Goal: Task Accomplishment & Management: Manage account settings

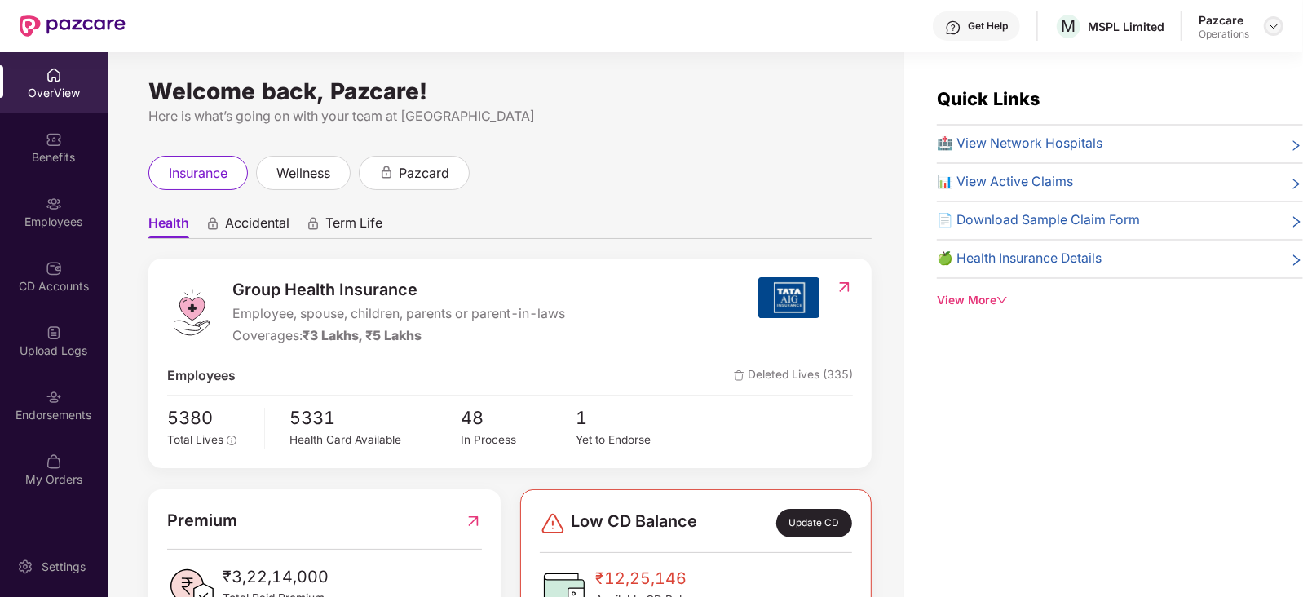
click at [1041, 24] on img at bounding box center [1273, 26] width 13 height 13
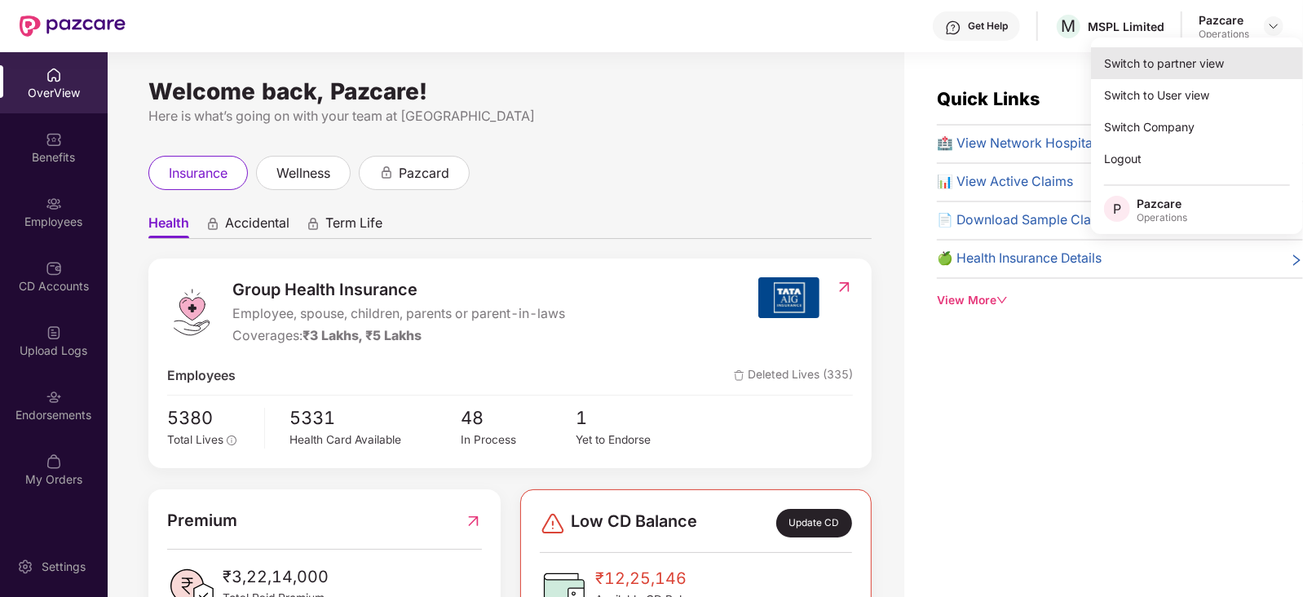
click at [1041, 70] on div "Switch to partner view" at bounding box center [1197, 63] width 212 height 32
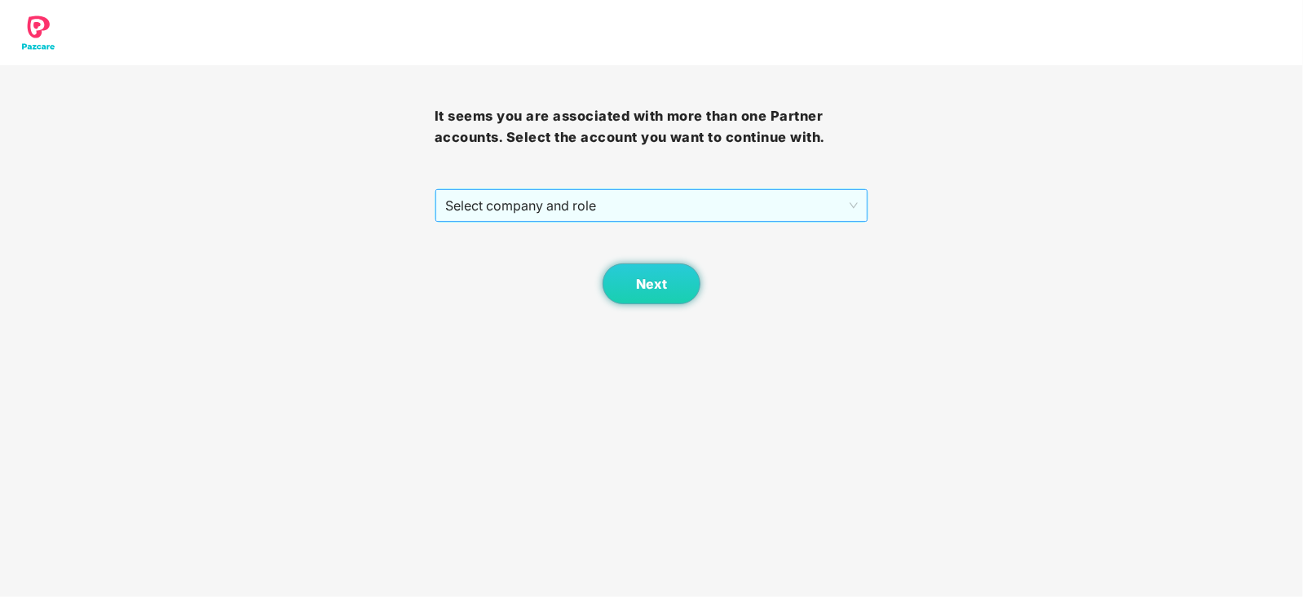
click at [448, 205] on span "Select company and role" at bounding box center [651, 205] width 413 height 31
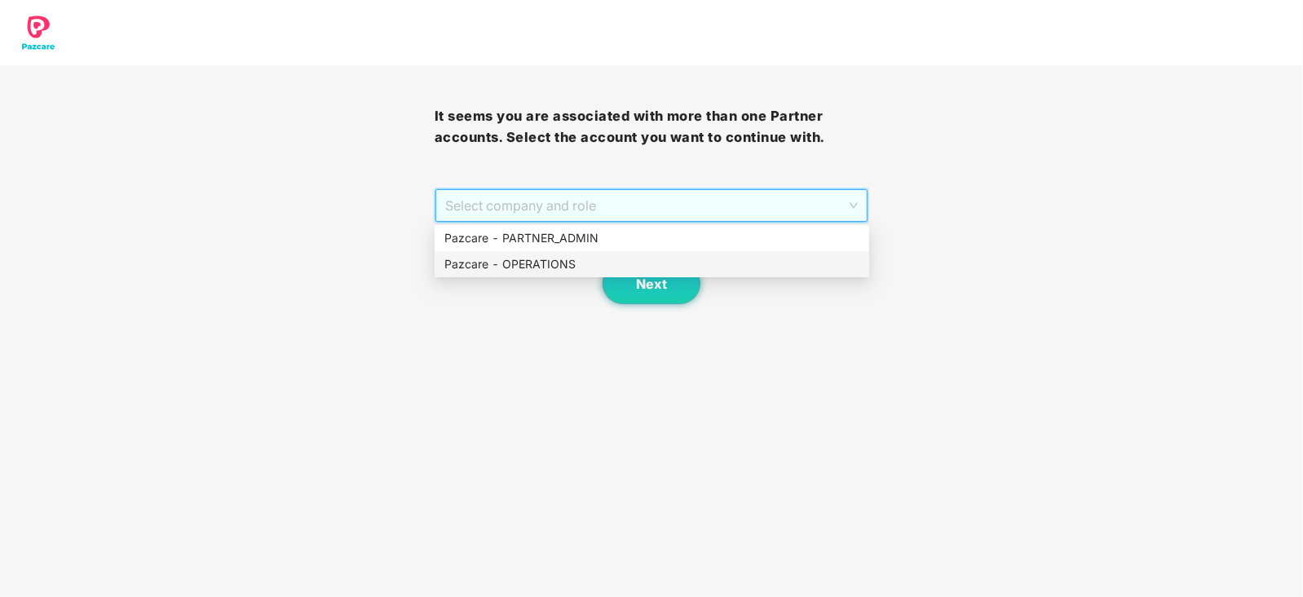
click at [465, 268] on div "Pazcare - OPERATIONS" at bounding box center [651, 264] width 415 height 18
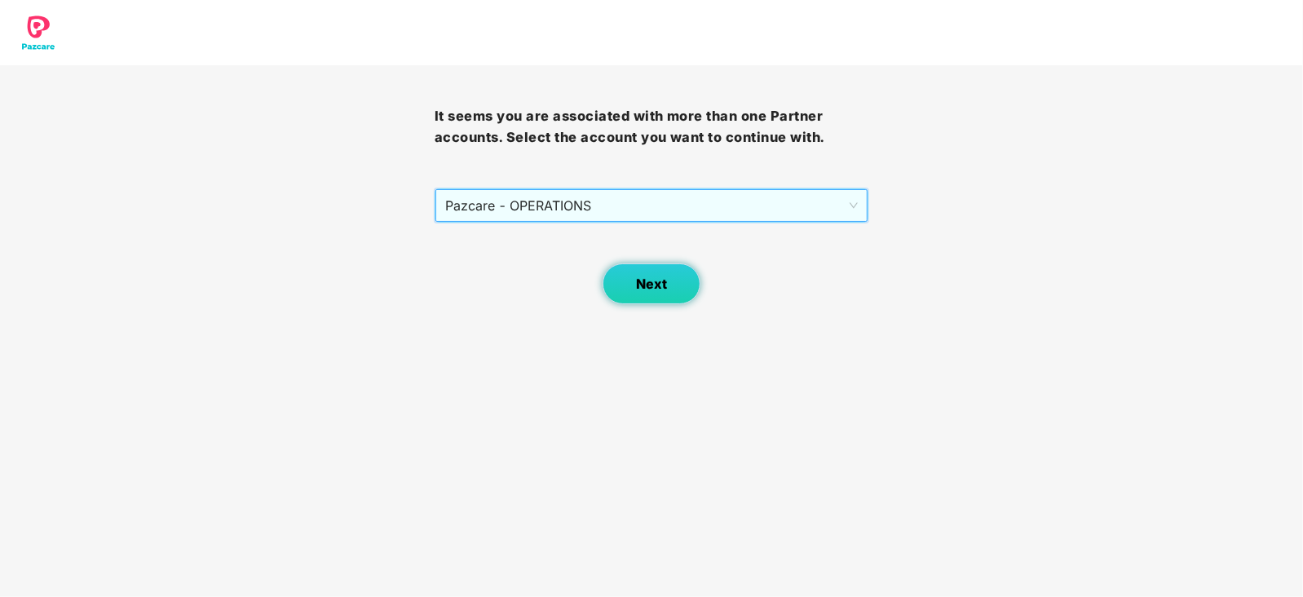
click at [648, 291] on button "Next" at bounding box center [651, 283] width 98 height 41
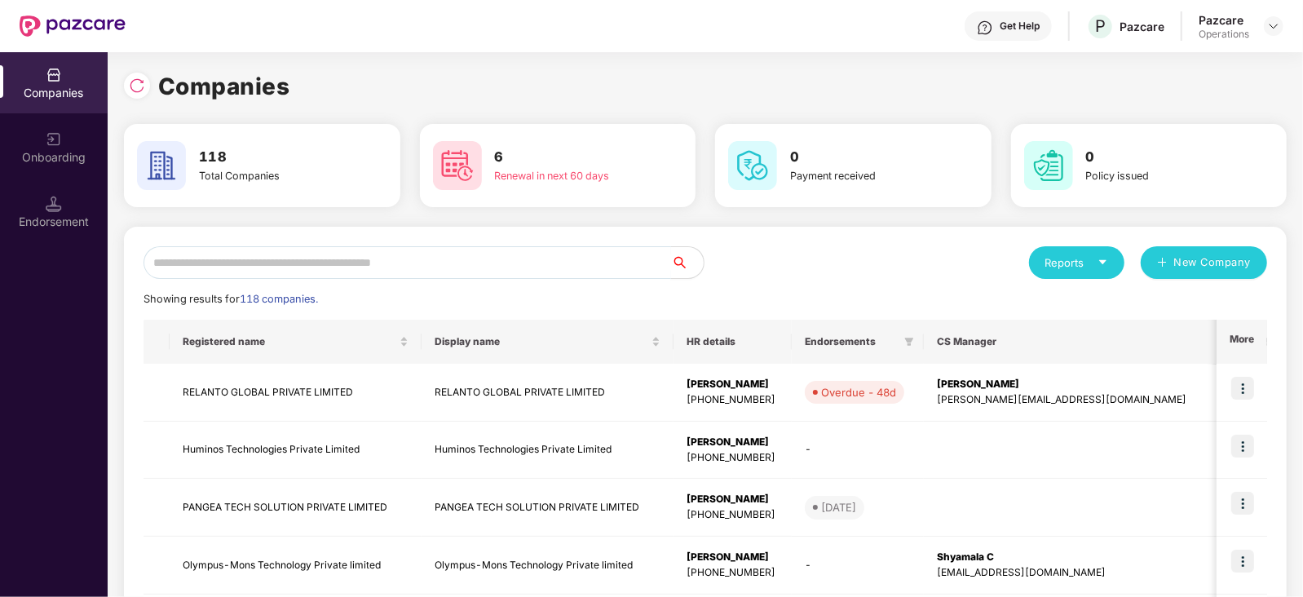
click at [285, 262] on input "text" at bounding box center [406, 262] width 527 height 33
paste input "**********"
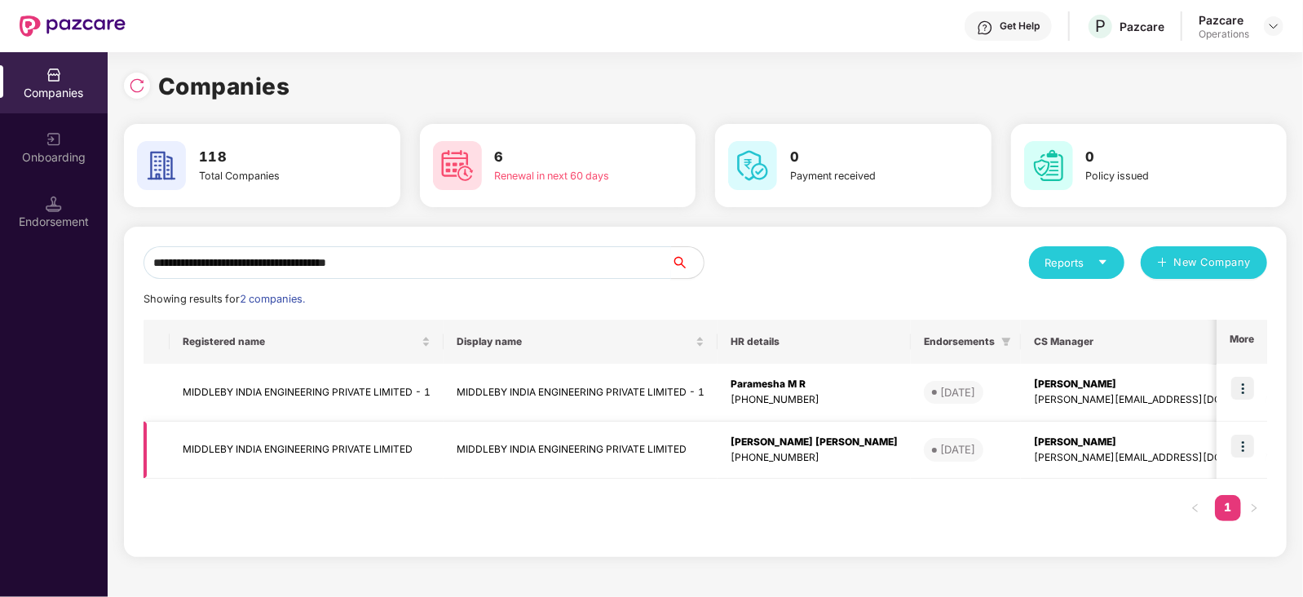
type input "**********"
click at [320, 439] on td "MIDDLEBY INDIA ENGINEERING PRIVATE LIMITED" at bounding box center [307, 450] width 274 height 58
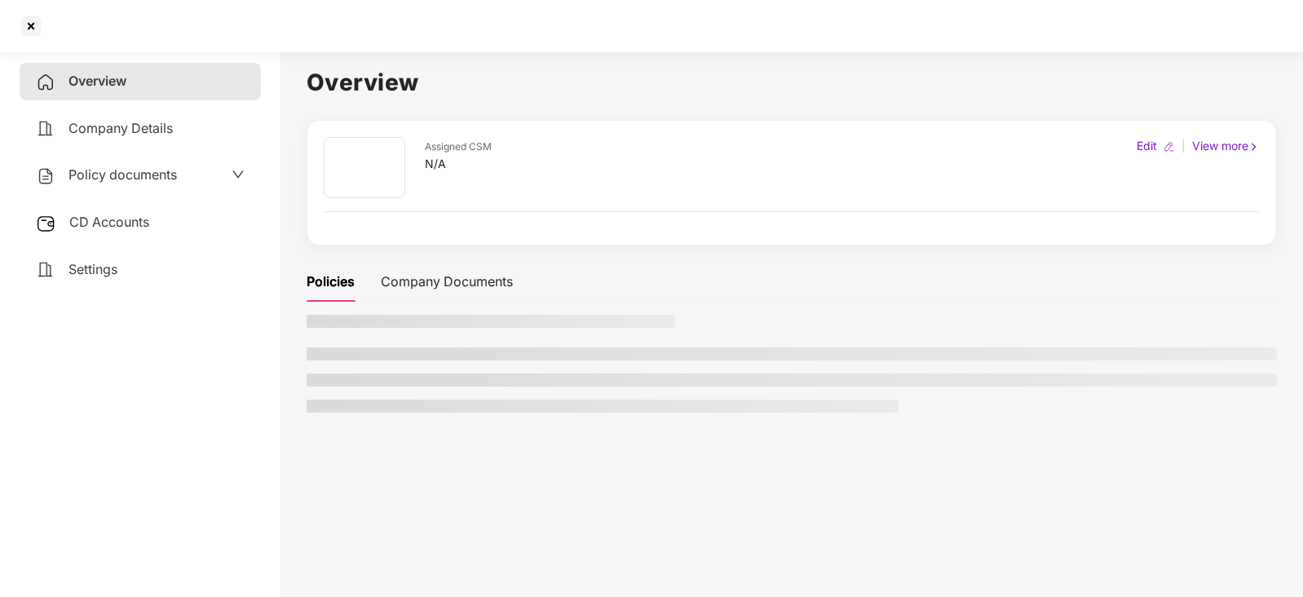
click at [126, 183] on div "Policy documents" at bounding box center [106, 175] width 141 height 21
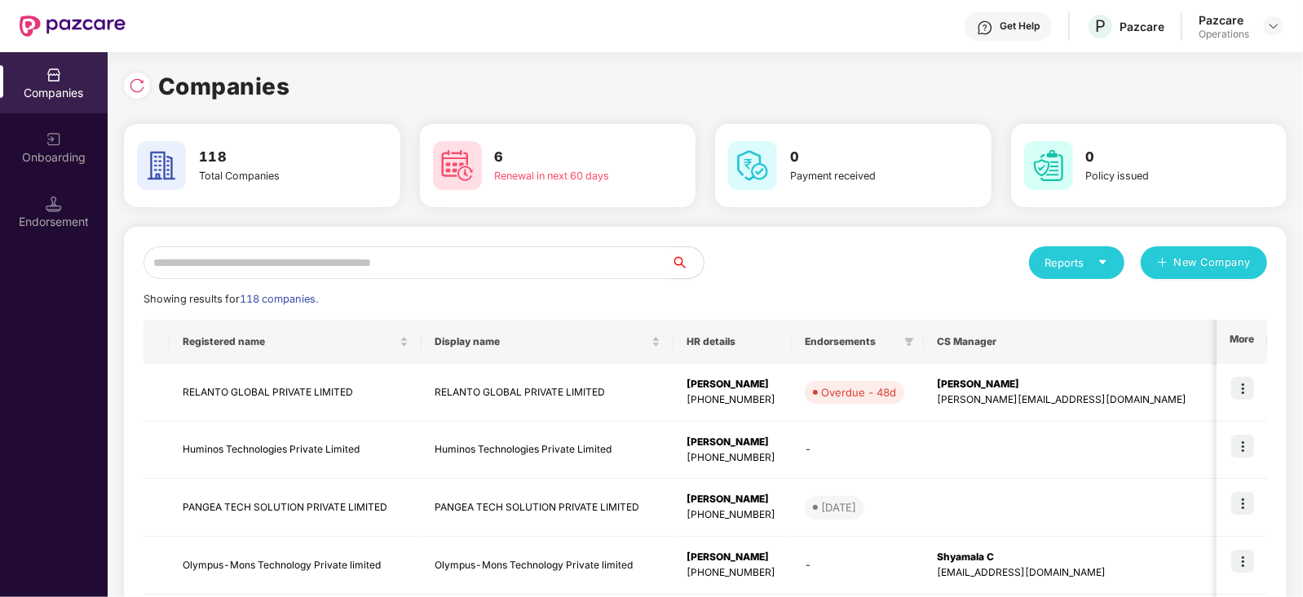
click at [234, 271] on input "text" at bounding box center [406, 262] width 527 height 33
paste input "**********"
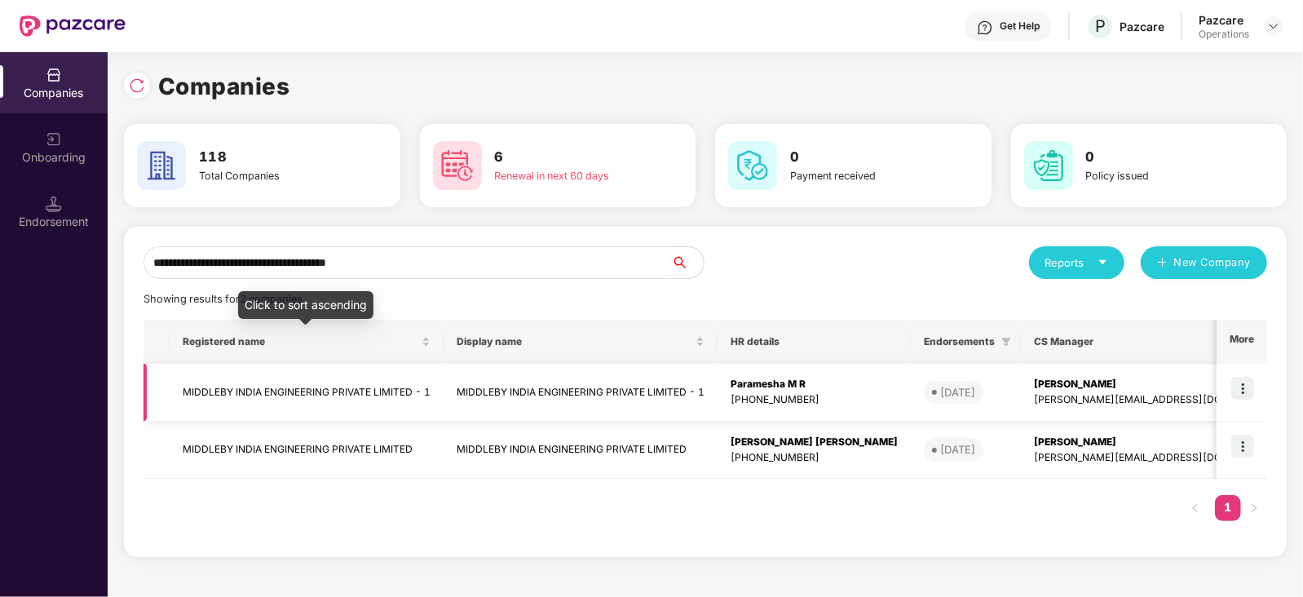
type input "**********"
click at [281, 381] on td "MIDDLEBY INDIA ENGINEERING PRIVATE LIMITED - 1" at bounding box center [307, 393] width 274 height 58
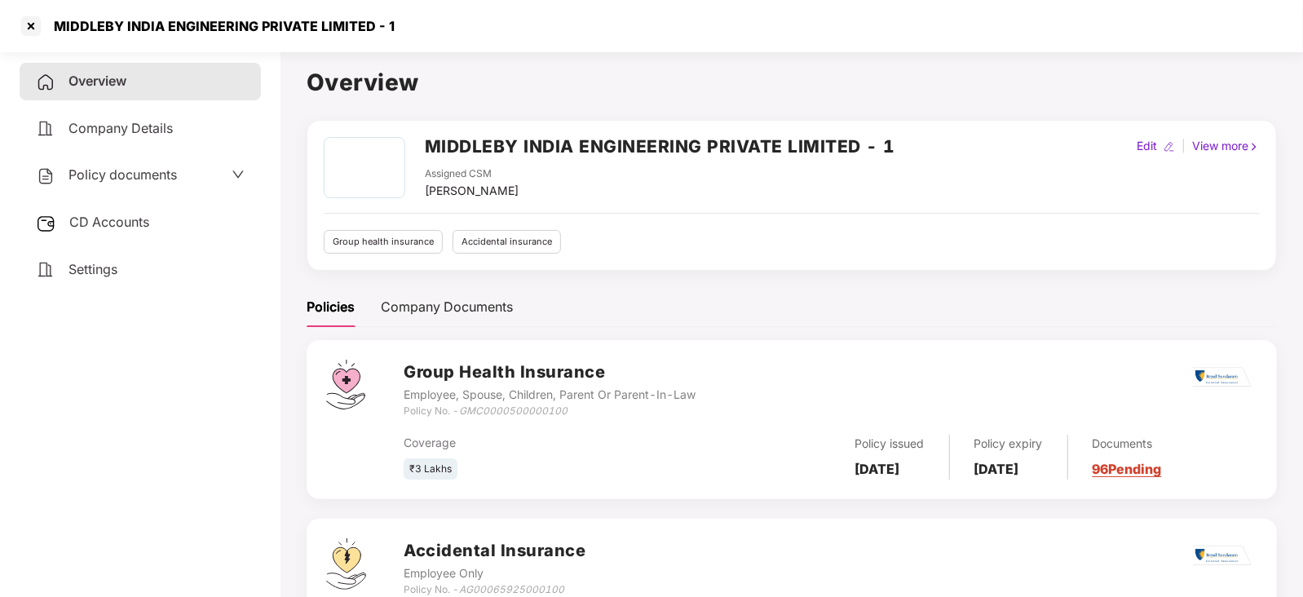
click at [118, 221] on span "CD Accounts" at bounding box center [109, 222] width 80 height 16
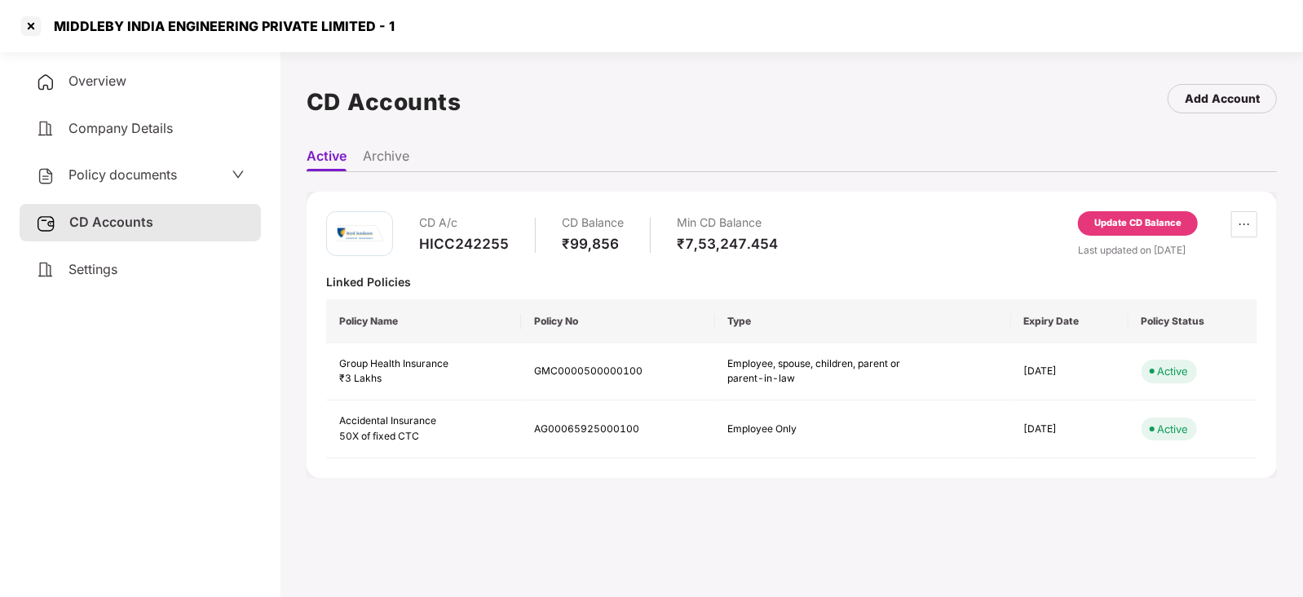
click at [1041, 244] on div "Last updated on [DATE]" at bounding box center [1167, 249] width 179 height 15
click at [1041, 234] on div "Update CD Balance" at bounding box center [1138, 223] width 120 height 24
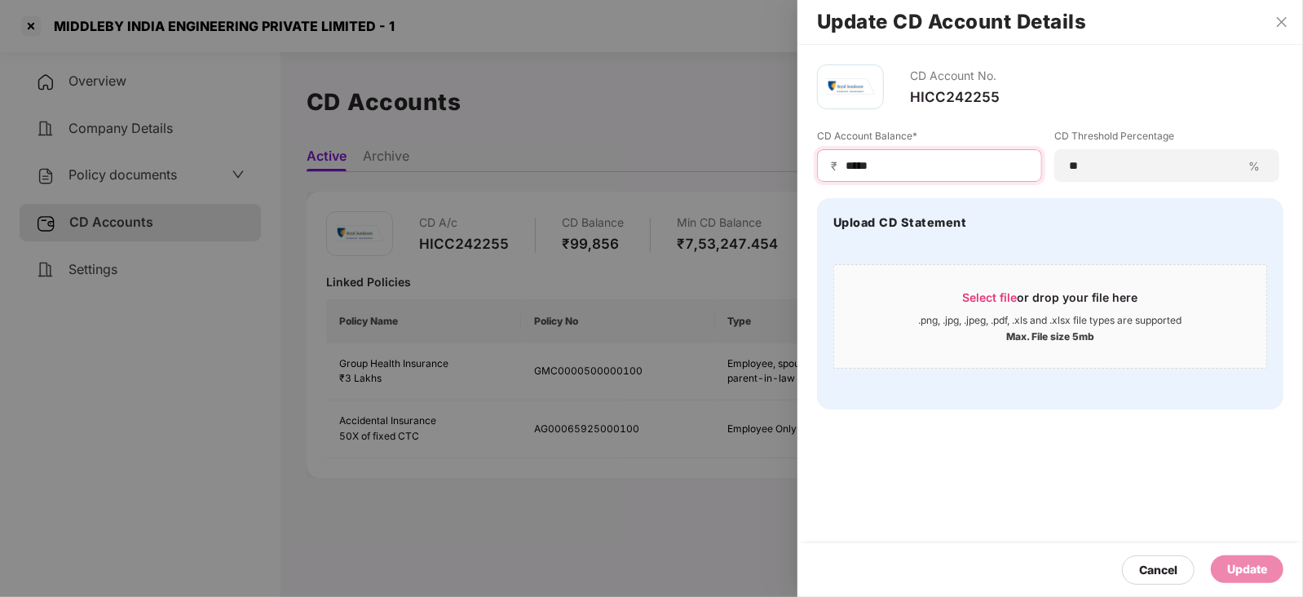
drag, startPoint x: 888, startPoint y: 161, endPoint x: 795, endPoint y: 151, distance: 94.2
click at [795, 151] on div "Update CD Account Details CD Account No. HICC242255 CD Account Balance* ₹ *****…" at bounding box center [651, 298] width 1303 height 597
paste input "*"
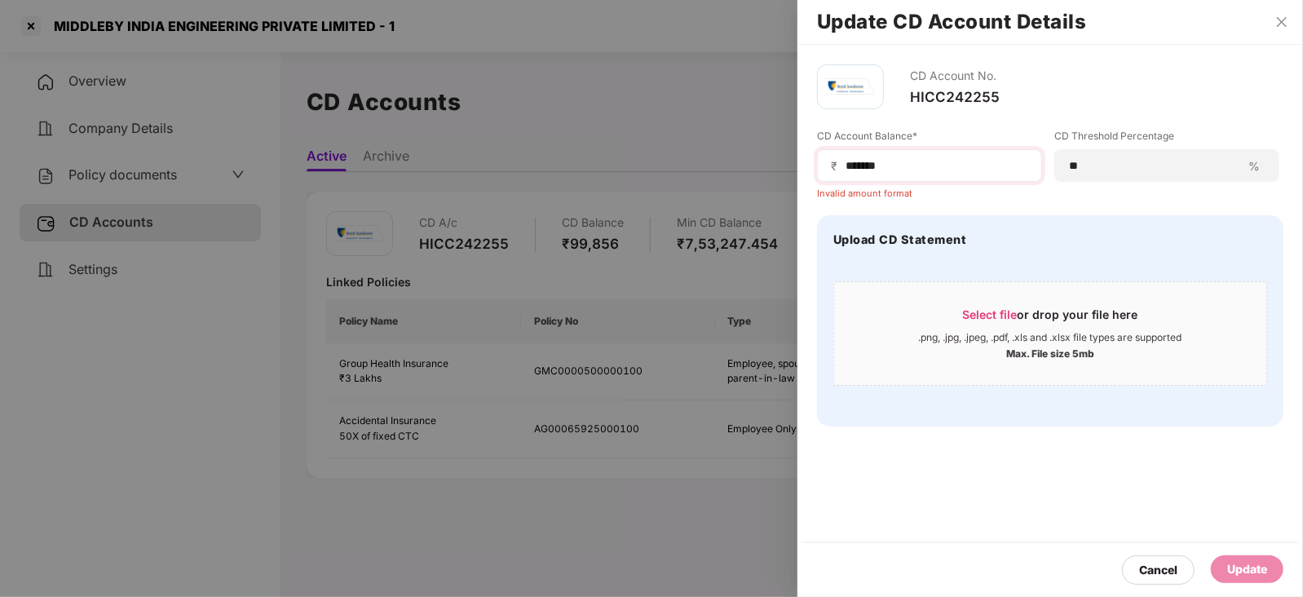
drag, startPoint x: 794, startPoint y: 151, endPoint x: 844, endPoint y: 177, distance: 56.1
click at [828, 171] on div "Update CD Account Details CD Account No. HICC242255 CD Account Balance* ₹ *****…" at bounding box center [651, 298] width 1303 height 597
click at [844, 171] on input "******" at bounding box center [936, 165] width 184 height 17
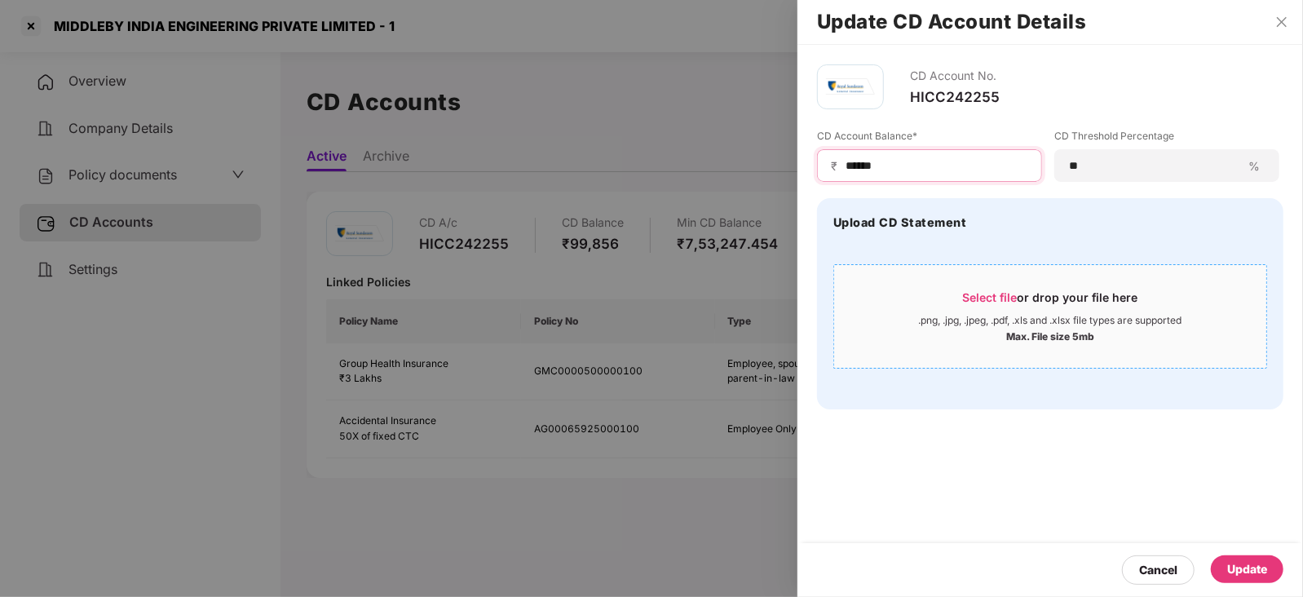
type input "******"
click at [920, 270] on div "Select file or drop your file here .png, .jpg, .jpeg, .pdf, .xls and .xlsx file…" at bounding box center [1050, 316] width 434 height 104
click at [1041, 448] on div "Update" at bounding box center [1246, 569] width 73 height 28
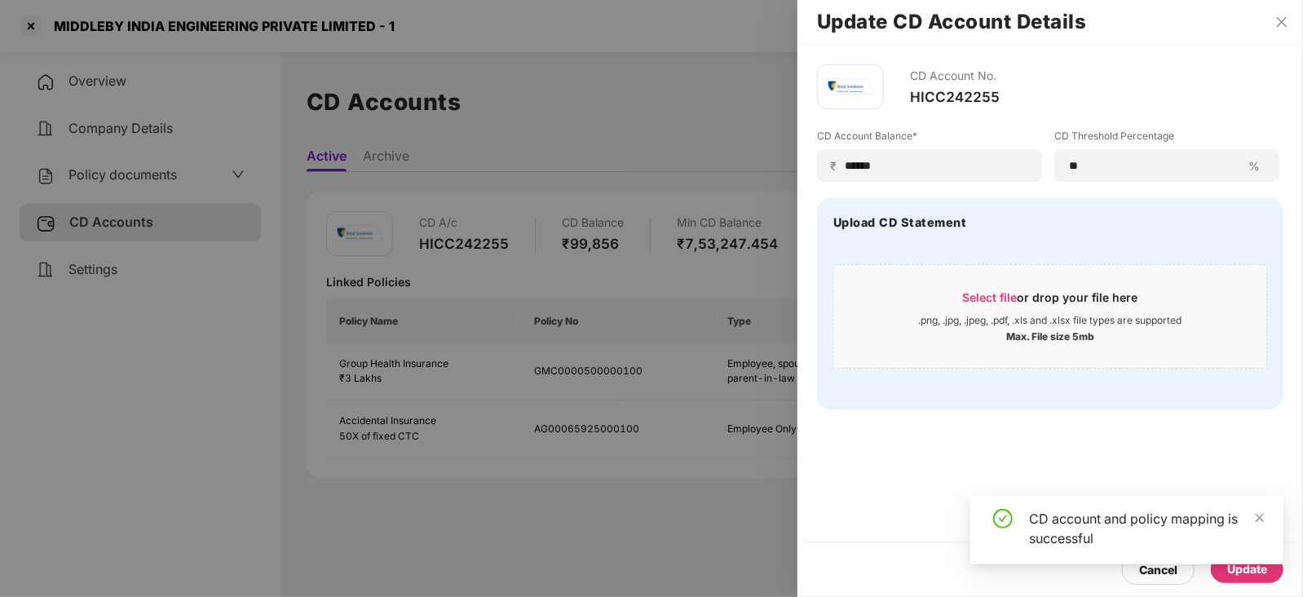
click at [101, 173] on div at bounding box center [651, 298] width 1303 height 597
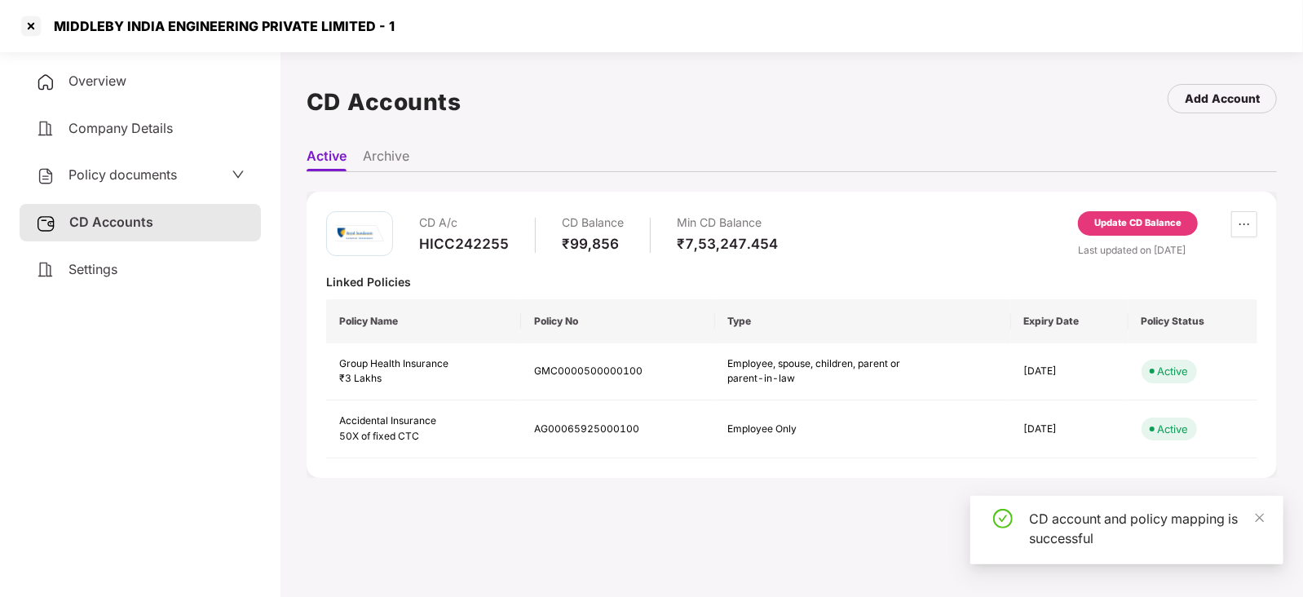
click at [101, 173] on span "Policy documents" at bounding box center [122, 174] width 108 height 16
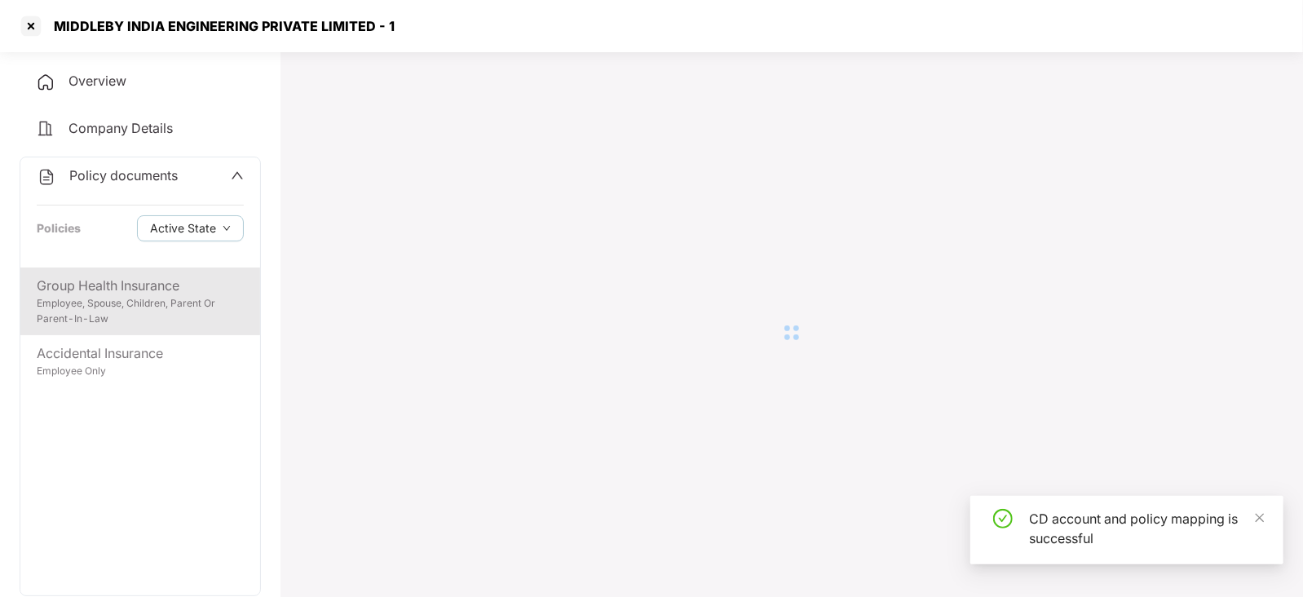
click at [114, 293] on div "Group Health Insurance" at bounding box center [140, 286] width 207 height 20
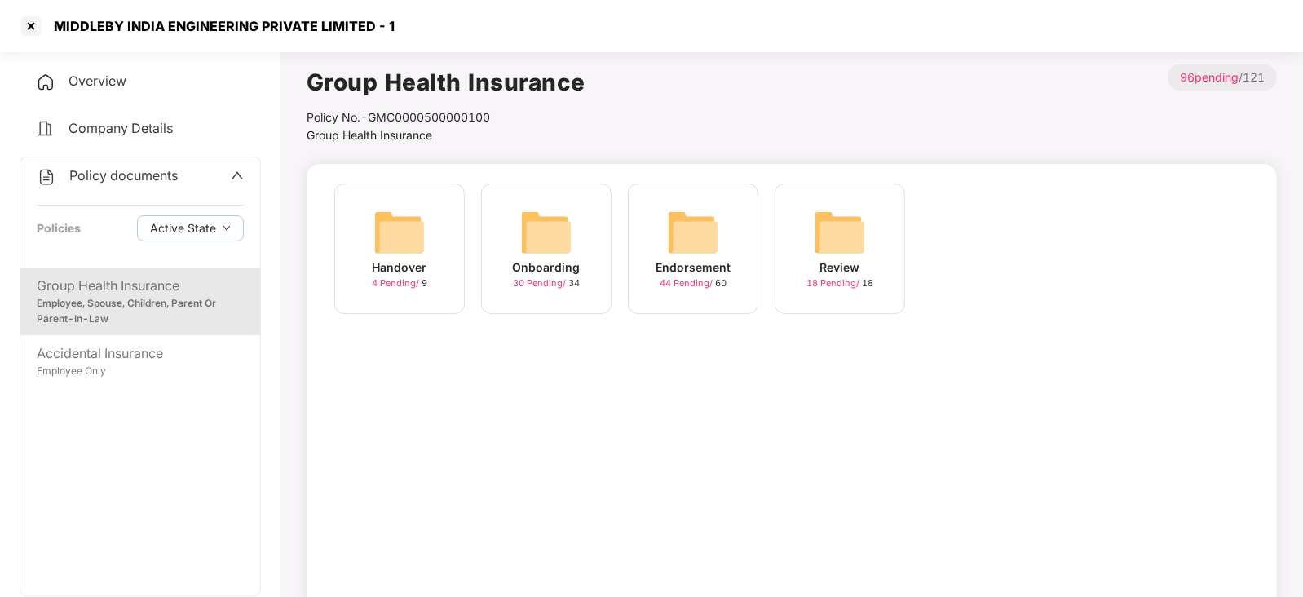
click at [710, 229] on img at bounding box center [693, 232] width 52 height 52
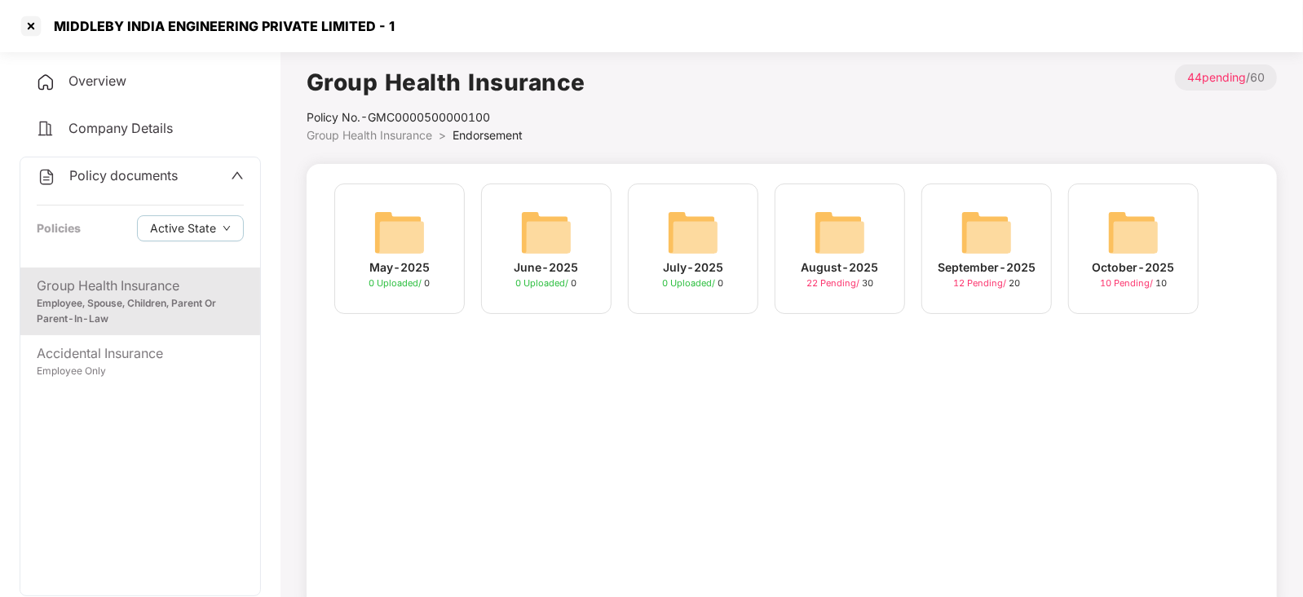
click at [1041, 249] on img at bounding box center [1133, 232] width 52 height 52
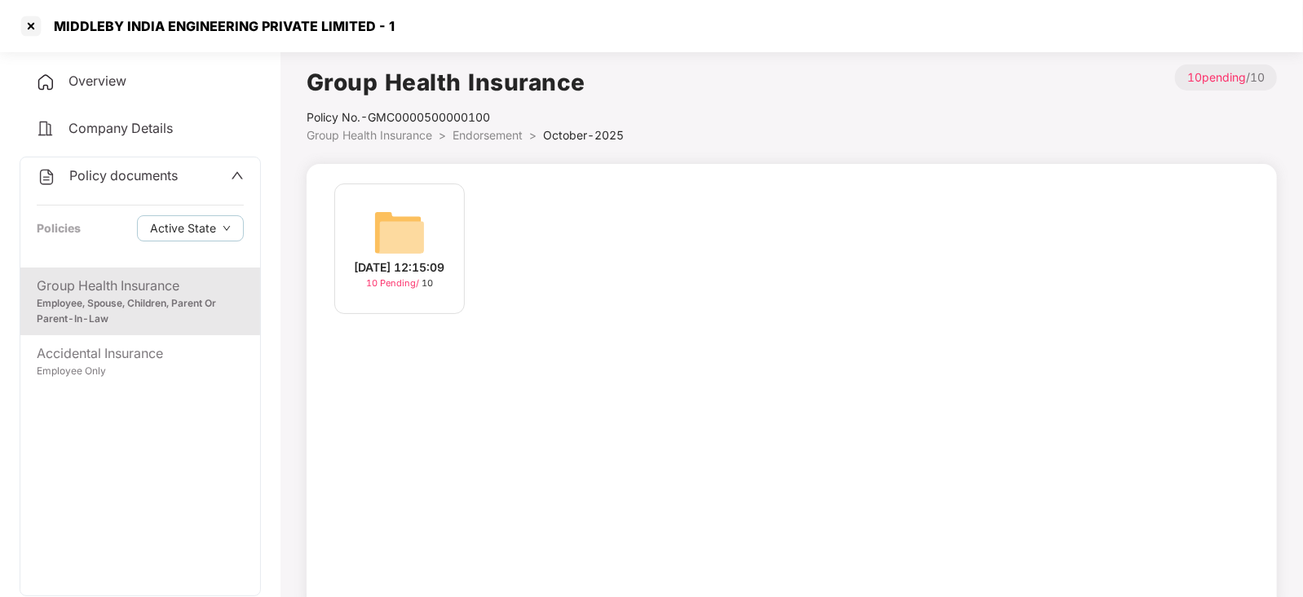
click at [420, 215] on img at bounding box center [399, 232] width 52 height 52
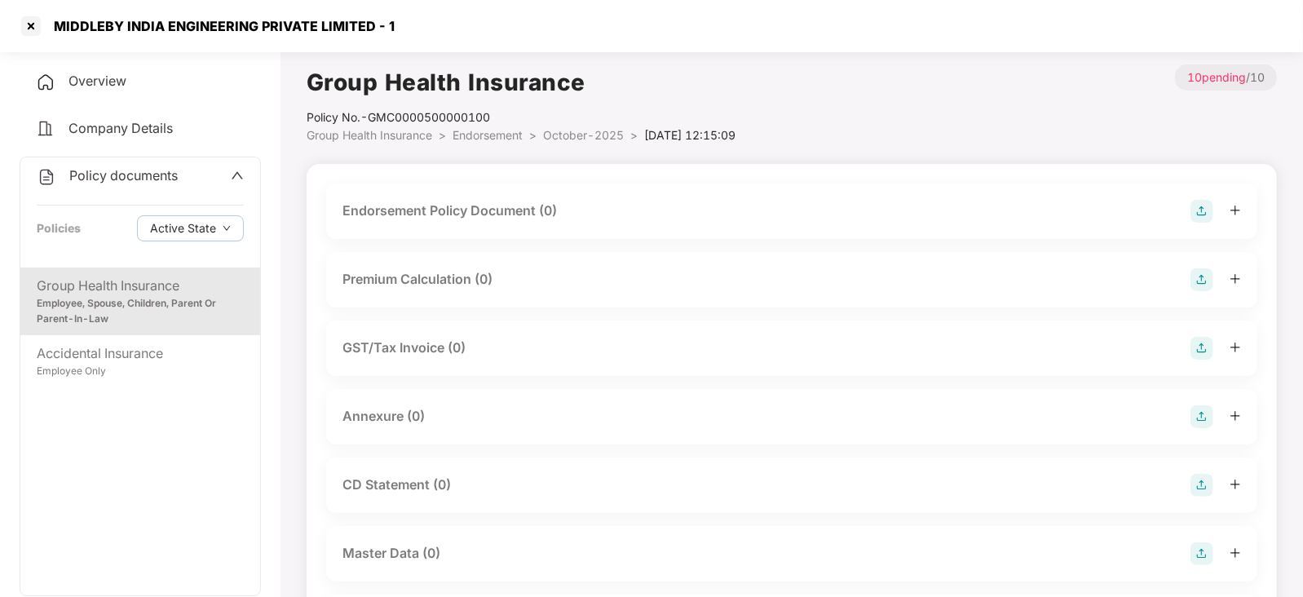
click at [1041, 215] on img at bounding box center [1201, 211] width 23 height 23
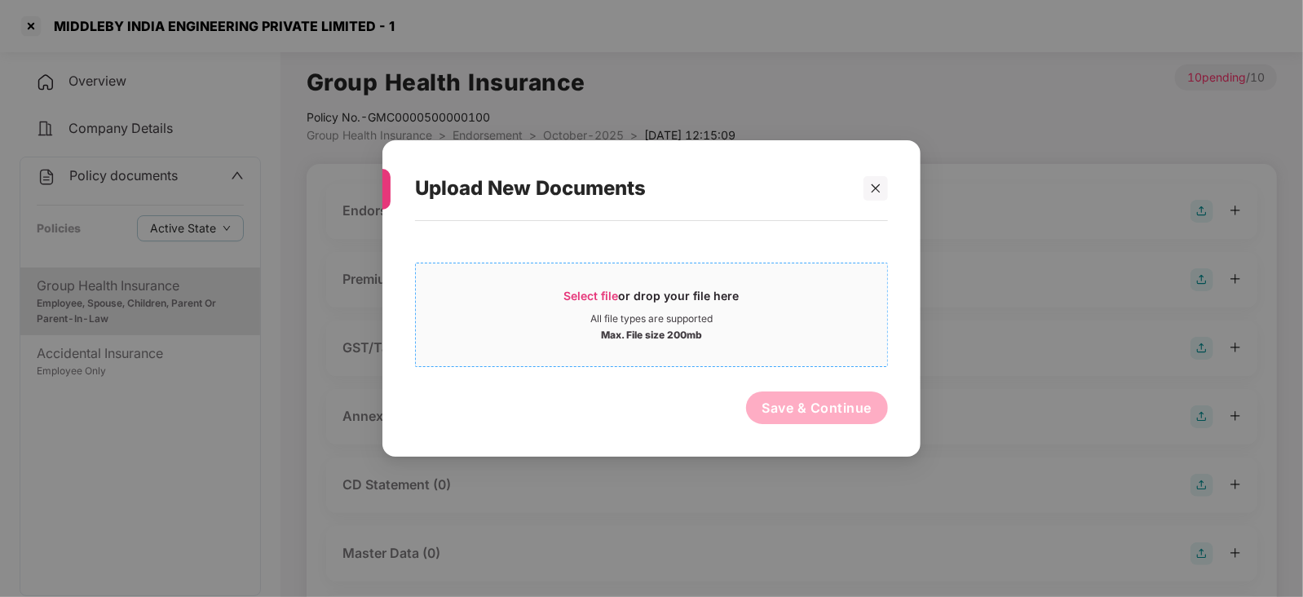
click at [613, 288] on div "Select file or drop your file here" at bounding box center [651, 300] width 175 height 24
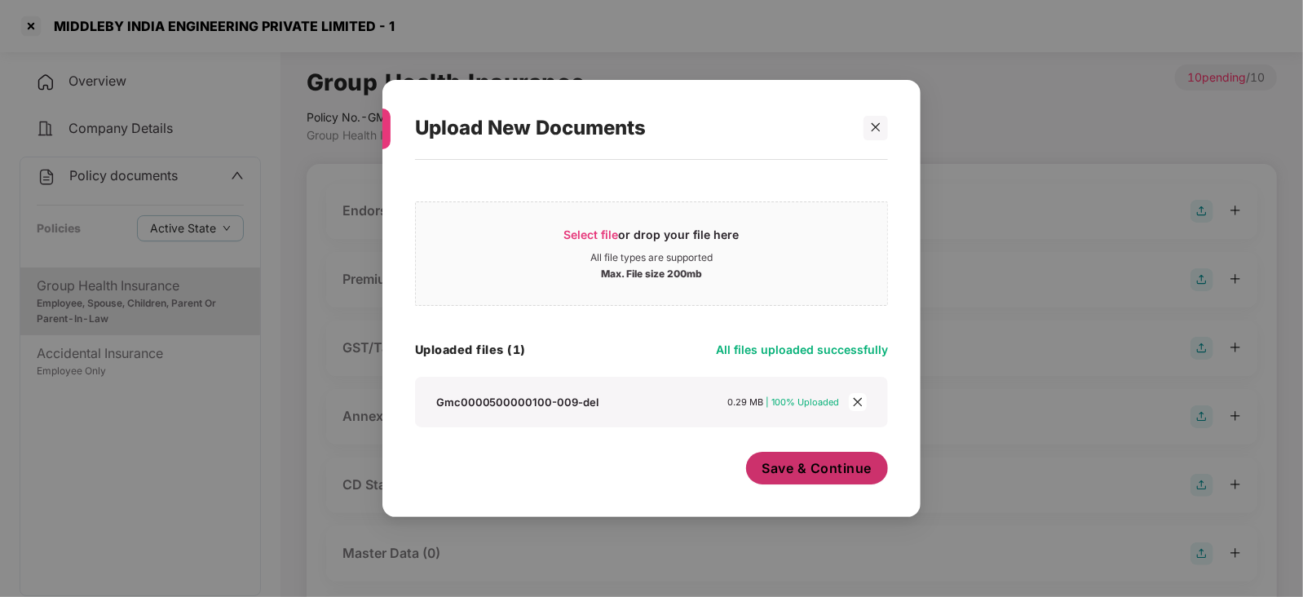
click at [800, 448] on span "Save & Continue" at bounding box center [817, 468] width 110 height 18
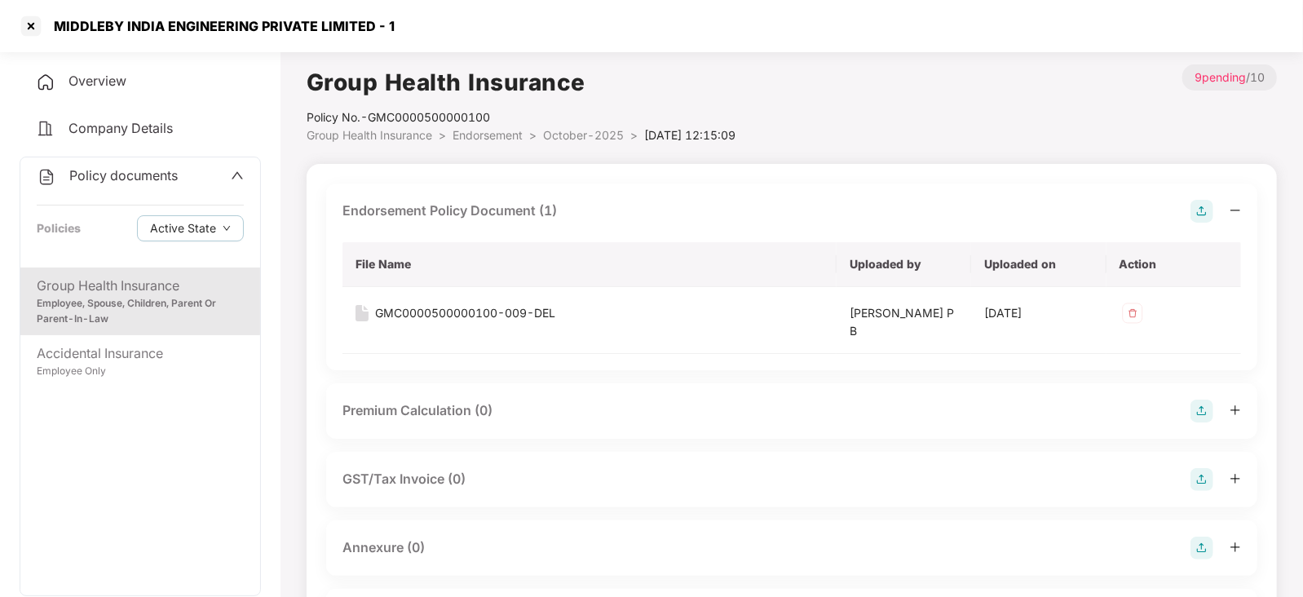
click at [1041, 410] on img at bounding box center [1201, 410] width 23 height 23
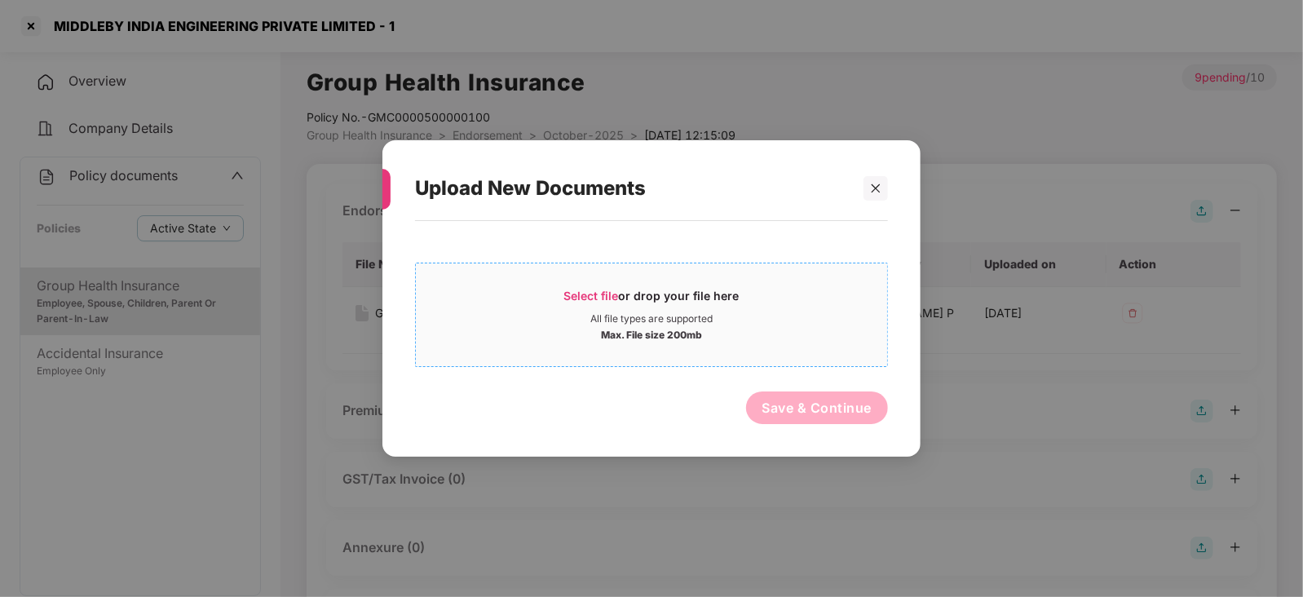
click at [602, 289] on span "Select file" at bounding box center [591, 296] width 55 height 14
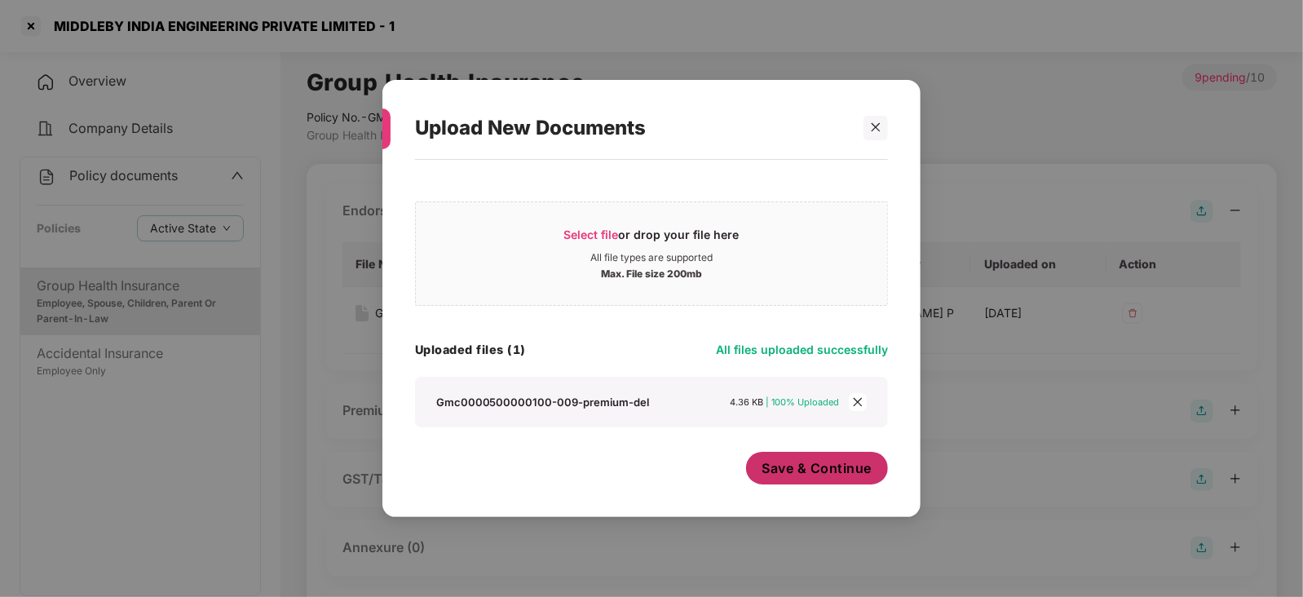
click at [815, 448] on button "Save & Continue" at bounding box center [817, 468] width 143 height 33
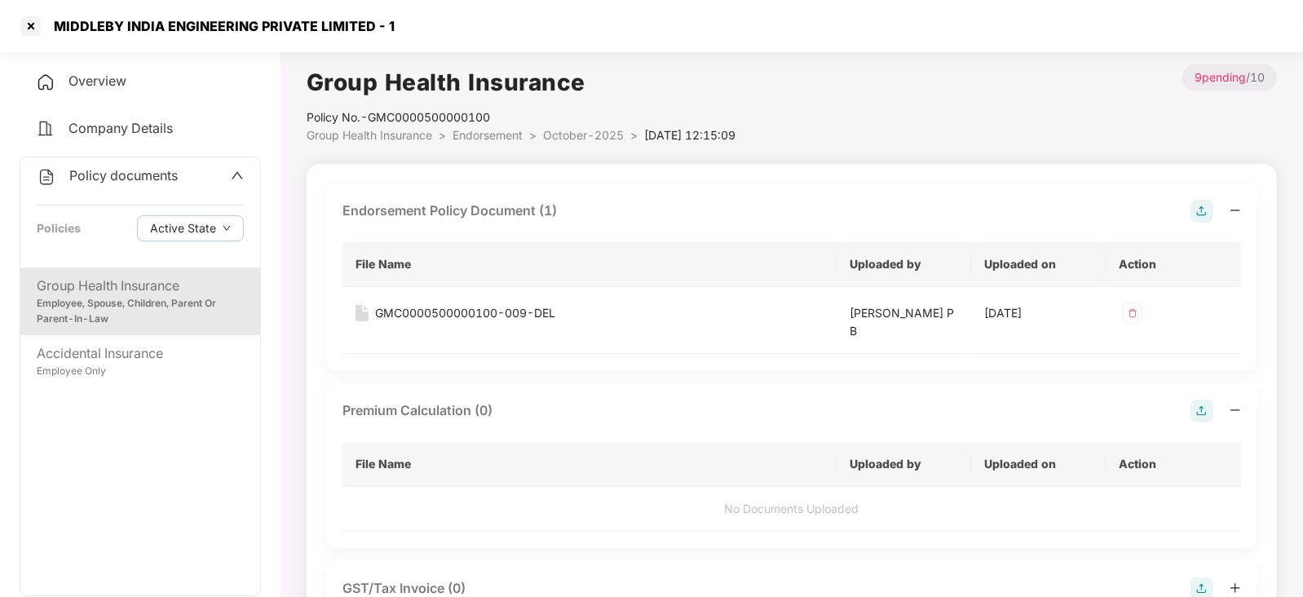
scroll to position [306, 0]
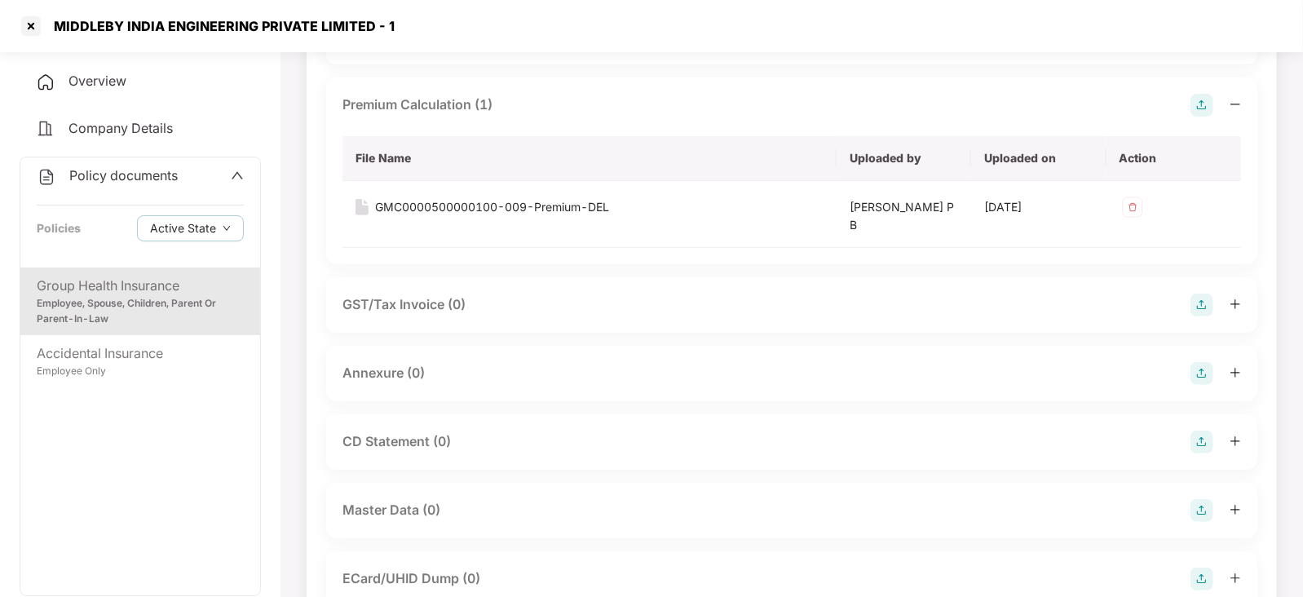
click at [1041, 373] on img at bounding box center [1201, 373] width 23 height 23
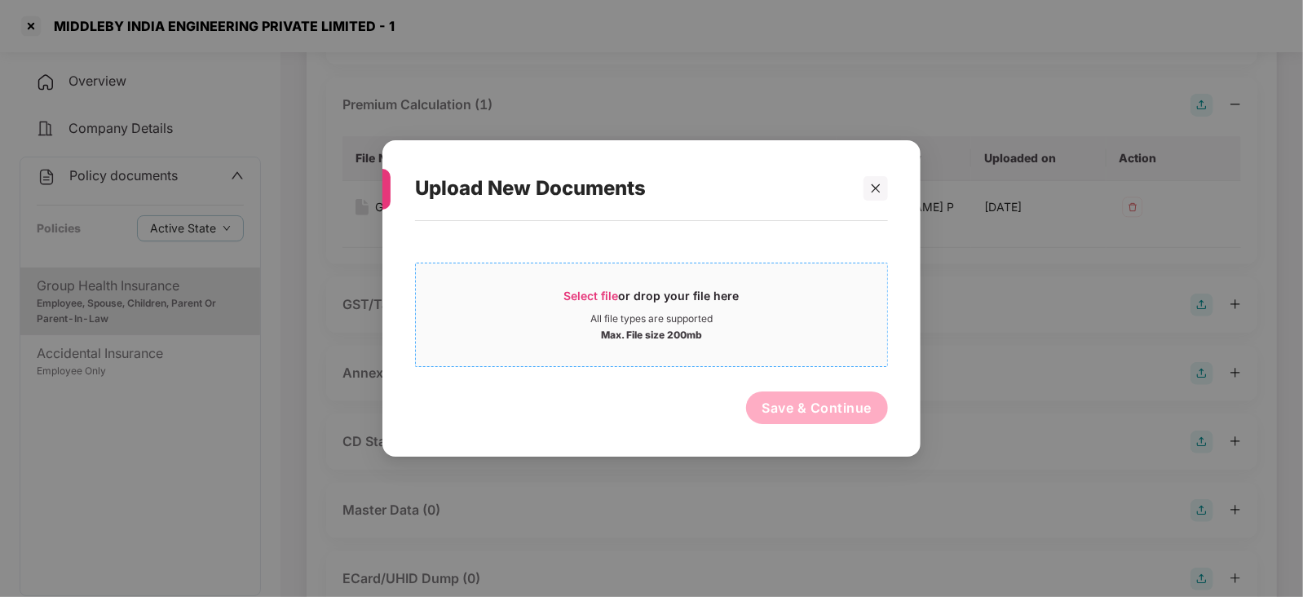
click at [591, 289] on span "Select file" at bounding box center [591, 296] width 55 height 14
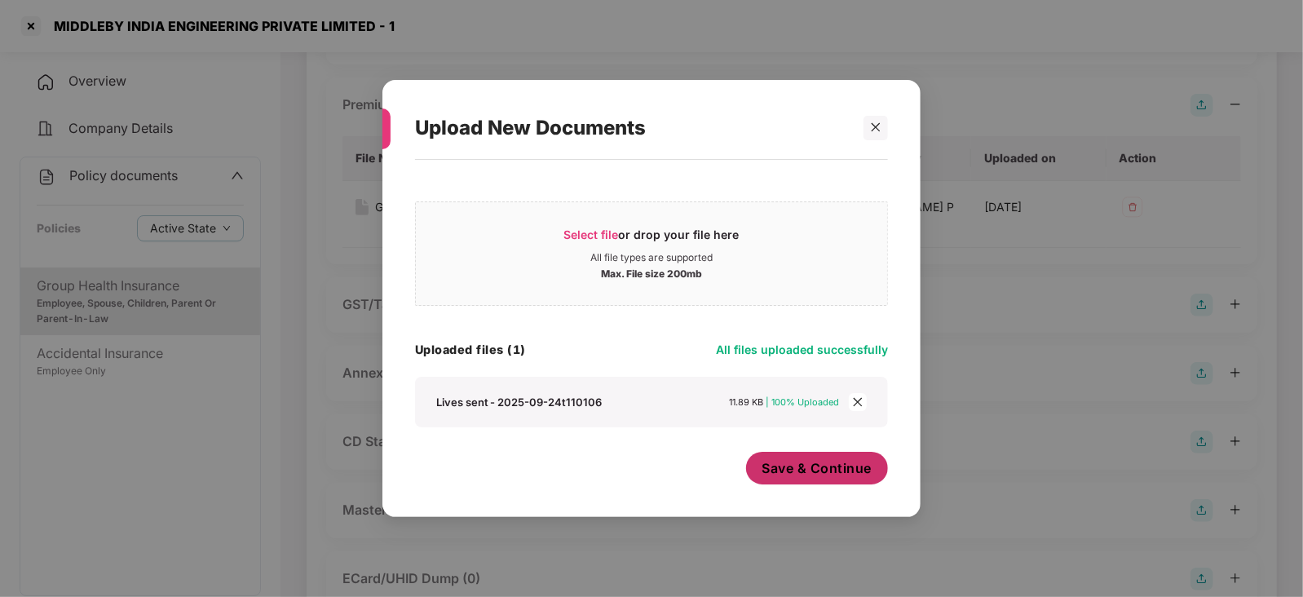
click at [809, 448] on span "Save & Continue" at bounding box center [817, 468] width 110 height 18
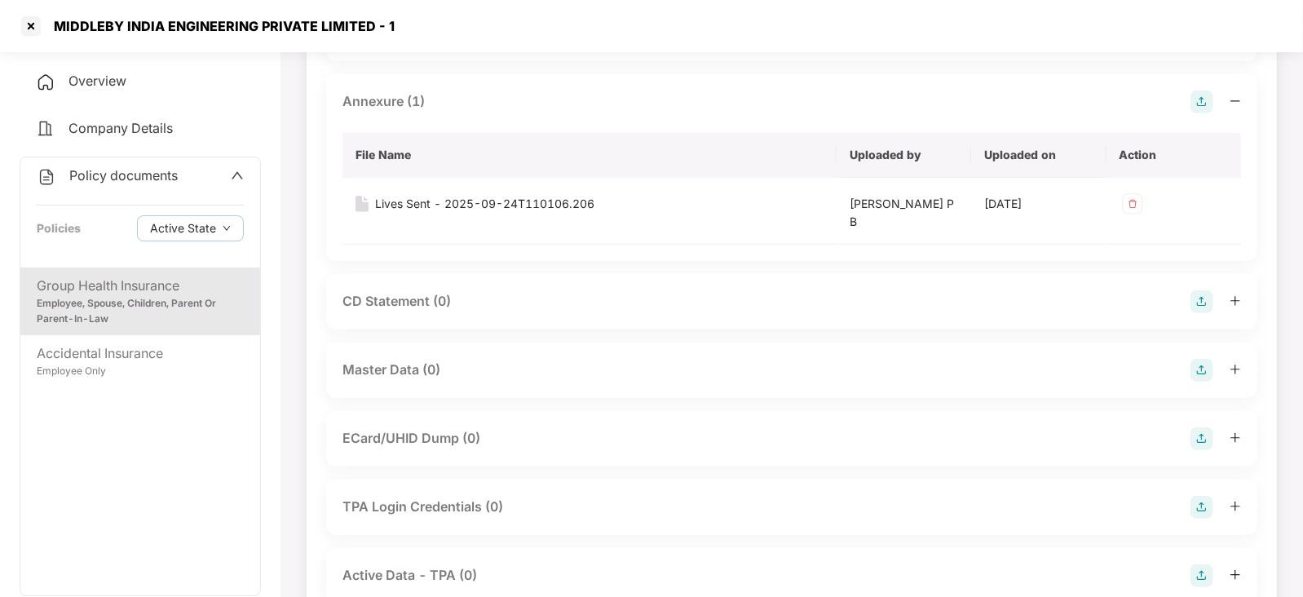
scroll to position [611, 0]
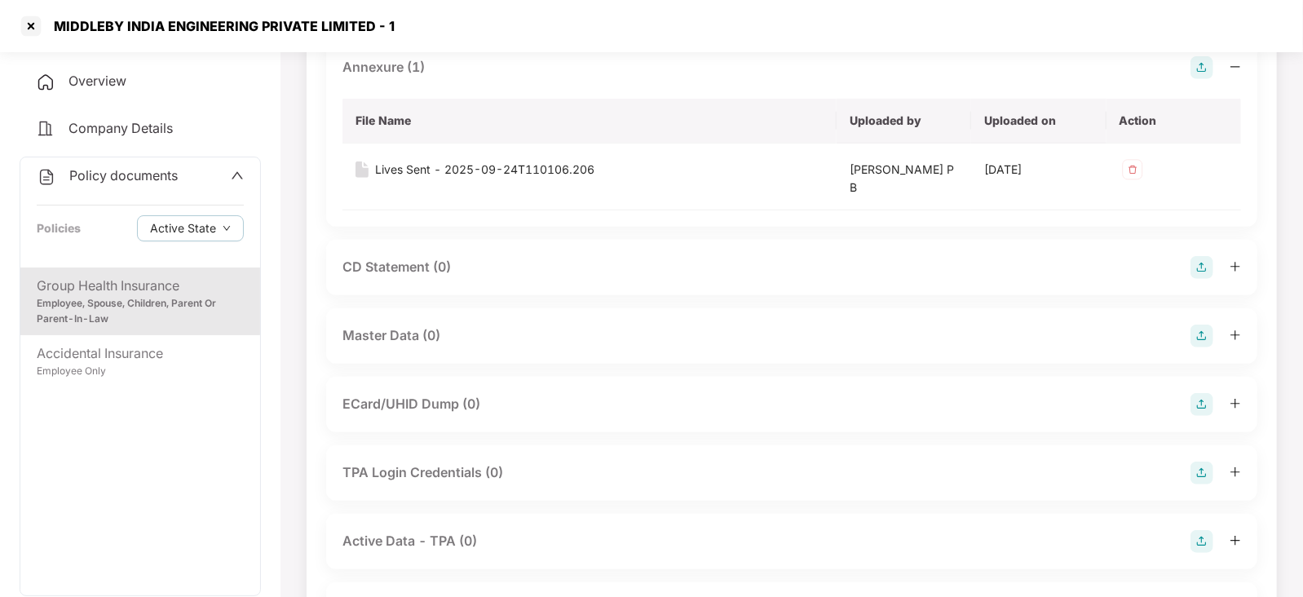
click at [1041, 333] on img at bounding box center [1201, 335] width 23 height 23
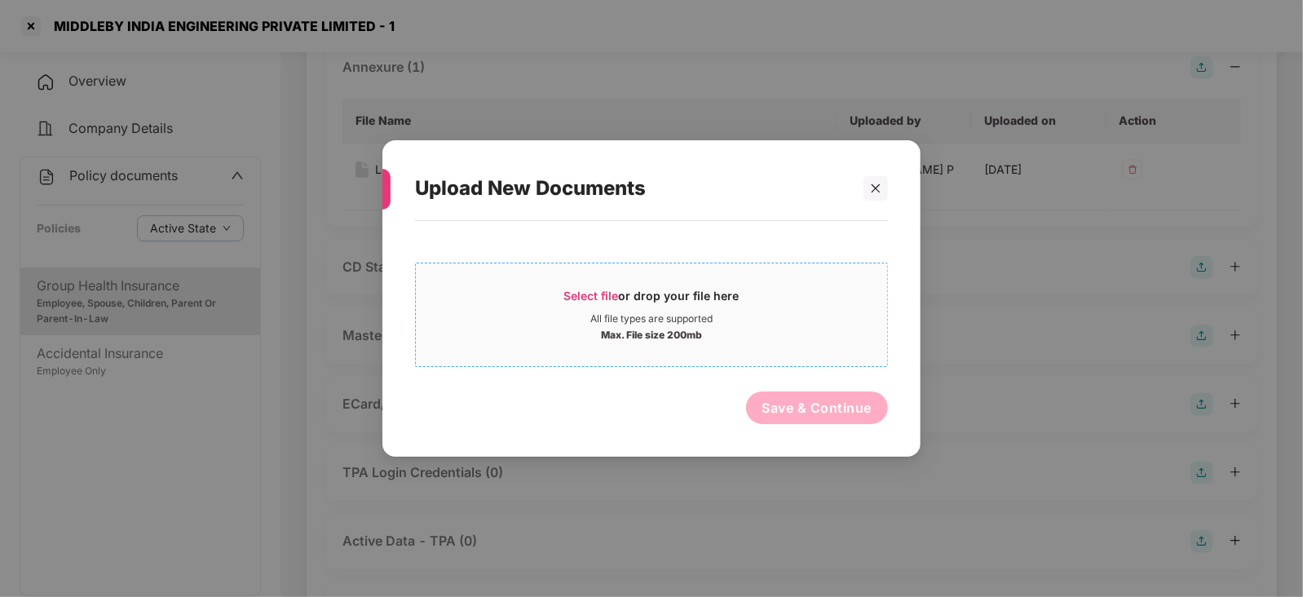
click at [575, 288] on div "Select file or drop your file here" at bounding box center [651, 300] width 175 height 24
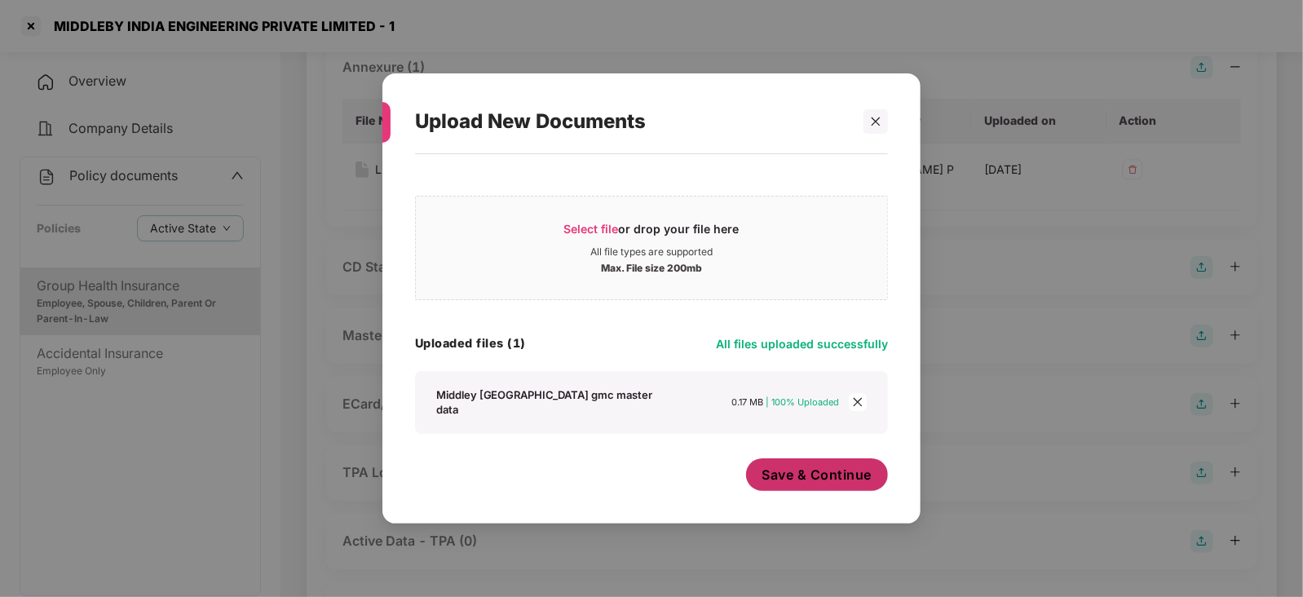
click at [798, 448] on span "Save & Continue" at bounding box center [817, 474] width 110 height 18
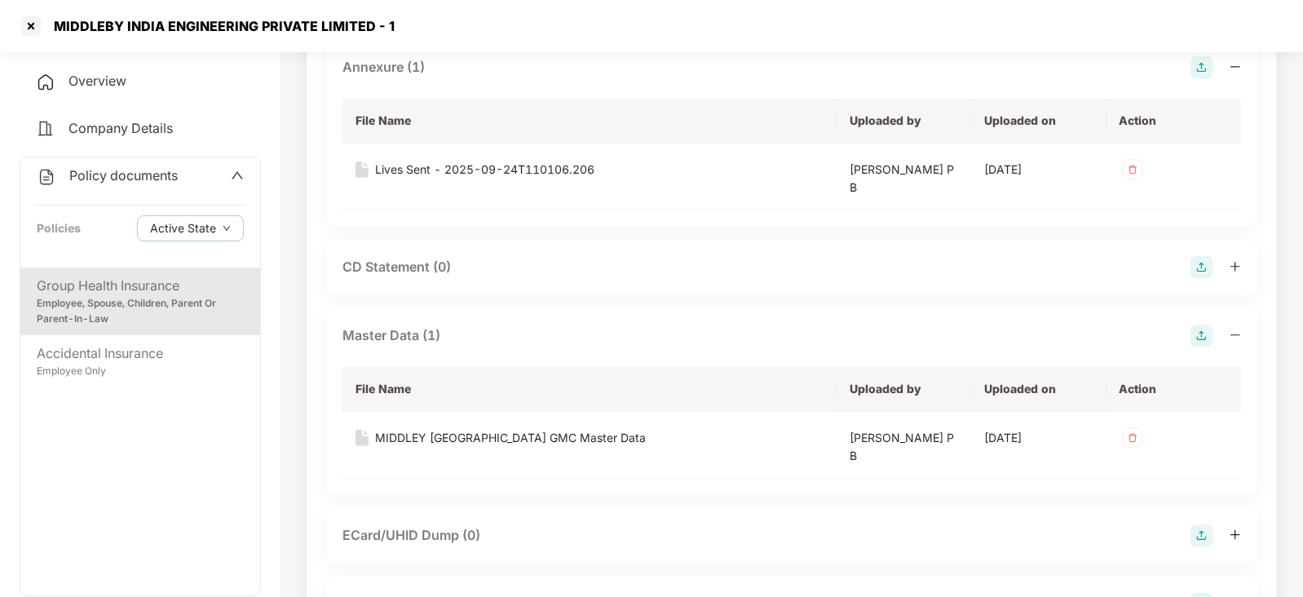
click at [44, 21] on div "MIDDLEBY INDIA ENGINEERING PRIVATE LIMITED - 1" at bounding box center [219, 26] width 350 height 16
click at [36, 23] on div at bounding box center [31, 26] width 26 height 26
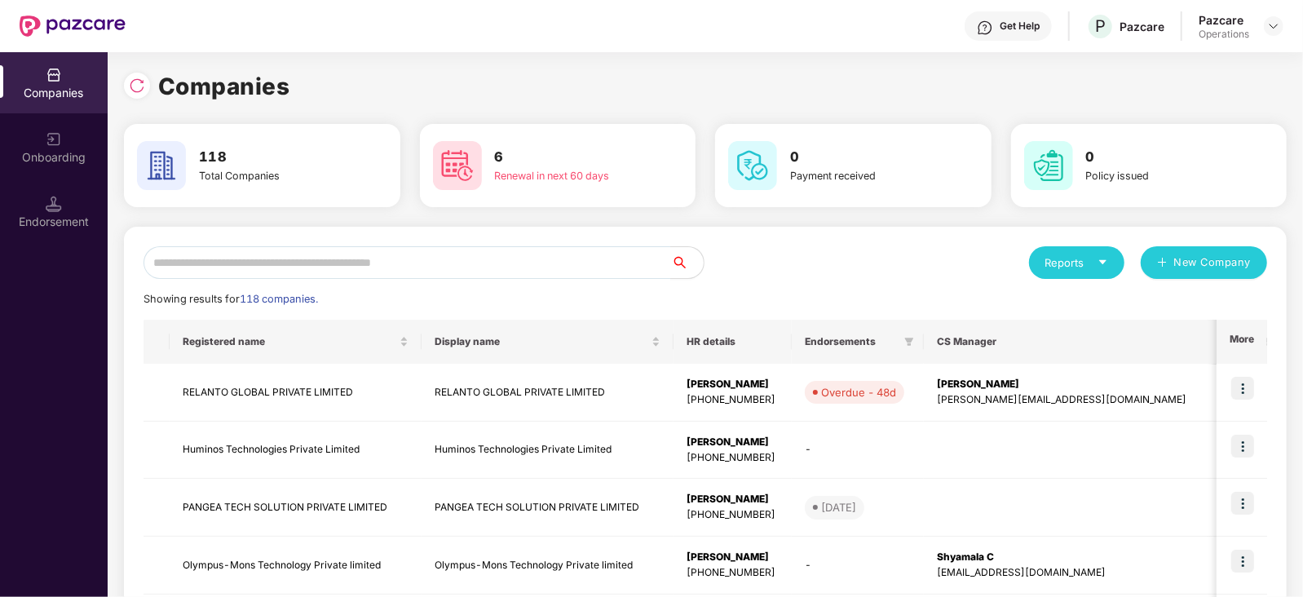
scroll to position [0, 0]
click at [341, 251] on input "text" at bounding box center [406, 262] width 527 height 33
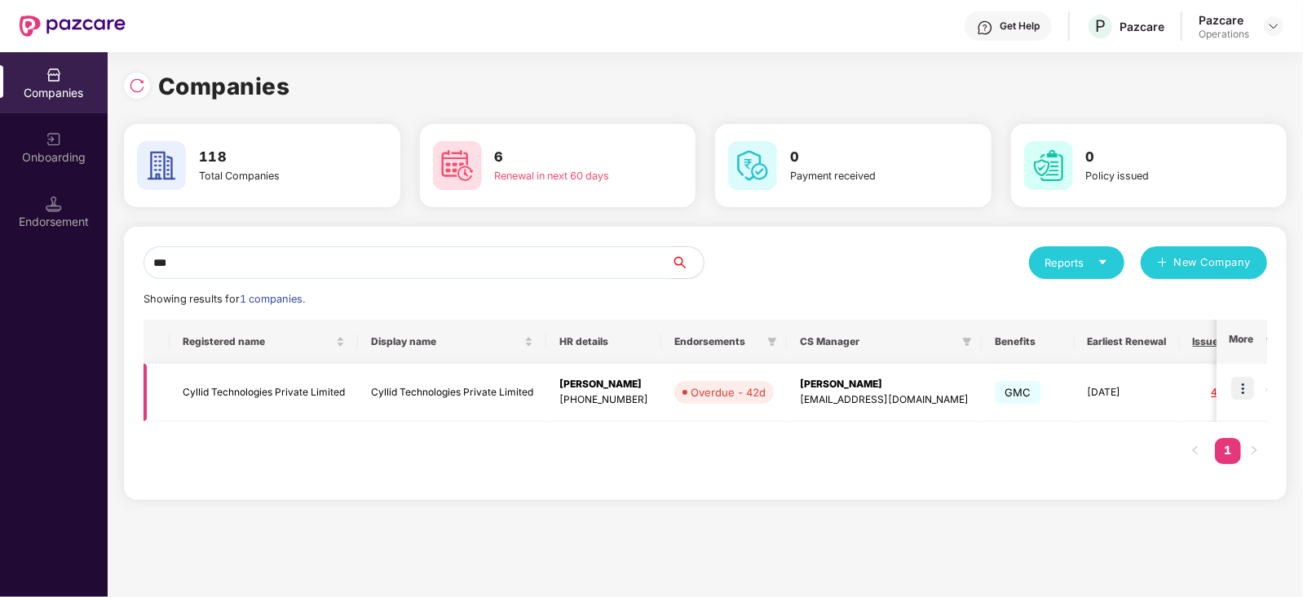
type input "***"
click at [265, 383] on td "Cyllid Technologies Private Limited" at bounding box center [264, 393] width 188 height 58
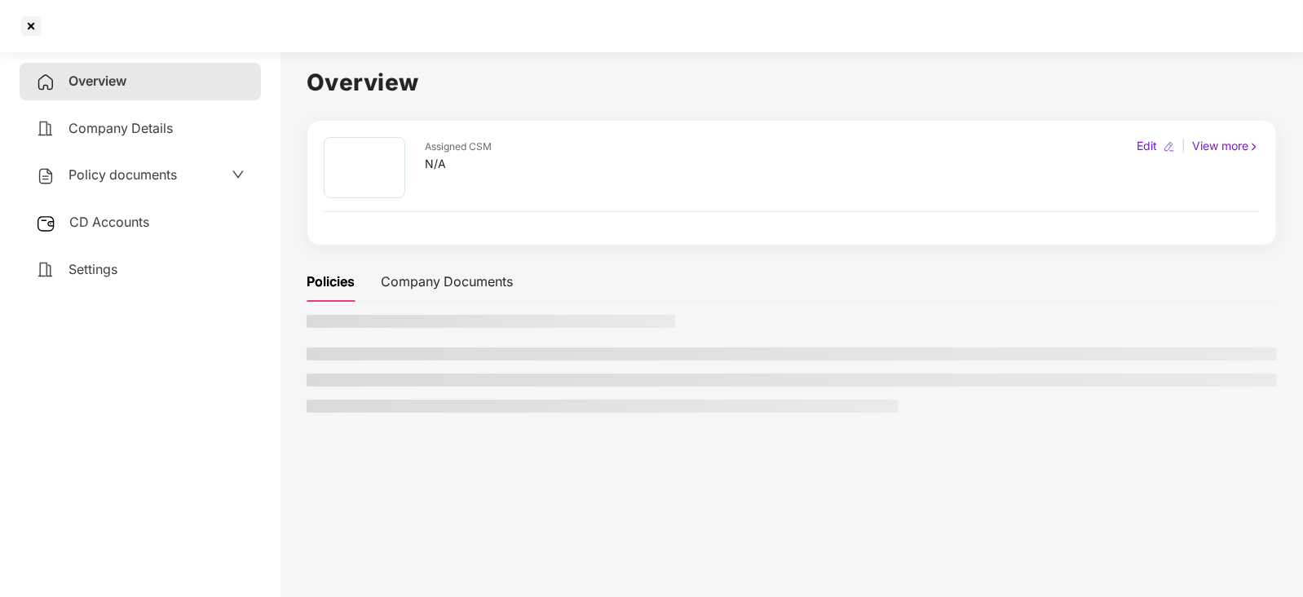
click at [139, 230] on span "CD Accounts" at bounding box center [109, 222] width 80 height 16
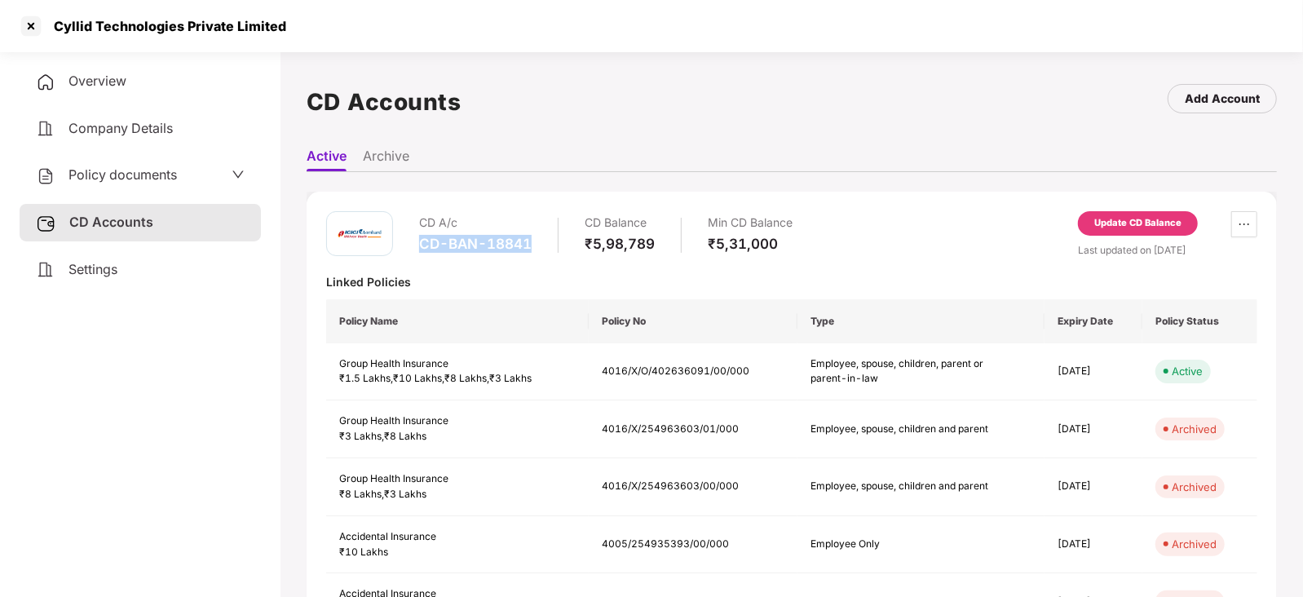
drag, startPoint x: 418, startPoint y: 240, endPoint x: 535, endPoint y: 242, distance: 116.6
click at [535, 242] on div "CD A/c CD-BAN-18841 CD Balance ₹5,98,789 Min CD Balance ₹5,31,000" at bounding box center [605, 234] width 373 height 46
copy div "CD-BAN-18841"
click at [24, 26] on div at bounding box center [31, 26] width 26 height 26
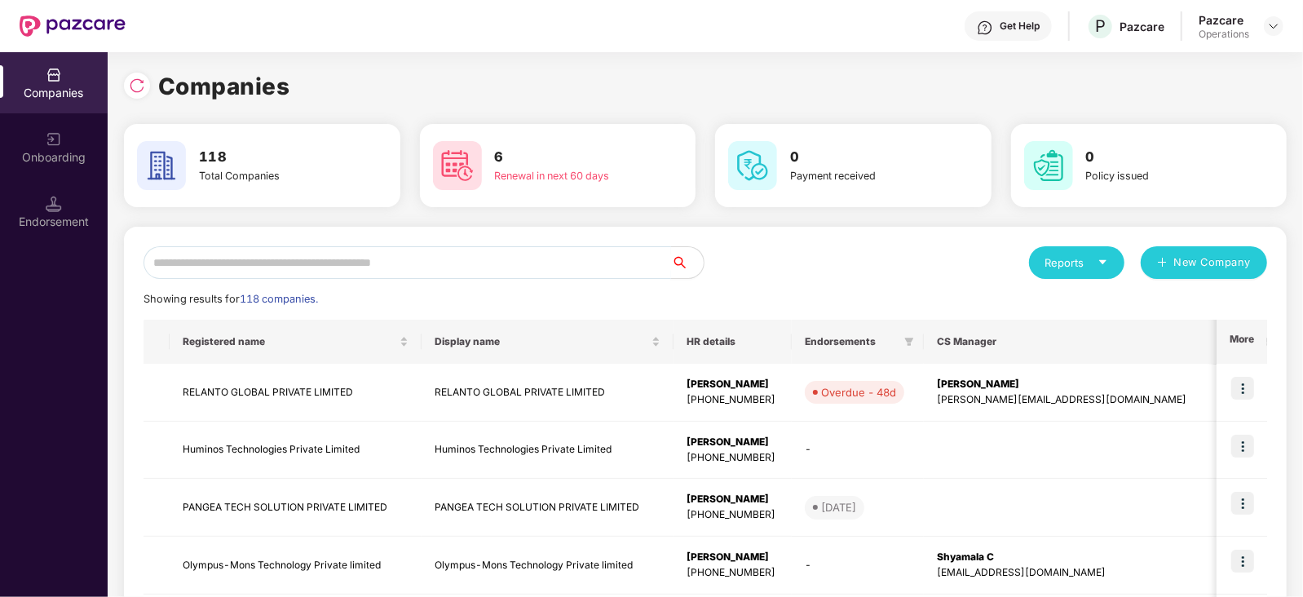
click at [375, 267] on input "text" at bounding box center [406, 262] width 527 height 33
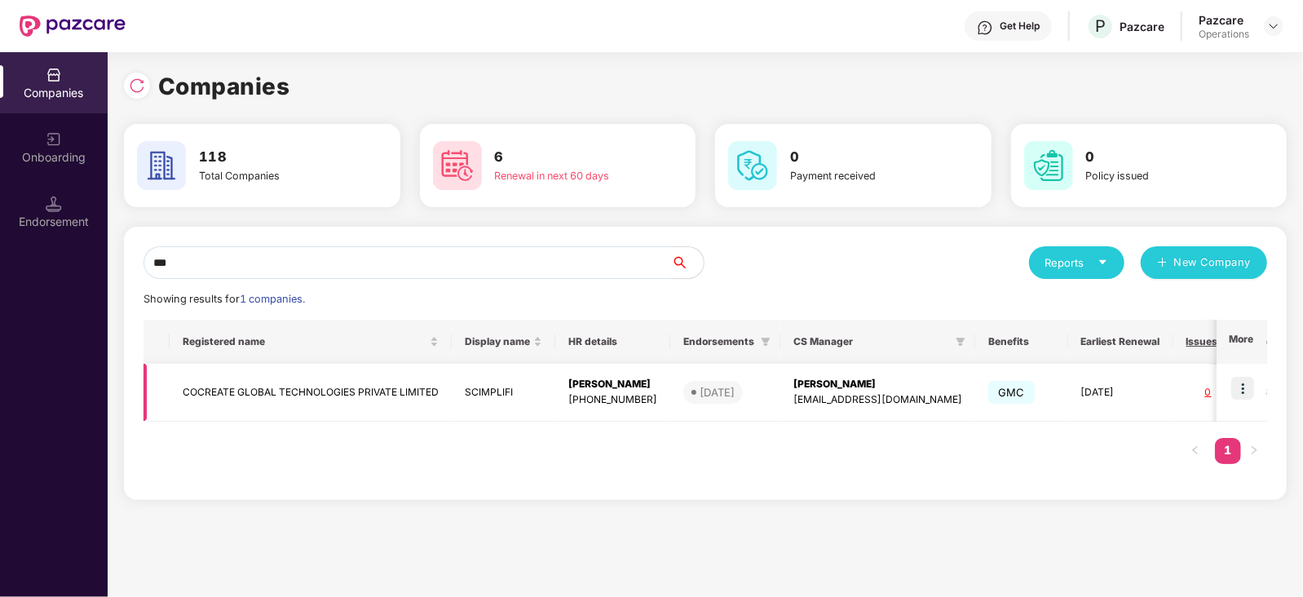
type input "***"
click at [322, 398] on td "COCREATE GLOBAL TECHNOLOGIES PRIVATE LIMITED" at bounding box center [311, 393] width 282 height 58
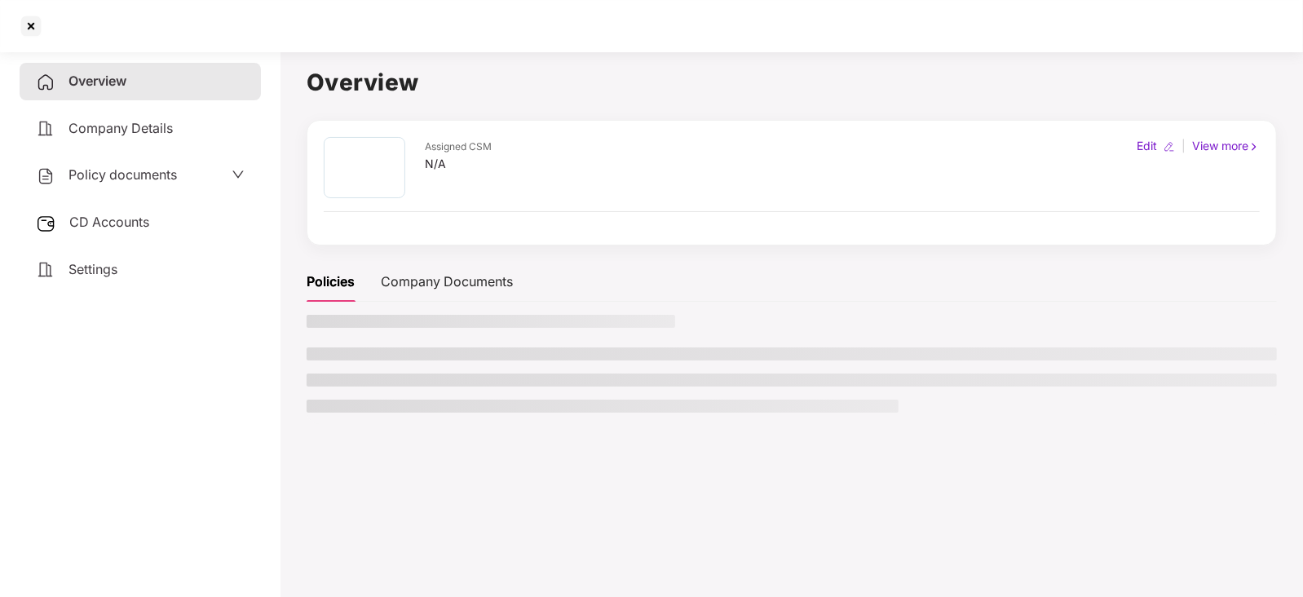
click at [112, 230] on span "CD Accounts" at bounding box center [109, 222] width 80 height 16
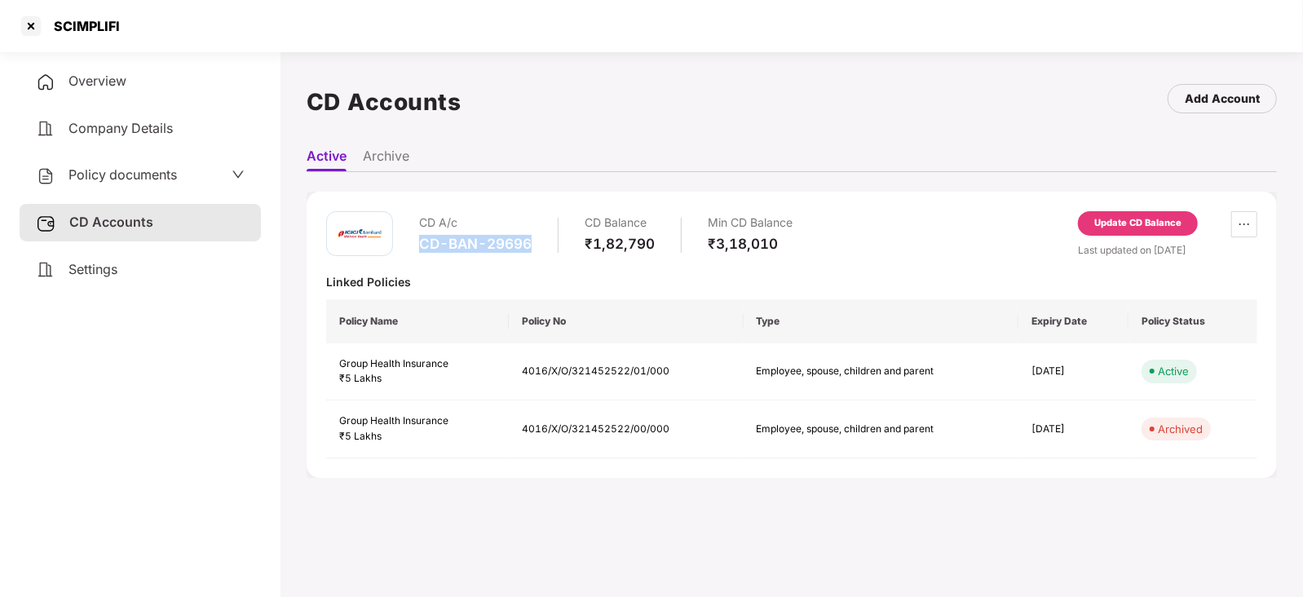
drag, startPoint x: 421, startPoint y: 242, endPoint x: 543, endPoint y: 253, distance: 121.9
click at [543, 253] on div "CD A/c CD-BAN-29696 CD Balance ₹1,82,790 Min CD Balance ₹3,18,010" at bounding box center [605, 234] width 373 height 46
copy div "CD-BAN-29696"
click at [37, 23] on div at bounding box center [31, 26] width 26 height 26
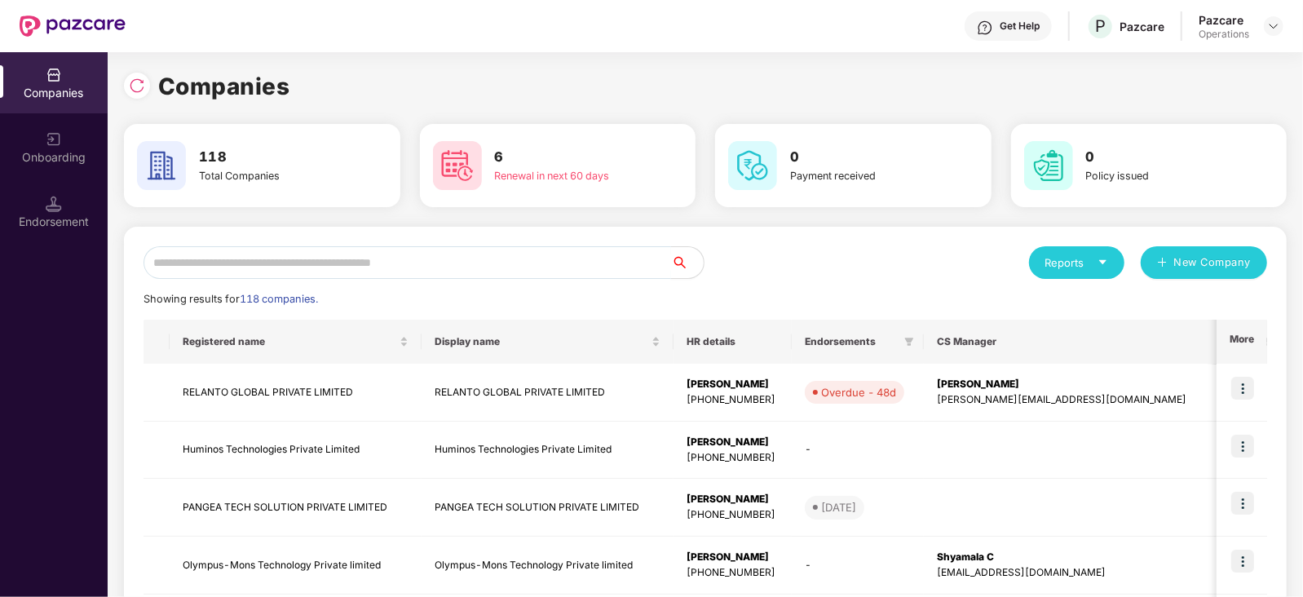
click at [339, 267] on input "text" at bounding box center [406, 262] width 527 height 33
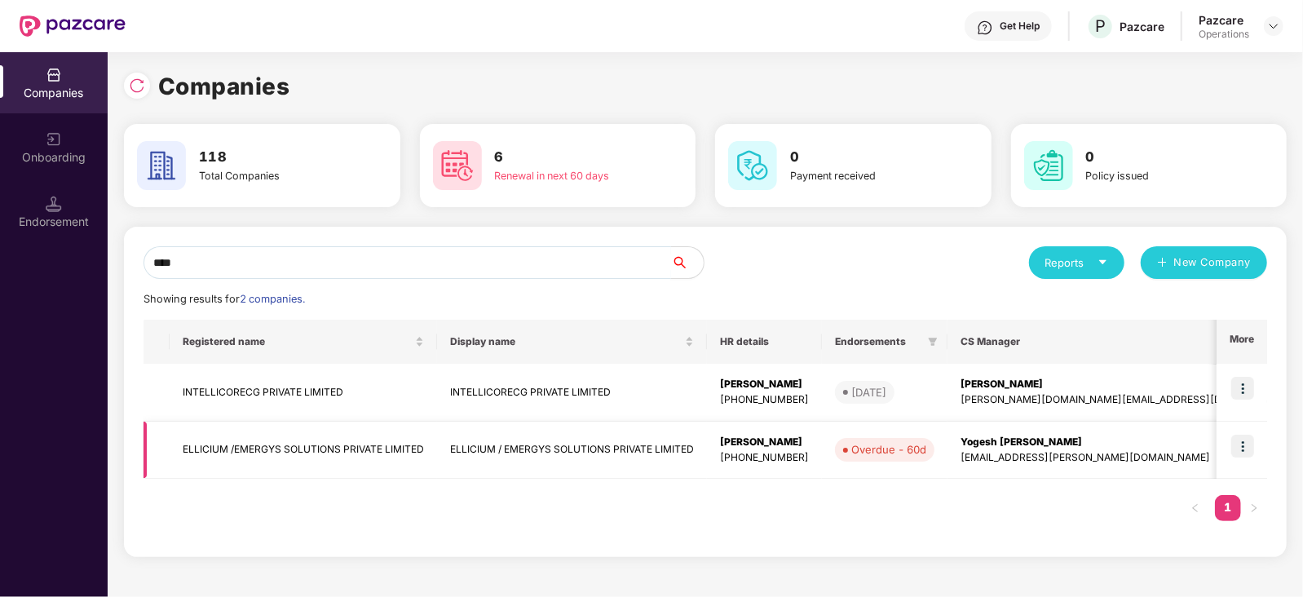
type input "****"
click at [346, 448] on td "ELLICIUM /EMERGYS SOLUTIONS PRIVATE LIMITED" at bounding box center [303, 450] width 267 height 58
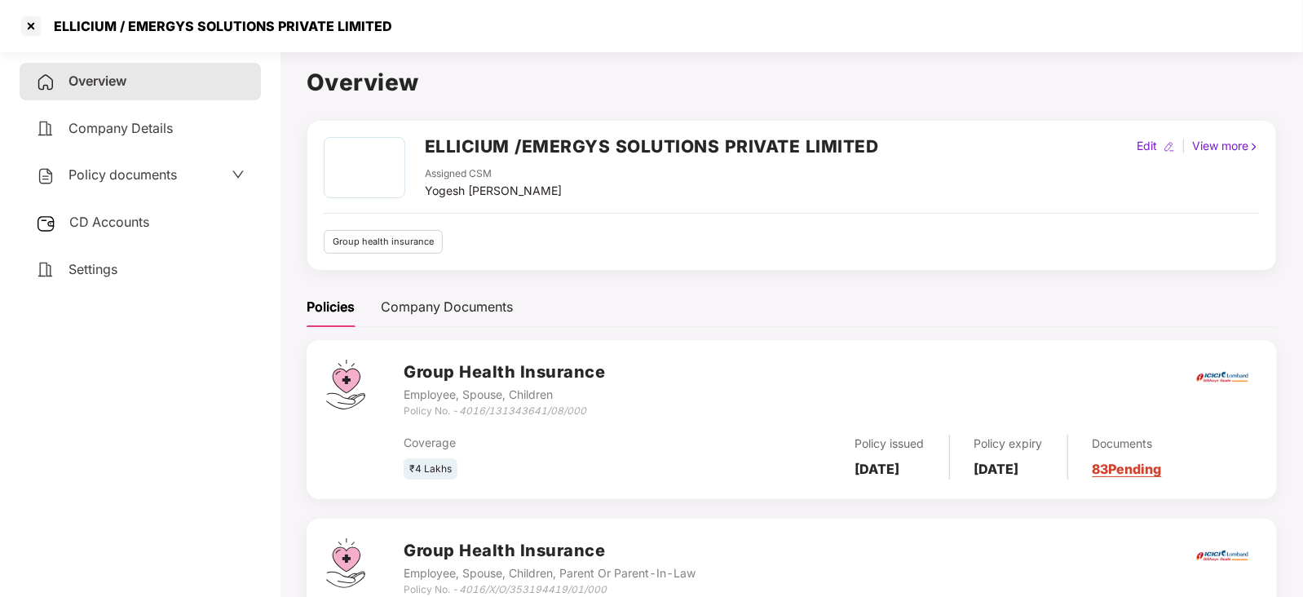
click at [147, 227] on span "CD Accounts" at bounding box center [109, 222] width 80 height 16
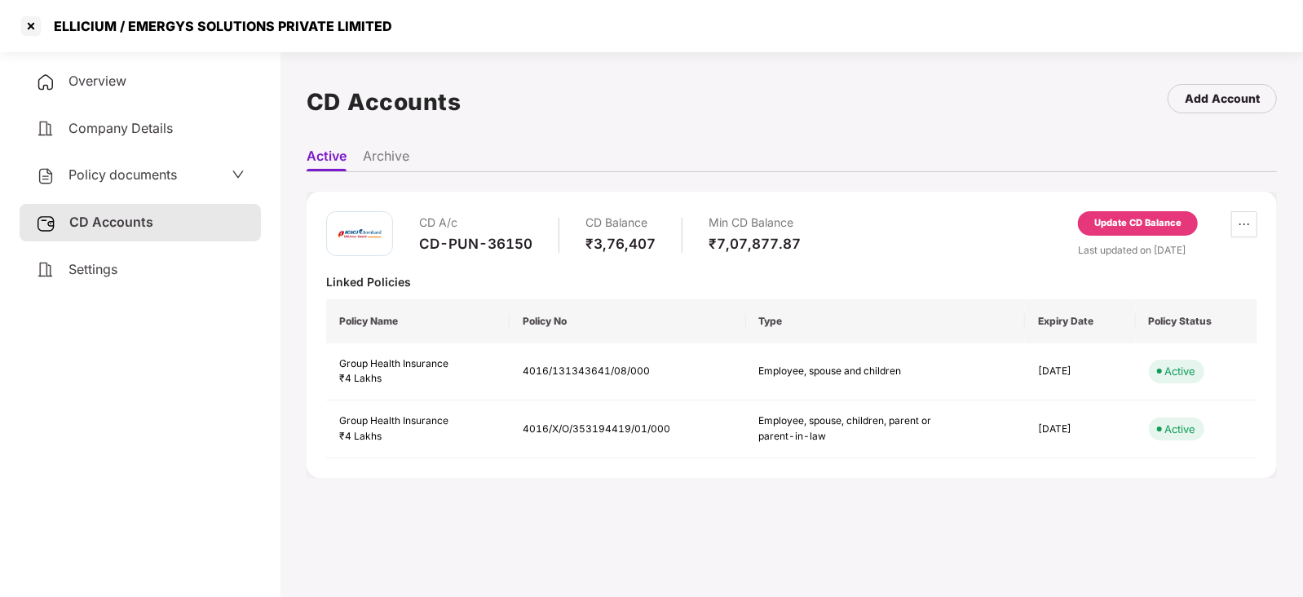
click at [1041, 216] on div "Update CD Balance" at bounding box center [1137, 223] width 87 height 15
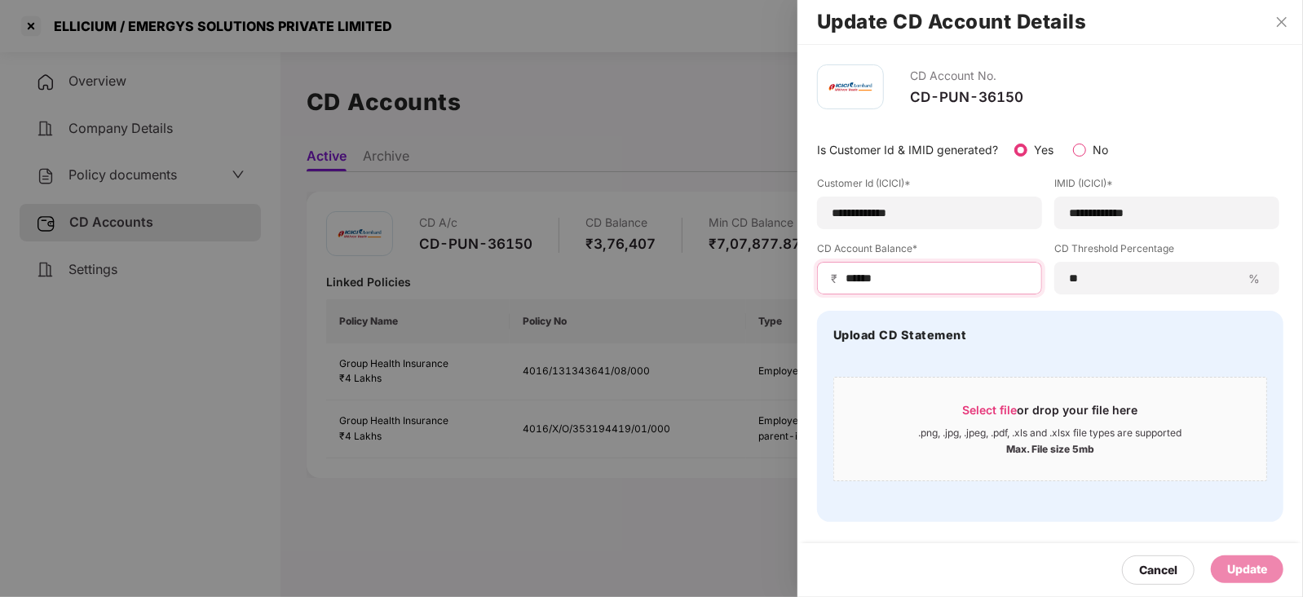
drag, startPoint x: 901, startPoint y: 270, endPoint x: 838, endPoint y: 270, distance: 62.8
click at [838, 270] on div "₹ ******" at bounding box center [929, 278] width 225 height 33
paste input
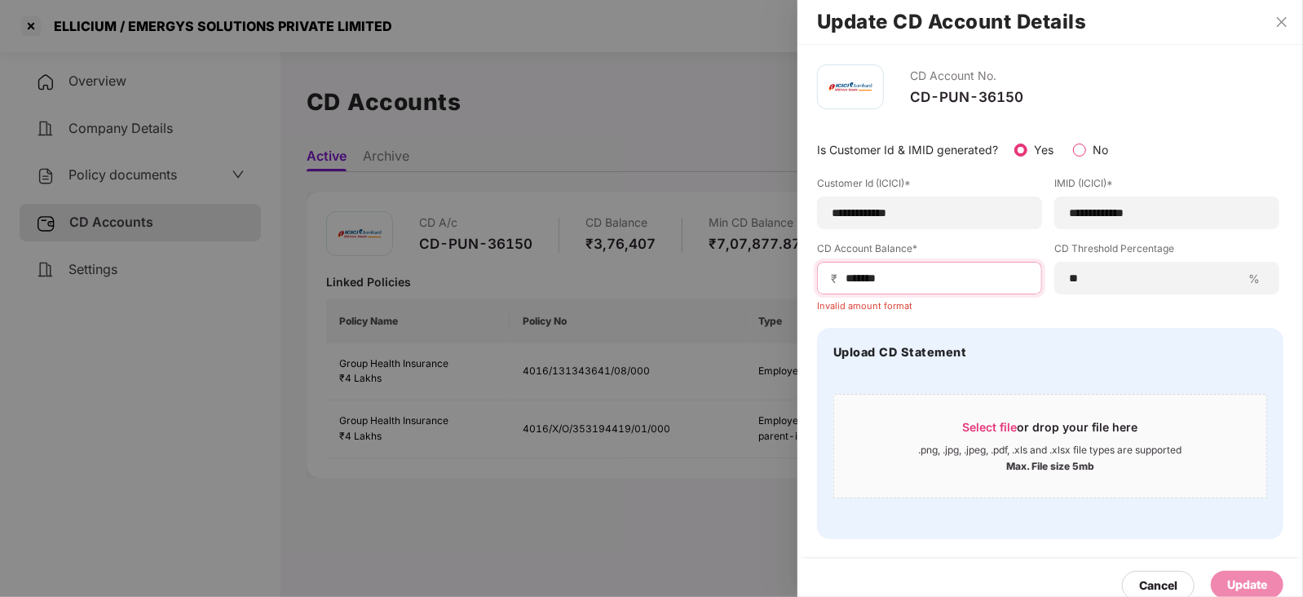
click at [846, 271] on input "******" at bounding box center [936, 278] width 184 height 17
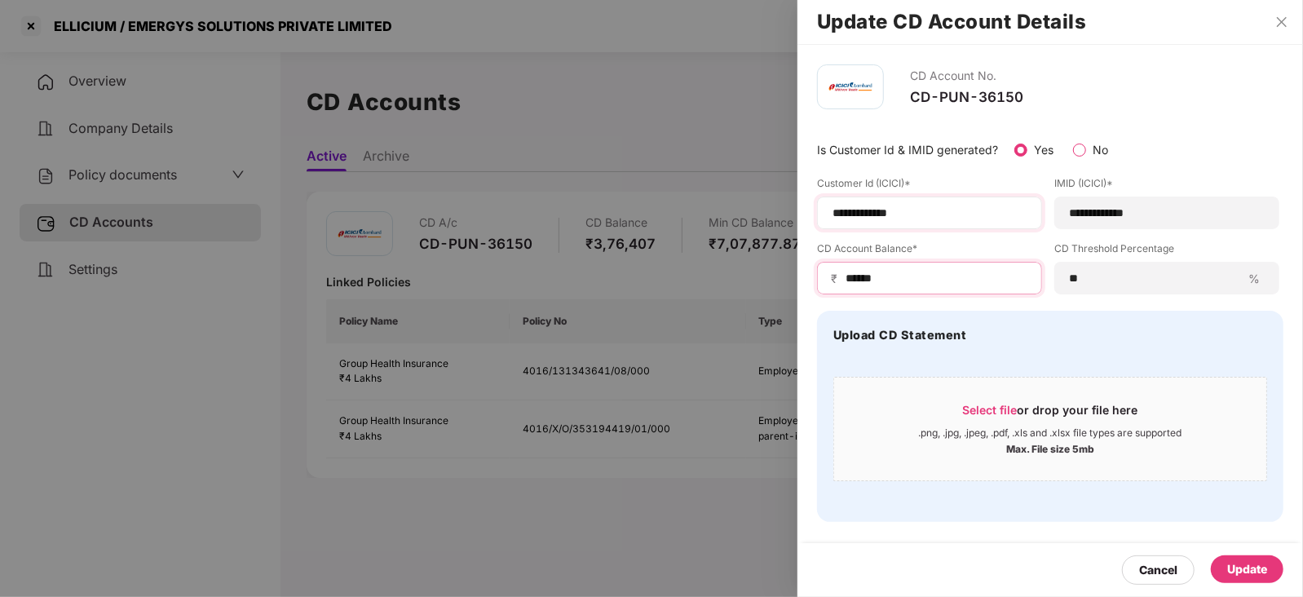
type input "******"
click at [941, 209] on input "**********" at bounding box center [929, 213] width 197 height 17
drag, startPoint x: 941, startPoint y: 209, endPoint x: 817, endPoint y: 211, distance: 124.7
click at [817, 211] on div "**********" at bounding box center [929, 212] width 225 height 33
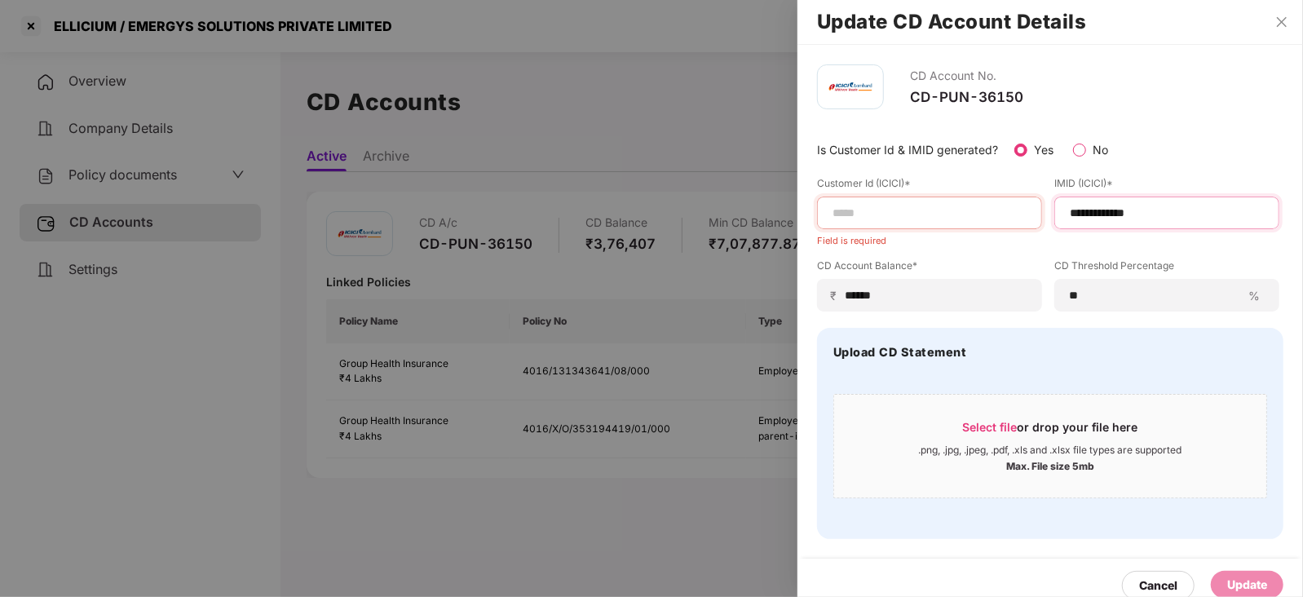
click at [1041, 216] on input "**********" at bounding box center [1166, 213] width 197 height 17
click at [1041, 209] on input at bounding box center [1166, 213] width 197 height 17
paste input "**********"
type input "**********"
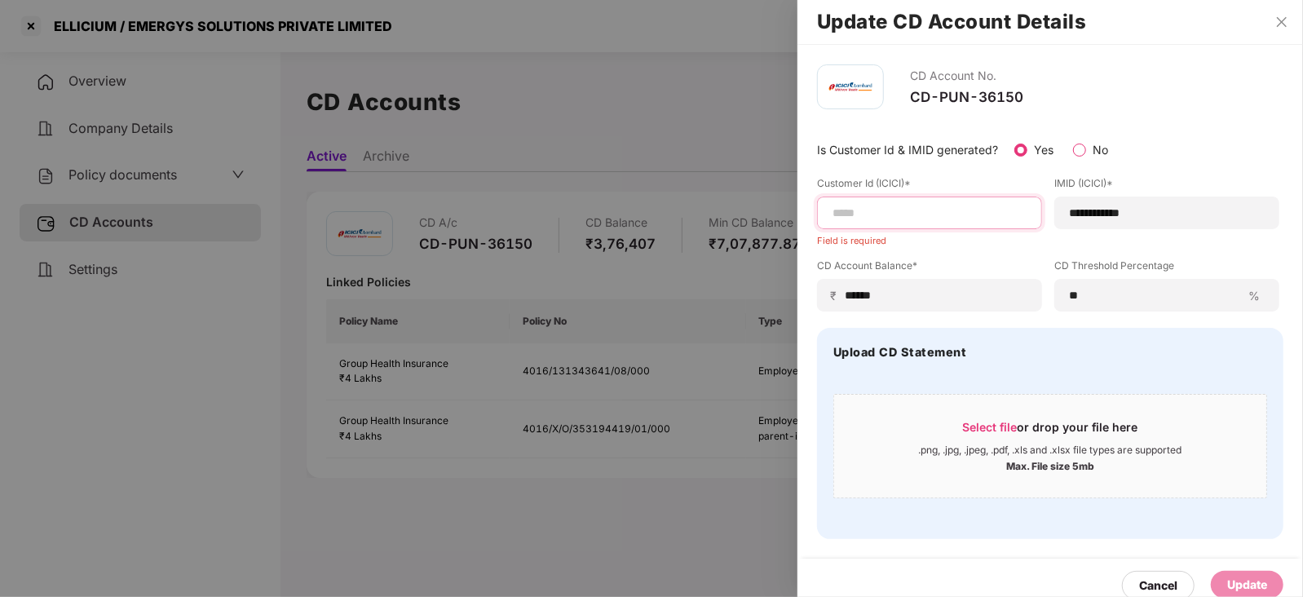
click at [946, 214] on input at bounding box center [929, 213] width 197 height 17
type input "**********"
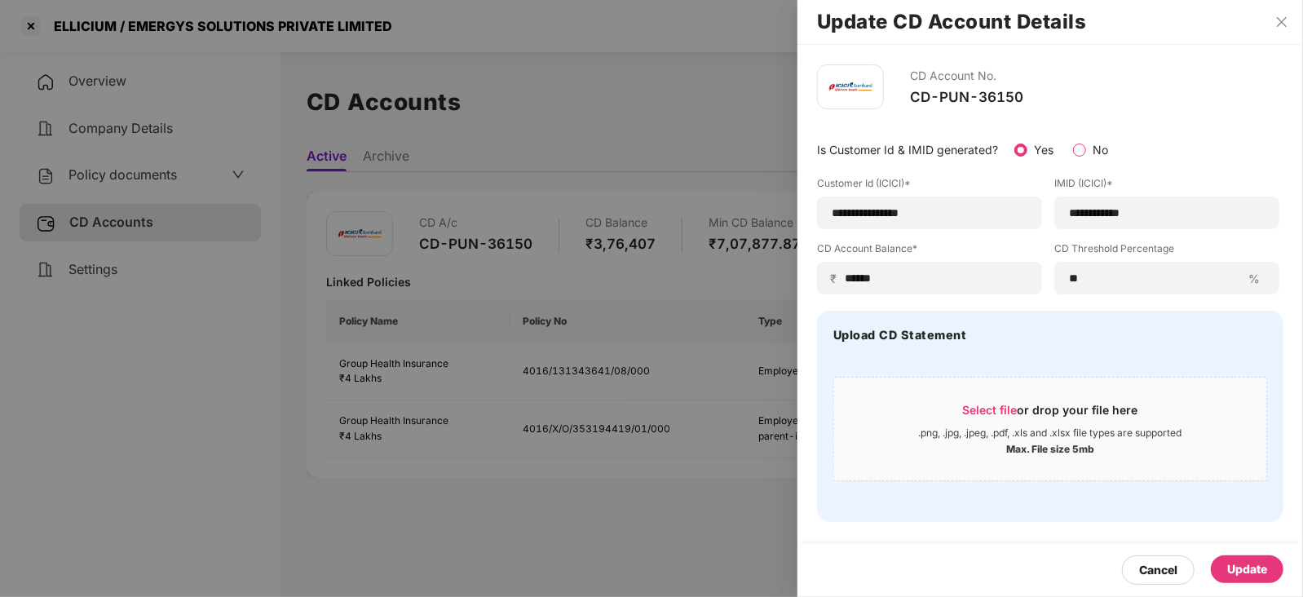
click at [1041, 448] on div "Cancel Update" at bounding box center [1049, 570] width 505 height 54
click at [1041, 448] on div "Update" at bounding box center [1246, 569] width 73 height 28
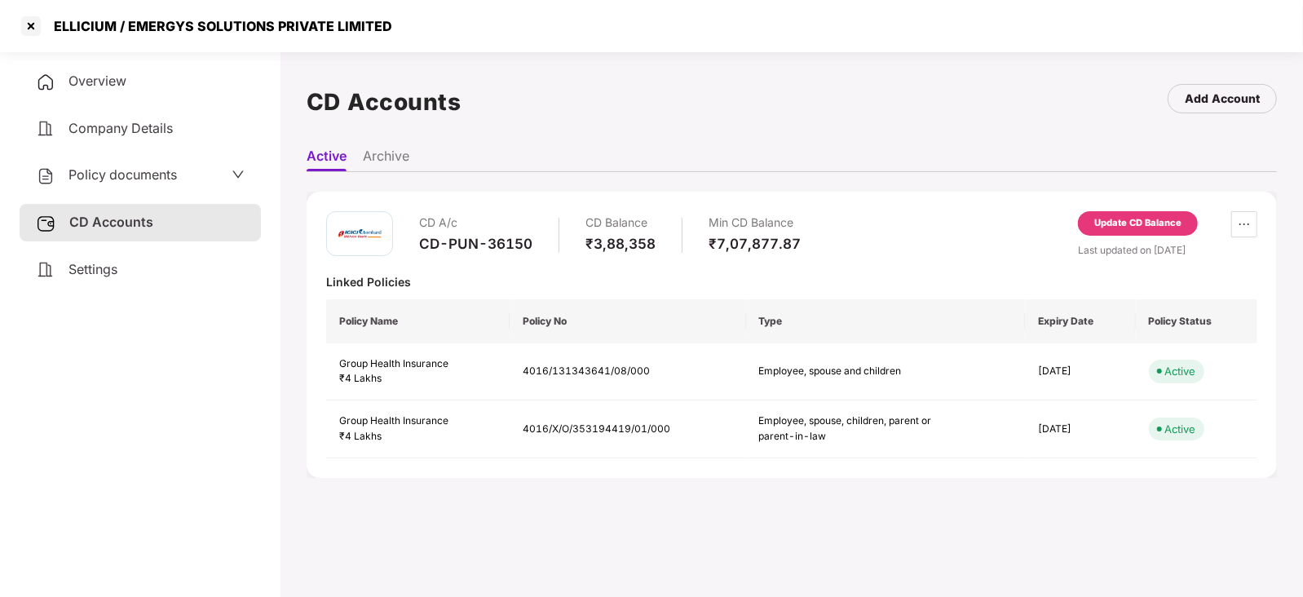
click at [148, 185] on div "Policy documents" at bounding box center [106, 175] width 141 height 21
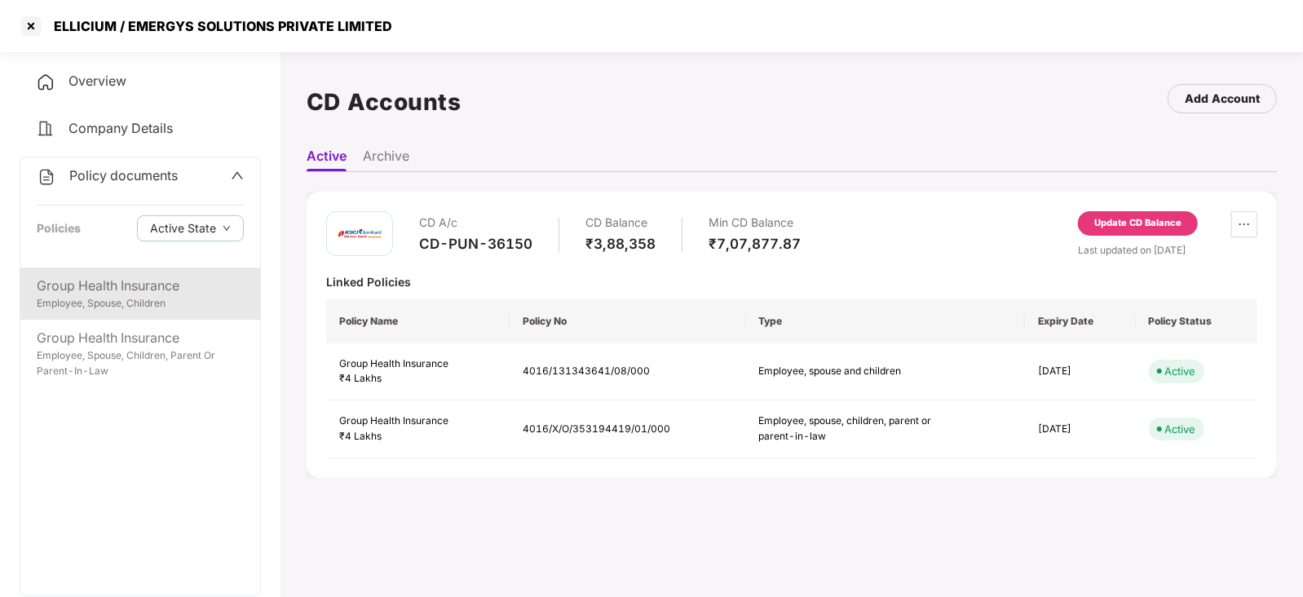
click at [147, 291] on div "Group Health Insurance" at bounding box center [140, 286] width 207 height 20
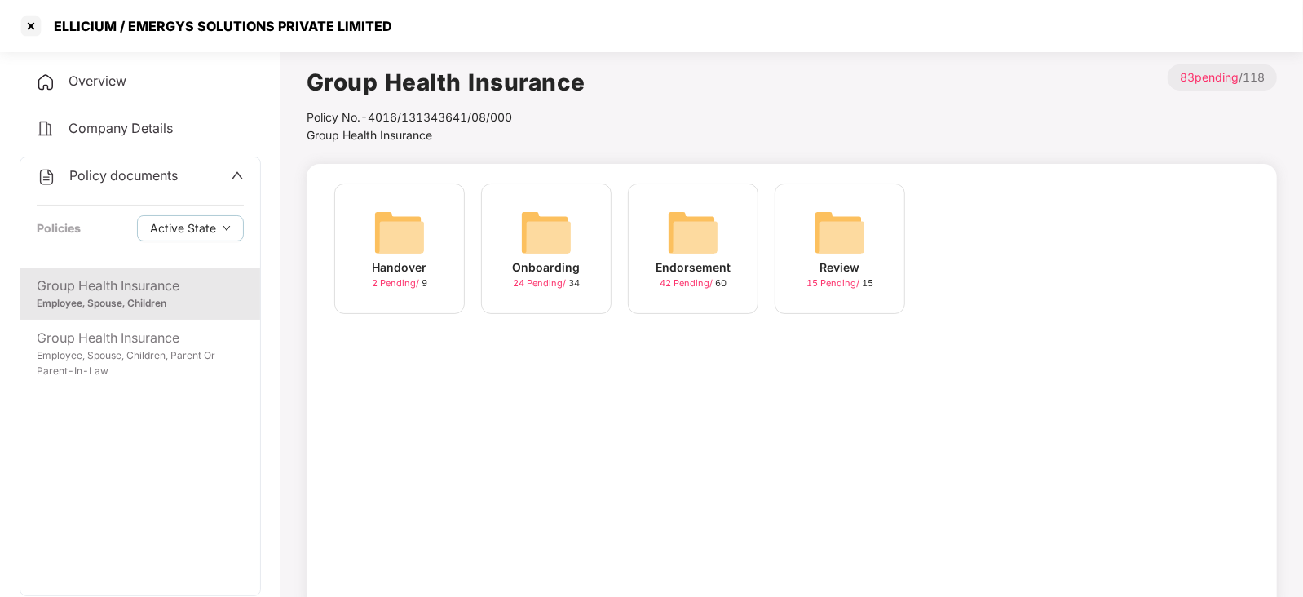
click at [672, 240] on img at bounding box center [693, 232] width 52 height 52
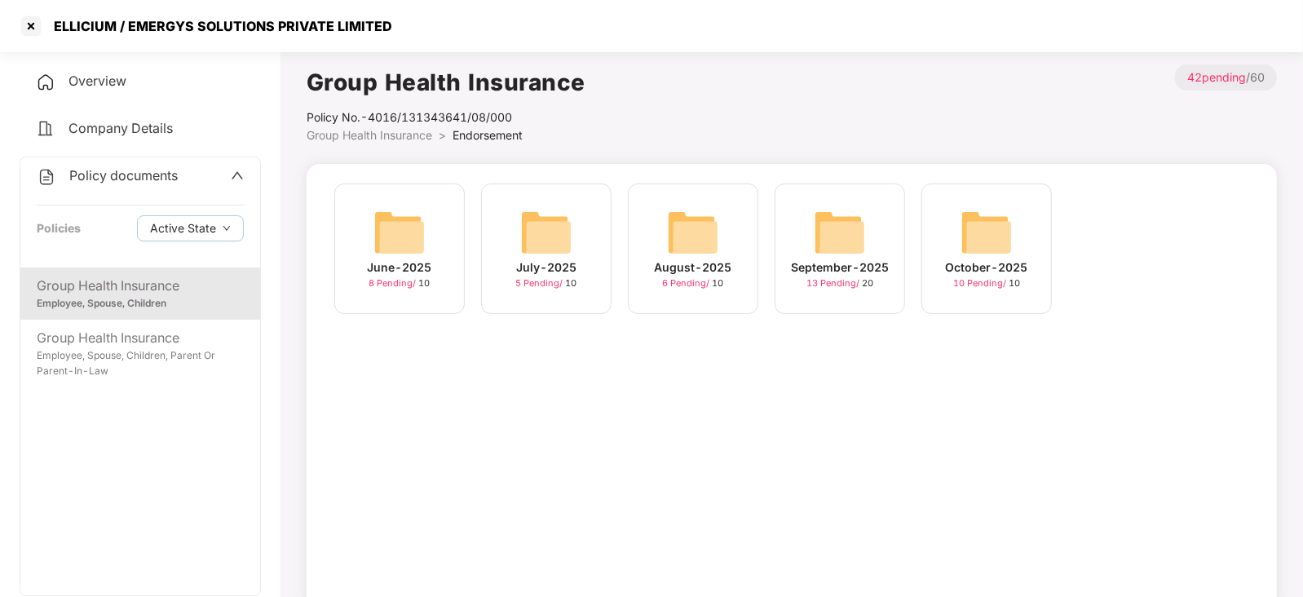
click at [980, 227] on img at bounding box center [986, 232] width 52 height 52
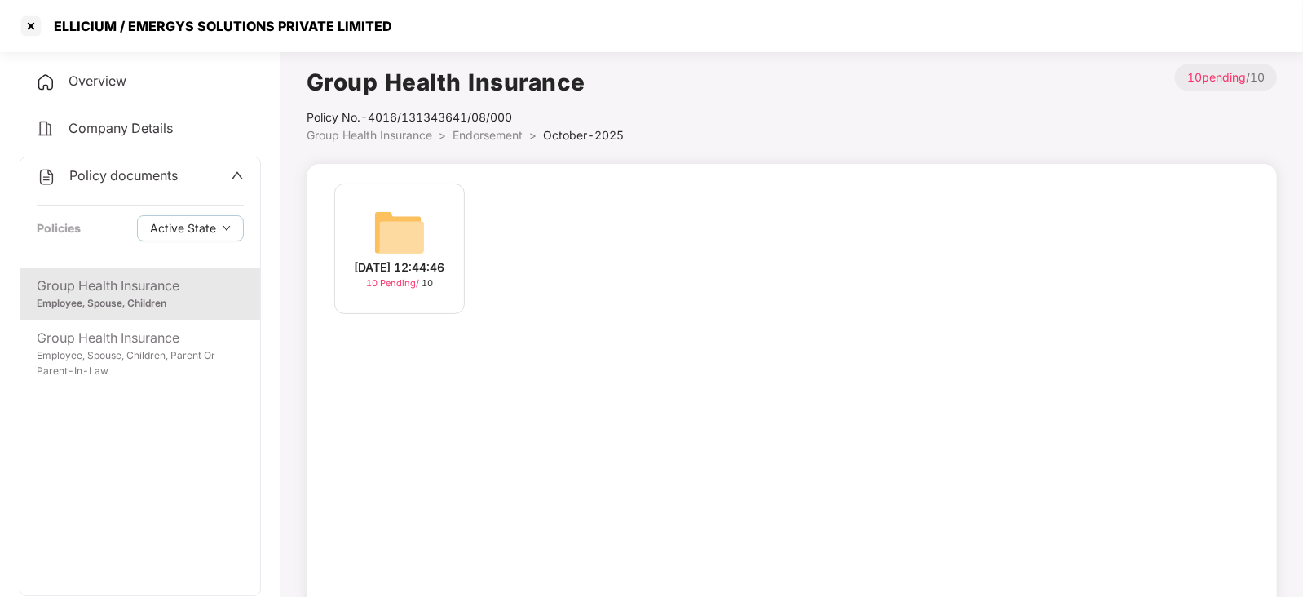
click at [404, 224] on img at bounding box center [399, 232] width 52 height 52
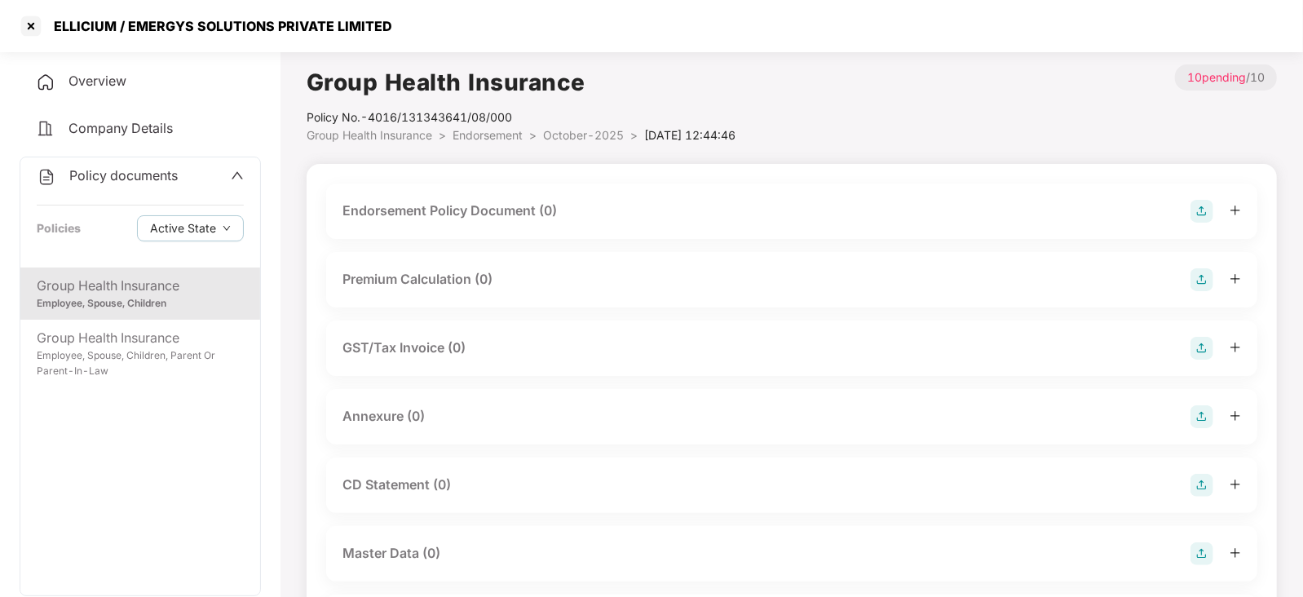
click at [1041, 209] on img at bounding box center [1201, 211] width 23 height 23
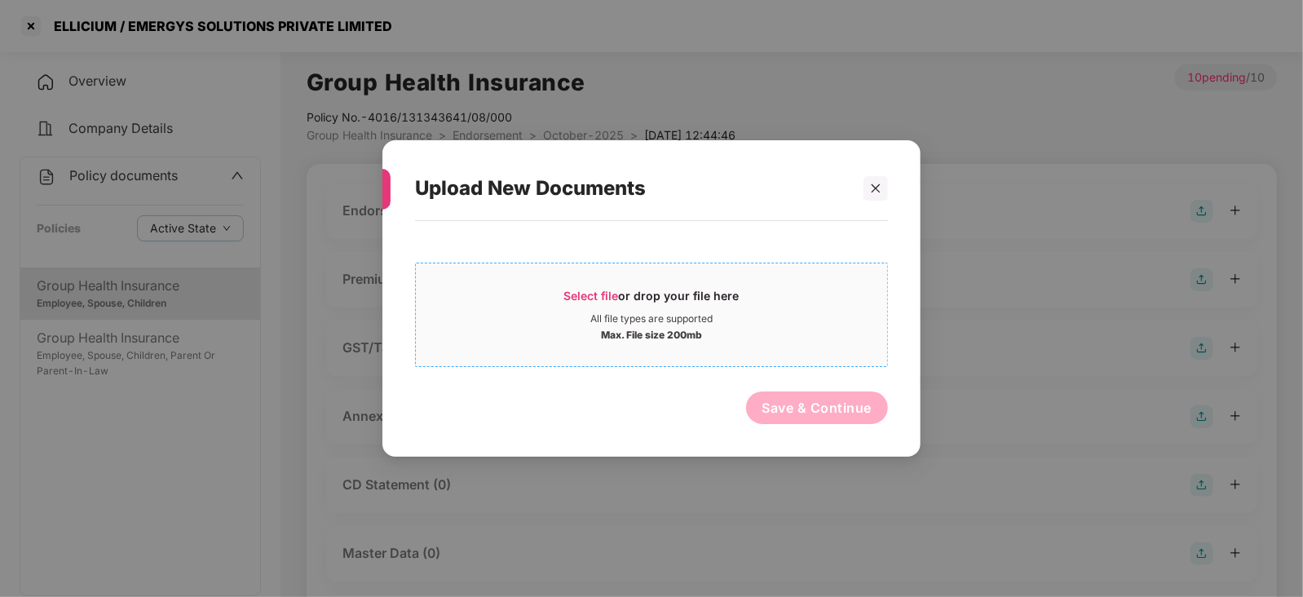
click at [615, 305] on div "Select file or drop your file here" at bounding box center [651, 300] width 175 height 24
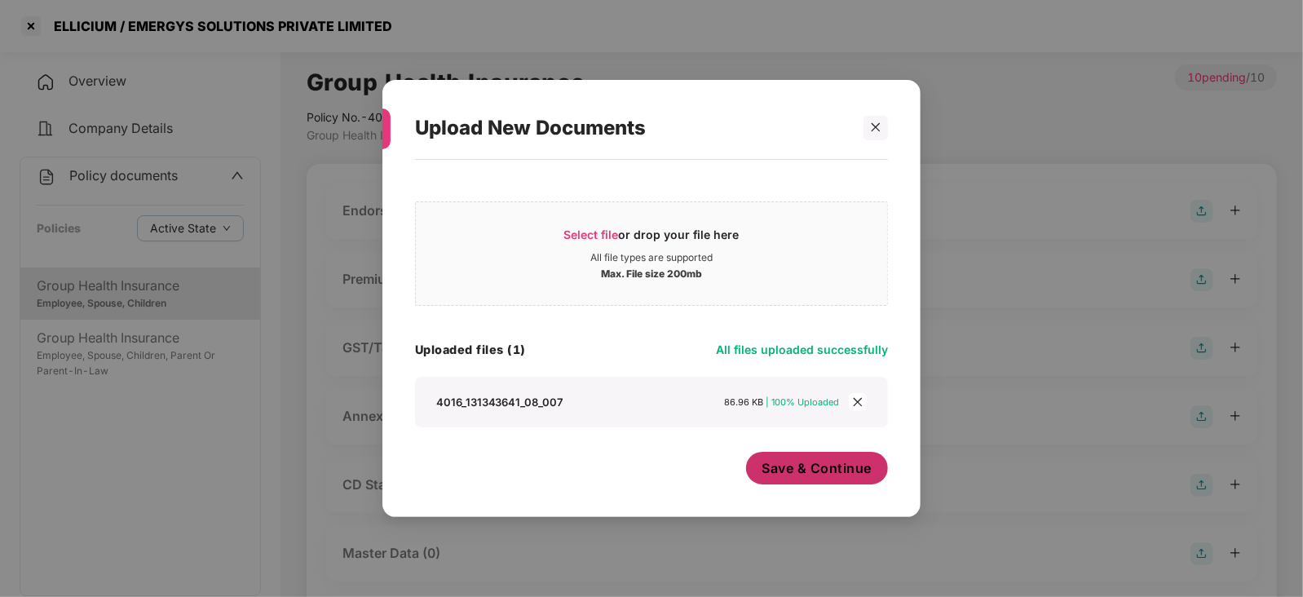
click at [809, 448] on button "Save & Continue" at bounding box center [817, 468] width 143 height 33
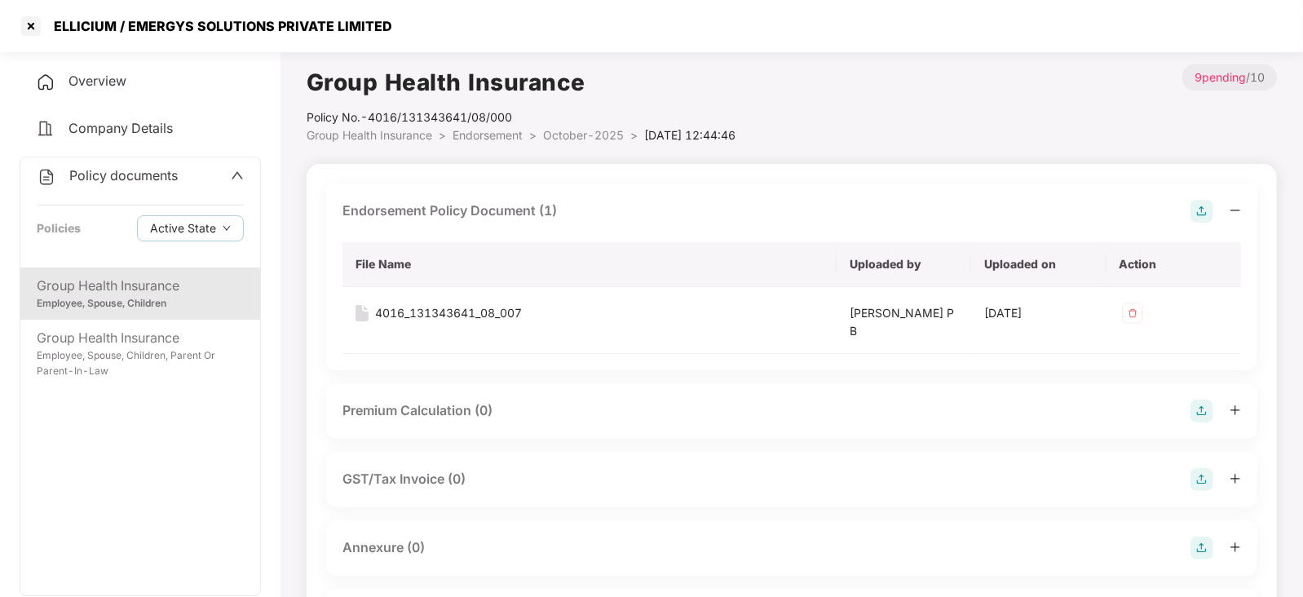
click at [1041, 403] on div "Premium Calculation (0)" at bounding box center [791, 410] width 898 height 23
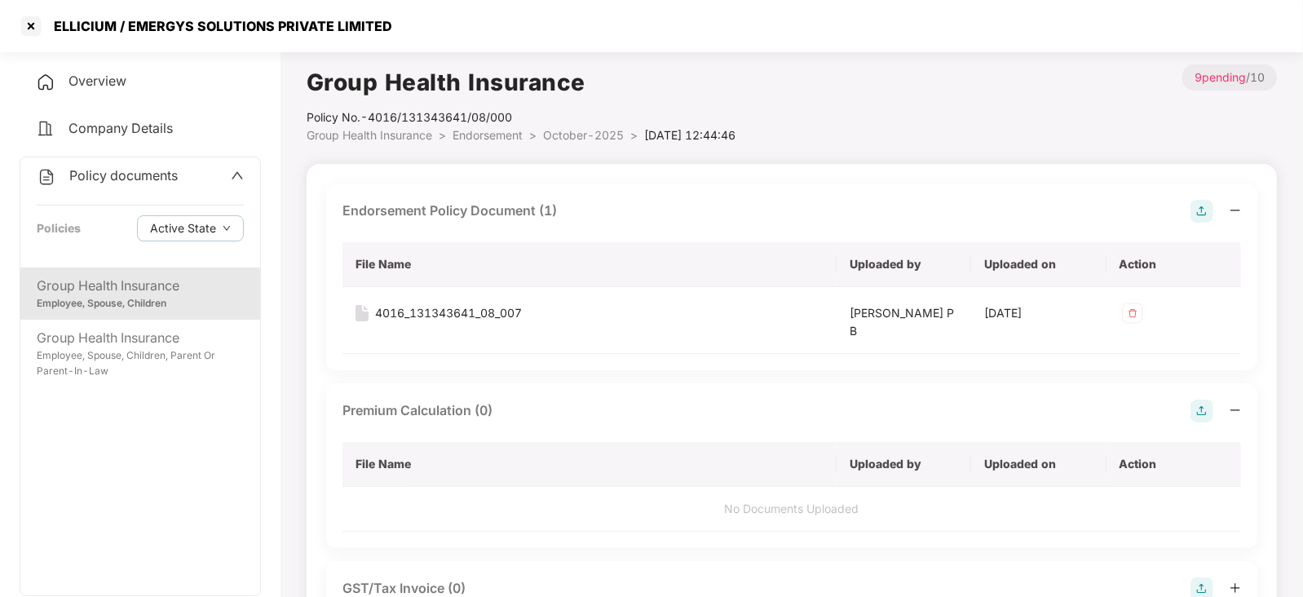
click at [1041, 404] on img at bounding box center [1201, 410] width 23 height 23
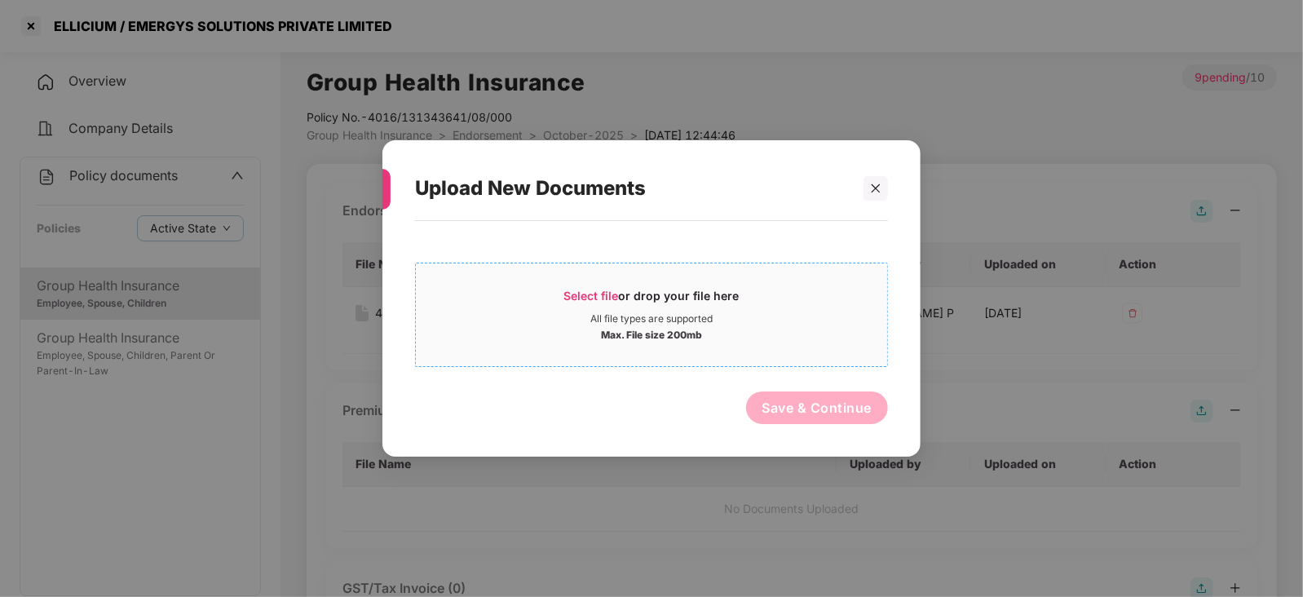
click at [592, 288] on div "Select file or drop your file here" at bounding box center [651, 300] width 175 height 24
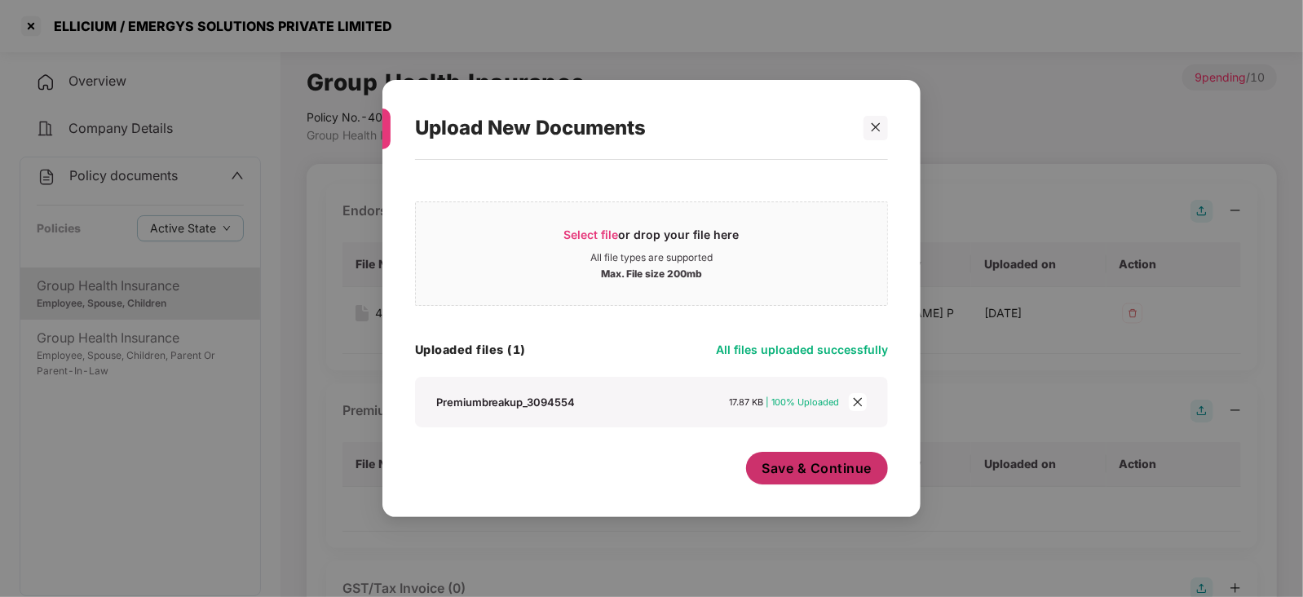
click at [791, 448] on span "Save & Continue" at bounding box center [817, 468] width 110 height 18
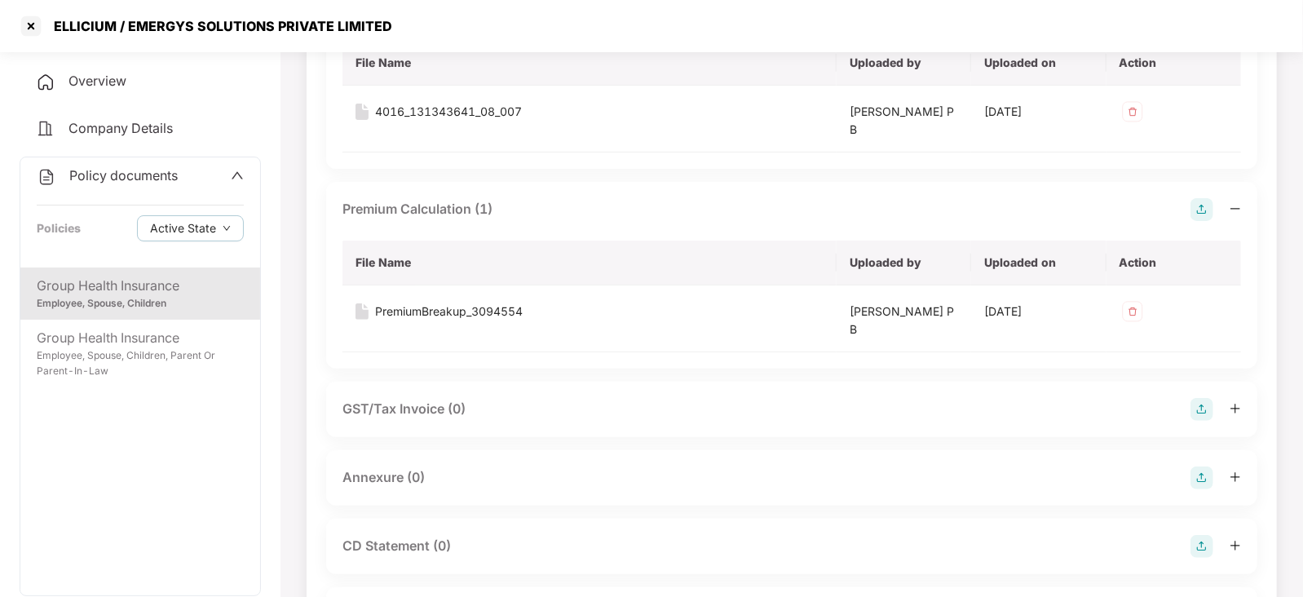
scroll to position [203, 0]
click at [1041, 448] on img at bounding box center [1201, 476] width 23 height 23
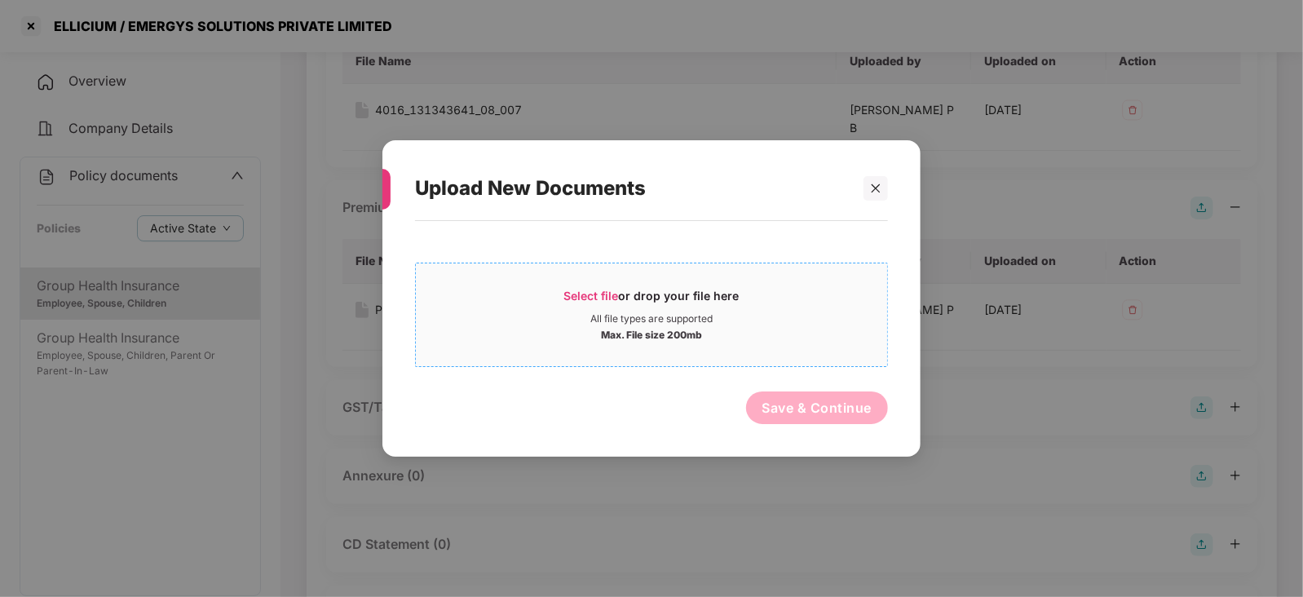
click at [576, 293] on span "Select file" at bounding box center [591, 296] width 55 height 14
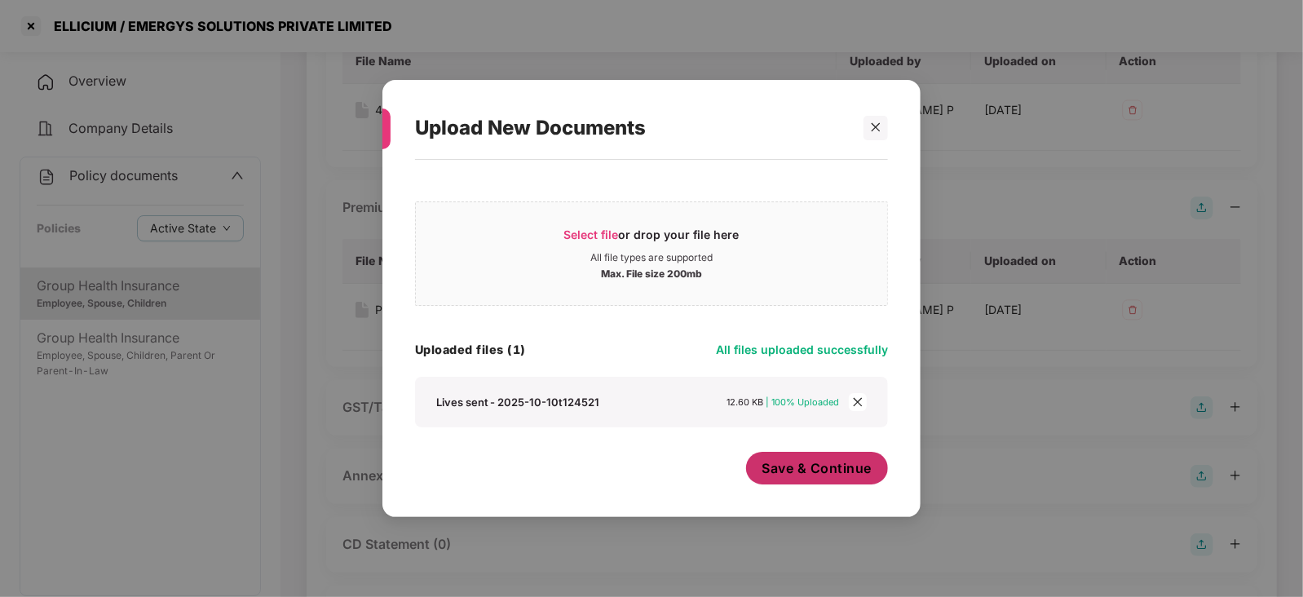
click at [785, 448] on span "Save & Continue" at bounding box center [817, 468] width 110 height 18
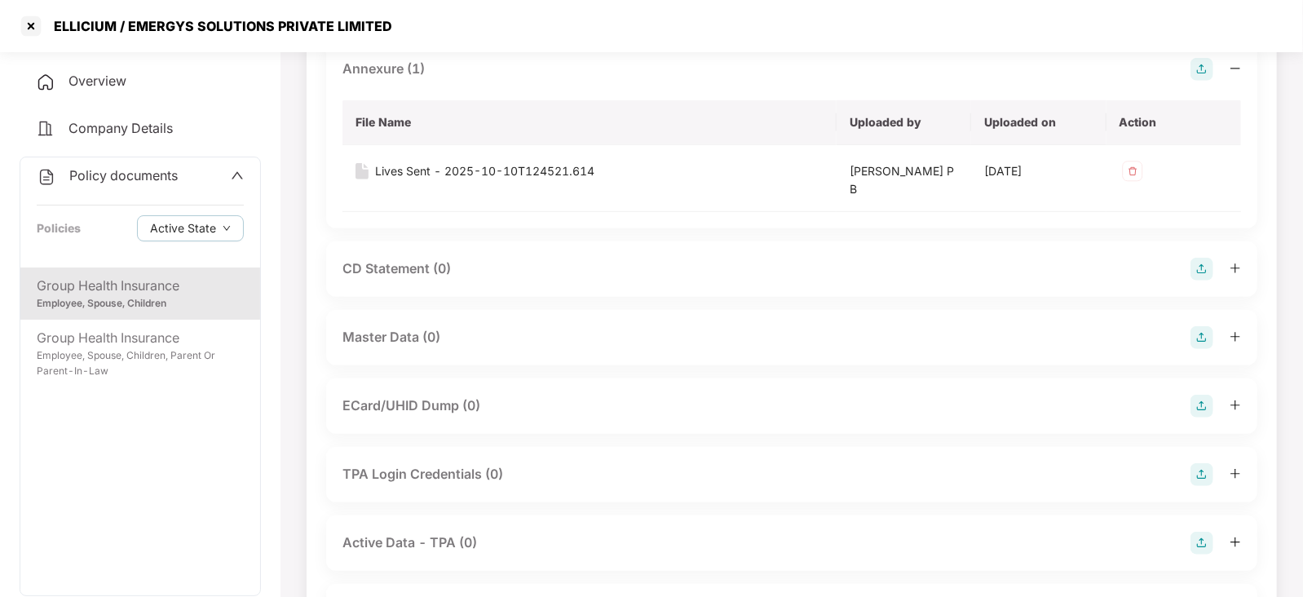
scroll to position [611, 0]
click at [1041, 339] on img at bounding box center [1201, 335] width 23 height 23
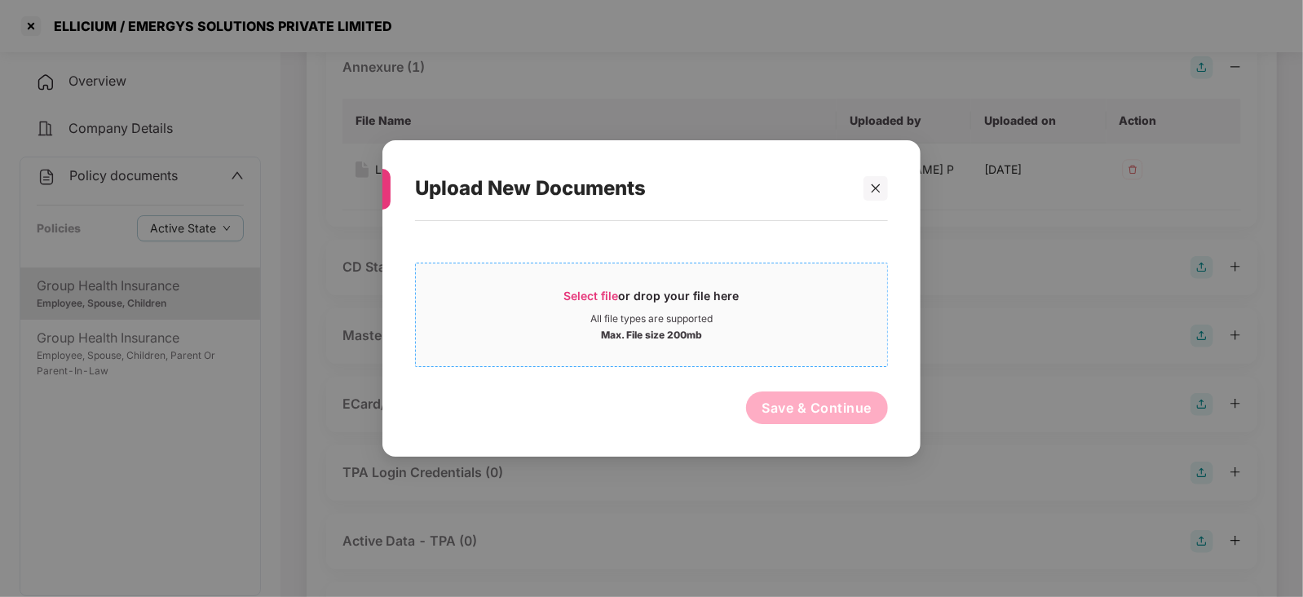
click at [613, 295] on span "Select file" at bounding box center [591, 296] width 55 height 14
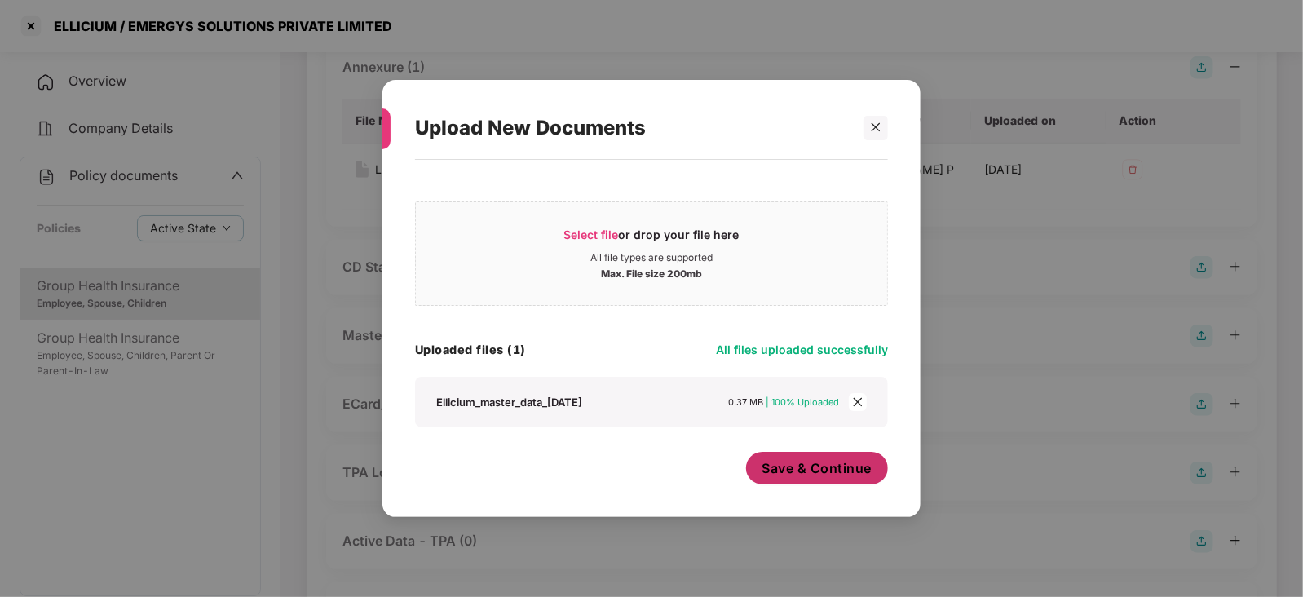
click at [801, 448] on span "Save & Continue" at bounding box center [817, 468] width 110 height 18
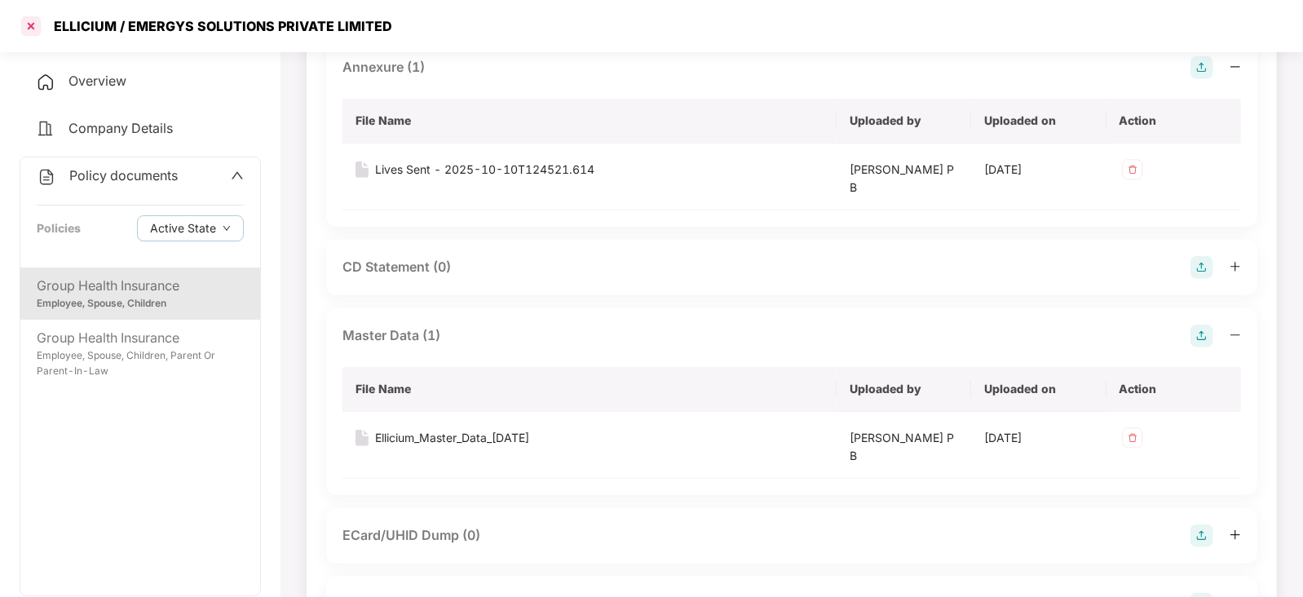
click at [22, 20] on div at bounding box center [31, 26] width 26 height 26
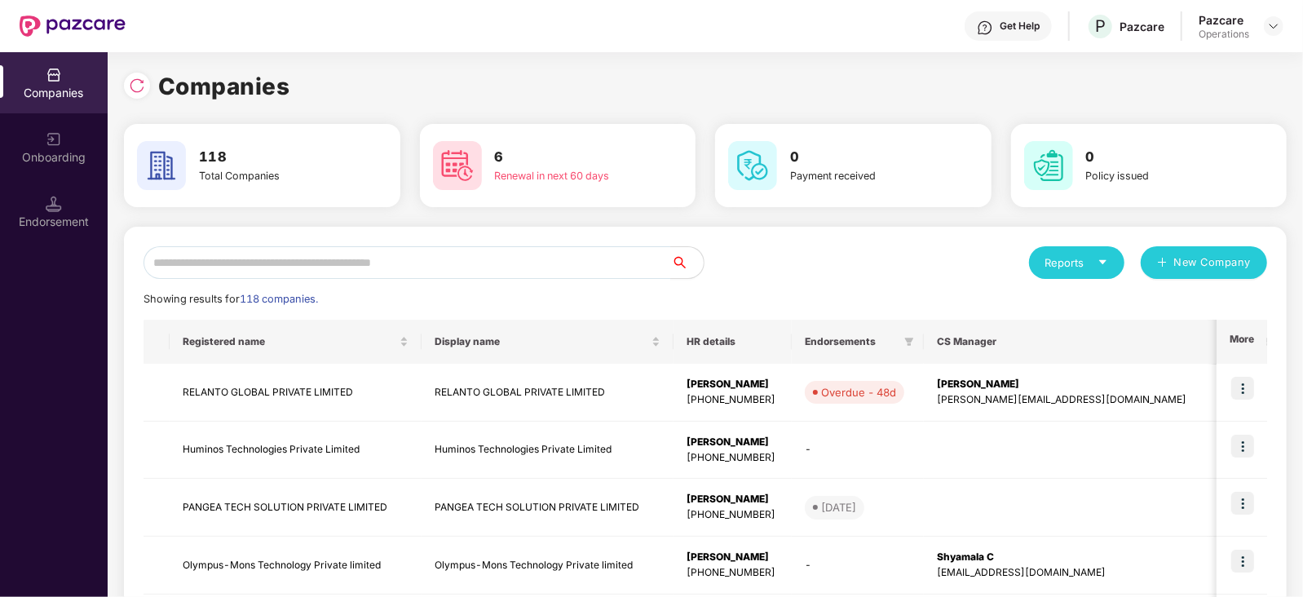
scroll to position [0, 0]
click at [305, 262] on input "text" at bounding box center [406, 262] width 527 height 33
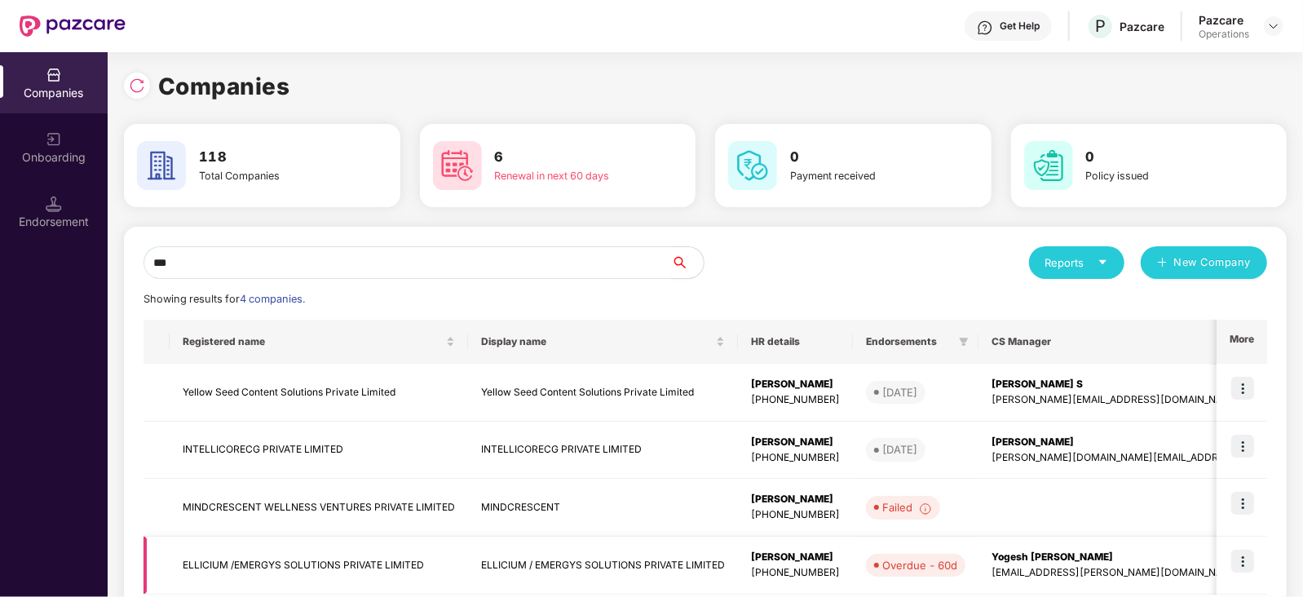
type input "***"
click at [253, 448] on td "ELLICIUM /EMERGYS SOLUTIONS PRIVATE LIMITED" at bounding box center [319, 565] width 298 height 58
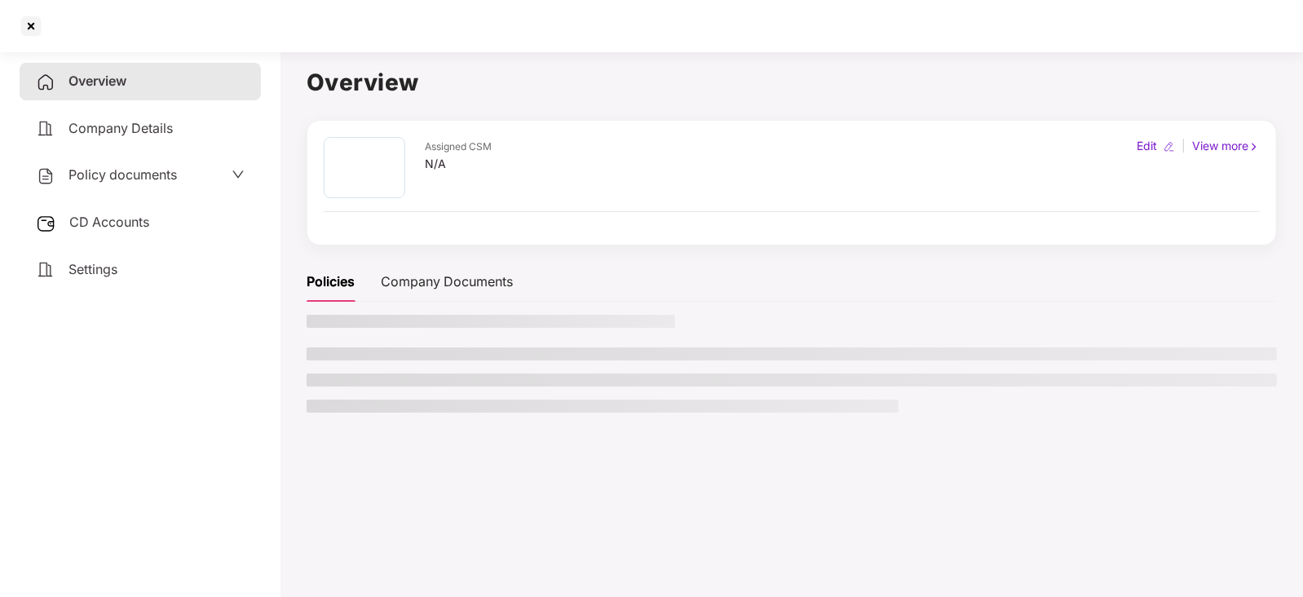
click at [73, 224] on span "CD Accounts" at bounding box center [109, 222] width 80 height 16
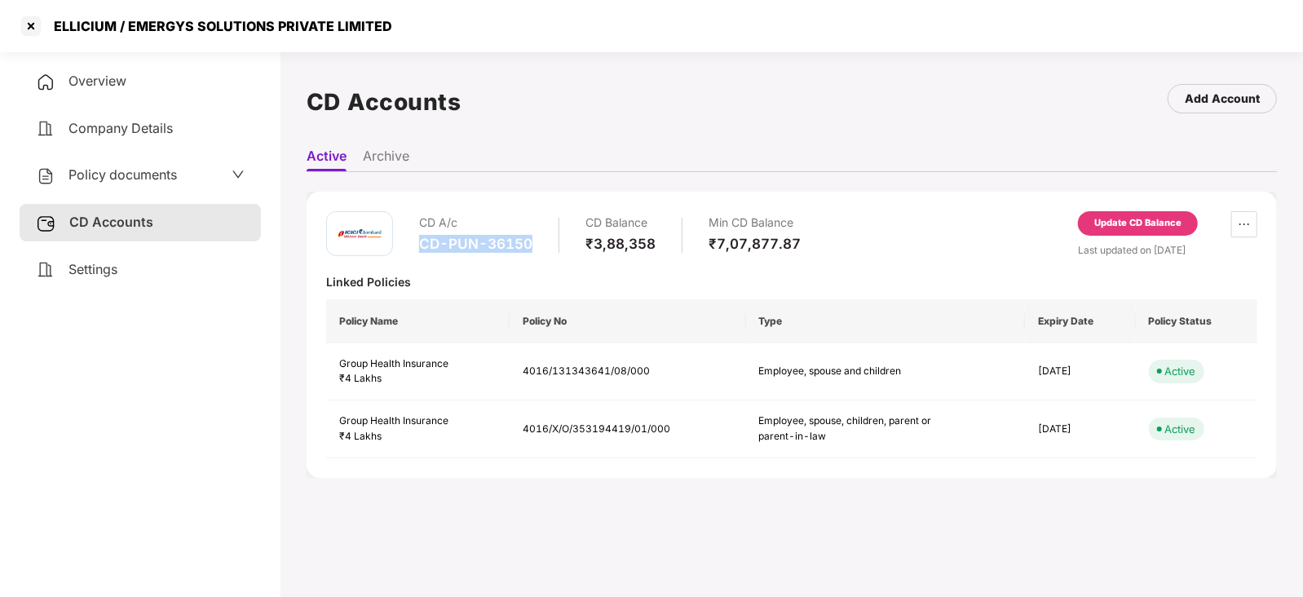
drag, startPoint x: 418, startPoint y: 242, endPoint x: 542, endPoint y: 246, distance: 124.0
click at [542, 246] on div "CD A/c CD-PUN-36150 CD Balance ₹3,88,358 Min CD Balance ₹7,07,877.87" at bounding box center [563, 234] width 474 height 46
copy div "CD-PUN-36150"
click at [1041, 218] on div "Update CD Balance" at bounding box center [1137, 223] width 87 height 15
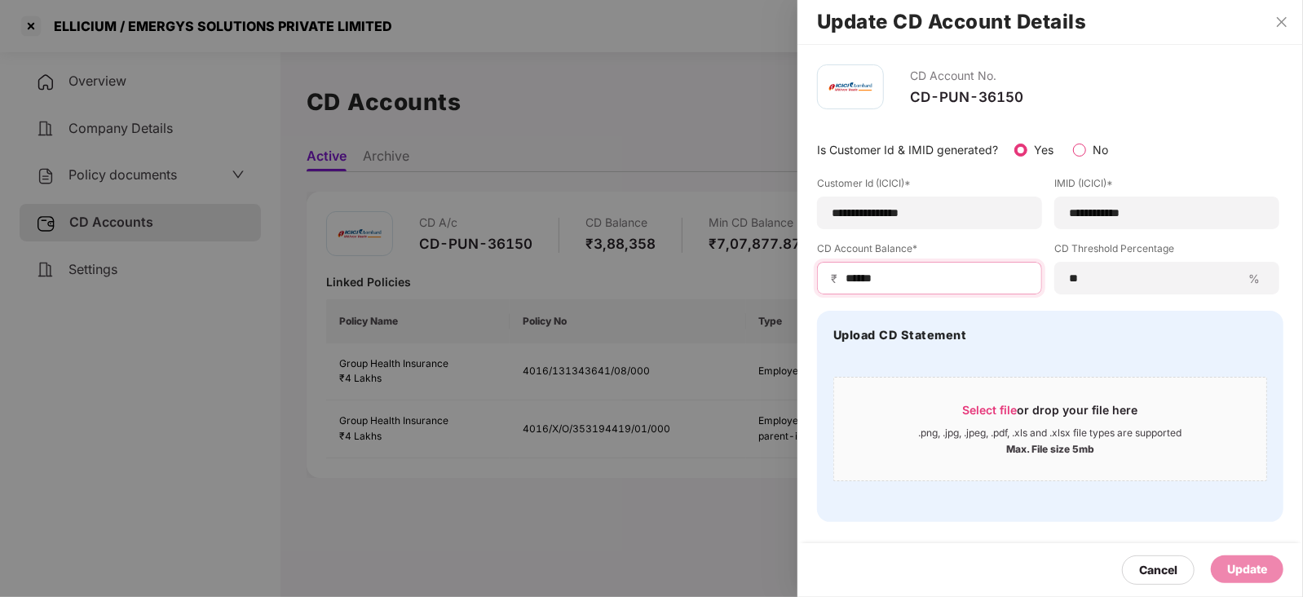
drag, startPoint x: 902, startPoint y: 279, endPoint x: 815, endPoint y: 272, distance: 86.6
click at [815, 272] on div "**********" at bounding box center [1049, 293] width 505 height 496
paste input
type input "******"
click at [1041, 448] on div "Update" at bounding box center [1247, 569] width 40 height 18
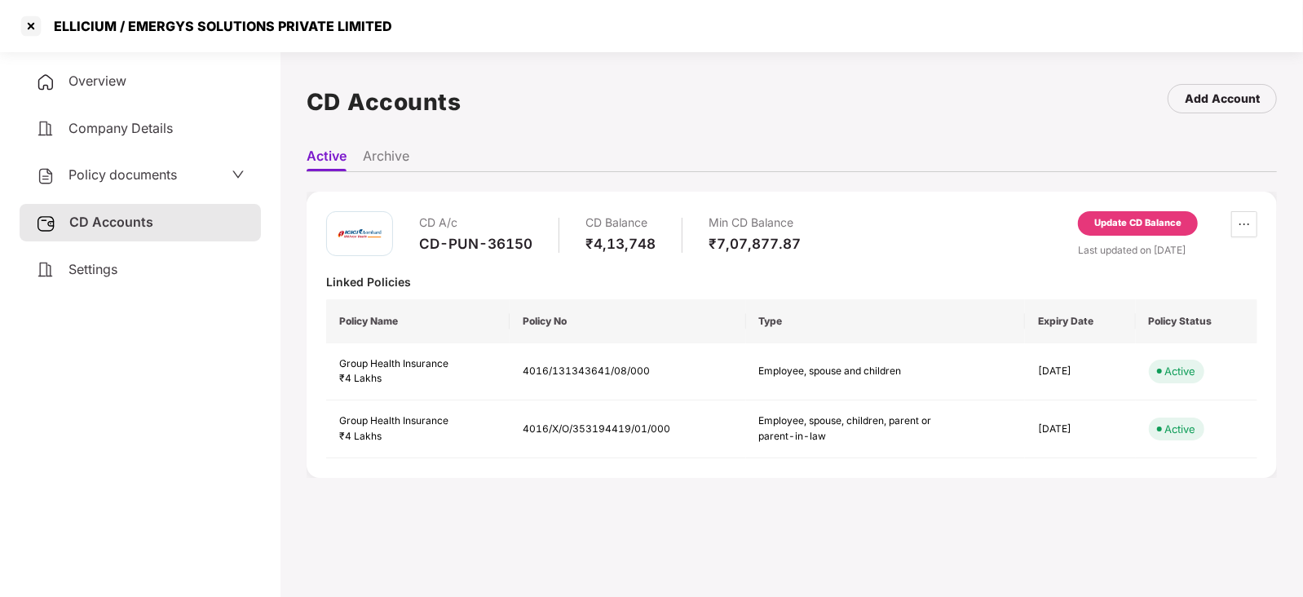
click at [108, 175] on span "Policy documents" at bounding box center [122, 174] width 108 height 16
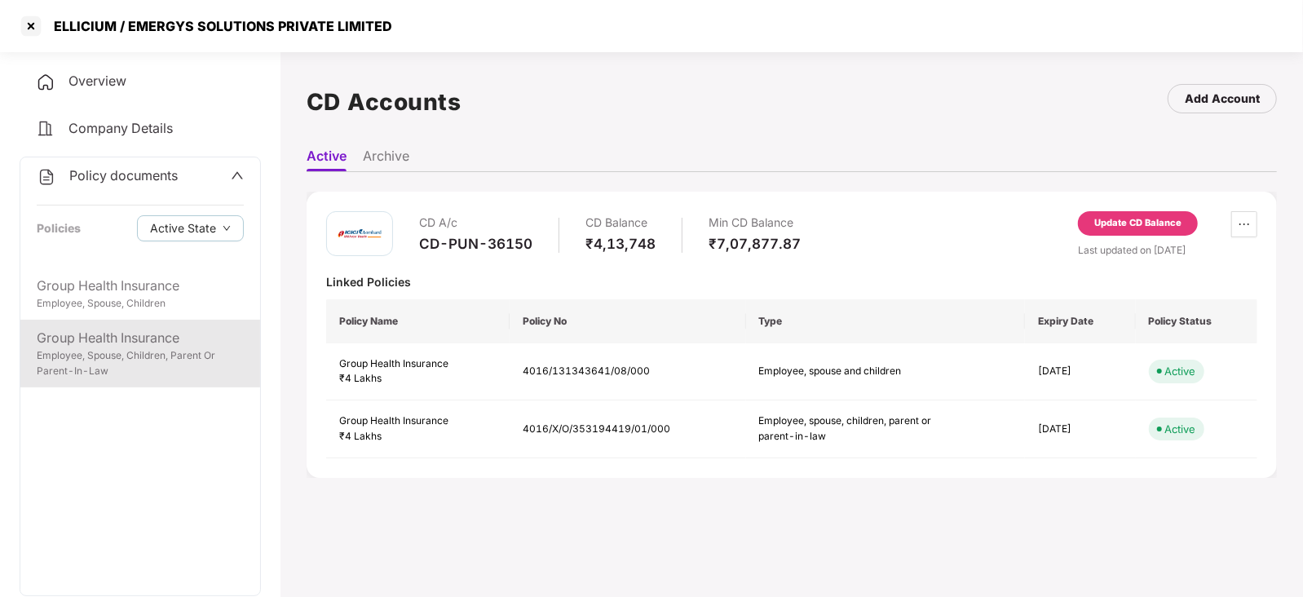
click at [151, 343] on div "Group Health Insurance" at bounding box center [140, 338] width 207 height 20
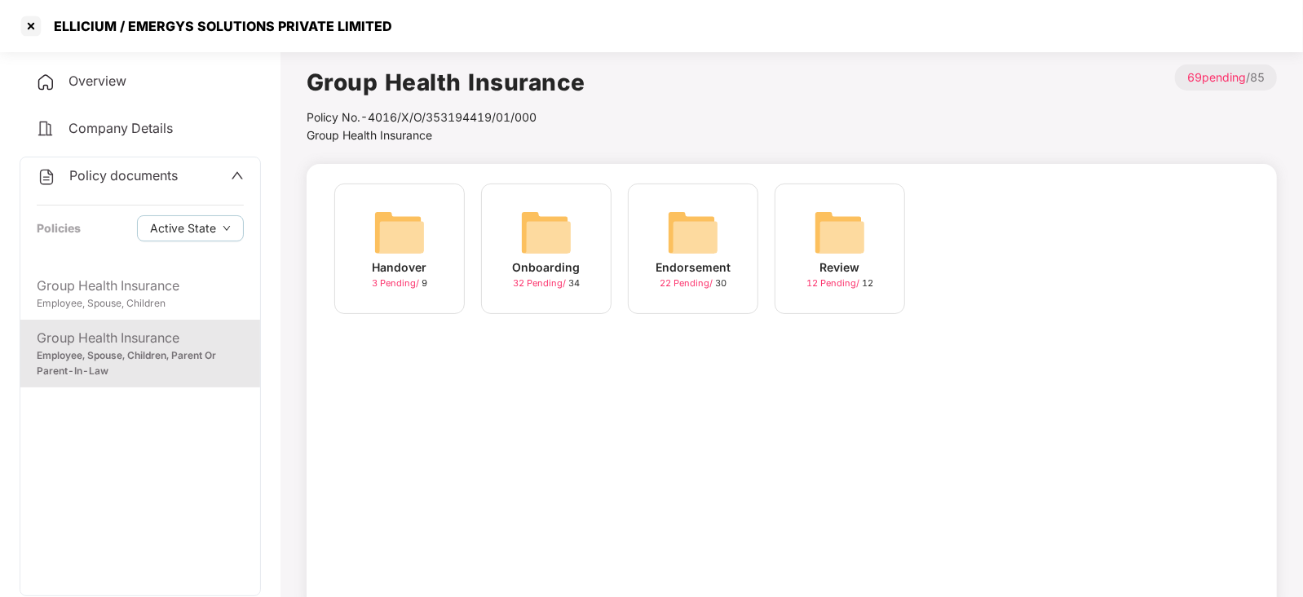
click at [668, 233] on img at bounding box center [693, 232] width 52 height 52
click at [872, 226] on div "October-2025 10 Pending / 10" at bounding box center [839, 248] width 130 height 130
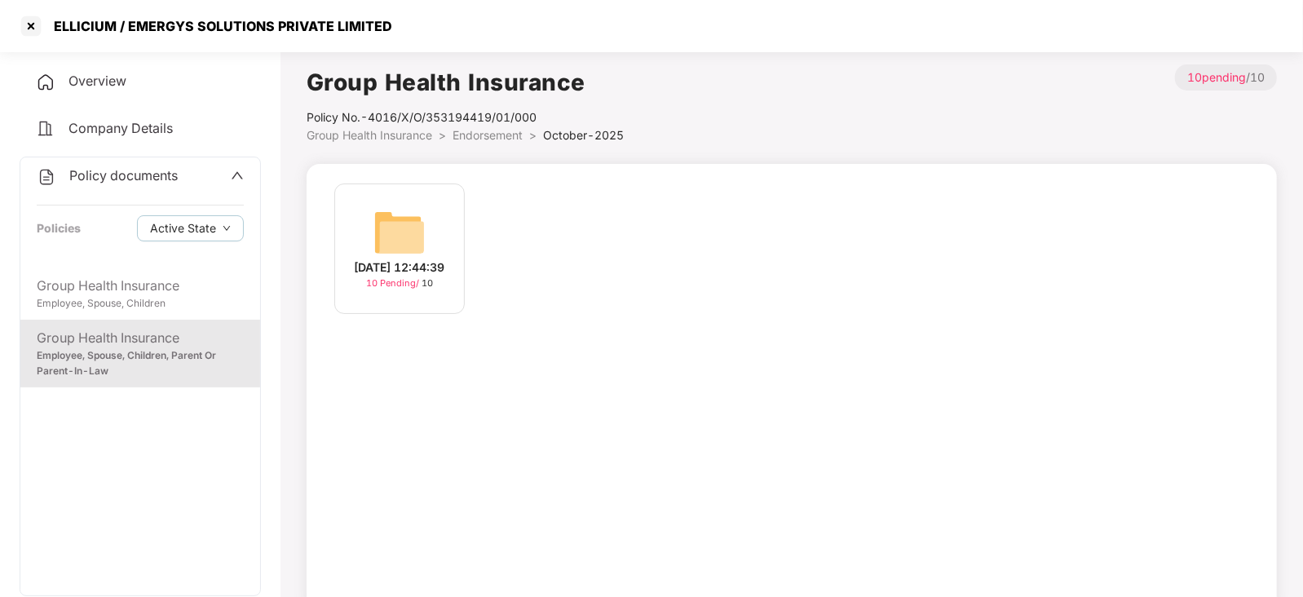
click at [417, 219] on img at bounding box center [399, 232] width 52 height 52
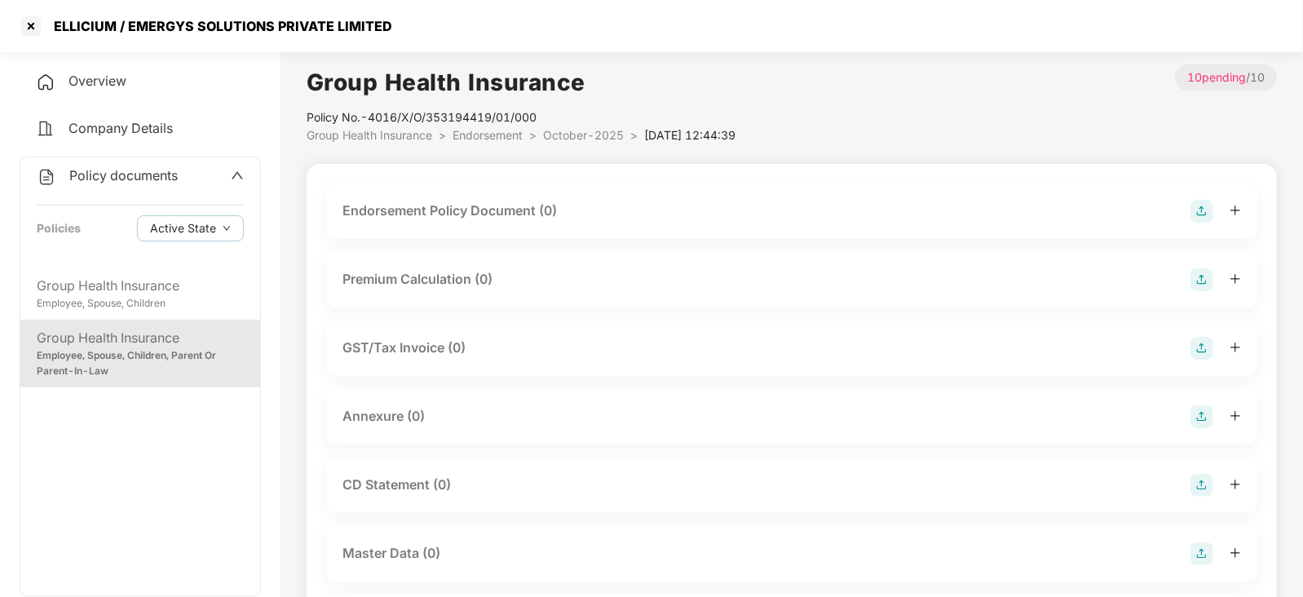
drag, startPoint x: 1186, startPoint y: 205, endPoint x: 1200, endPoint y: 208, distance: 14.1
click at [1041, 205] on div "Endorsement Policy Document (0)" at bounding box center [791, 211] width 898 height 23
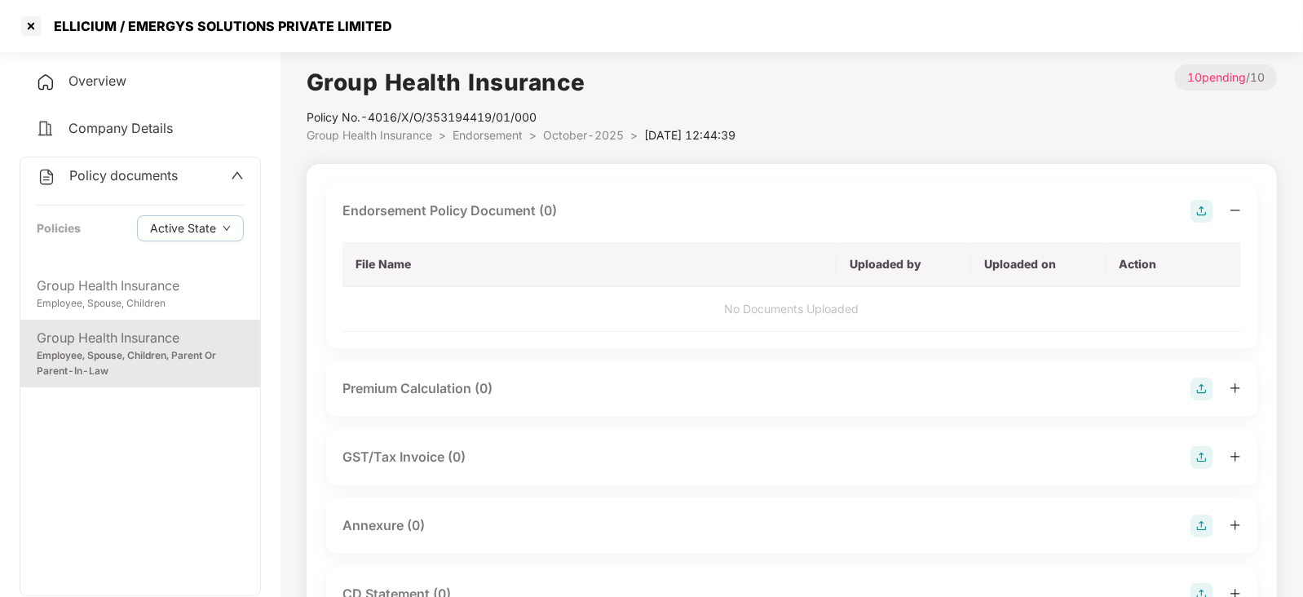
click at [1041, 215] on img at bounding box center [1201, 211] width 23 height 23
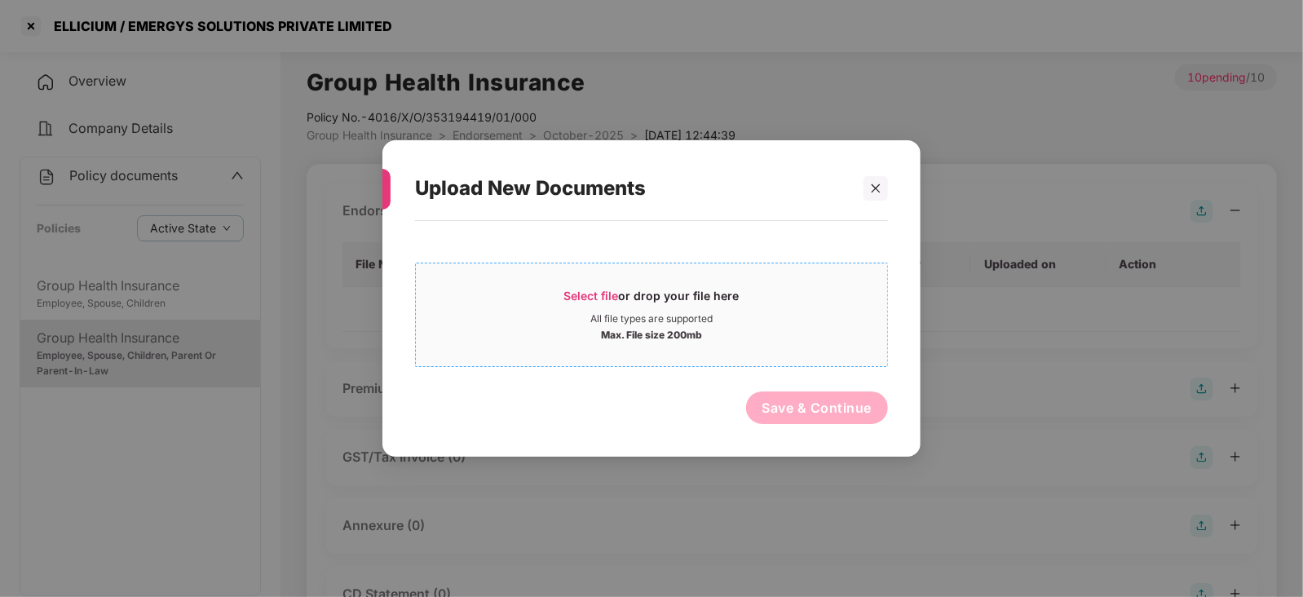
click at [597, 286] on span "Select file or drop your file here All file types are supported Max. File size …" at bounding box center [651, 315] width 471 height 78
click at [898, 186] on div "Upload New Documents Select file or drop your file here All file types are supp…" at bounding box center [651, 298] width 538 height 316
click at [865, 187] on div at bounding box center [875, 188] width 24 height 24
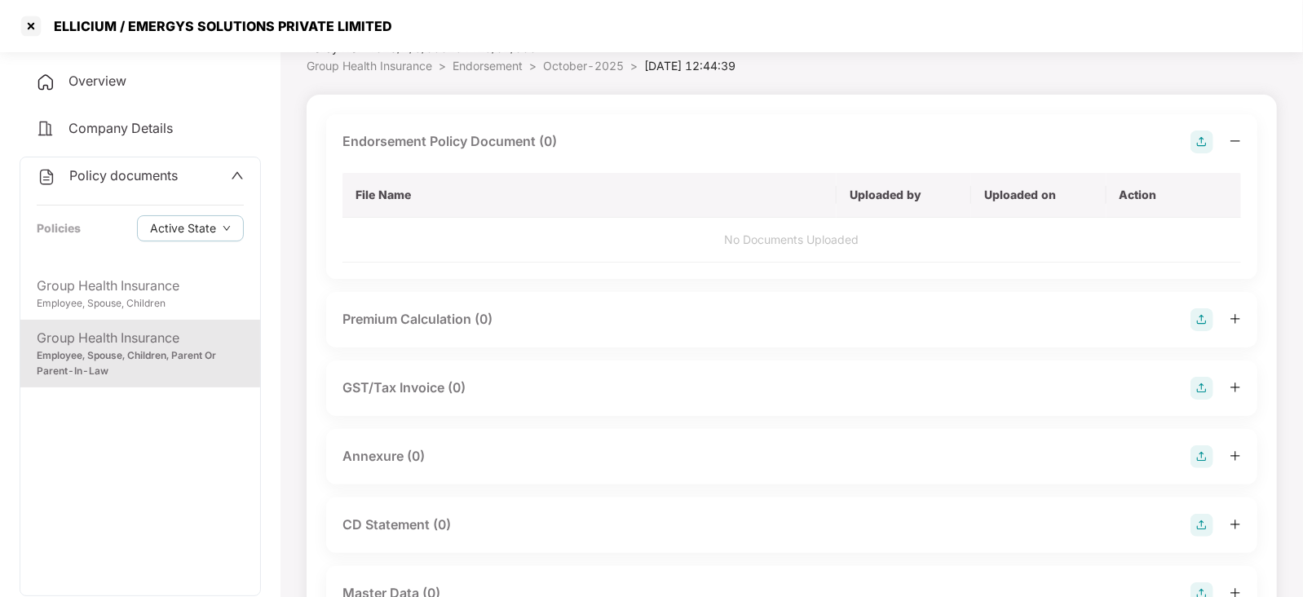
scroll to position [101, 0]
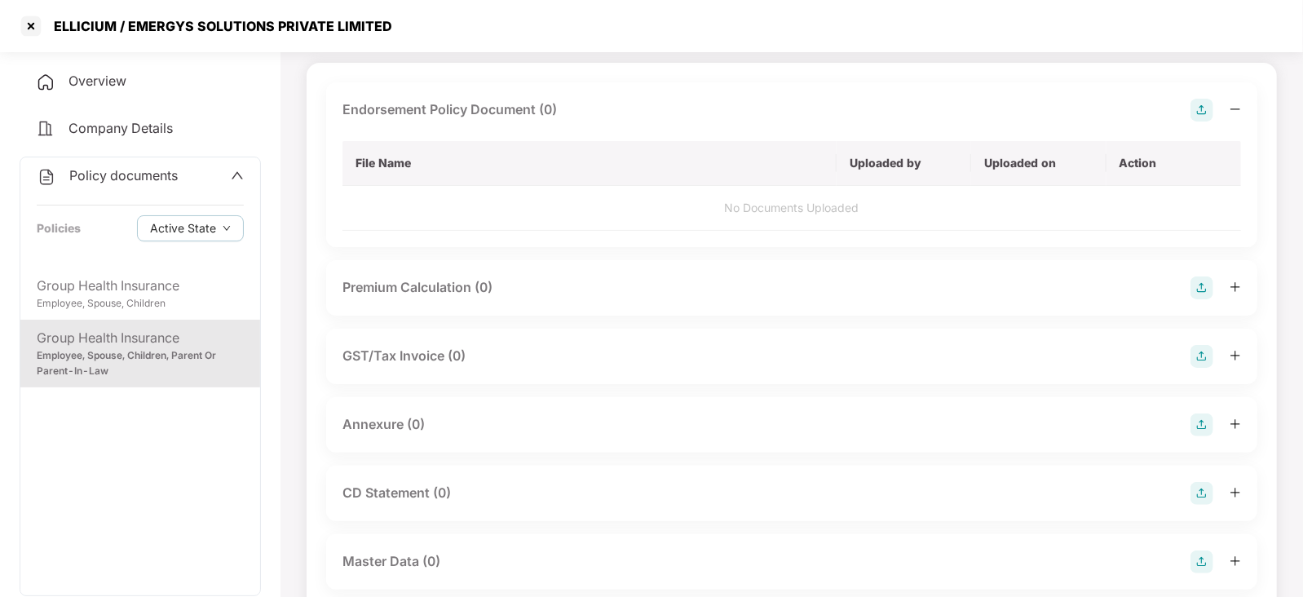
click at [1041, 448] on img at bounding box center [1201, 561] width 23 height 23
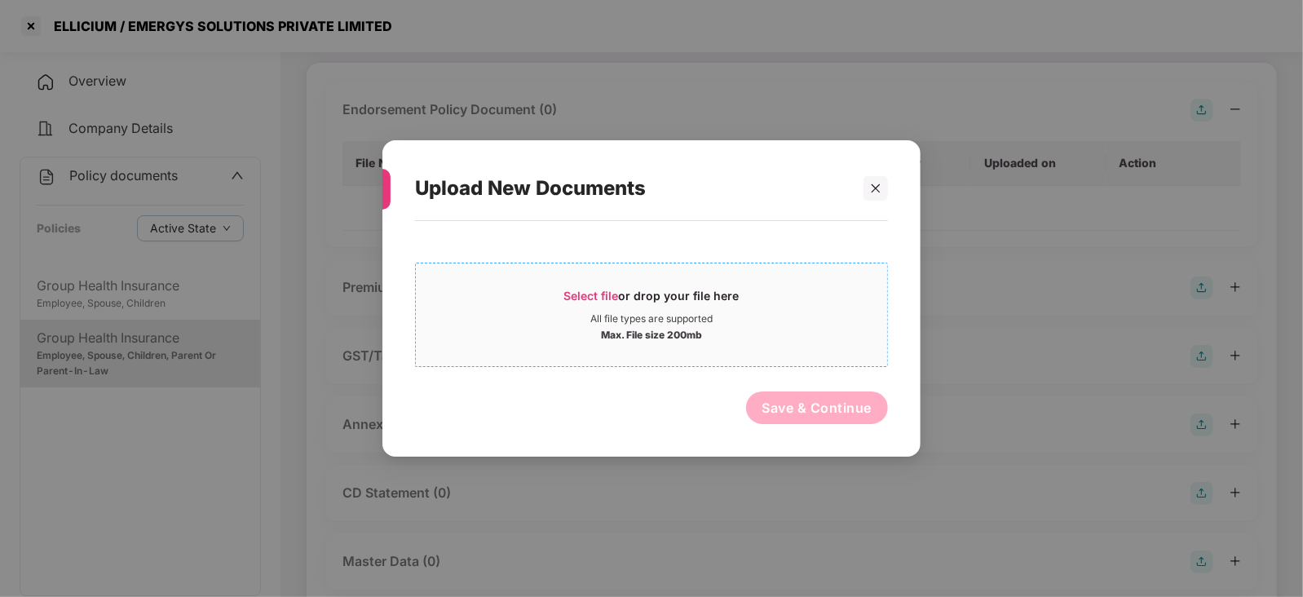
click at [616, 279] on span "Select file or drop your file here All file types are supported Max. File size …" at bounding box center [651, 315] width 471 height 78
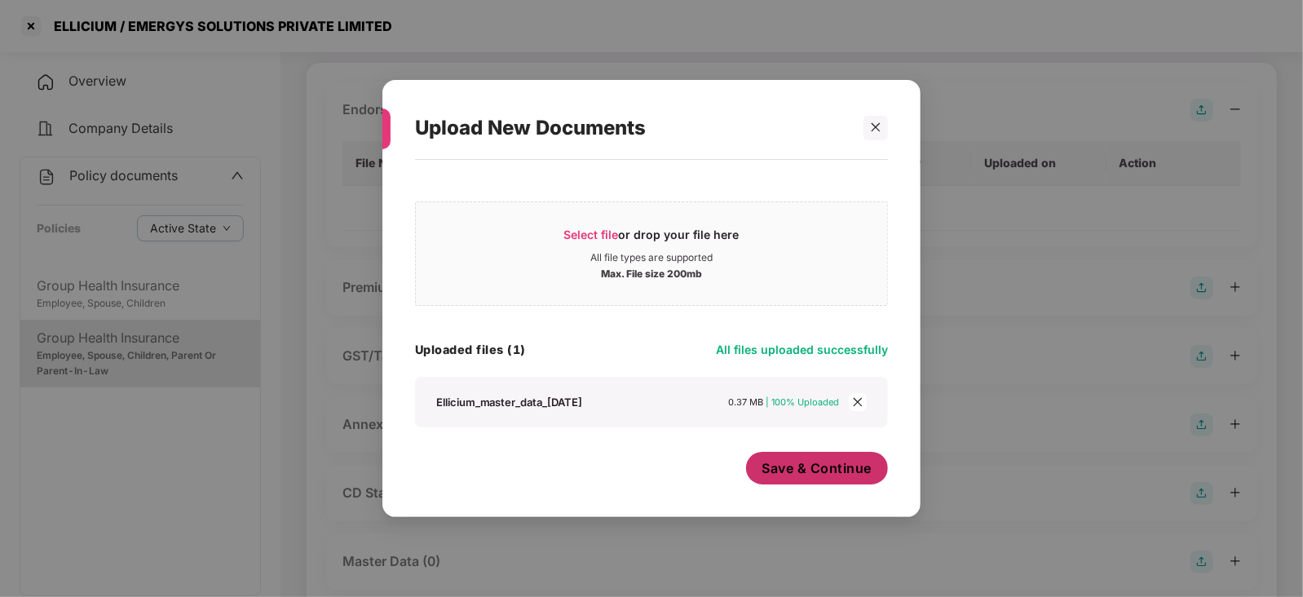
click at [796, 448] on button "Save & Continue" at bounding box center [817, 468] width 143 height 33
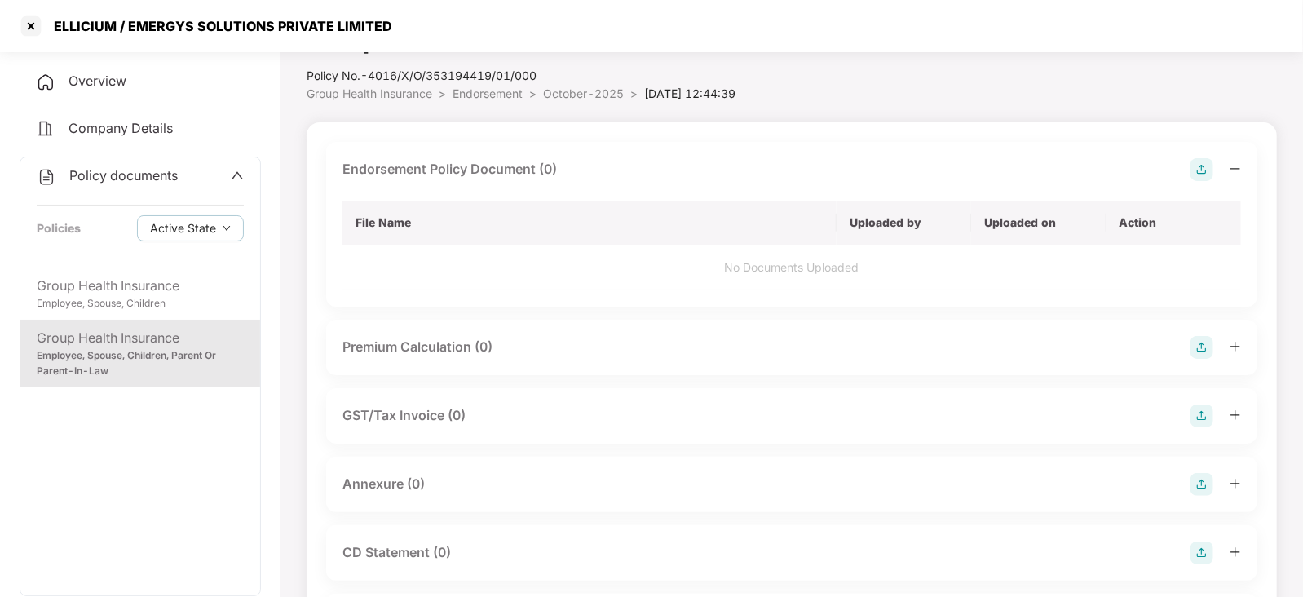
scroll to position [0, 0]
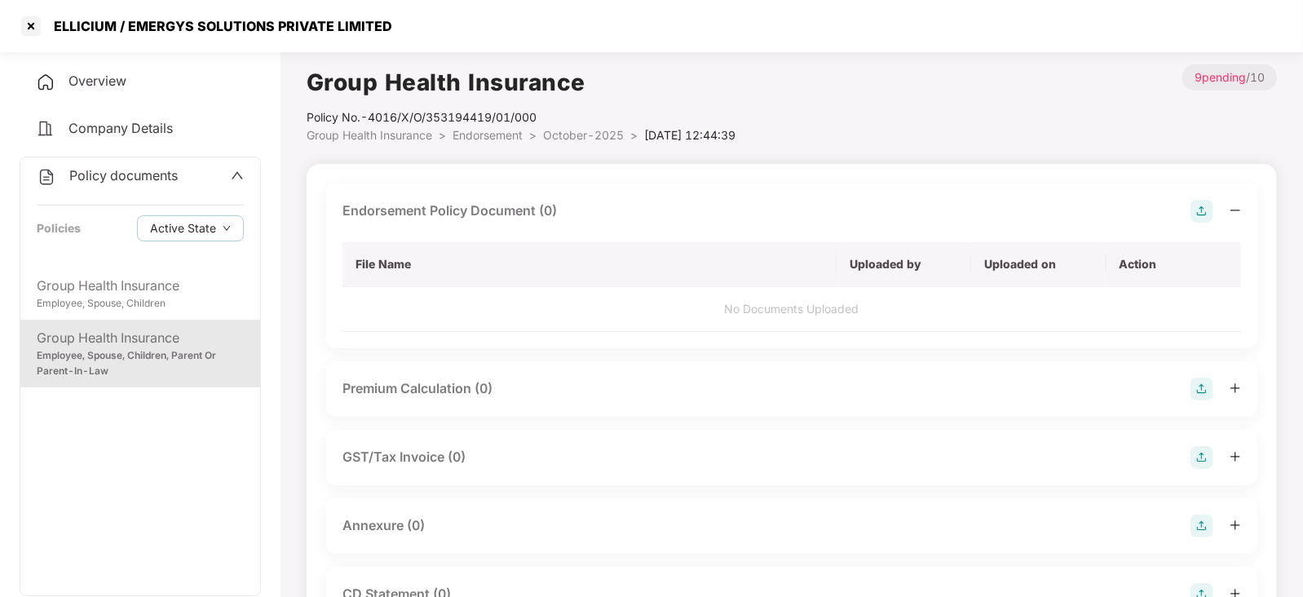
click at [1041, 197] on div "Endorsement Policy Document (0) File Name Uploaded by Uploaded on Action No Doc…" at bounding box center [791, 265] width 931 height 165
click at [1041, 222] on img at bounding box center [1201, 211] width 23 height 23
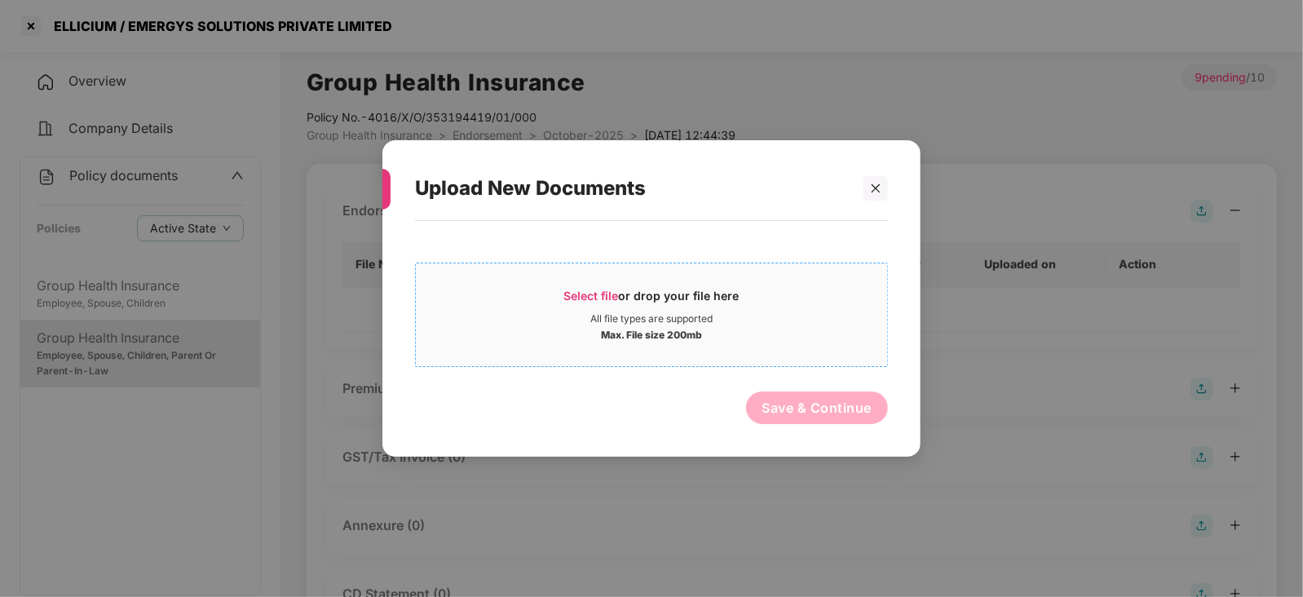
click at [594, 289] on span "Select file" at bounding box center [591, 296] width 55 height 14
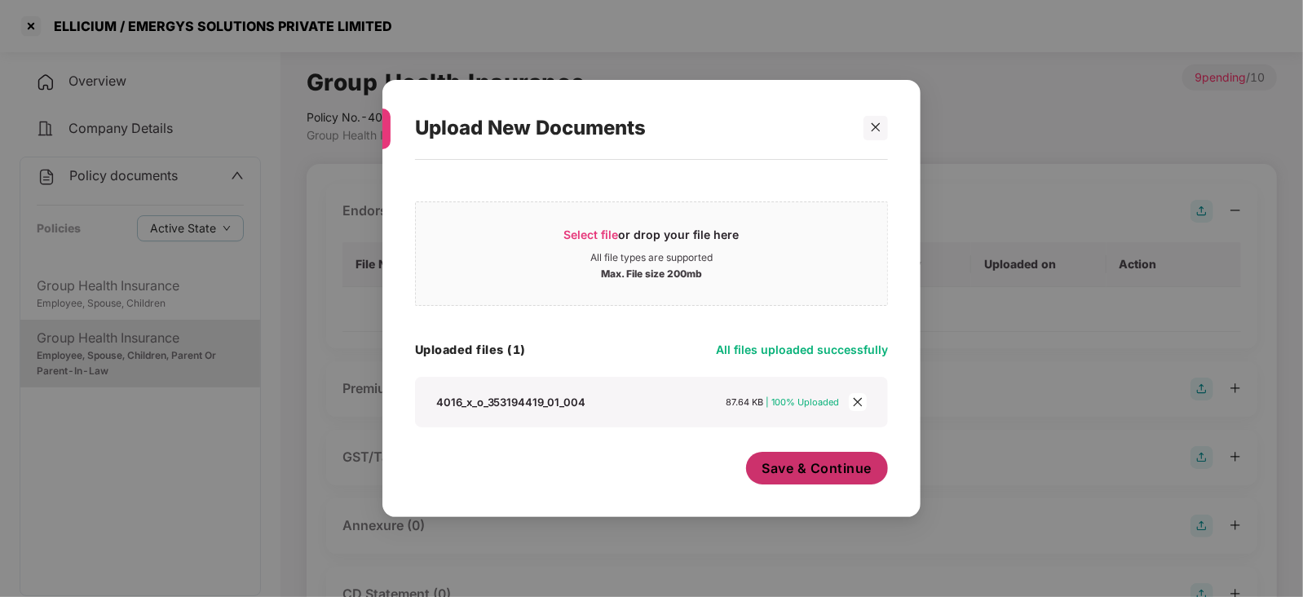
click at [815, 448] on button "Save & Continue" at bounding box center [817, 468] width 143 height 33
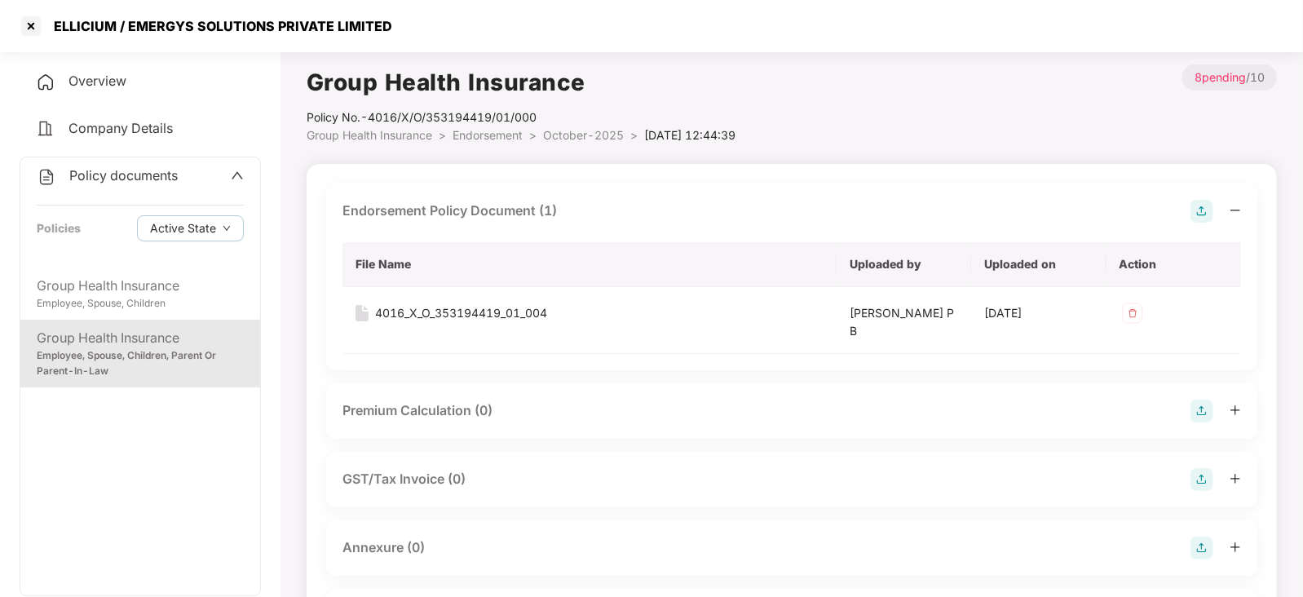
click at [1041, 409] on img at bounding box center [1201, 410] width 23 height 23
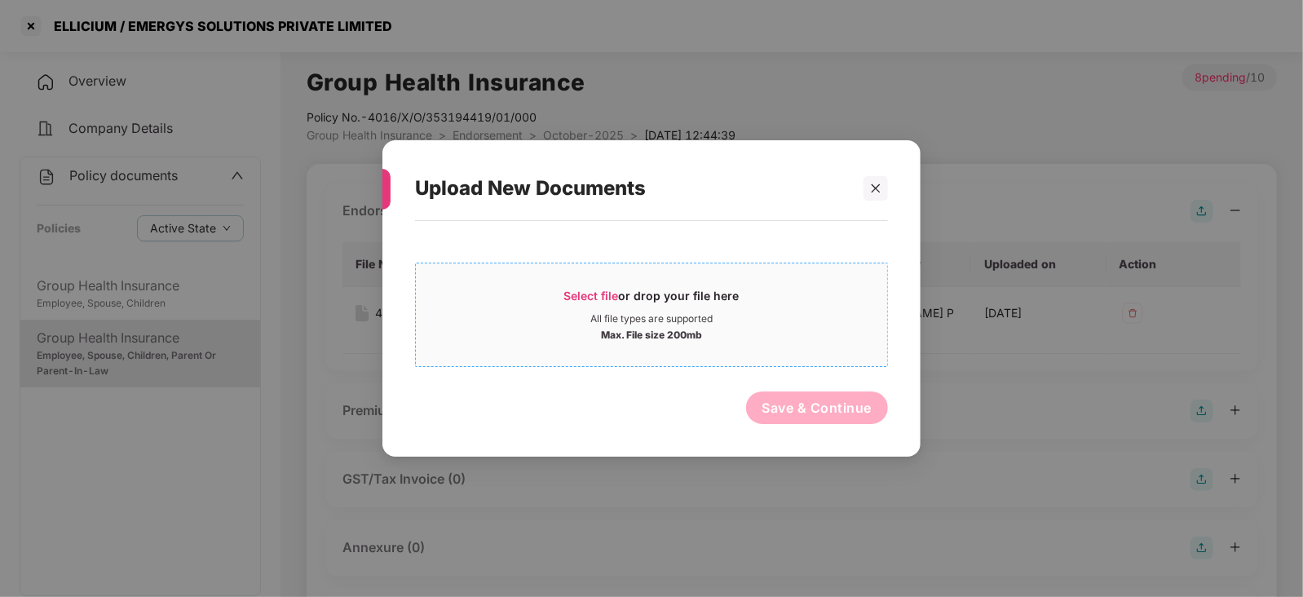
click at [586, 289] on span "Select file" at bounding box center [591, 296] width 55 height 14
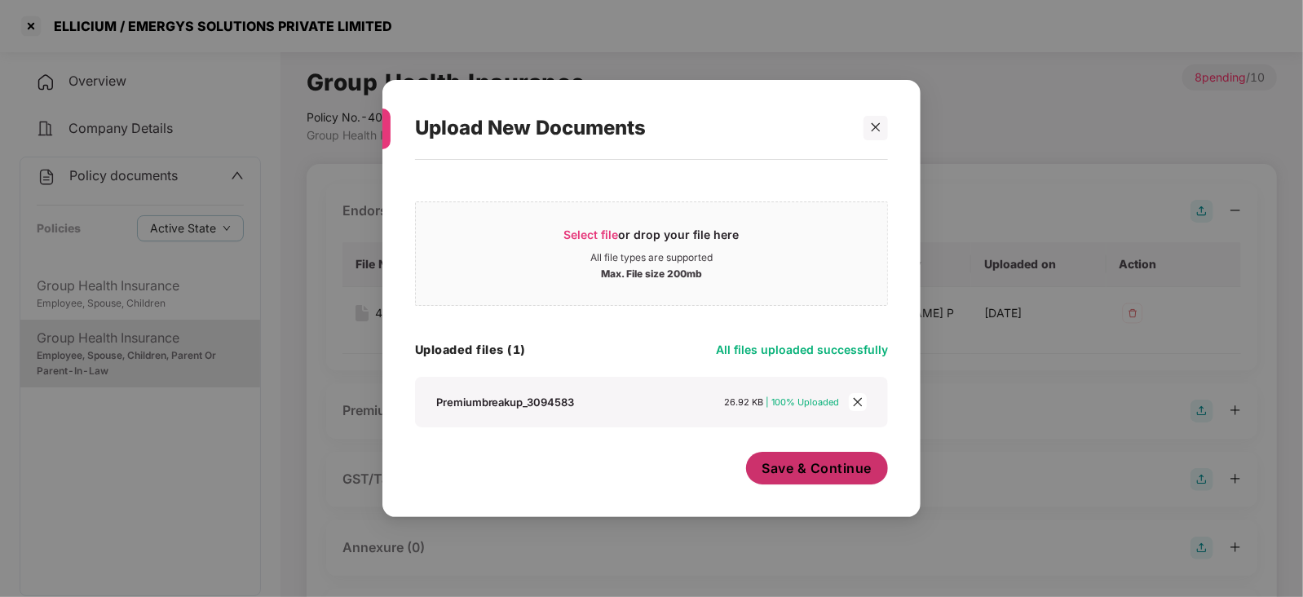
click at [831, 448] on button "Save & Continue" at bounding box center [817, 468] width 143 height 33
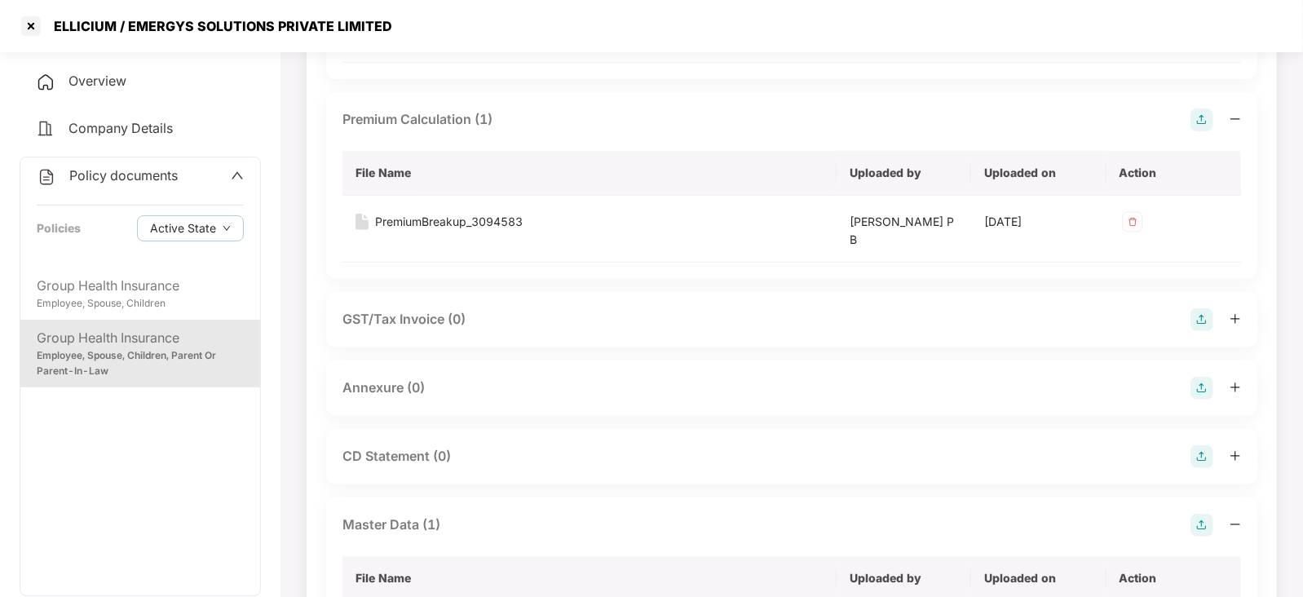
scroll to position [306, 0]
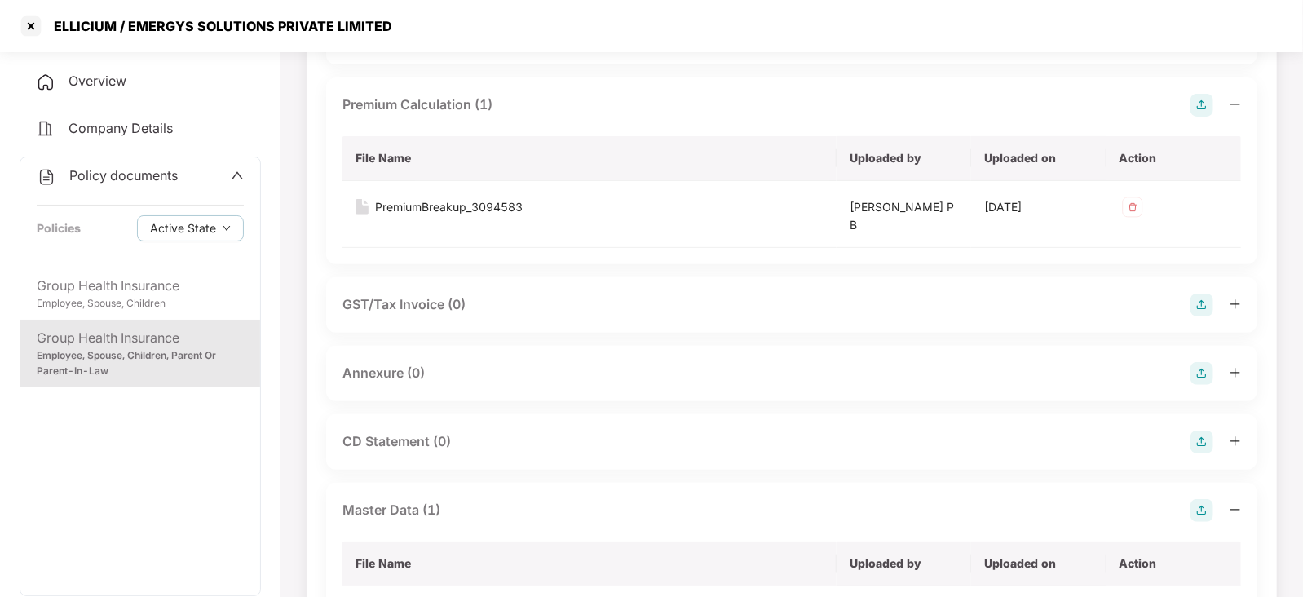
click at [1041, 372] on img at bounding box center [1201, 373] width 23 height 23
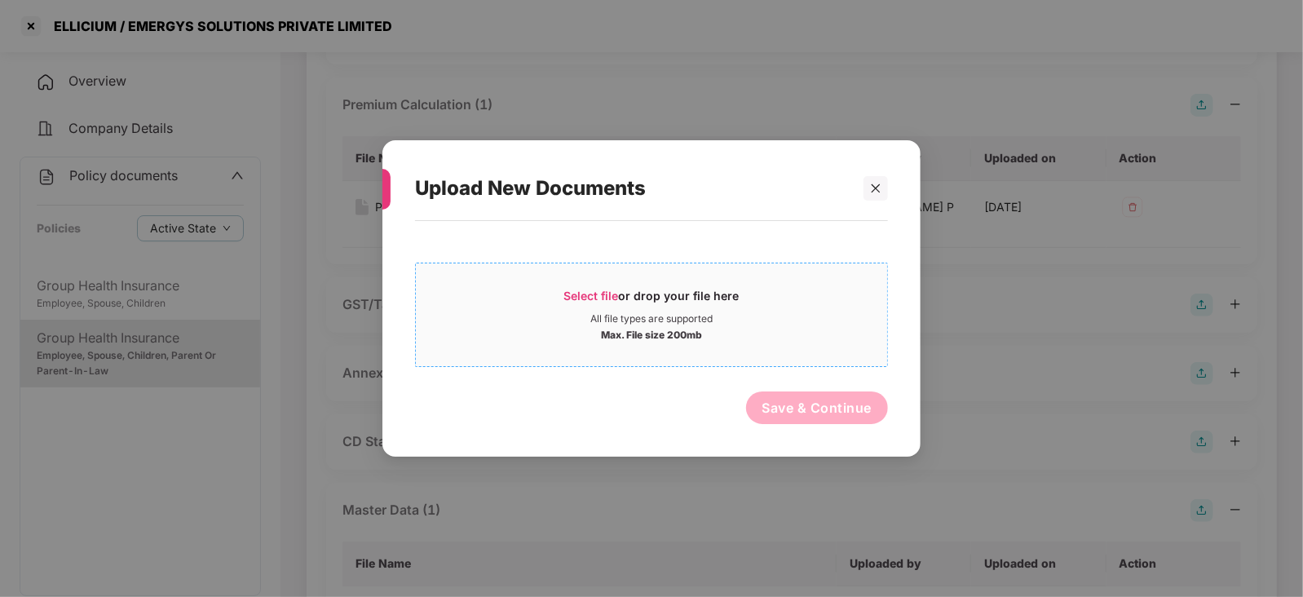
click at [602, 289] on span "Select file" at bounding box center [591, 296] width 55 height 14
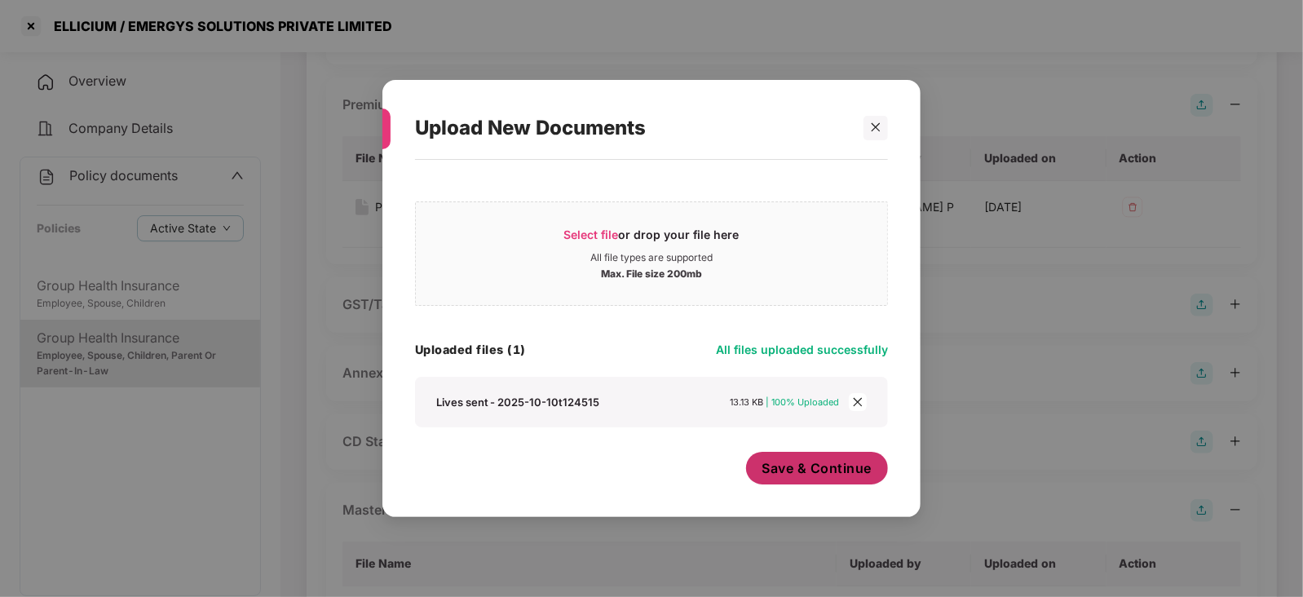
click at [800, 448] on span "Save & Continue" at bounding box center [817, 468] width 110 height 18
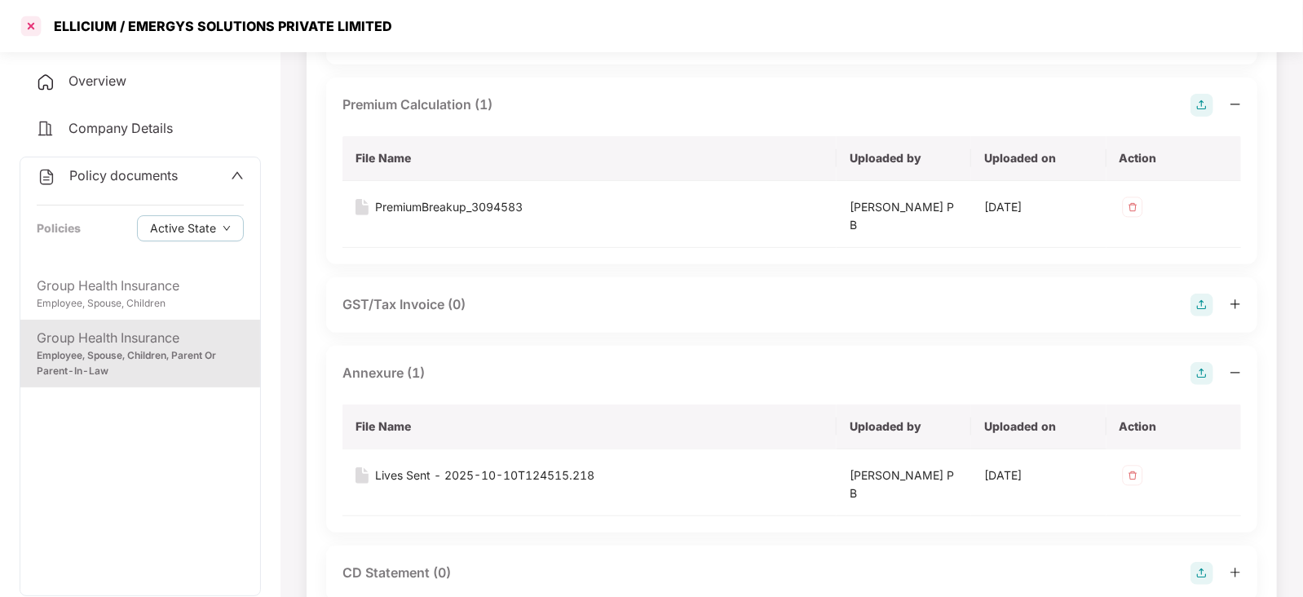
click at [31, 34] on div at bounding box center [31, 26] width 26 height 26
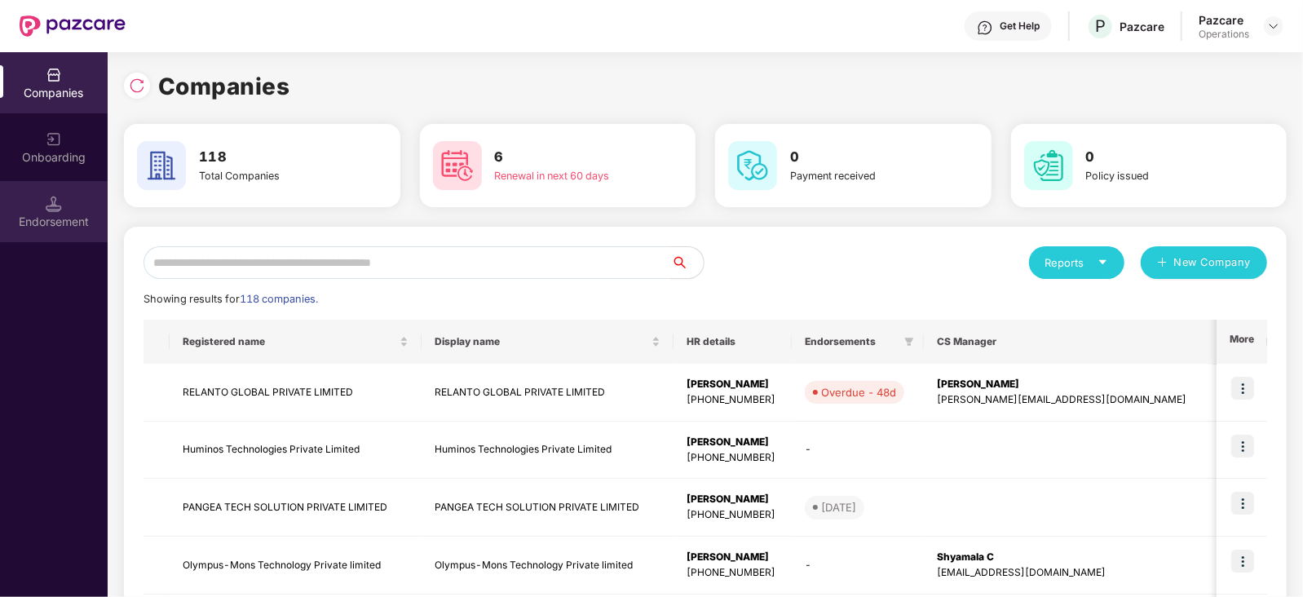
click at [57, 209] on img at bounding box center [54, 204] width 16 height 16
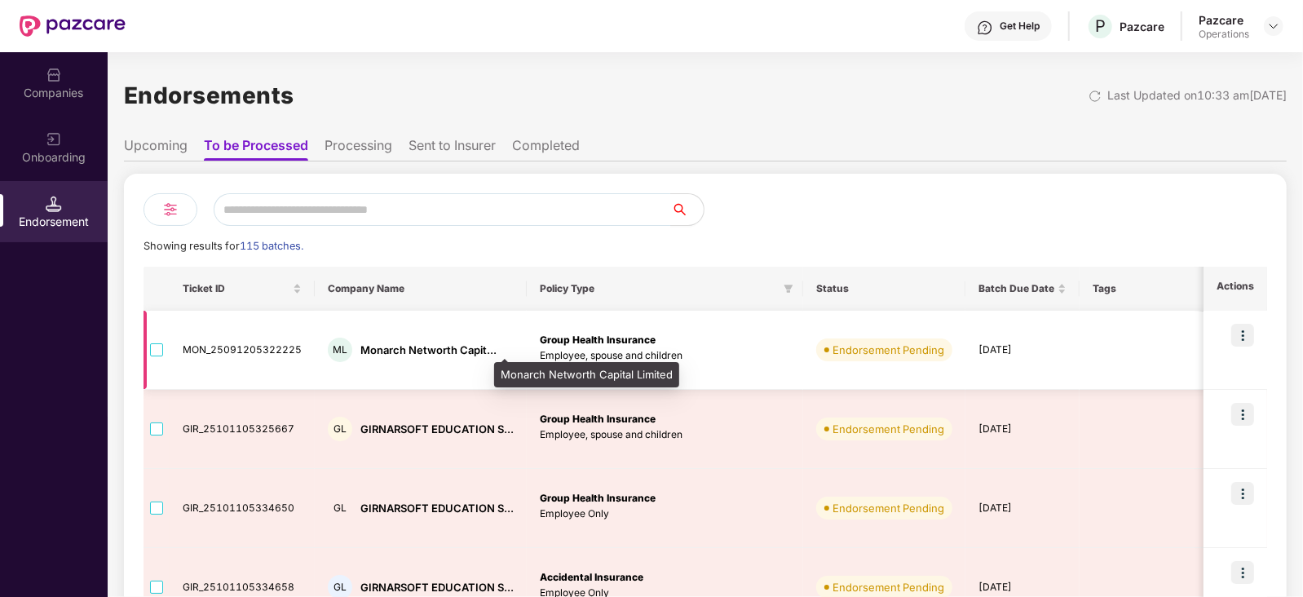
click at [371, 354] on div "Monarch Networth Capit..." at bounding box center [428, 349] width 136 height 15
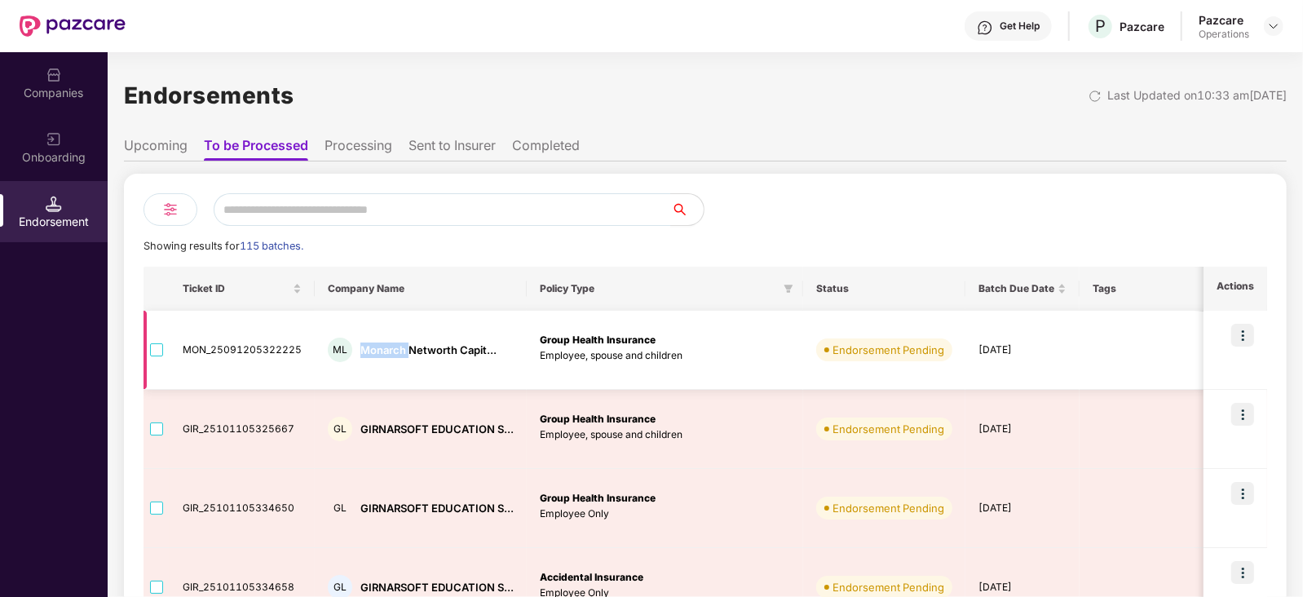
copy div "Monarch"
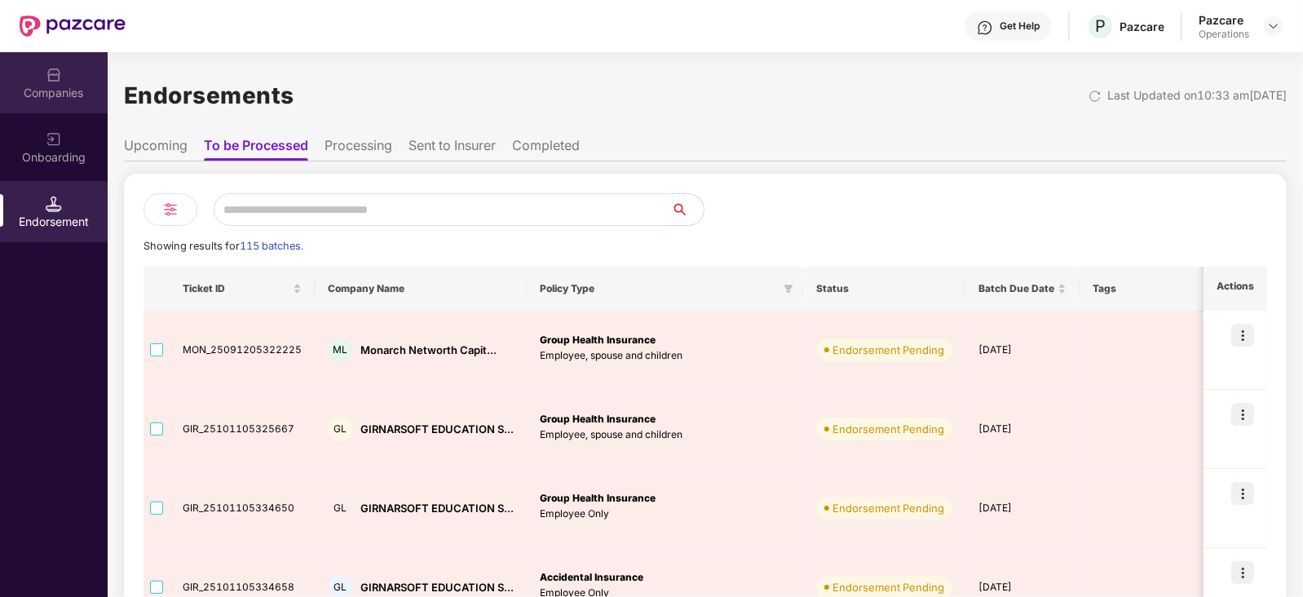
click at [55, 90] on div "Companies" at bounding box center [54, 93] width 108 height 16
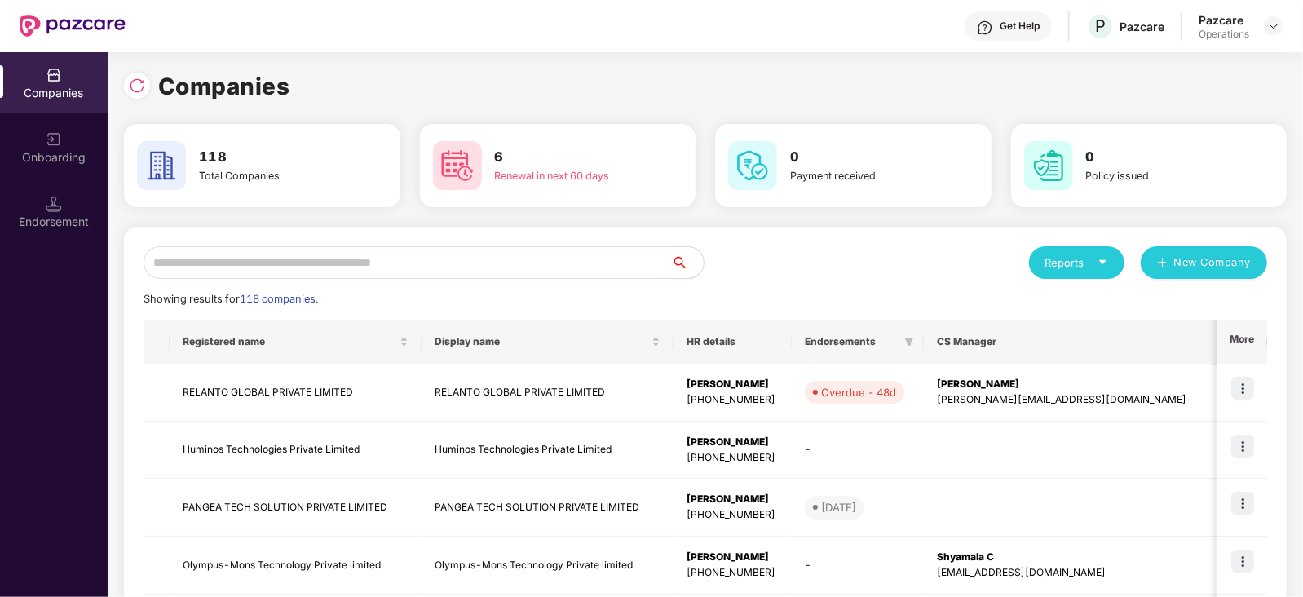
click at [236, 250] on input "text" at bounding box center [406, 262] width 527 height 33
paste input "*******"
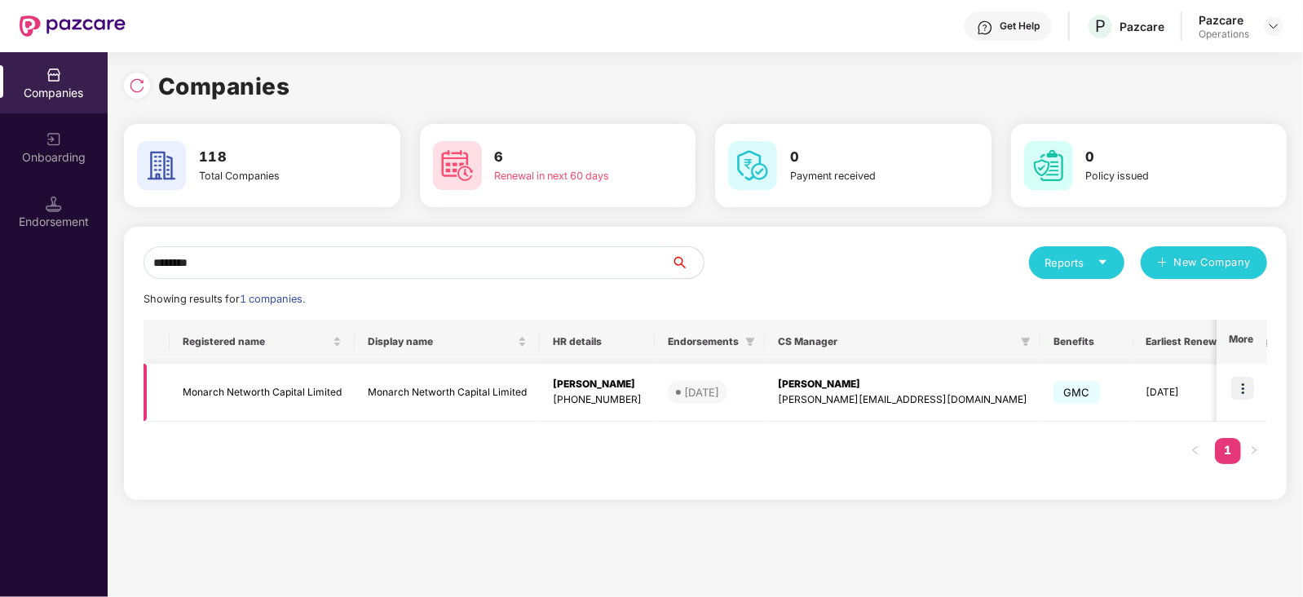
type input "*******"
click at [1041, 396] on img at bounding box center [1242, 388] width 23 height 23
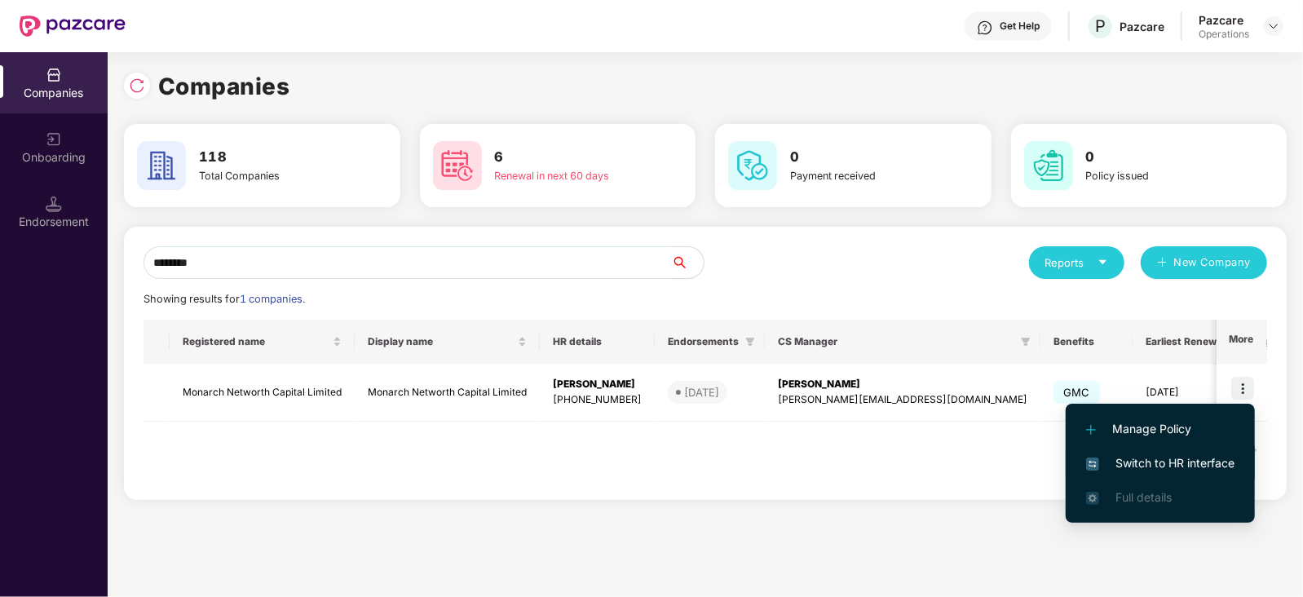
click at [1041, 448] on span "Switch to HR interface" at bounding box center [1160, 463] width 148 height 18
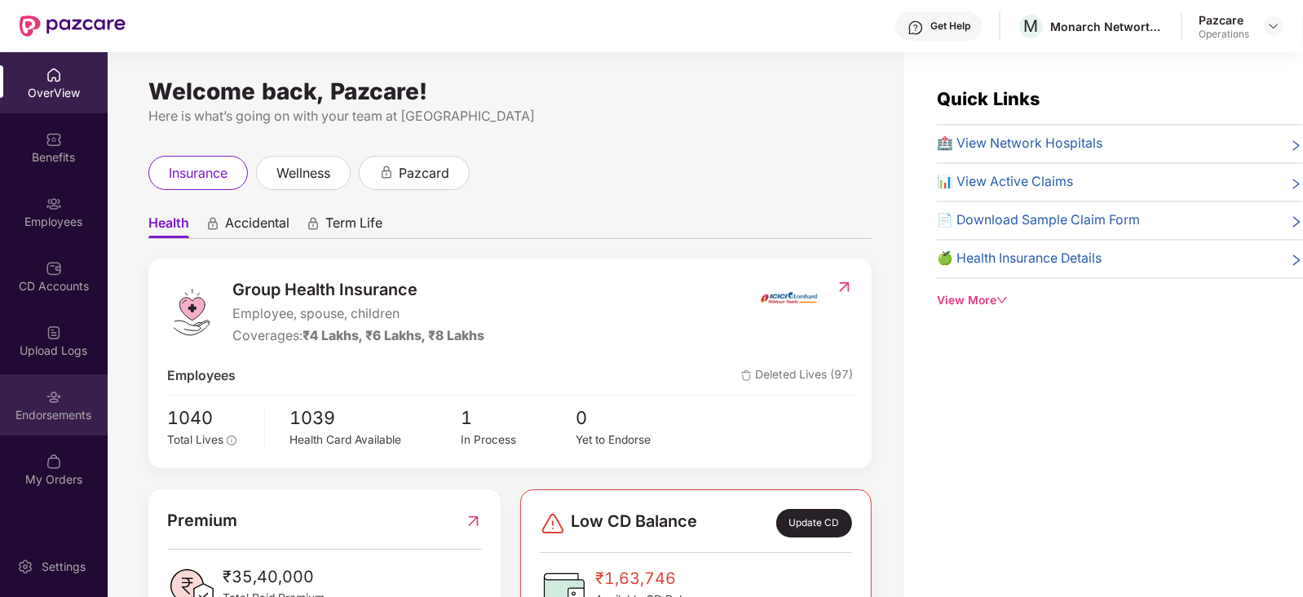
click at [33, 397] on div "Endorsements" at bounding box center [54, 404] width 108 height 61
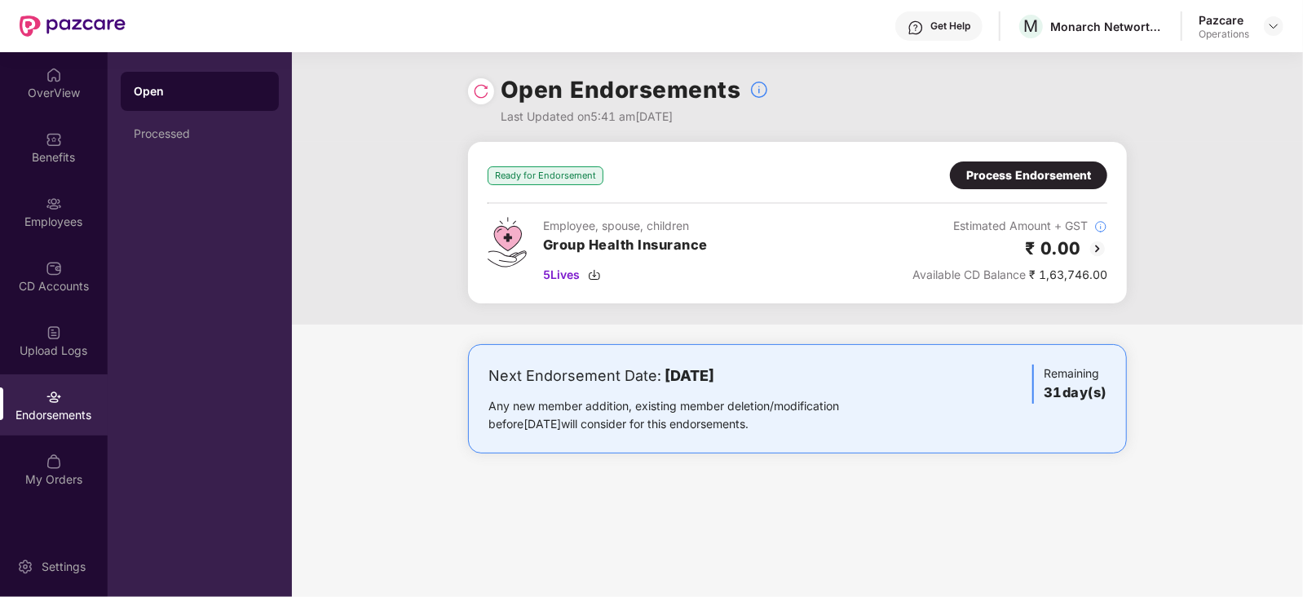
click at [1016, 175] on div "Process Endorsement" at bounding box center [1028, 175] width 125 height 18
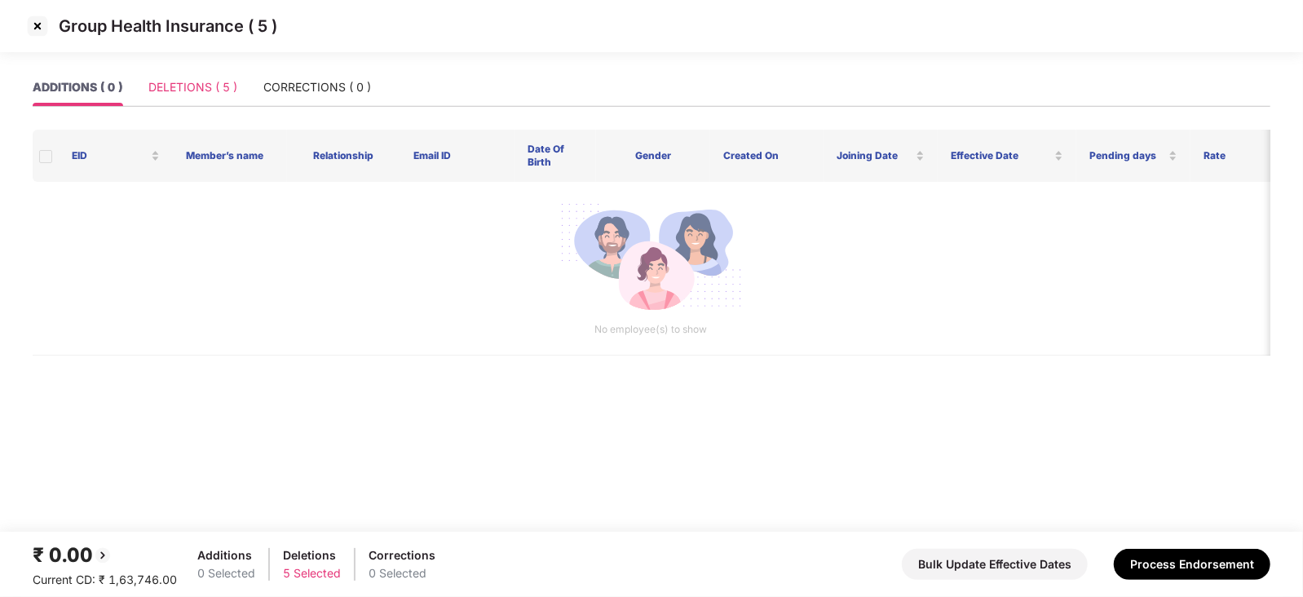
click at [198, 97] on div "DELETIONS ( 5 )" at bounding box center [192, 86] width 89 height 37
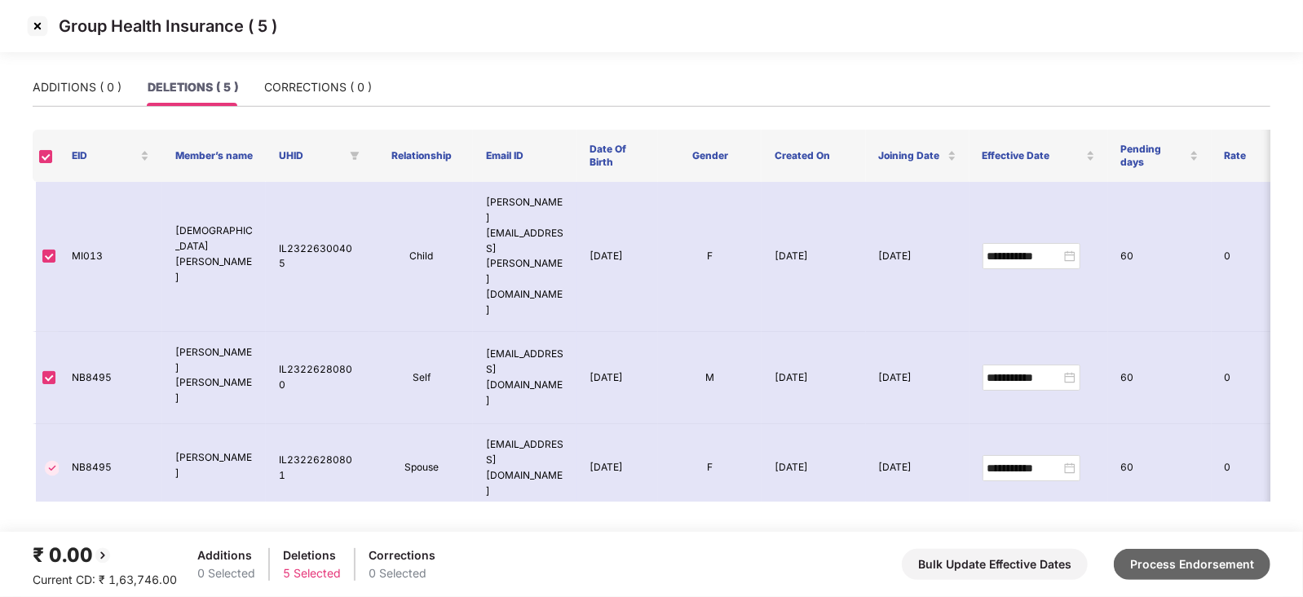
click at [1041, 448] on button "Process Endorsement" at bounding box center [1191, 564] width 157 height 31
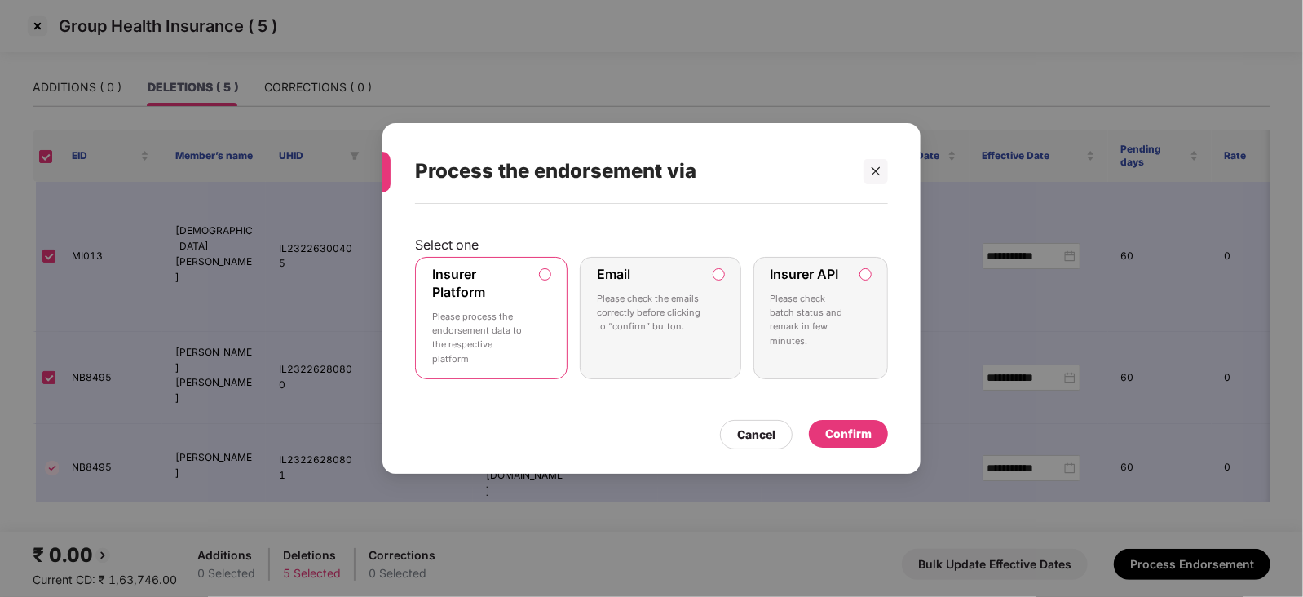
click at [829, 440] on div "Confirm" at bounding box center [848, 434] width 46 height 18
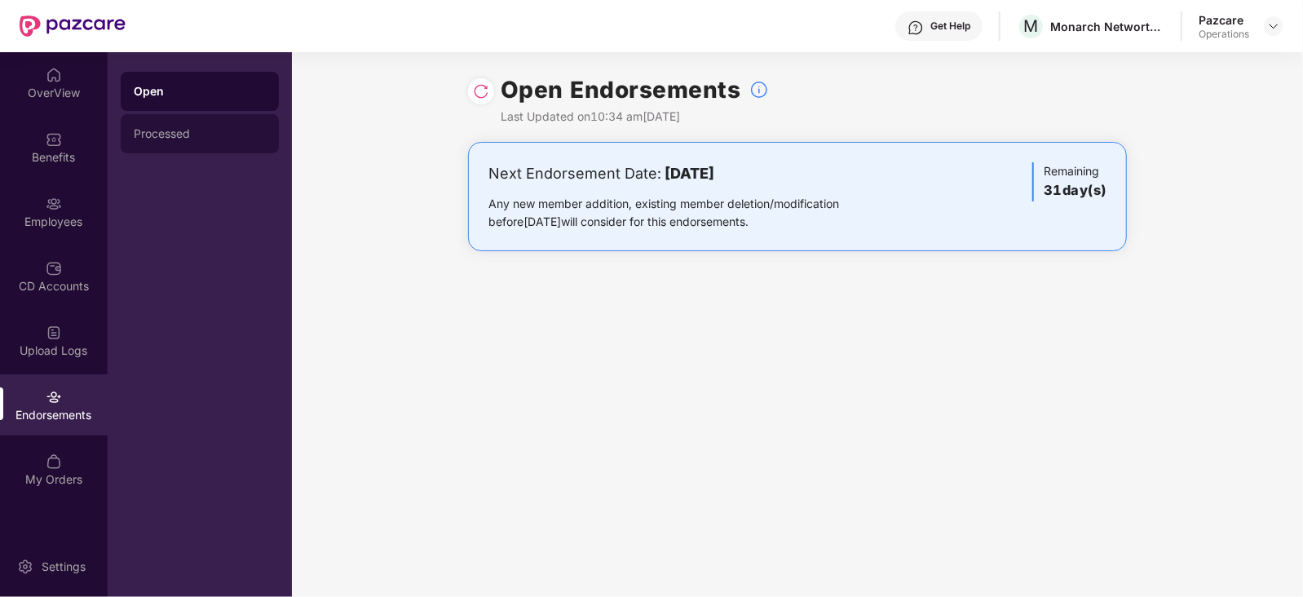
click at [170, 132] on div "Processed" at bounding box center [200, 133] width 132 height 13
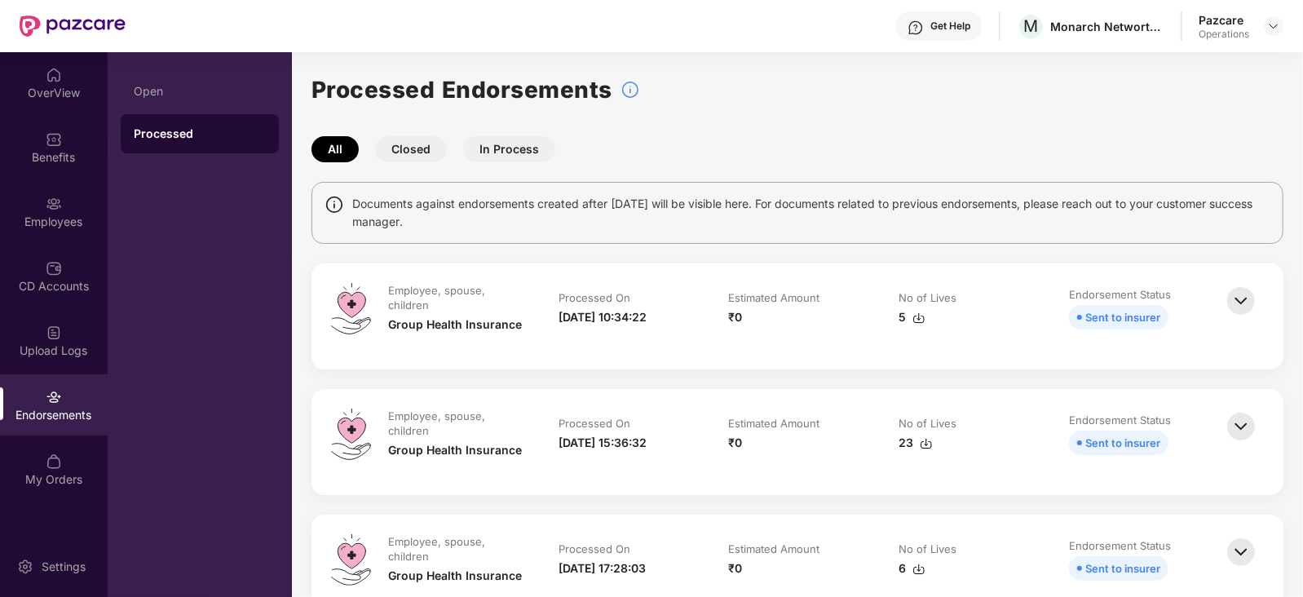
click at [921, 314] on img at bounding box center [918, 317] width 13 height 13
click at [1041, 421] on img at bounding box center [1241, 426] width 36 height 36
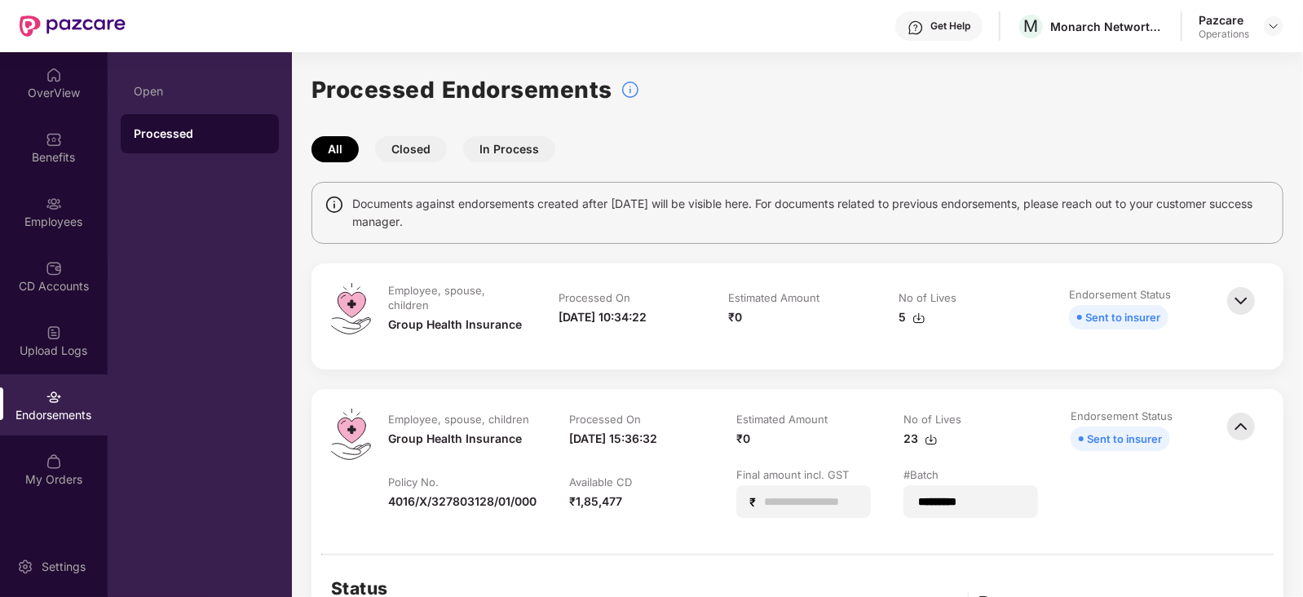
click at [1041, 28] on div "Pazcare Operations" at bounding box center [1240, 26] width 85 height 29
click at [1041, 24] on img at bounding box center [1273, 26] width 13 height 13
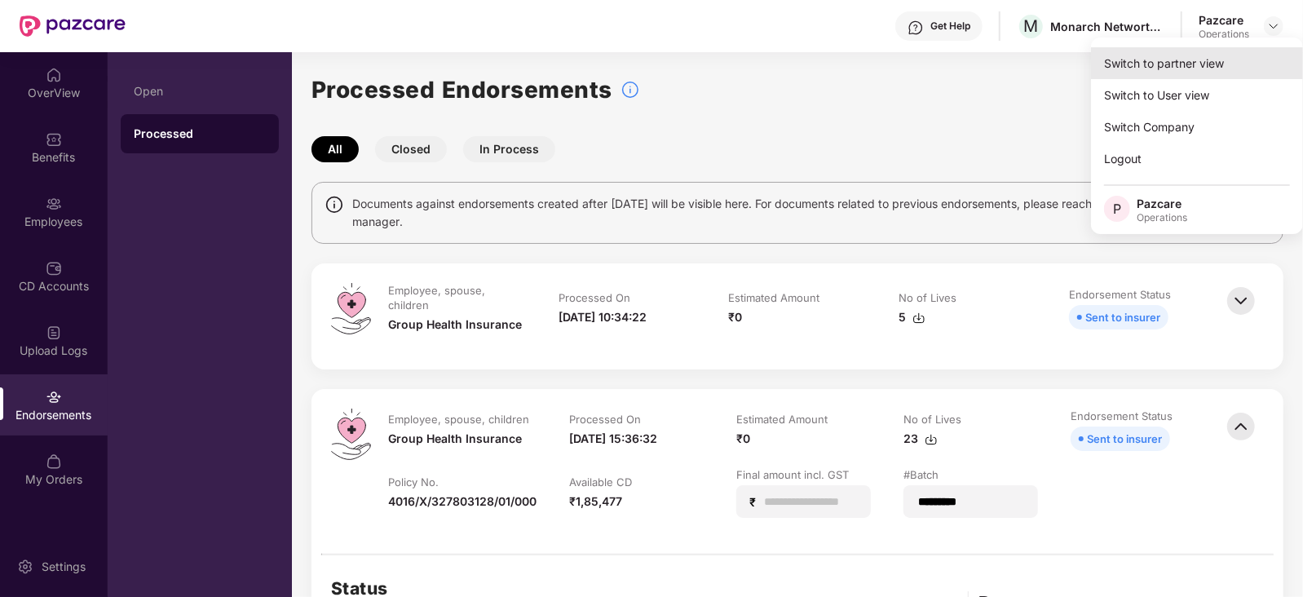
click at [1041, 60] on div "Switch to partner view" at bounding box center [1197, 63] width 212 height 32
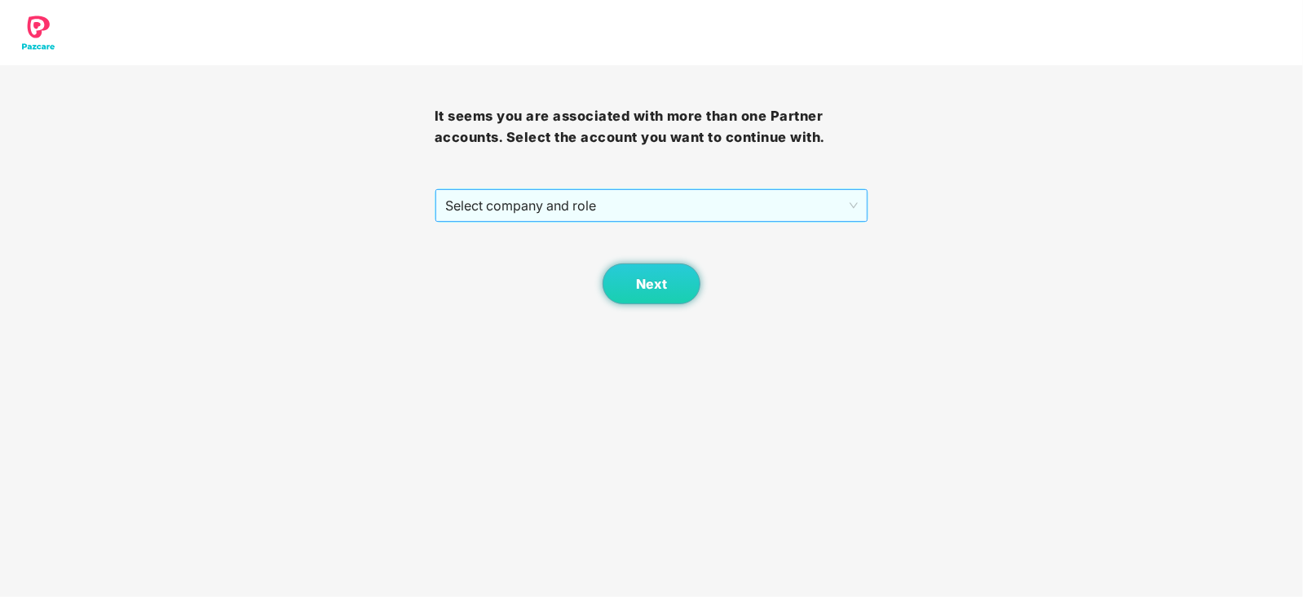
click at [522, 190] on span "Select company and role" at bounding box center [651, 205] width 413 height 31
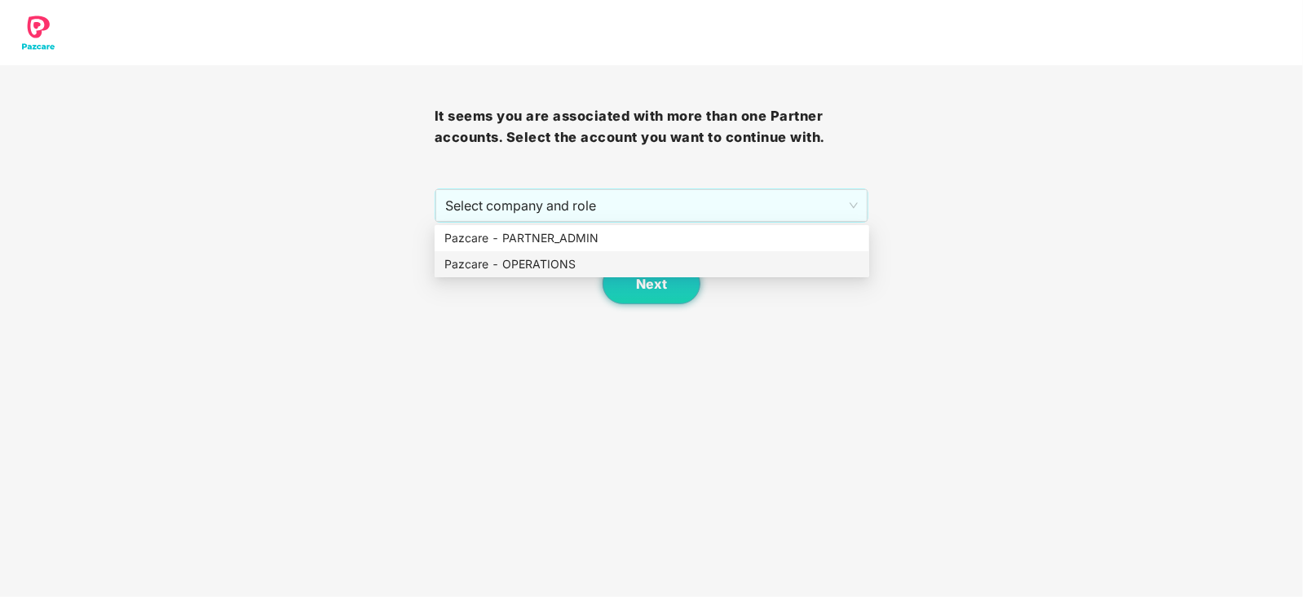
click at [491, 277] on div "Next" at bounding box center [651, 264] width 434 height 82
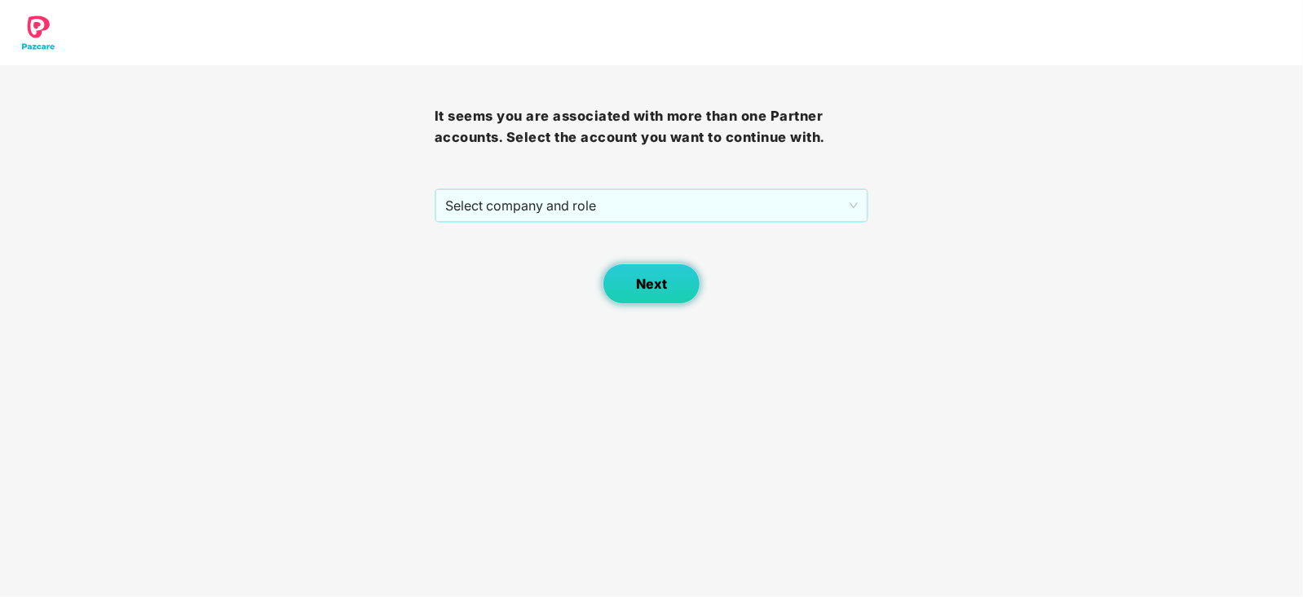
click at [670, 283] on button "Next" at bounding box center [651, 283] width 98 height 41
click at [641, 249] on div "Next" at bounding box center [651, 264] width 434 height 82
click at [643, 279] on span "Next" at bounding box center [651, 283] width 31 height 15
click at [642, 264] on button "Next" at bounding box center [651, 283] width 98 height 41
click at [649, 287] on span "Next" at bounding box center [651, 283] width 31 height 15
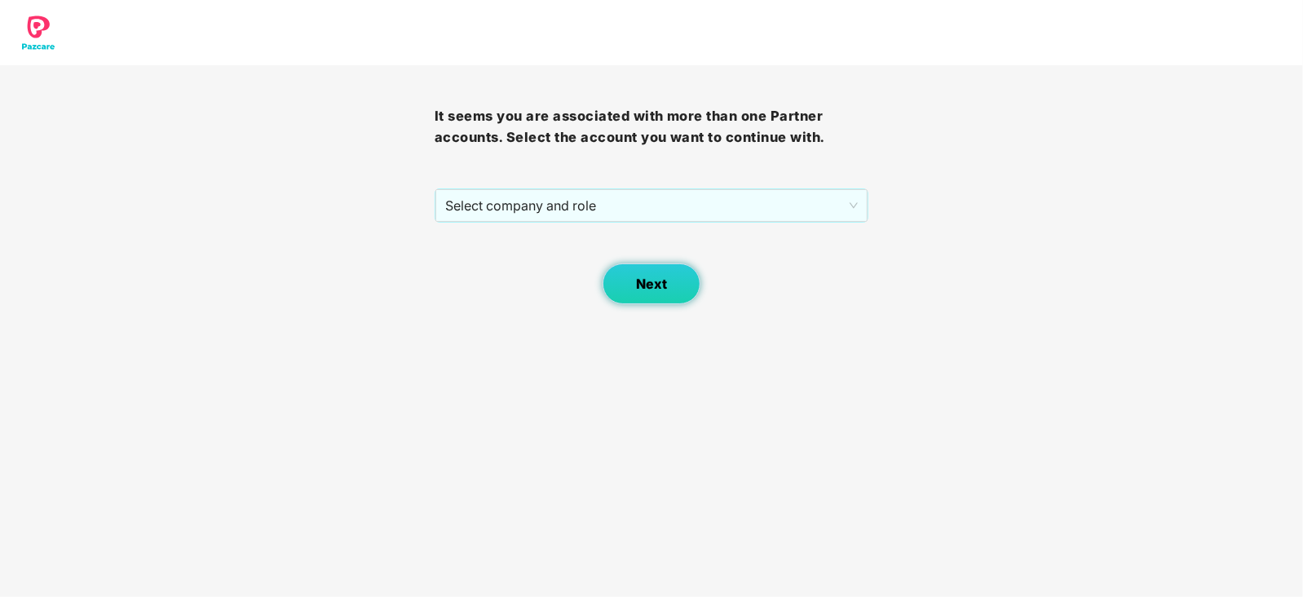
click at [649, 287] on span "Next" at bounding box center [651, 283] width 31 height 15
click at [561, 211] on span "Select company and role" at bounding box center [651, 205] width 413 height 31
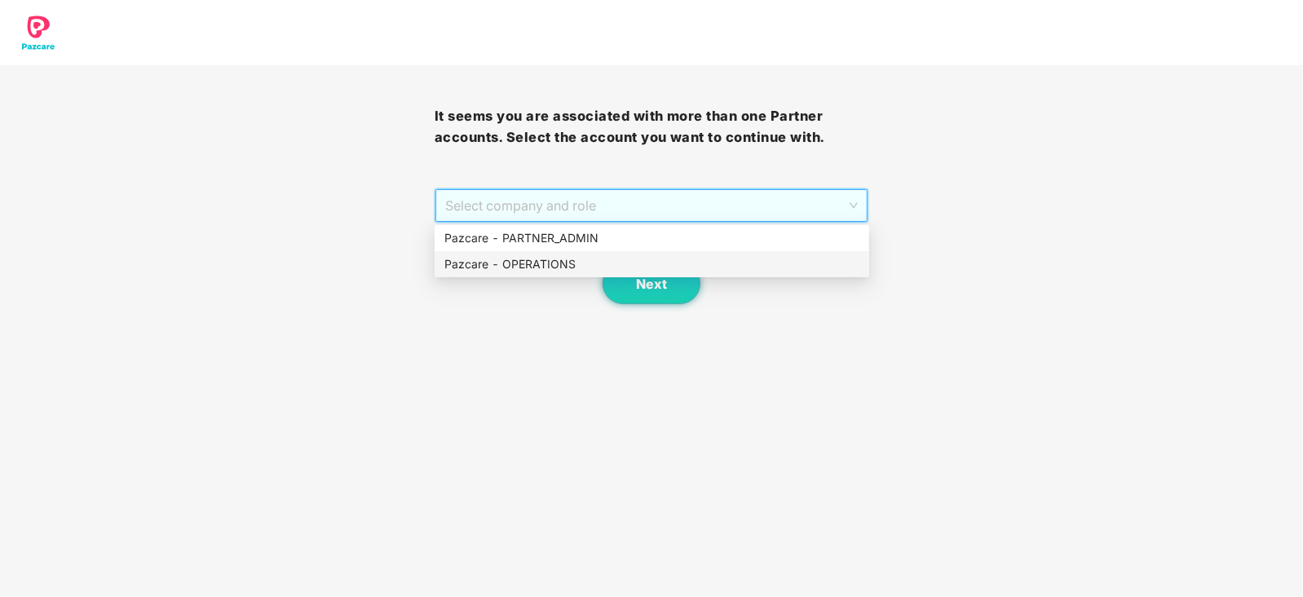
click at [552, 254] on div "Pazcare - OPERATIONS" at bounding box center [651, 264] width 434 height 26
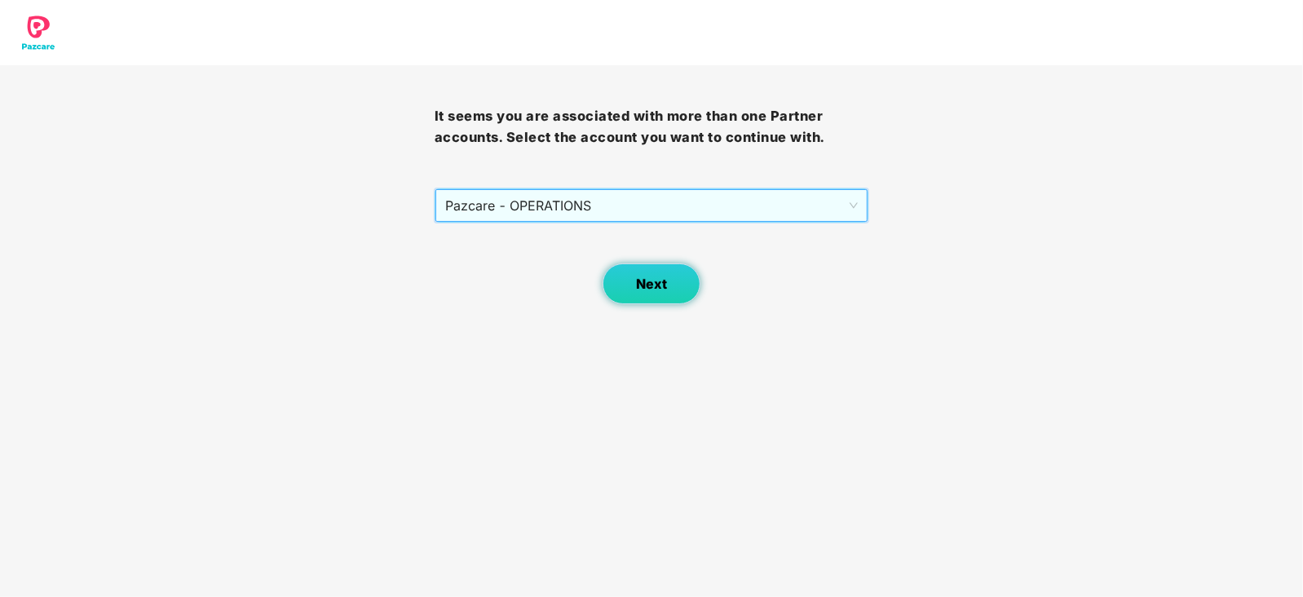
click at [633, 287] on button "Next" at bounding box center [651, 283] width 98 height 41
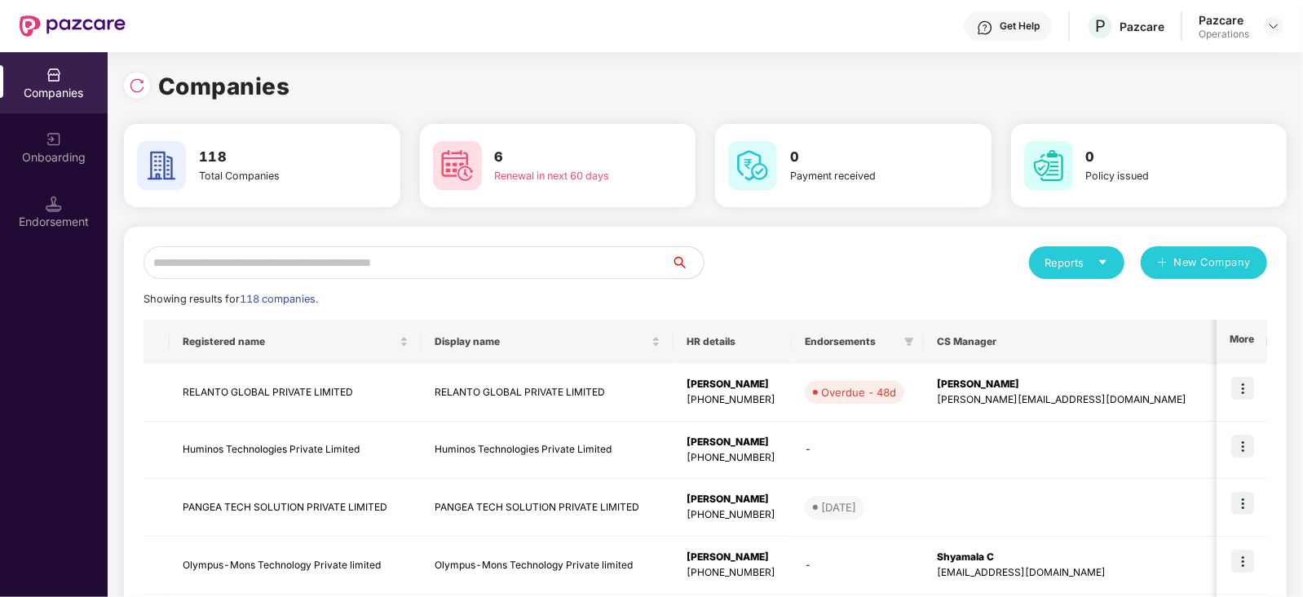
click at [395, 254] on input "text" at bounding box center [406, 262] width 527 height 33
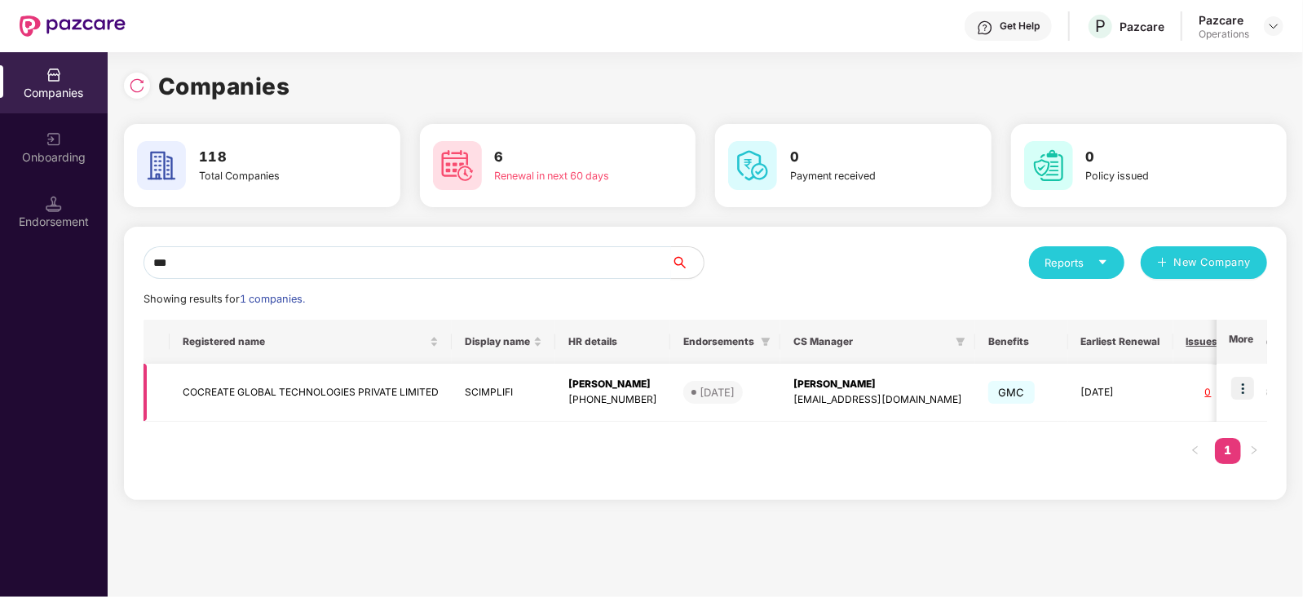
type input "***"
click at [343, 393] on td "COCREATE GLOBAL TECHNOLOGIES PRIVATE LIMITED" at bounding box center [311, 393] width 282 height 58
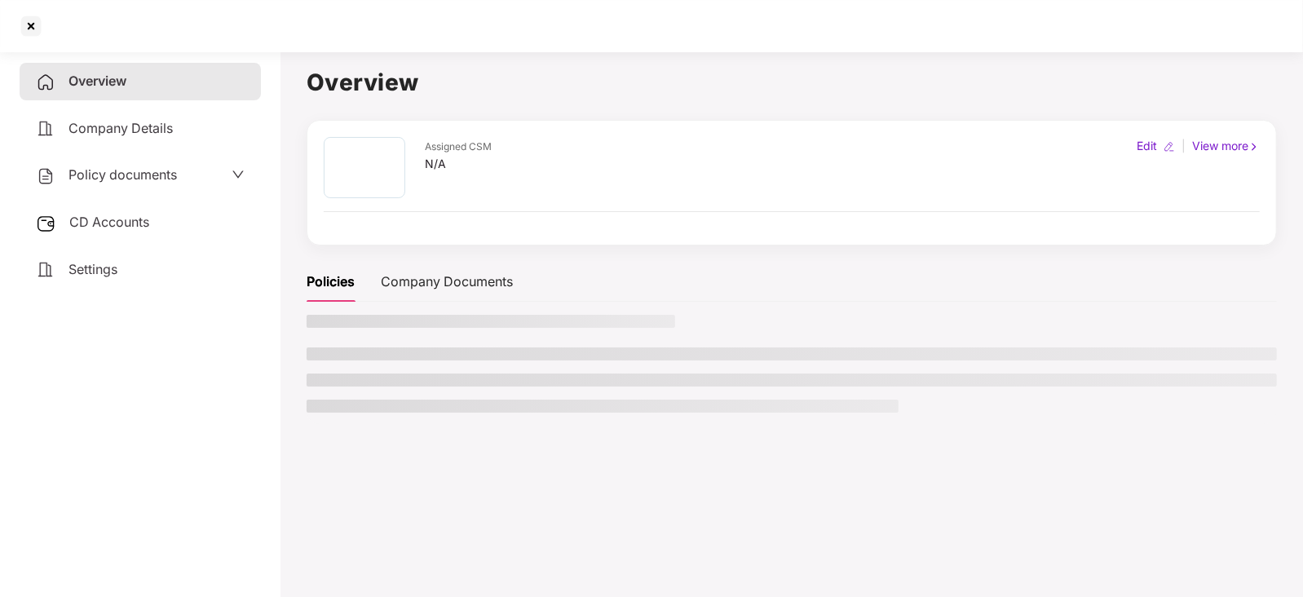
click at [139, 226] on span "CD Accounts" at bounding box center [109, 222] width 80 height 16
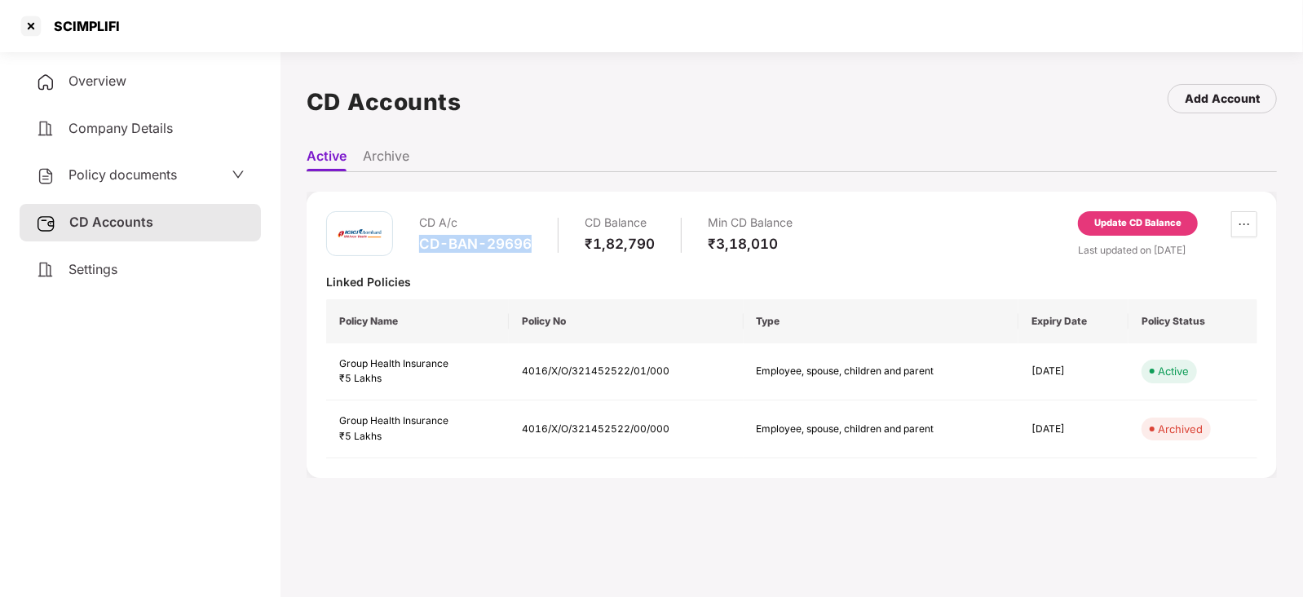
drag, startPoint x: 420, startPoint y: 244, endPoint x: 528, endPoint y: 239, distance: 108.5
click at [528, 239] on div "CD-BAN-29696" at bounding box center [475, 244] width 112 height 18
copy div "CD-BAN-29696"
click at [29, 34] on div at bounding box center [31, 26] width 26 height 26
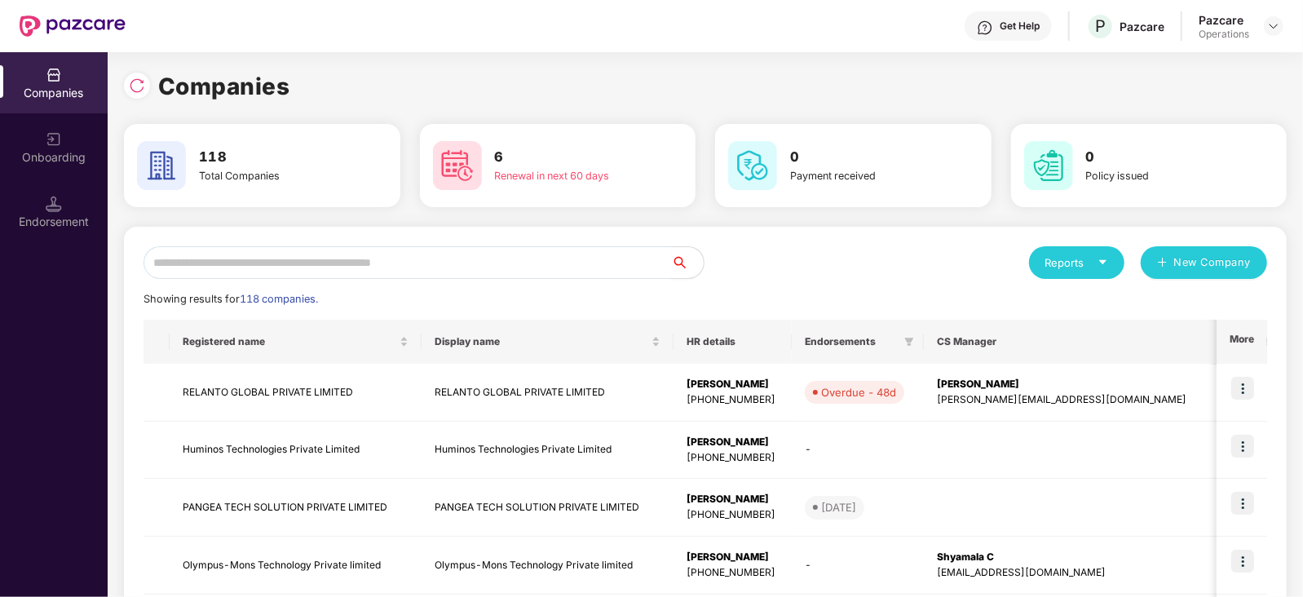
drag, startPoint x: 360, startPoint y: 238, endPoint x: 358, endPoint y: 259, distance: 21.3
click at [358, 260] on input "text" at bounding box center [406, 262] width 527 height 33
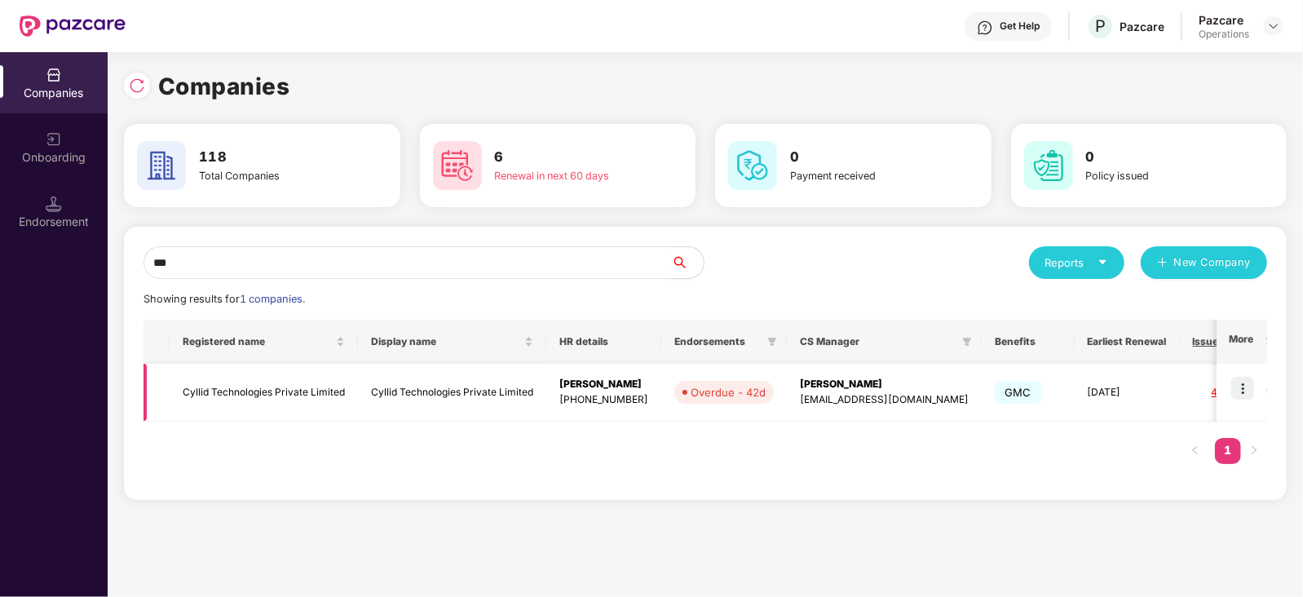
type input "***"
click at [293, 385] on td "Cyllid Technologies Private Limited" at bounding box center [264, 393] width 188 height 58
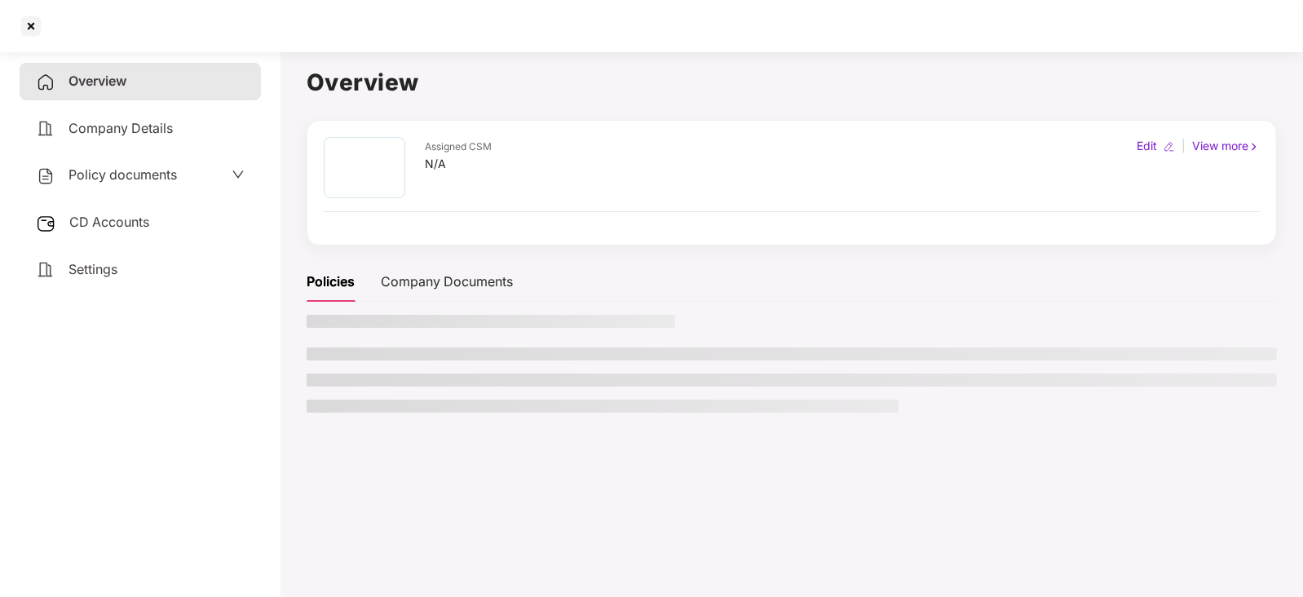
click at [134, 224] on span "CD Accounts" at bounding box center [109, 222] width 80 height 16
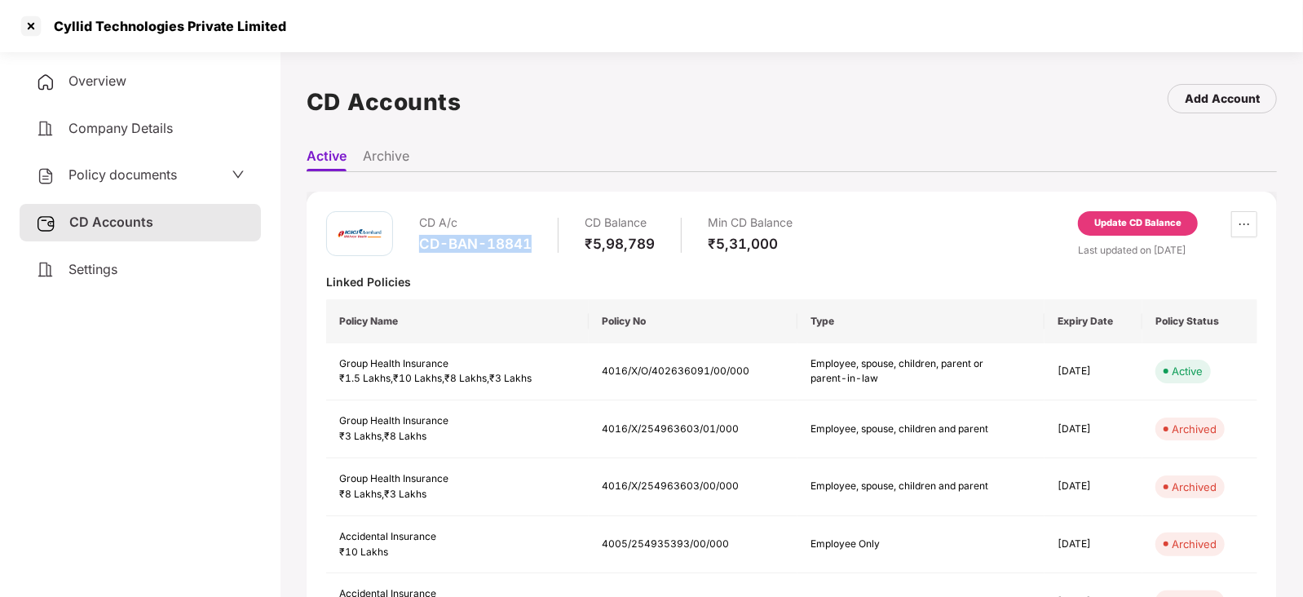
drag, startPoint x: 417, startPoint y: 244, endPoint x: 542, endPoint y: 252, distance: 125.0
click at [542, 252] on div "CD A/c CD-BAN-18841 CD Balance ₹5,98,789 Min CD Balance ₹5,31,000" at bounding box center [559, 234] width 466 height 46
copy div "CD-BAN-18841"
click at [29, 29] on div at bounding box center [31, 26] width 26 height 26
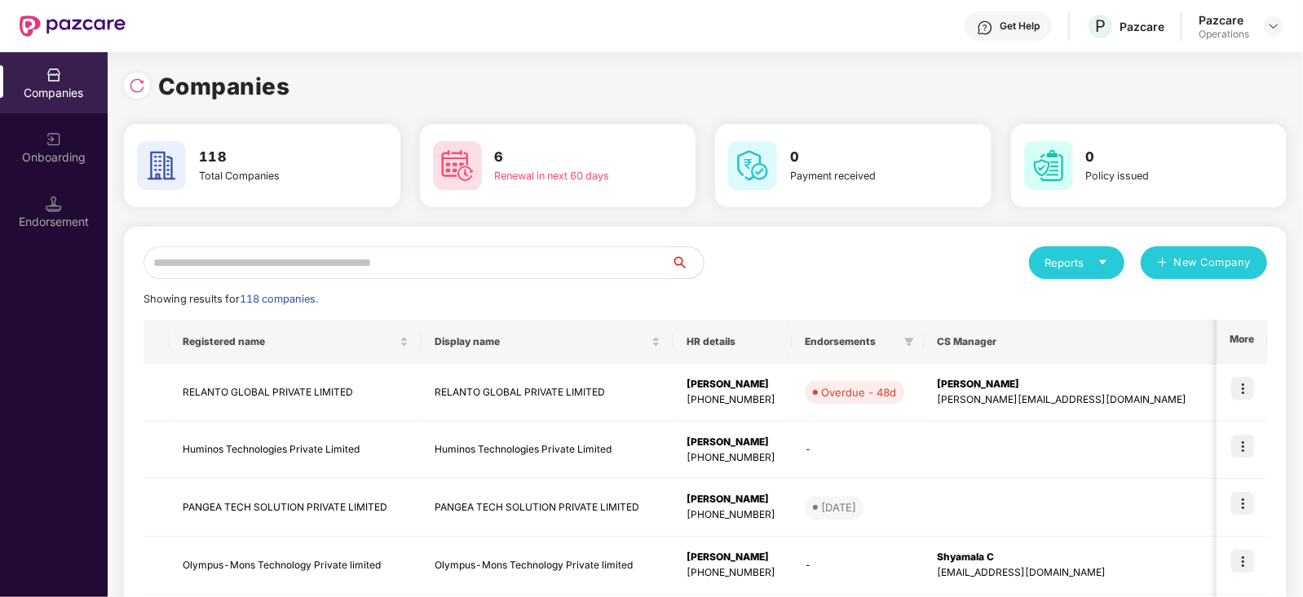
click at [443, 270] on input "text" at bounding box center [406, 262] width 527 height 33
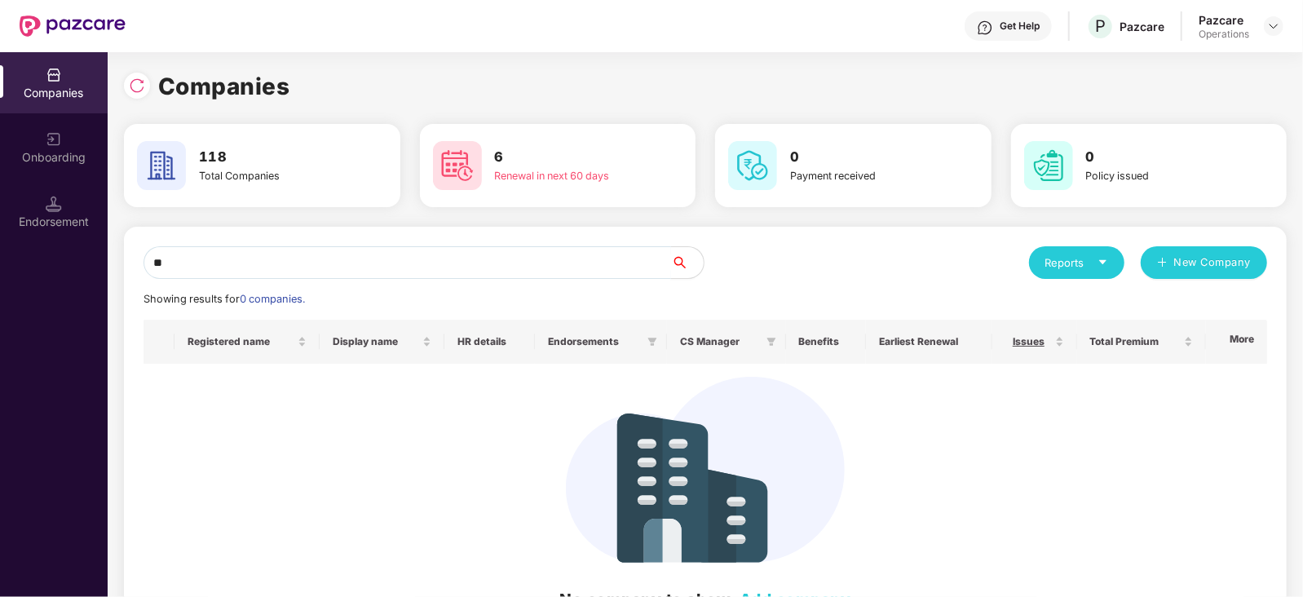
type input "*"
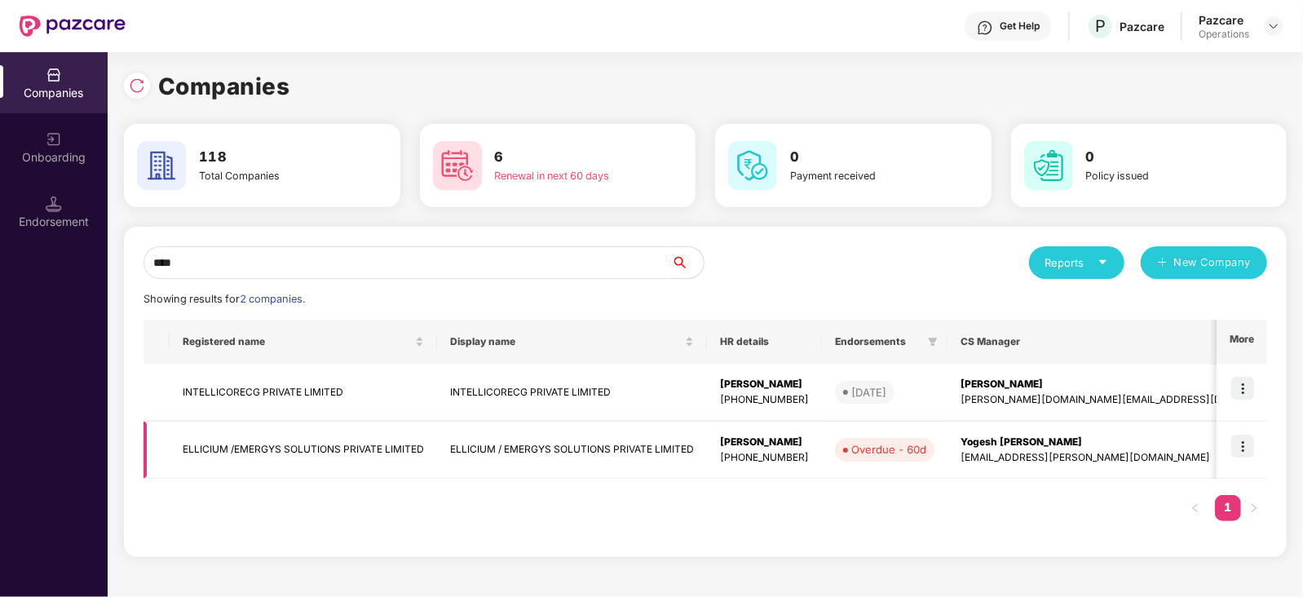
type input "****"
click at [1041, 442] on img at bounding box center [1242, 445] width 23 height 23
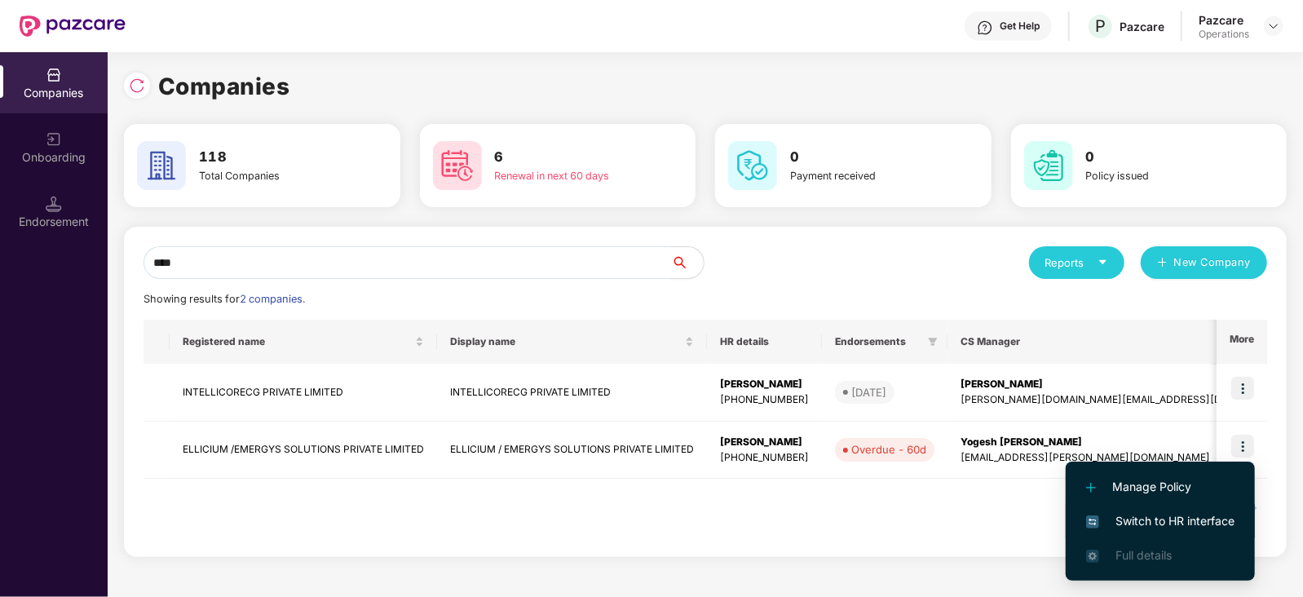
click at [1041, 448] on span "Switch to HR interface" at bounding box center [1160, 521] width 148 height 18
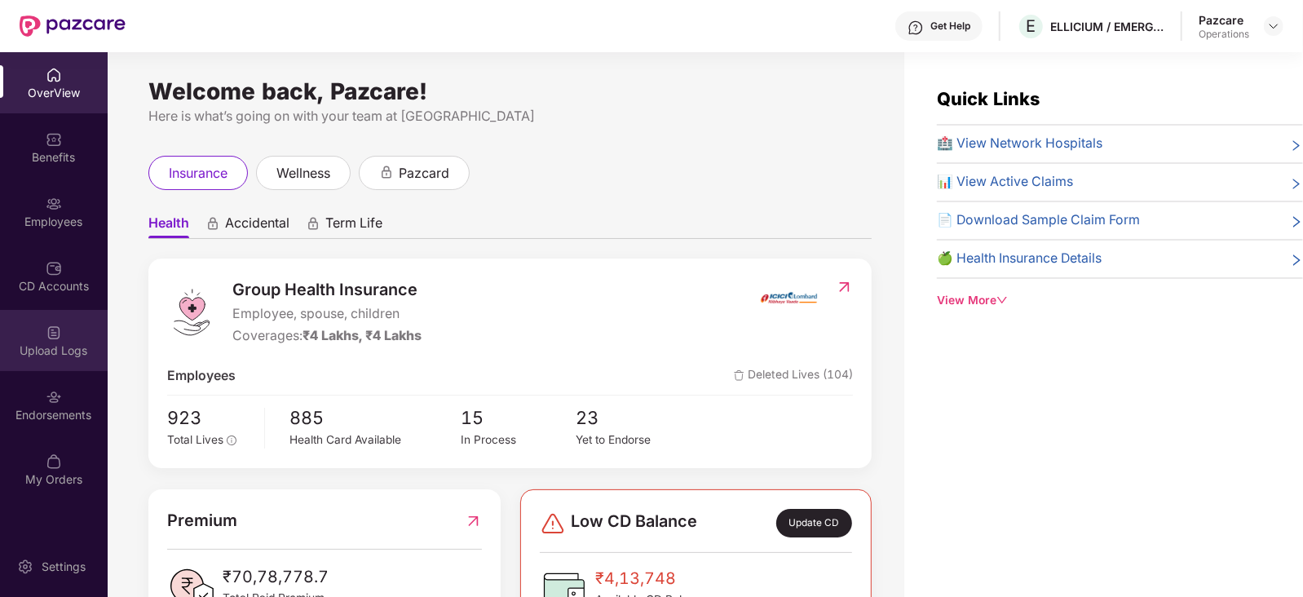
click at [61, 351] on div "Upload Logs" at bounding box center [54, 350] width 108 height 16
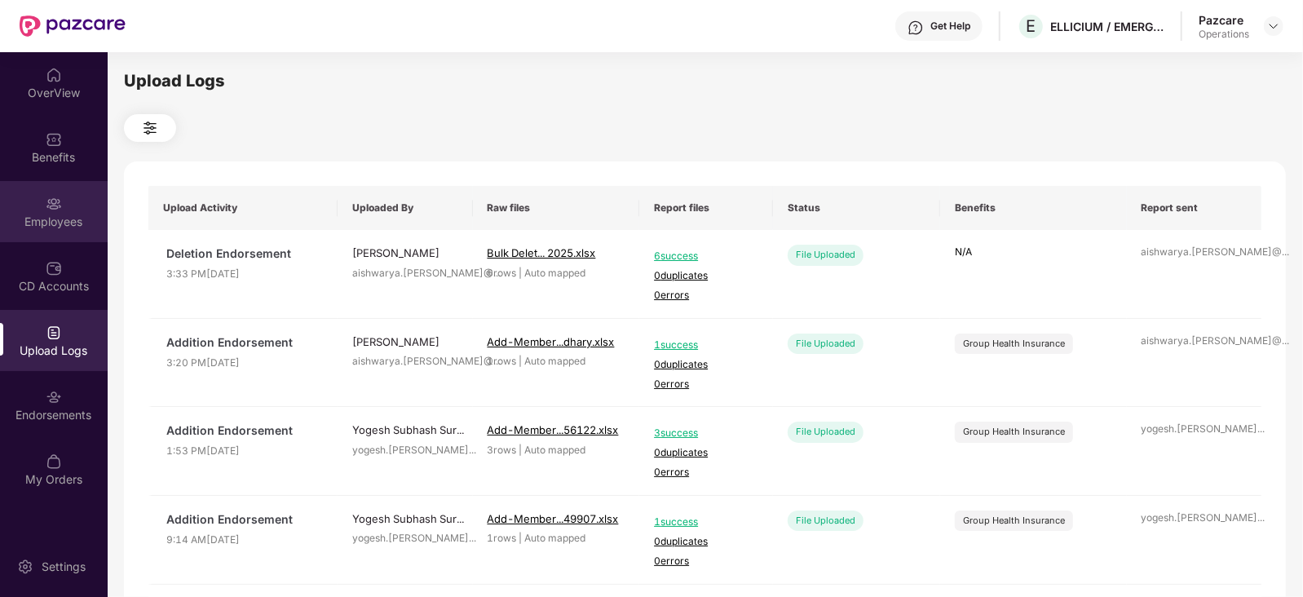
click at [78, 222] on div "Employees" at bounding box center [54, 222] width 108 height 16
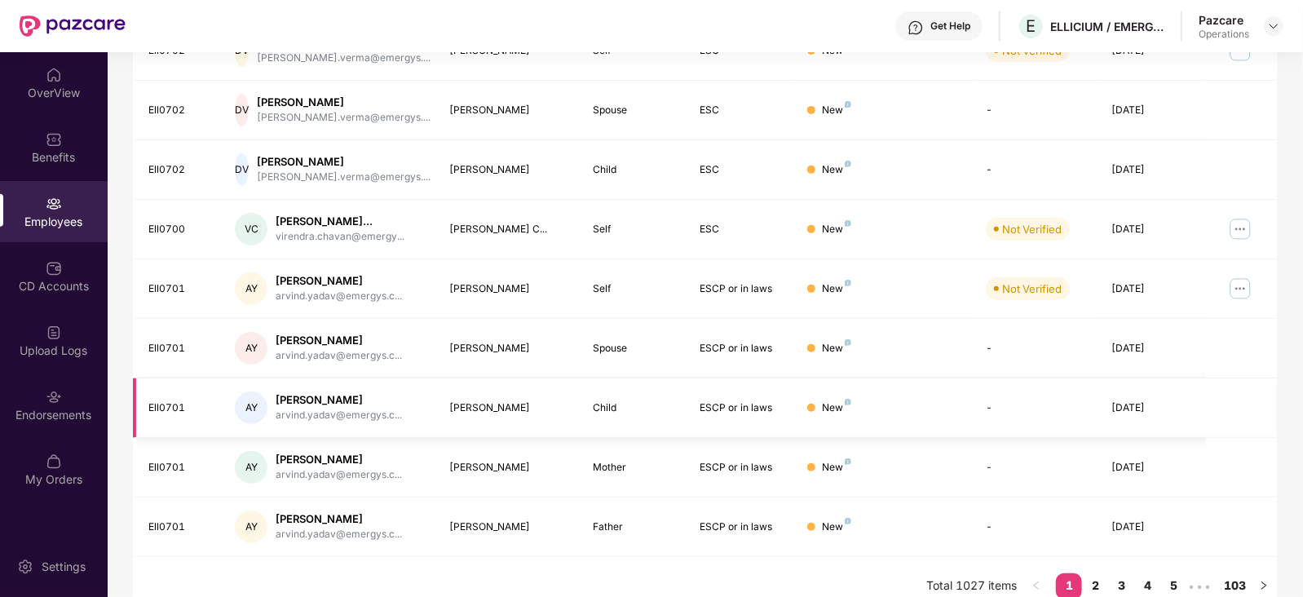
scroll to position [403, 0]
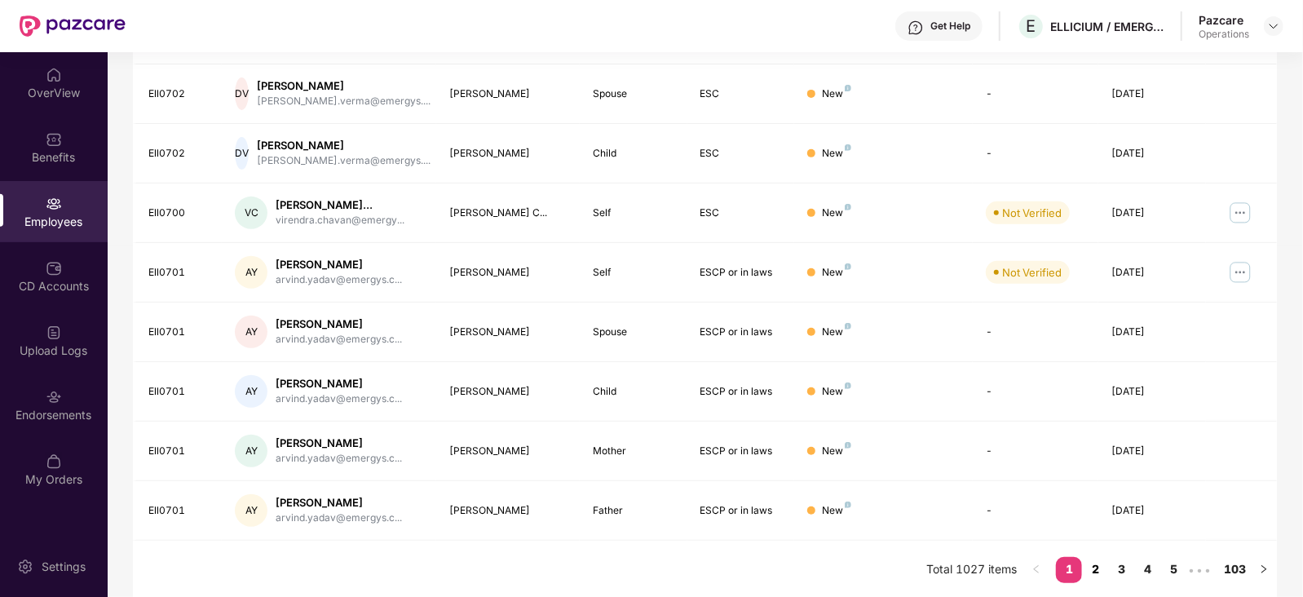
click at [1041, 448] on link "2" at bounding box center [1095, 569] width 26 height 24
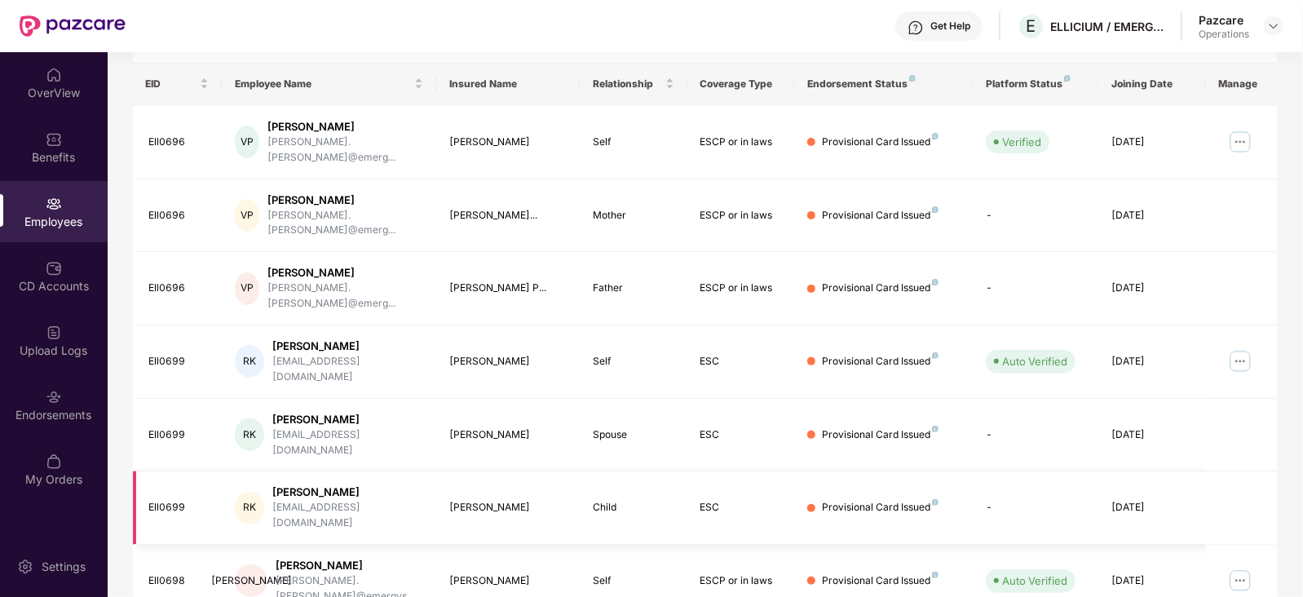
scroll to position [0, 0]
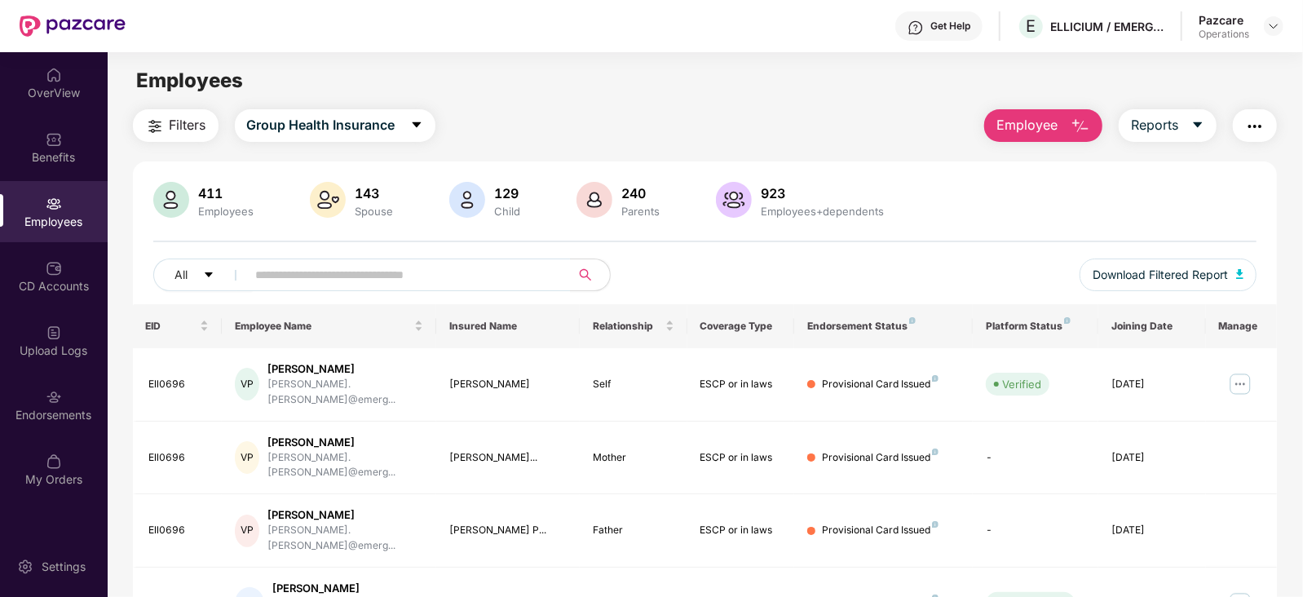
click at [1041, 111] on button "button" at bounding box center [1254, 125] width 44 height 33
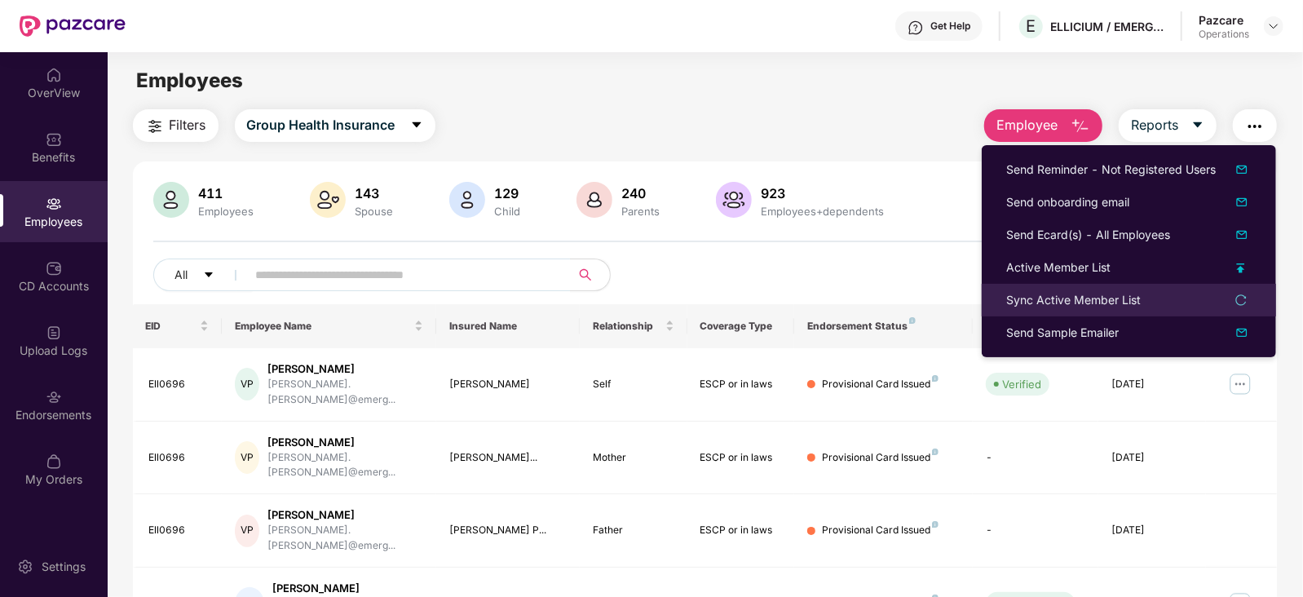
click at [1041, 309] on li "Sync Active Member List" at bounding box center [1128, 300] width 294 height 33
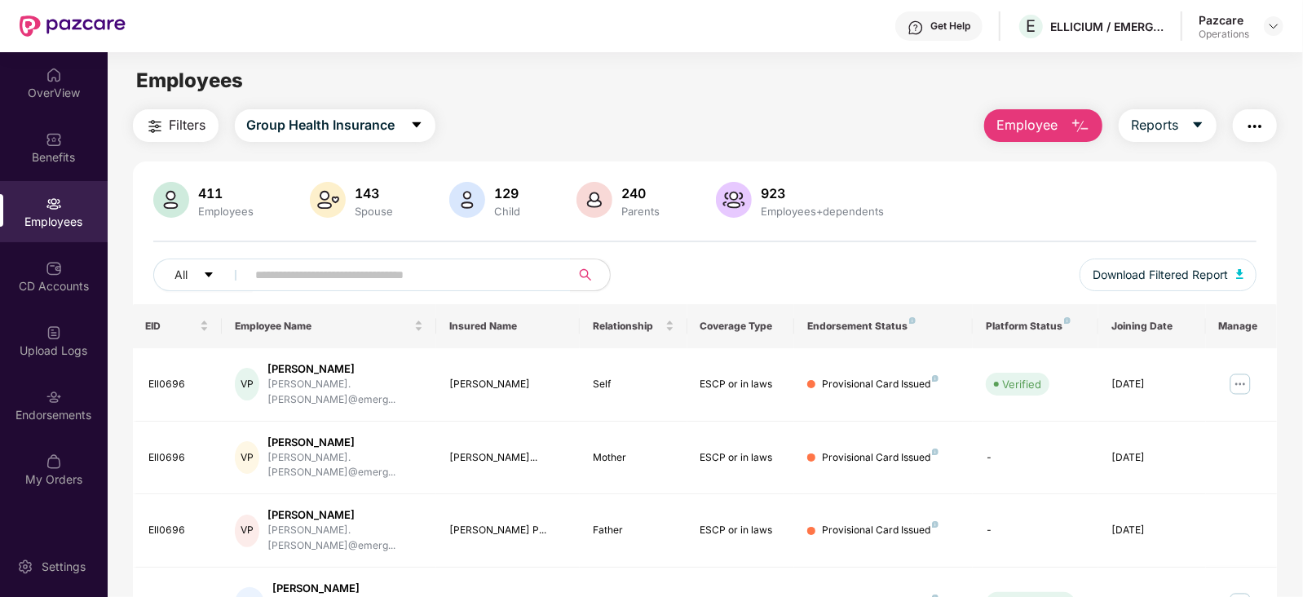
click at [1041, 132] on img "button" at bounding box center [1255, 127] width 20 height 20
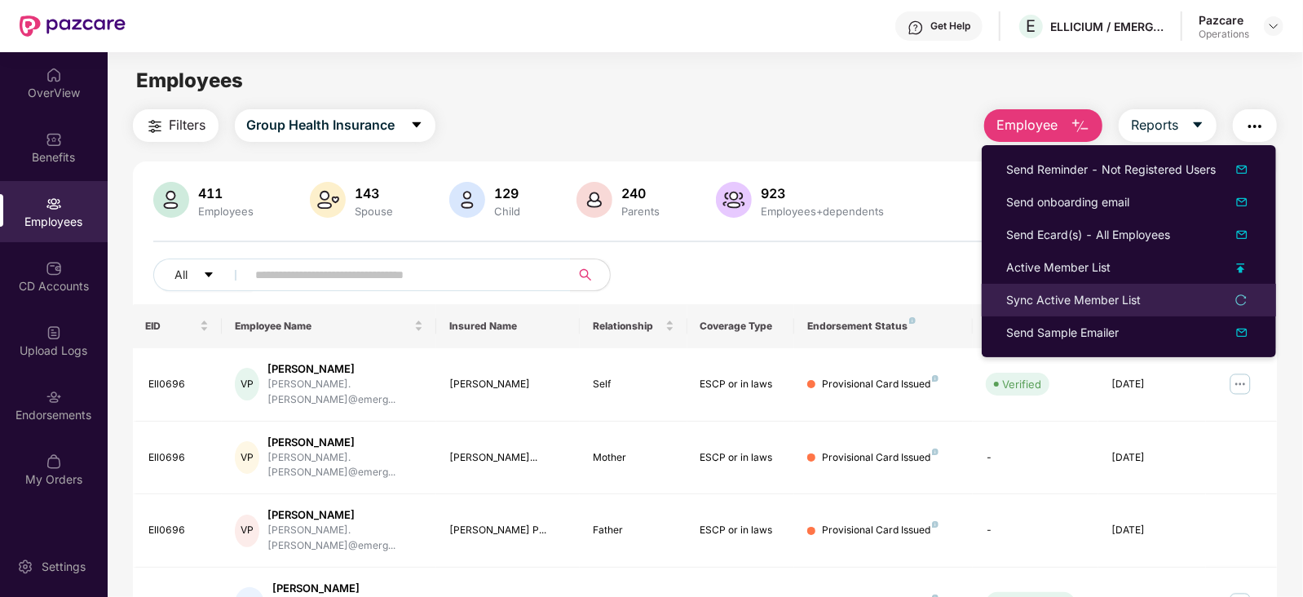
click at [1041, 296] on div "Sync Active Member List" at bounding box center [1073, 300] width 134 height 18
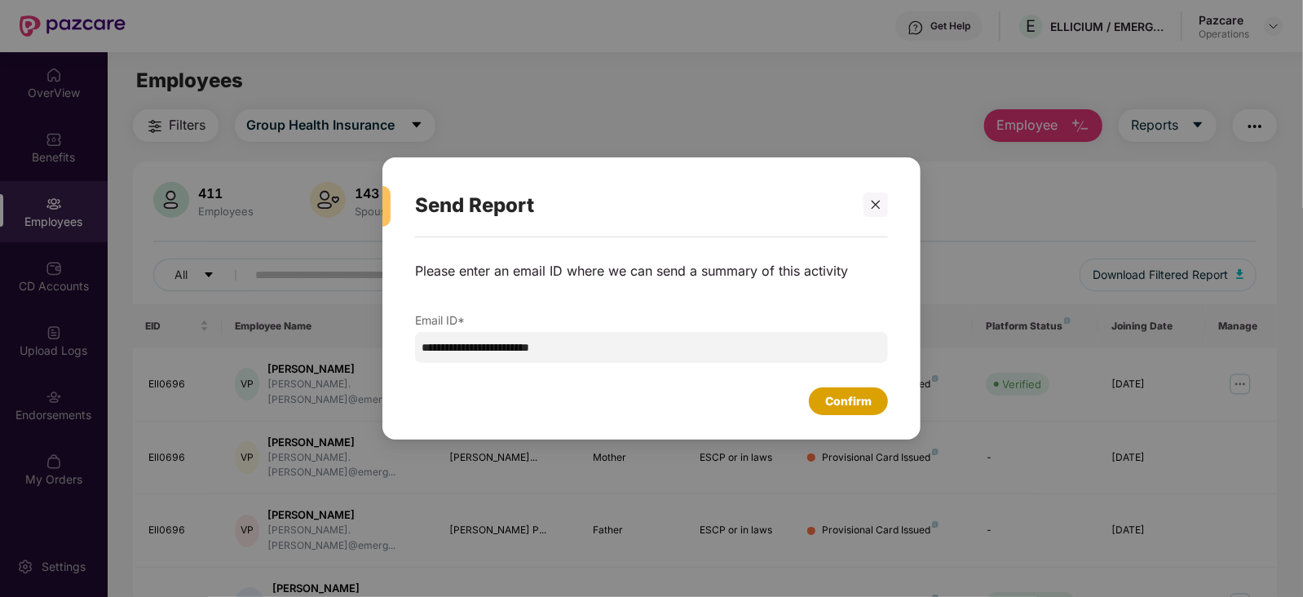
click at [852, 397] on div "Confirm" at bounding box center [848, 401] width 46 height 18
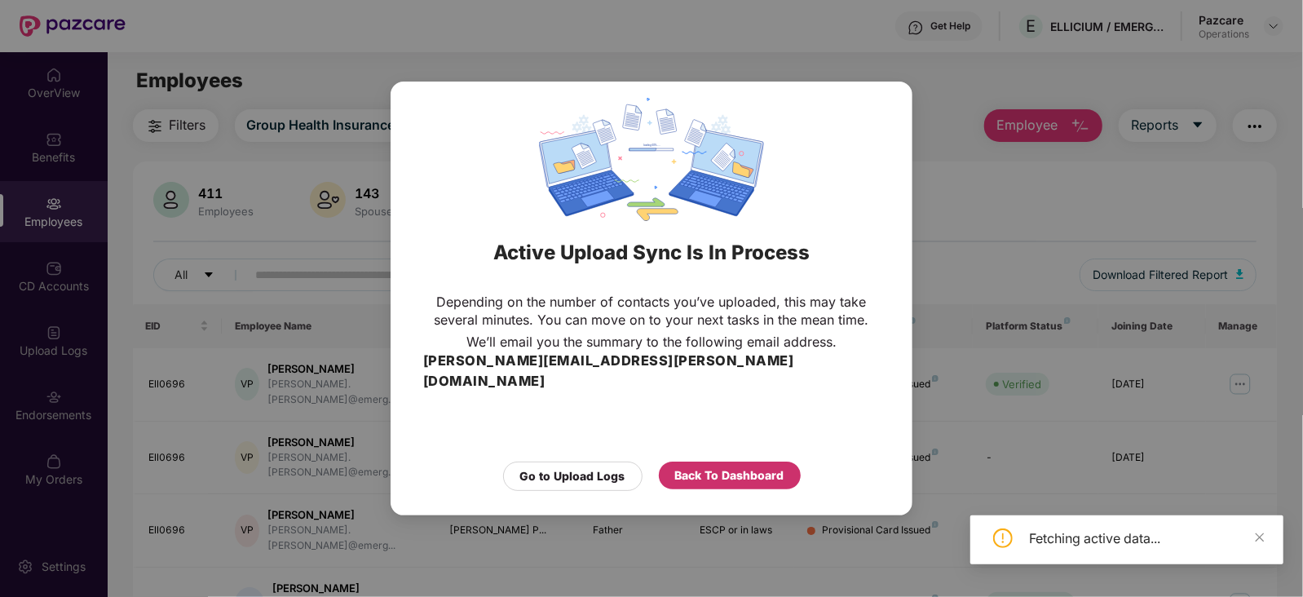
click at [746, 448] on div "Back To Dashboard" at bounding box center [729, 475] width 109 height 18
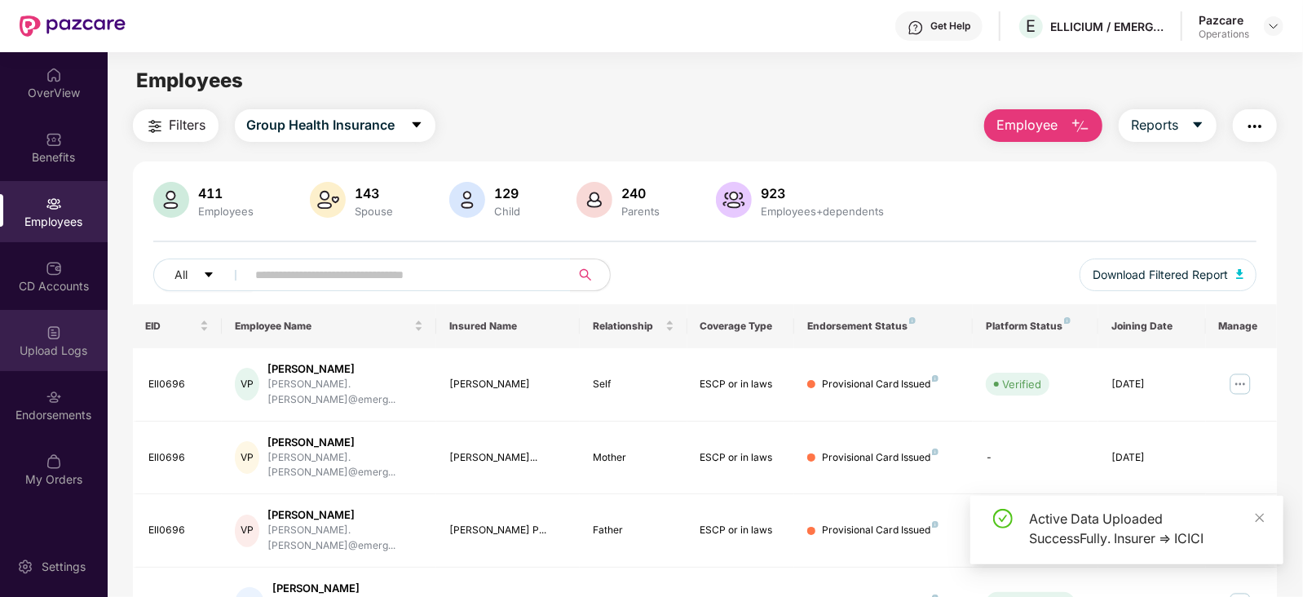
click at [62, 350] on div "Upload Logs" at bounding box center [54, 350] width 108 height 16
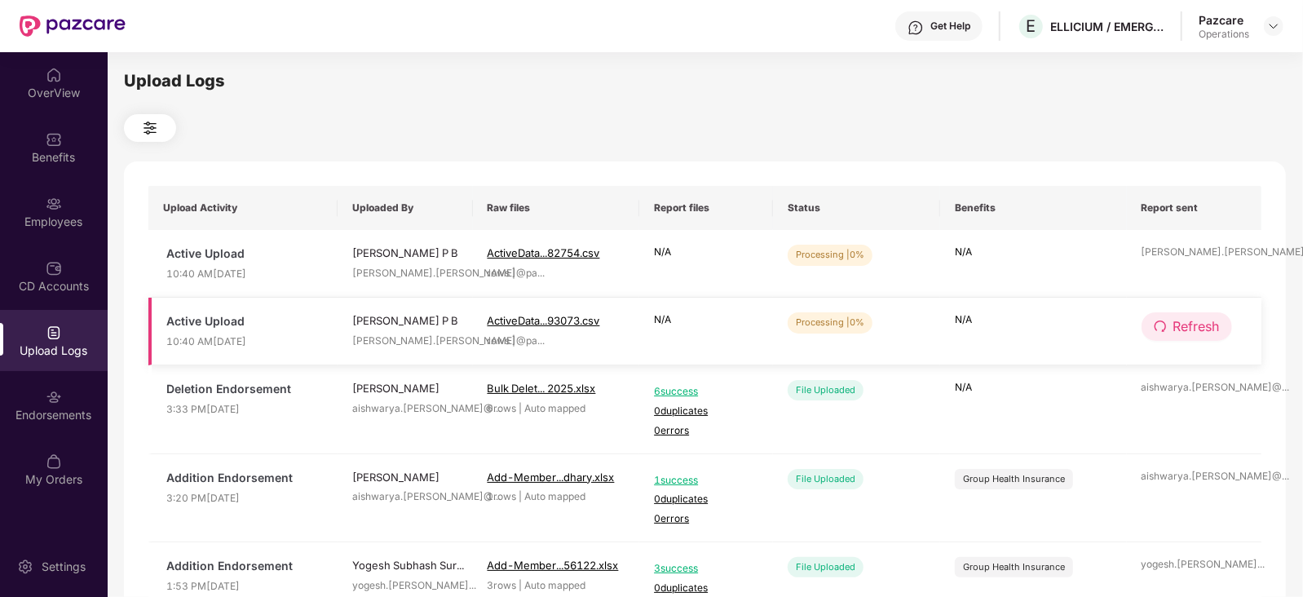
click at [1041, 324] on span "Refresh" at bounding box center [1196, 326] width 46 height 20
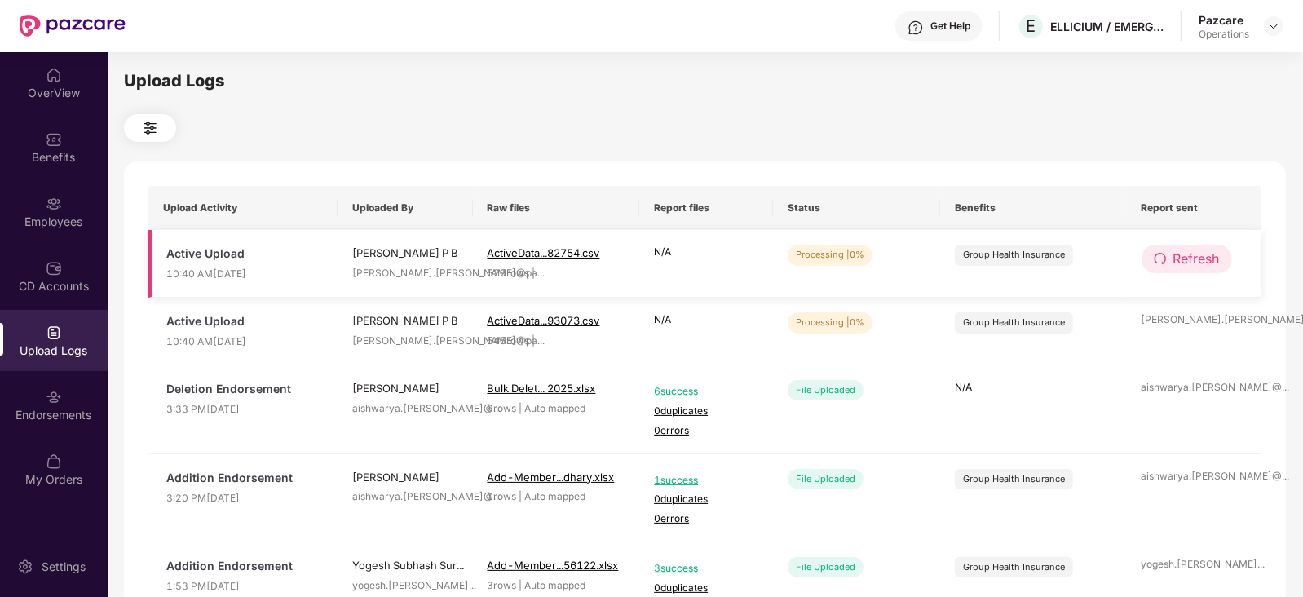
click at [1041, 249] on span "Refresh" at bounding box center [1196, 259] width 46 height 20
click at [1041, 333] on span "Refresh" at bounding box center [1197, 326] width 46 height 20
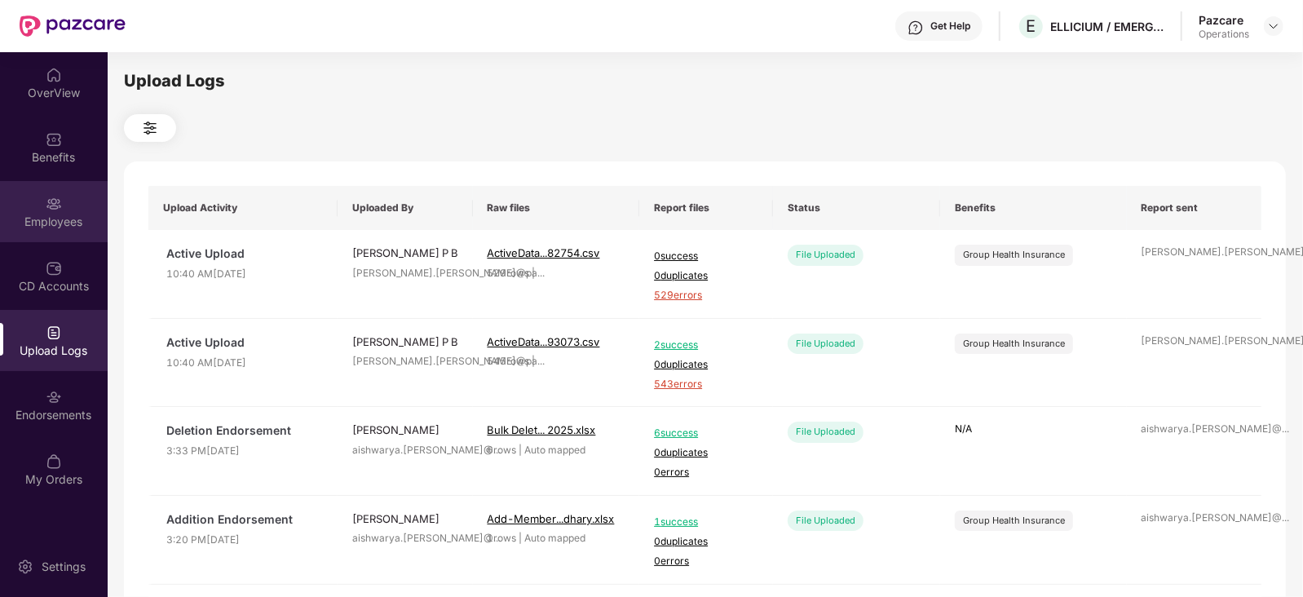
click at [26, 197] on div "Employees" at bounding box center [54, 211] width 108 height 61
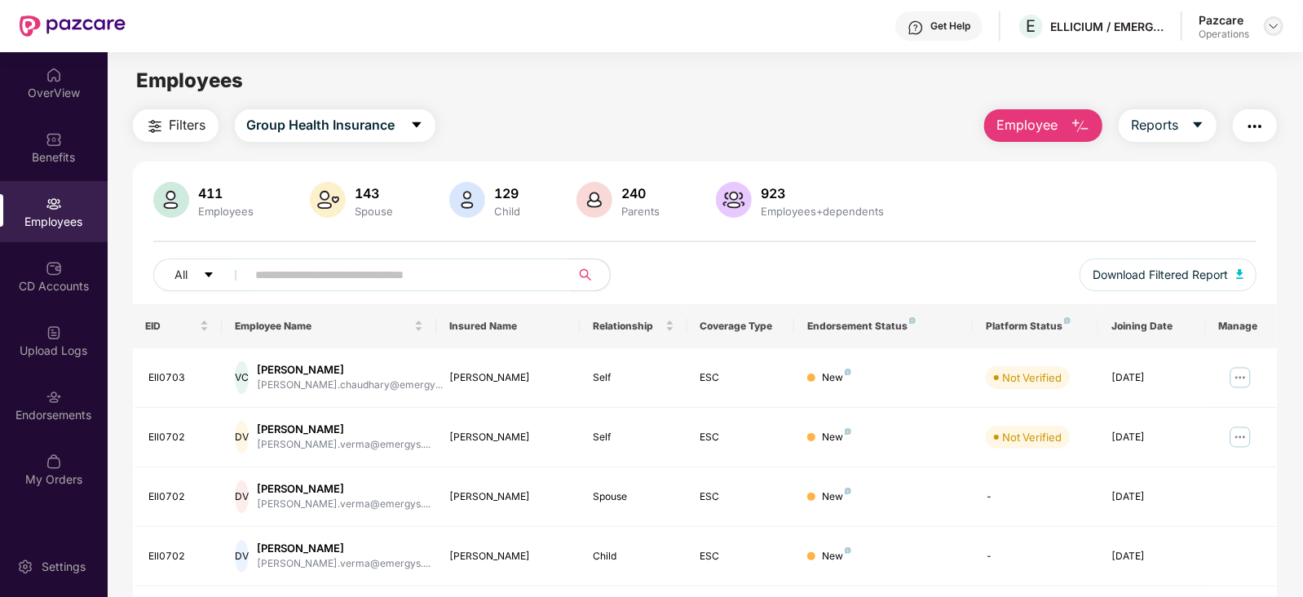
click at [1041, 29] on img at bounding box center [1273, 26] width 13 height 13
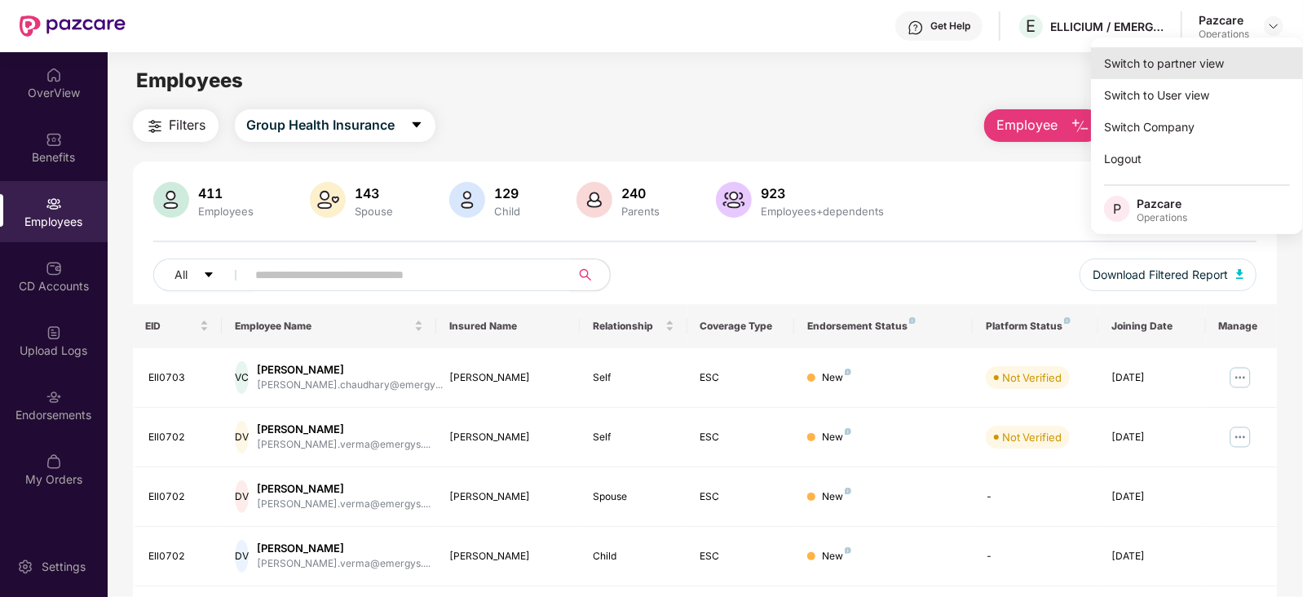
click at [1041, 65] on div "Switch to partner view" at bounding box center [1197, 63] width 212 height 32
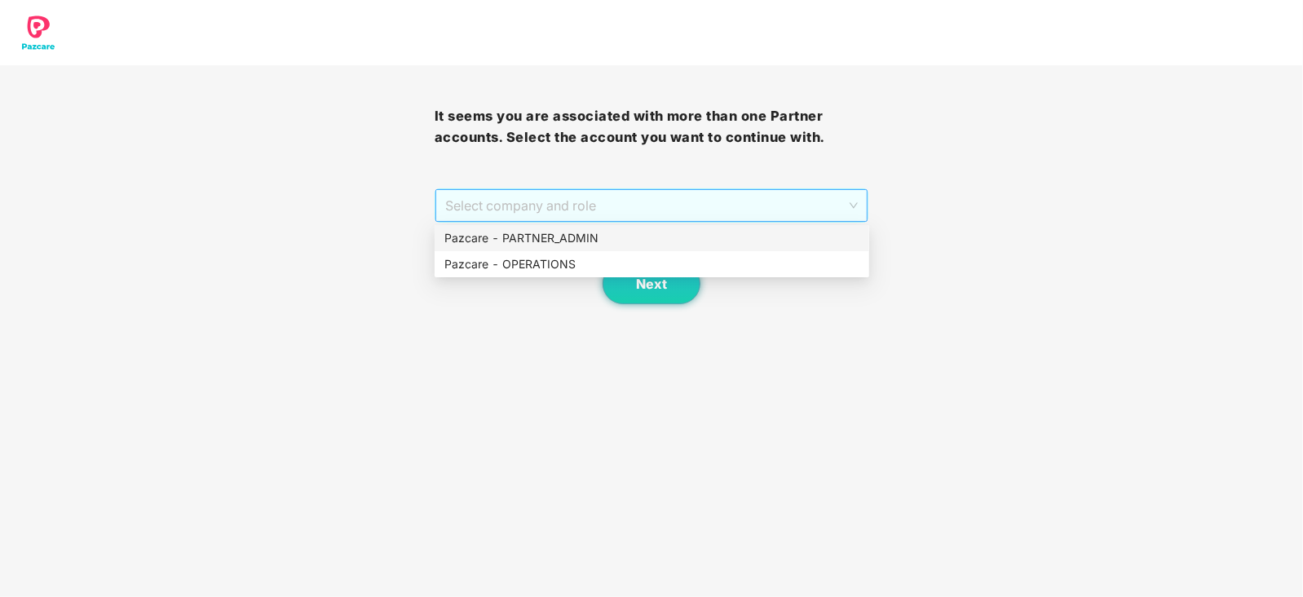
click at [476, 203] on span "Select company and role" at bounding box center [651, 205] width 413 height 31
click at [493, 254] on div "Pazcare - OPERATIONS" at bounding box center [651, 264] width 434 height 26
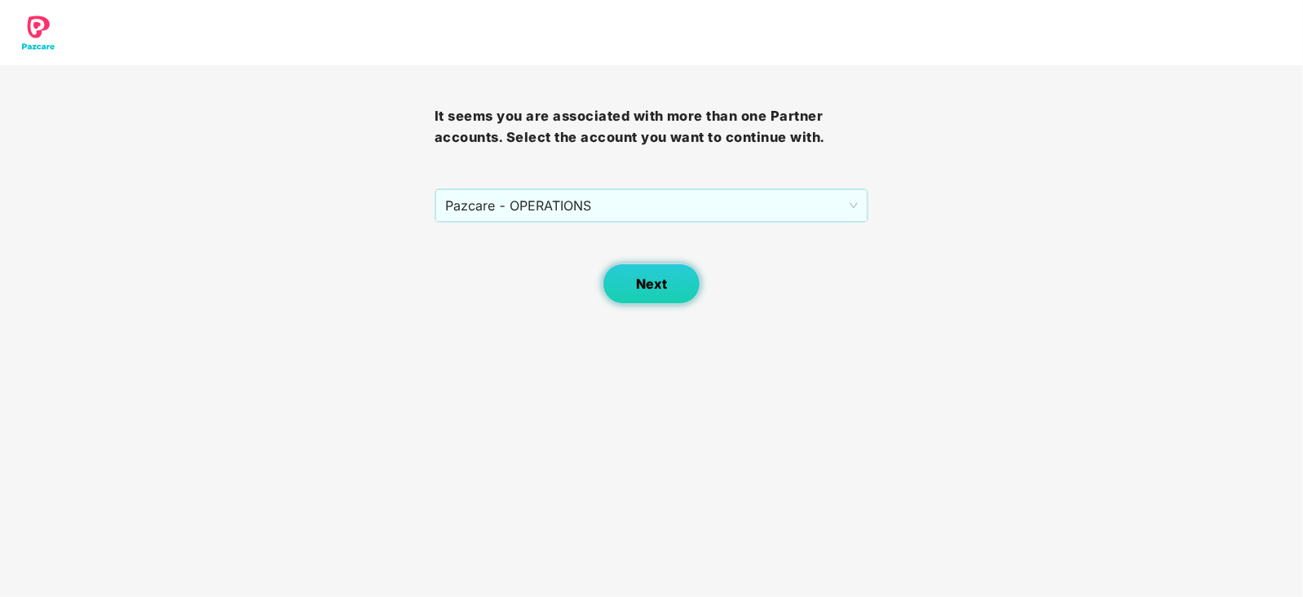
click at [613, 271] on button "Next" at bounding box center [651, 283] width 98 height 41
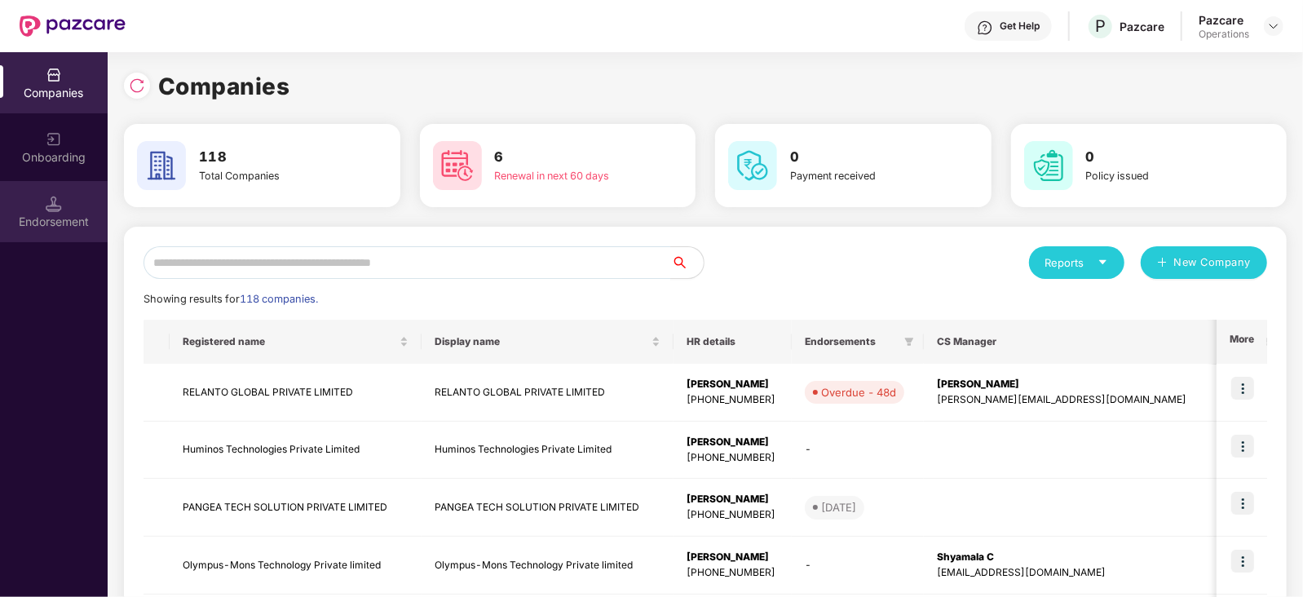
click at [48, 227] on div "Endorsement" at bounding box center [54, 222] width 108 height 16
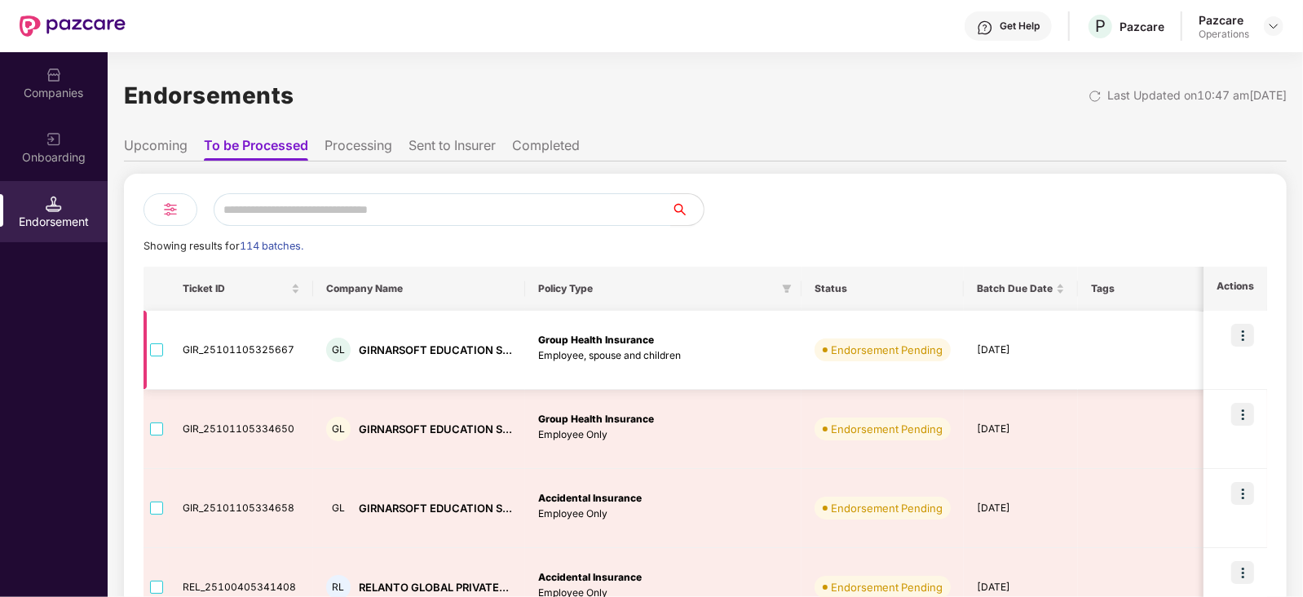
scroll to position [101, 0]
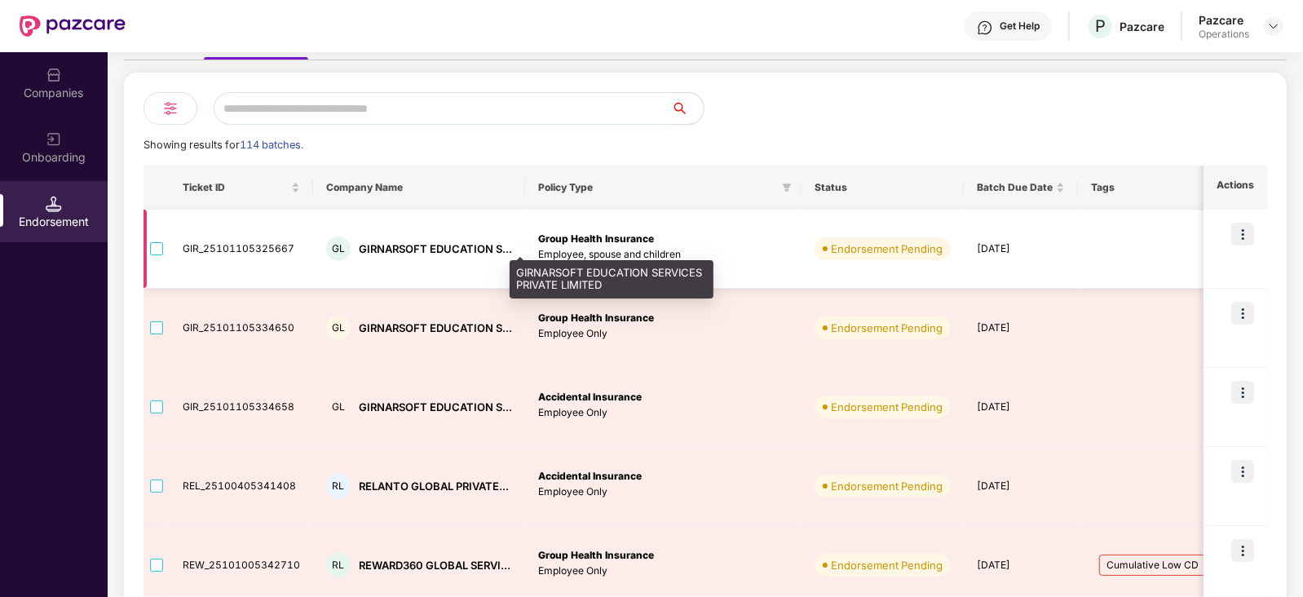
click at [375, 248] on div "GIRNARSOFT EDUCATION S..." at bounding box center [435, 248] width 153 height 15
copy div "GIRNARSOFT"
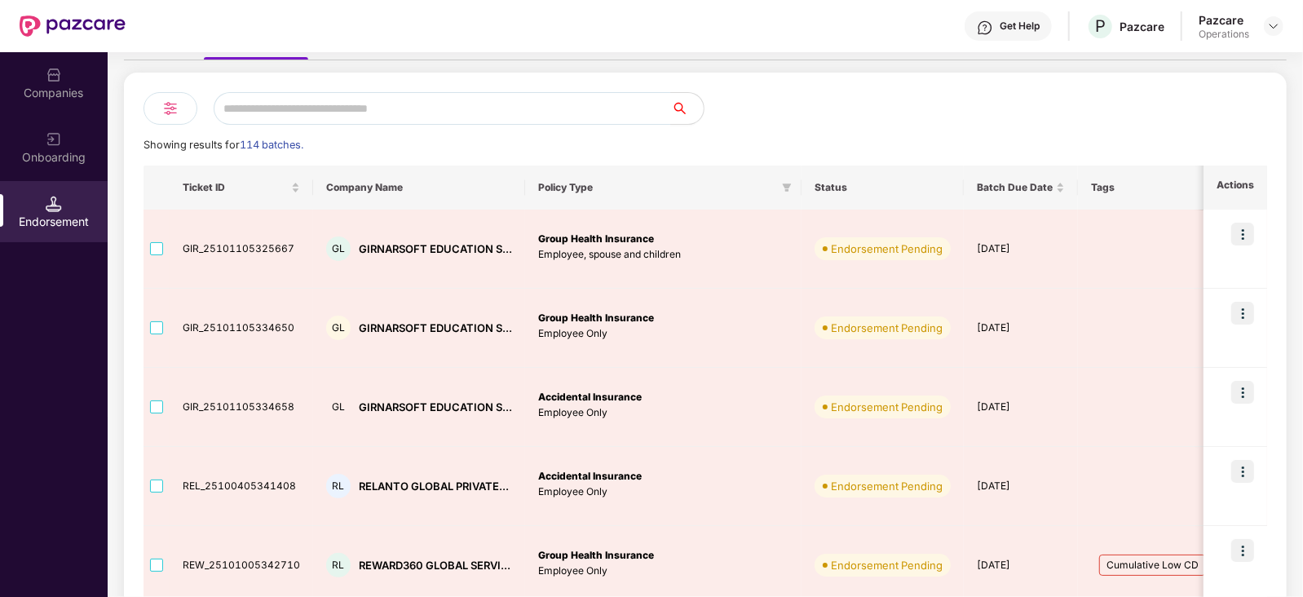
click at [60, 86] on div "Companies" at bounding box center [54, 93] width 108 height 16
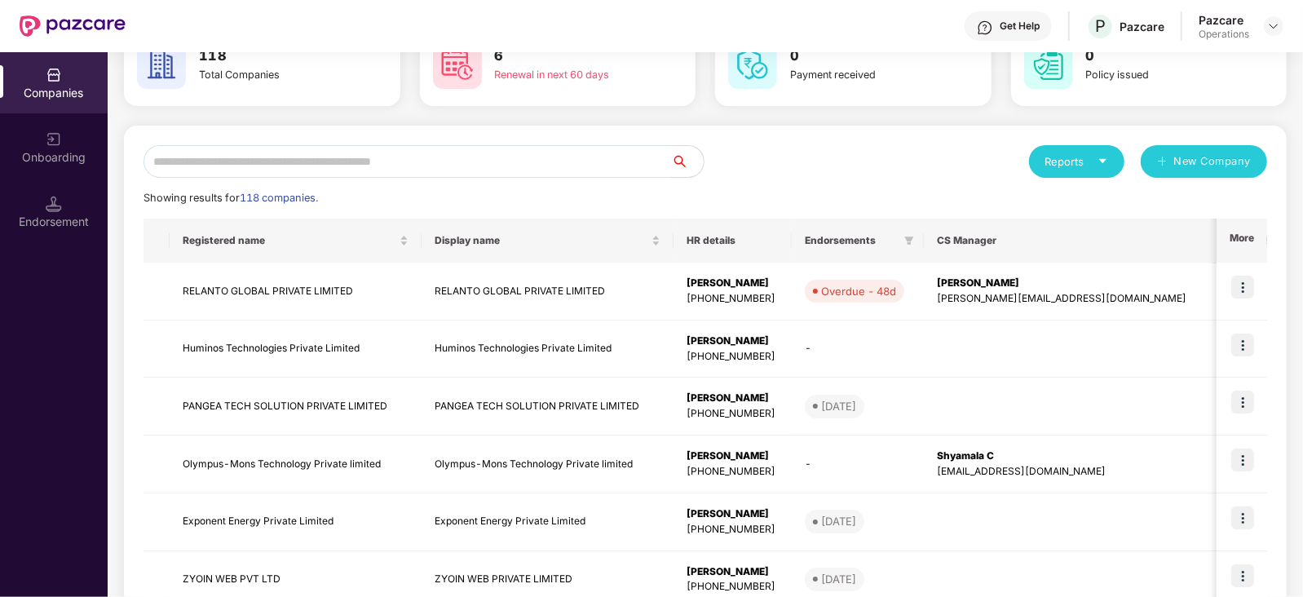
scroll to position [0, 0]
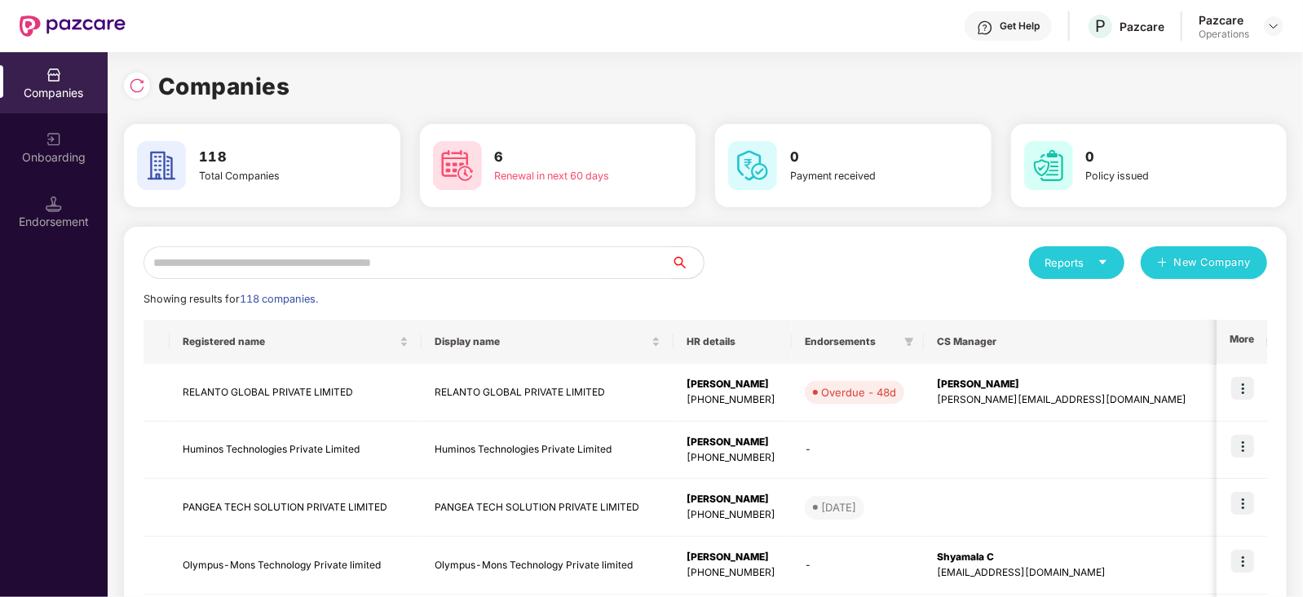
click at [283, 273] on input "text" at bounding box center [406, 262] width 527 height 33
paste input "**********"
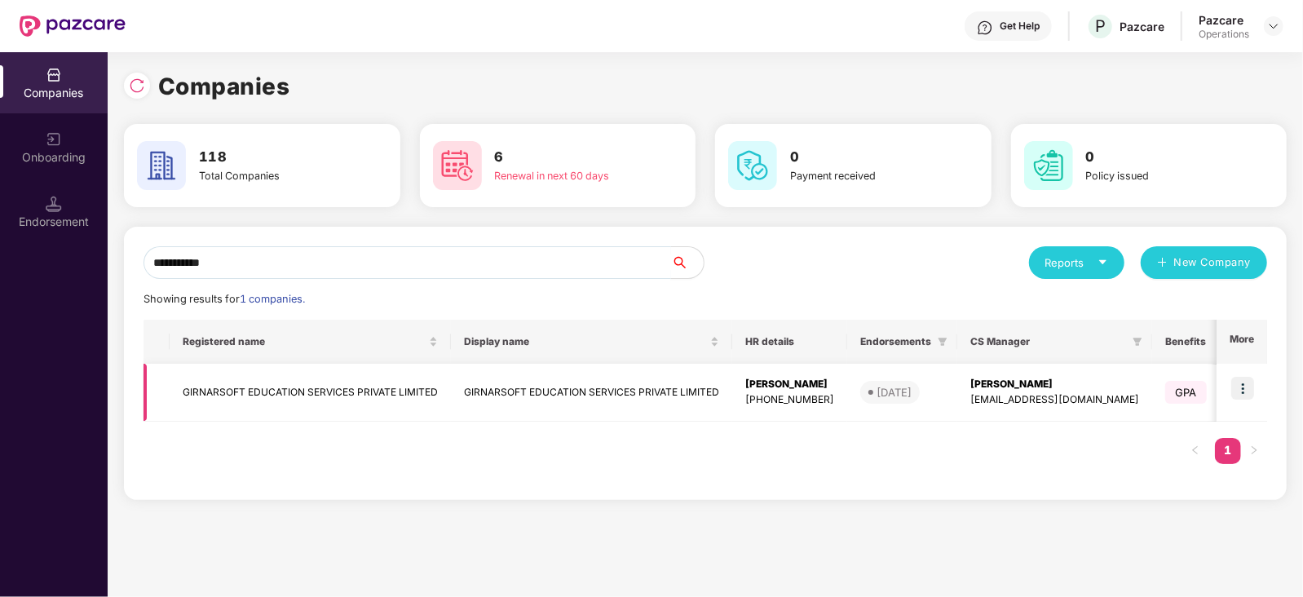
type input "**********"
click at [1041, 397] on img at bounding box center [1242, 388] width 23 height 23
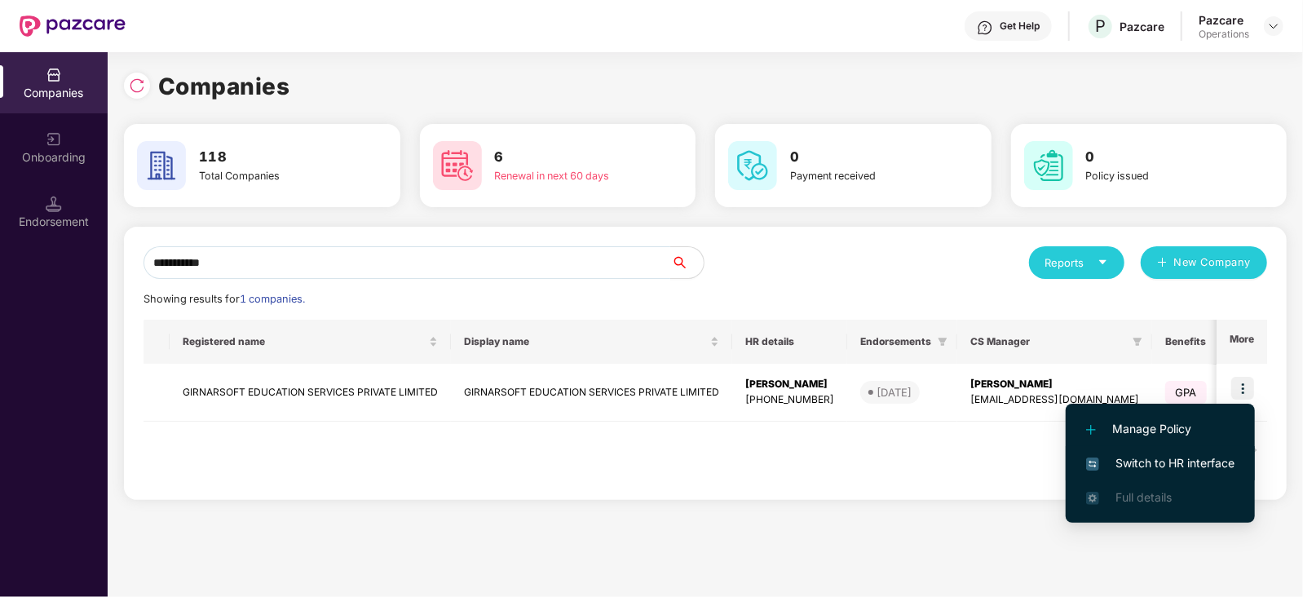
click at [1041, 448] on span "Switch to HR interface" at bounding box center [1160, 463] width 148 height 18
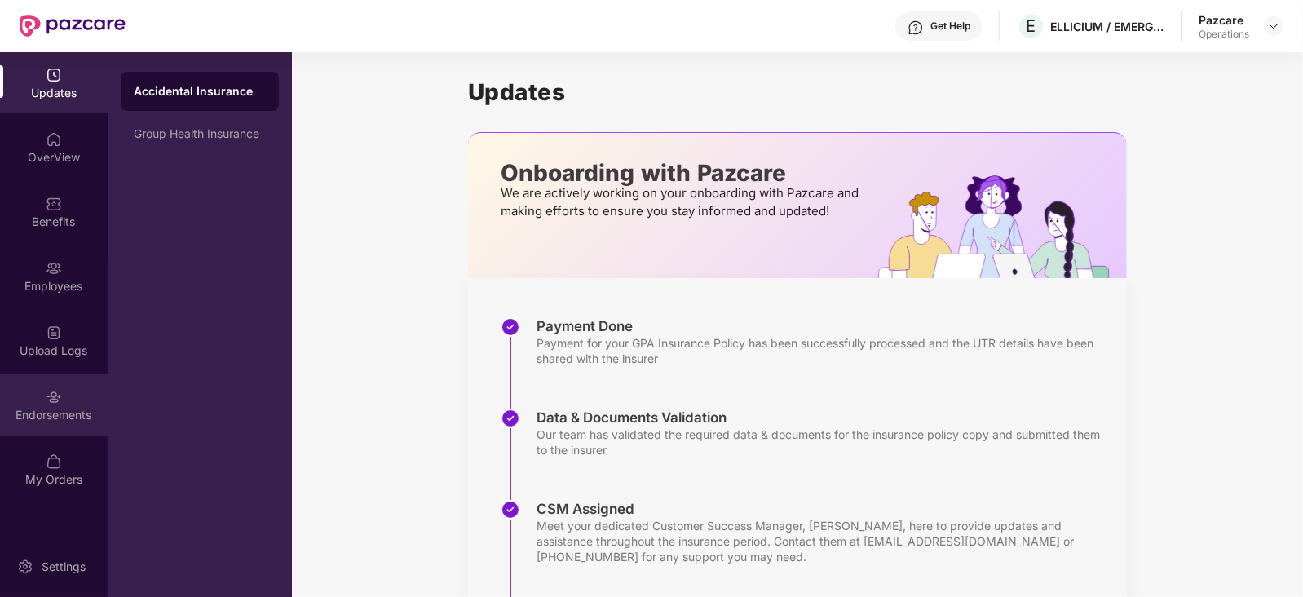
click at [53, 397] on img at bounding box center [54, 397] width 16 height 16
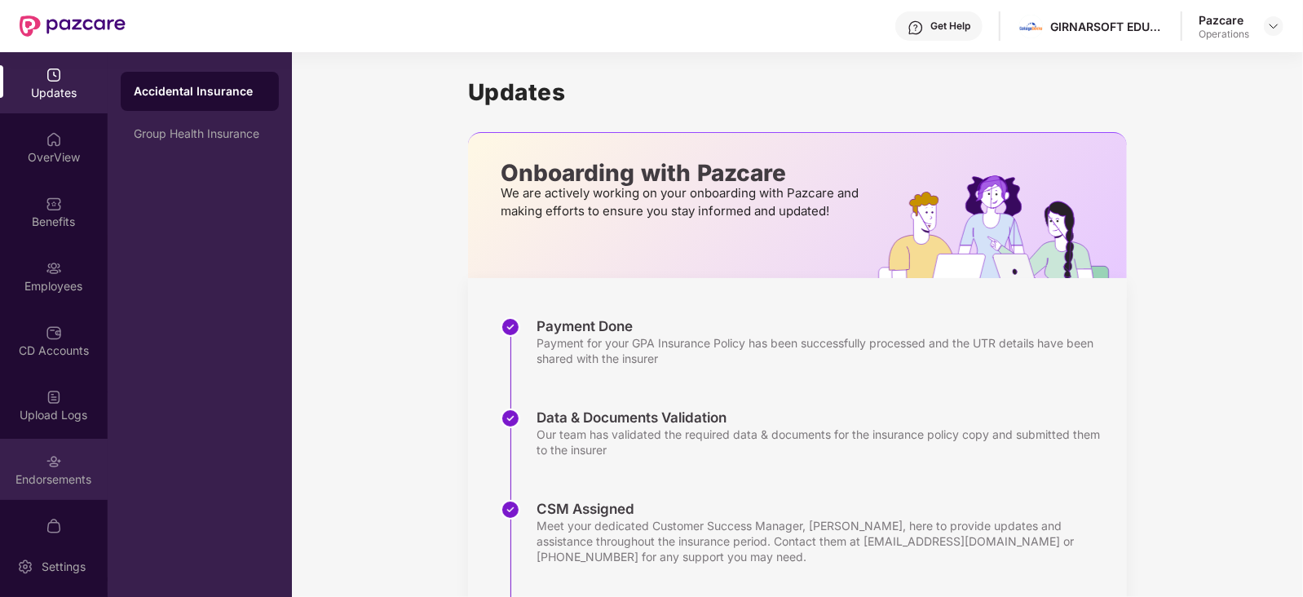
click at [56, 448] on img at bounding box center [54, 461] width 16 height 16
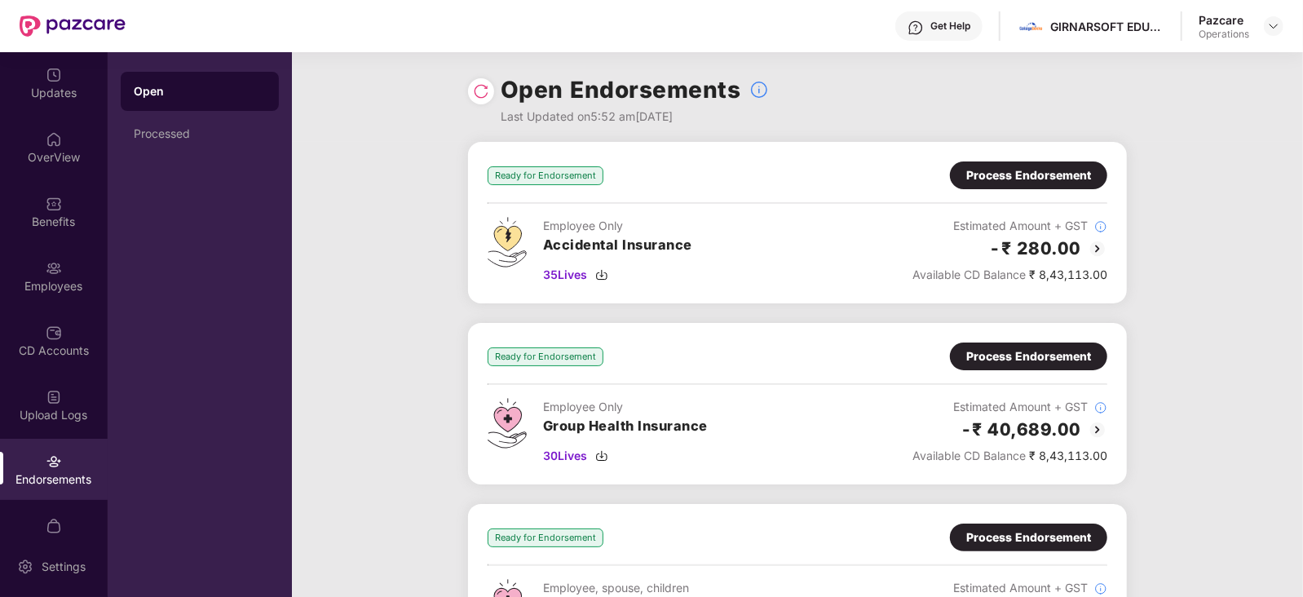
click at [1018, 180] on div "Process Endorsement" at bounding box center [1028, 175] width 125 height 18
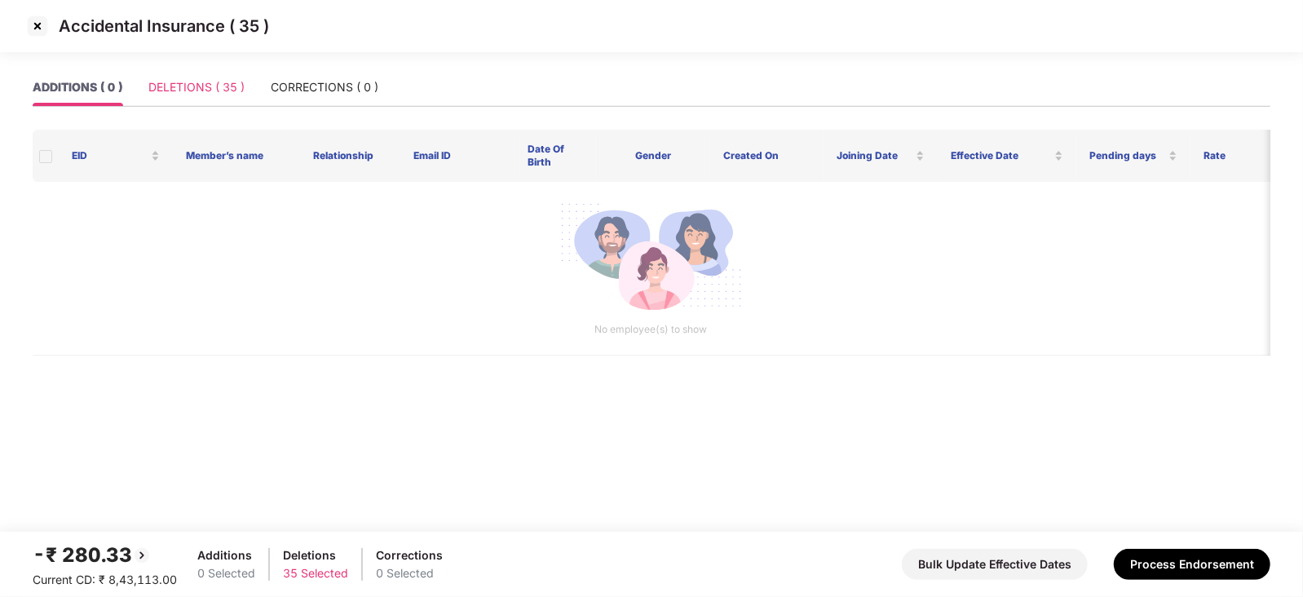
click at [232, 99] on div "DELETIONS ( 35 )" at bounding box center [196, 86] width 96 height 37
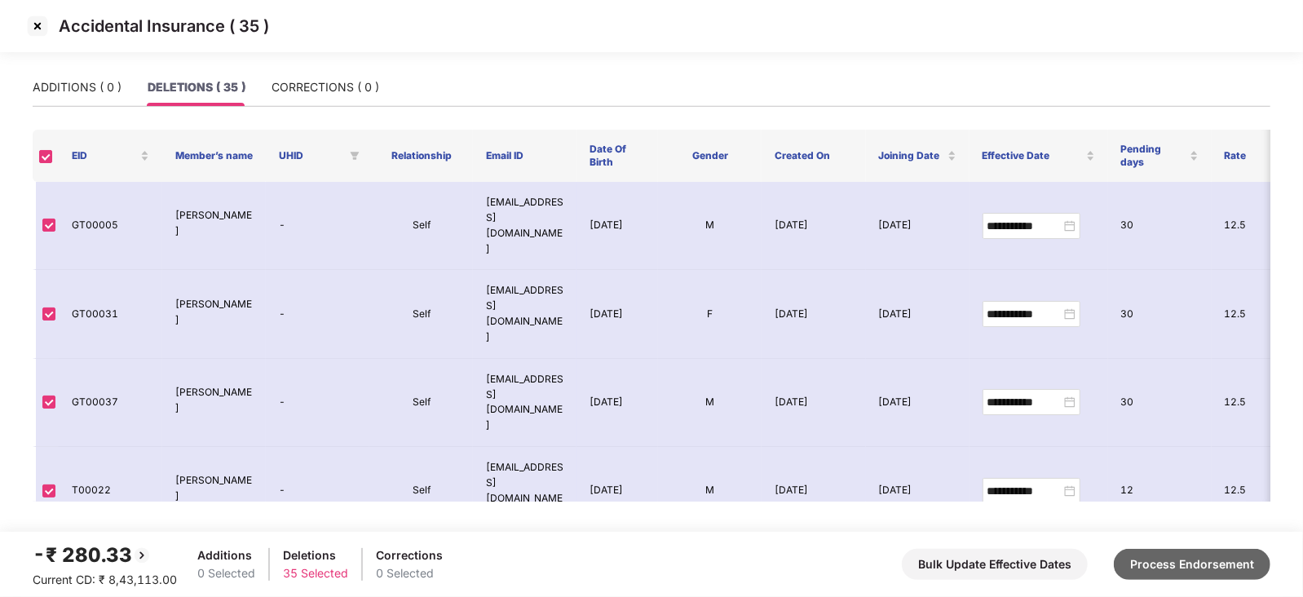
click at [1041, 448] on button "Process Endorsement" at bounding box center [1191, 564] width 157 height 31
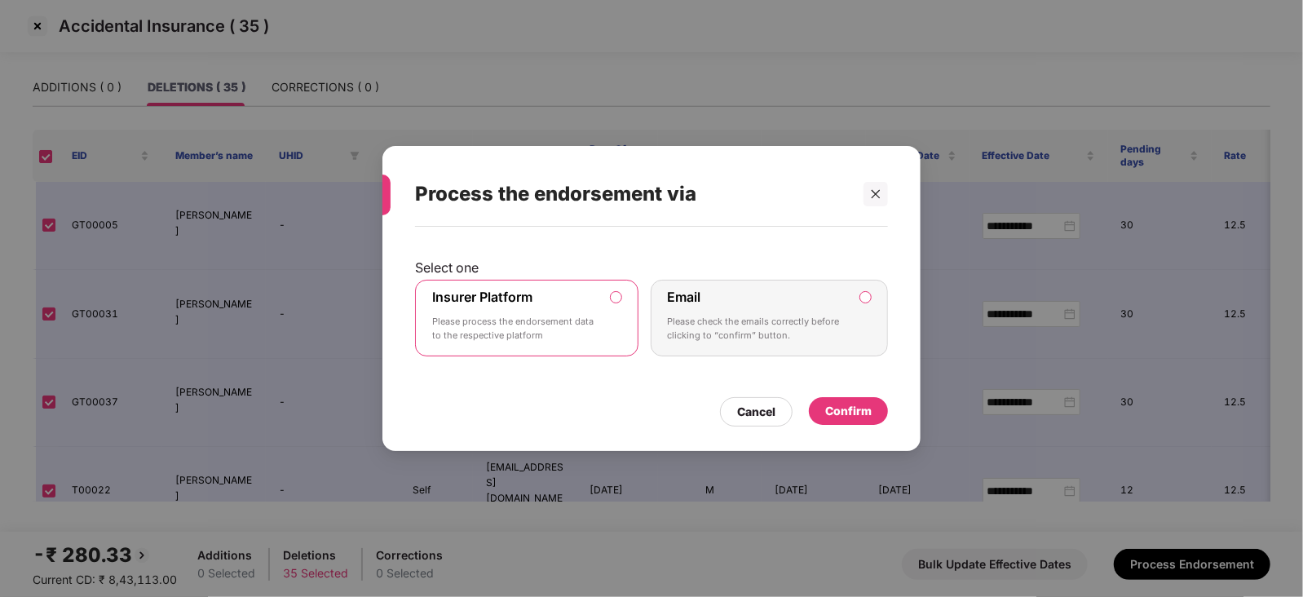
click at [840, 421] on div "Confirm" at bounding box center [848, 411] width 79 height 28
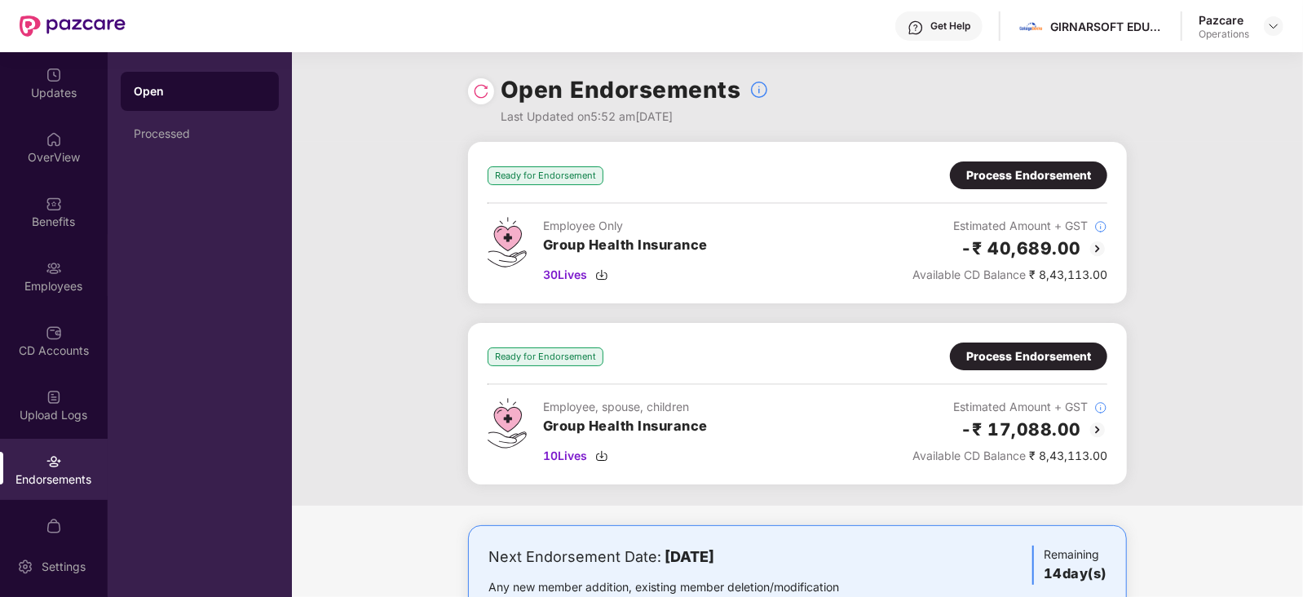
click at [1023, 172] on div "Process Endorsement" at bounding box center [1028, 175] width 125 height 18
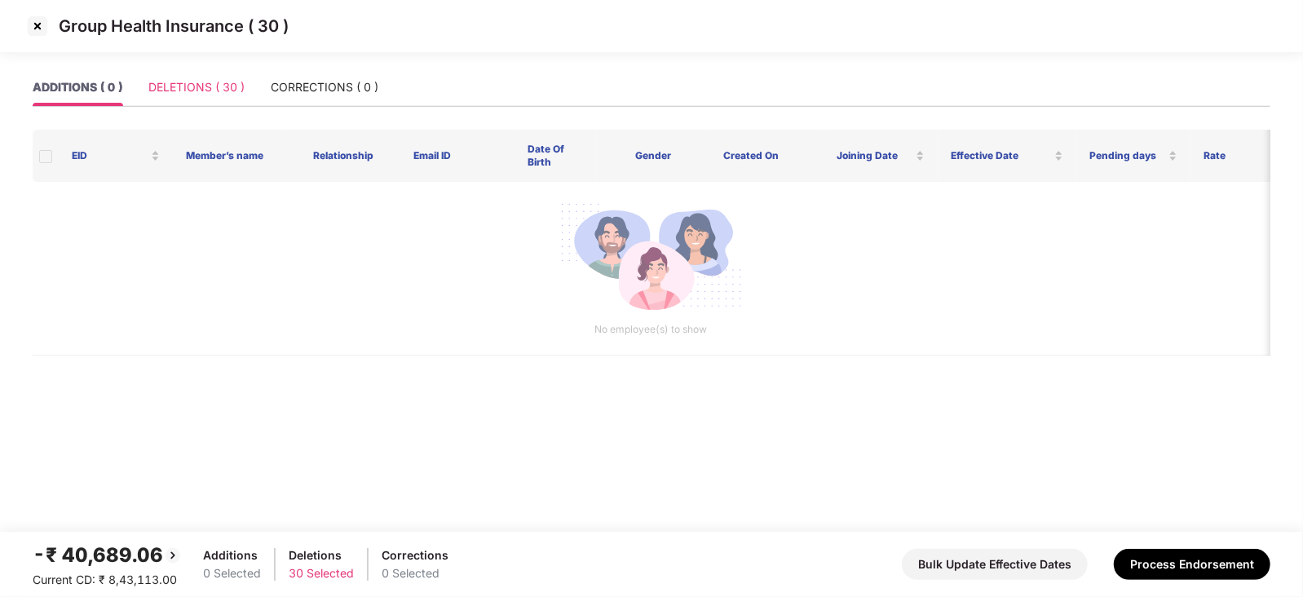
click at [237, 98] on div "DELETIONS ( 30 )" at bounding box center [196, 86] width 96 height 37
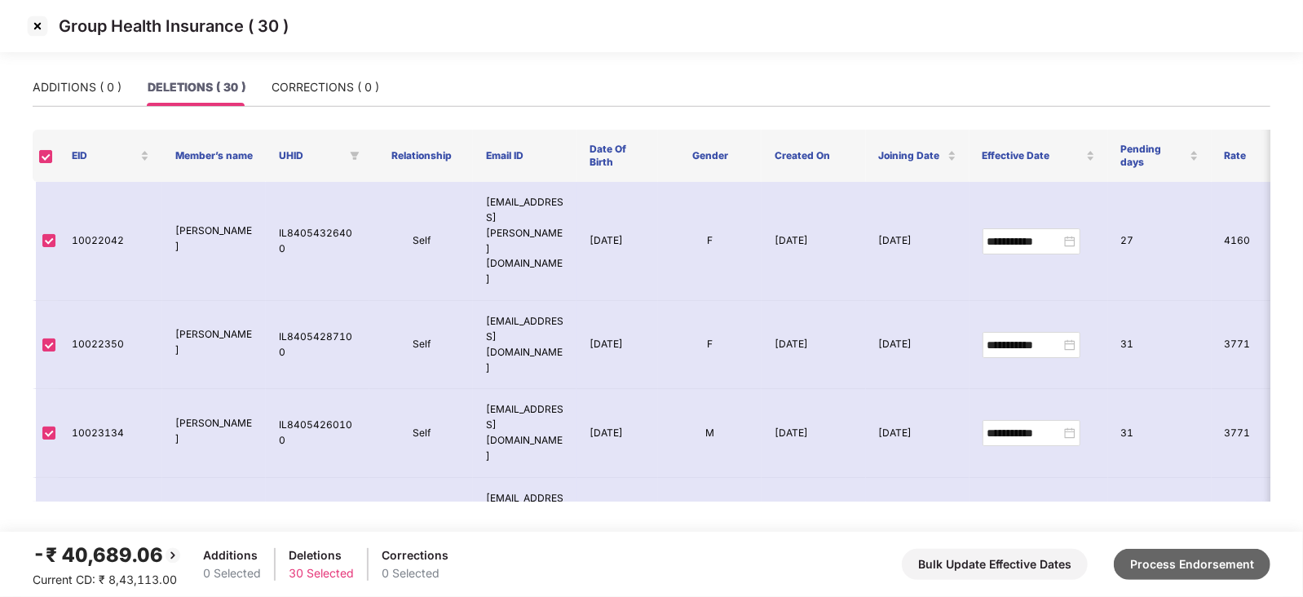
click at [1041, 448] on button "Process Endorsement" at bounding box center [1191, 564] width 157 height 31
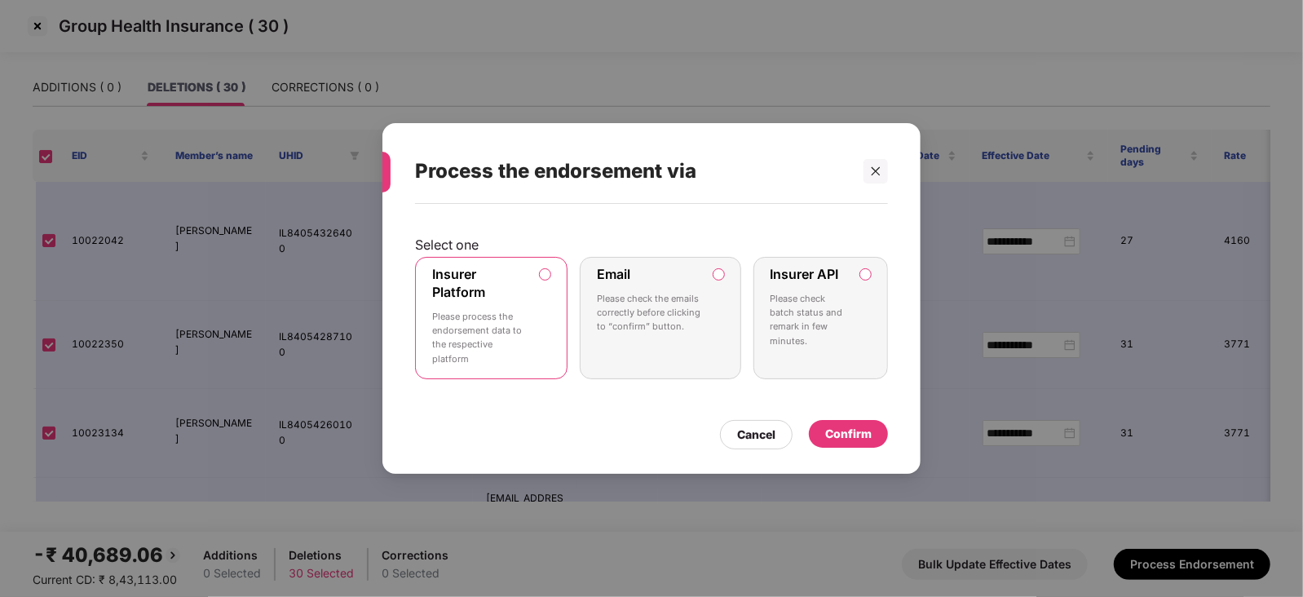
click at [866, 430] on div "Confirm" at bounding box center [848, 434] width 46 height 18
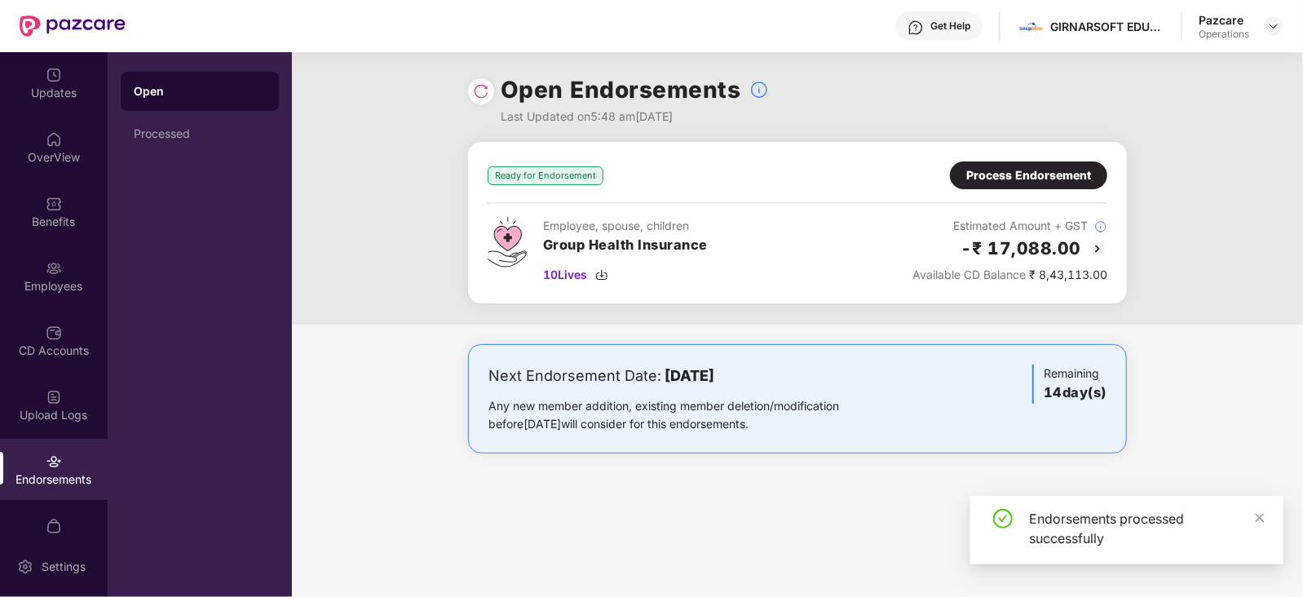
click at [994, 174] on div "Process Endorsement" at bounding box center [1028, 175] width 125 height 18
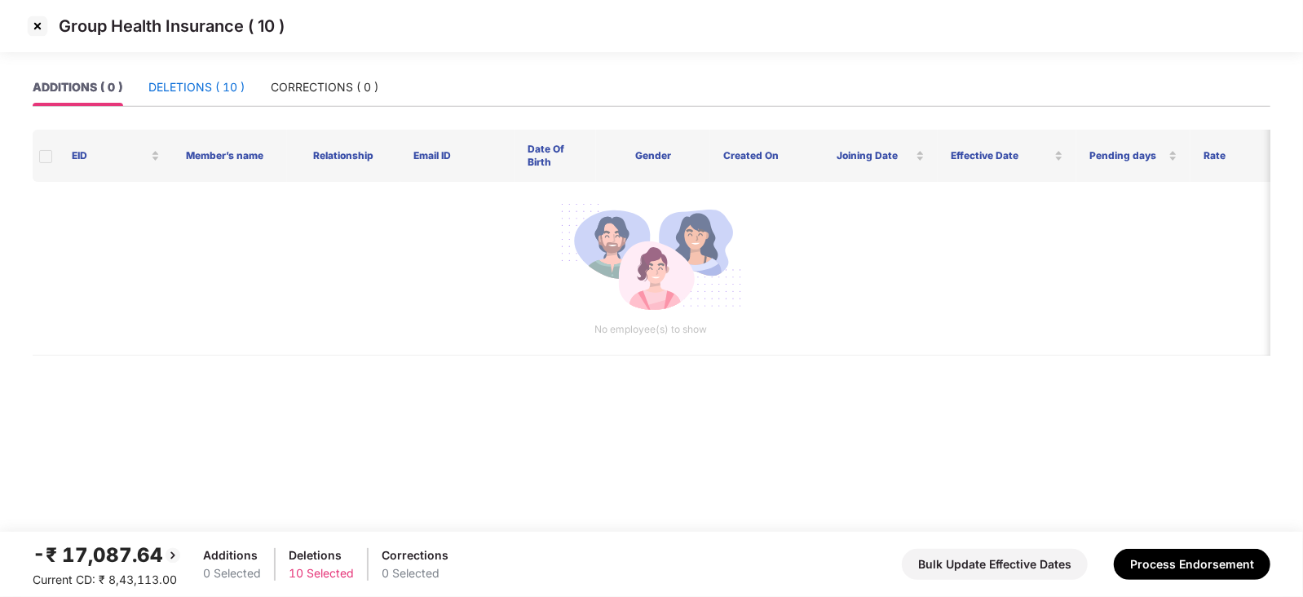
click at [209, 94] on div "DELETIONS ( 10 )" at bounding box center [196, 87] width 96 height 18
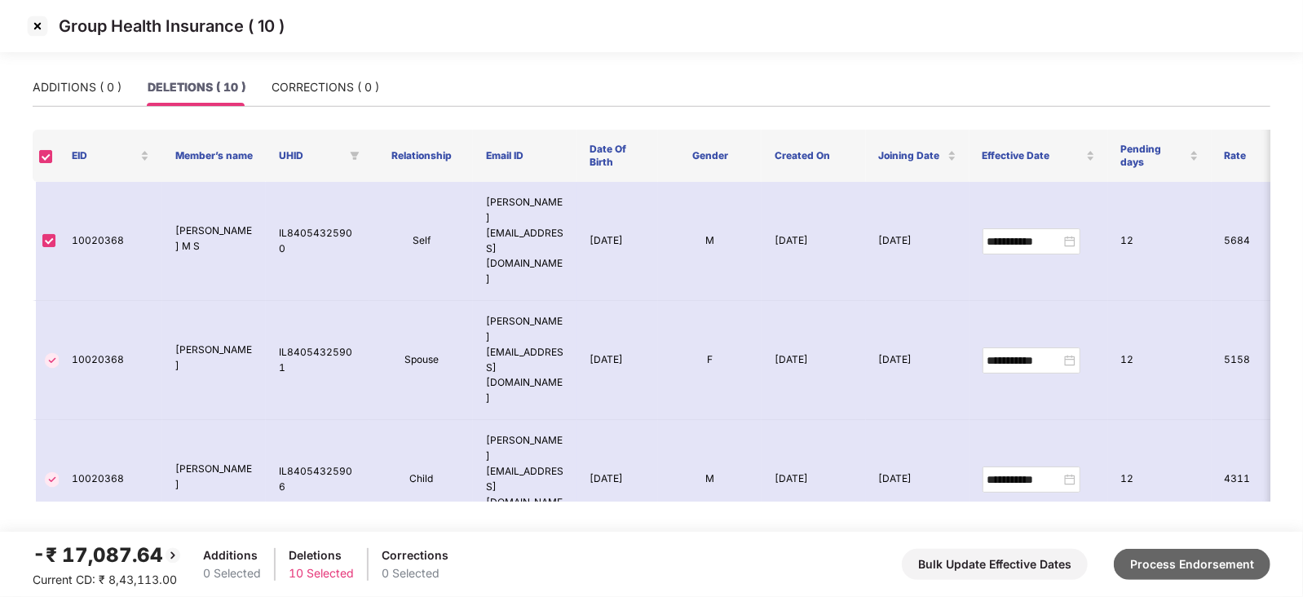
click at [1041, 448] on button "Process Endorsement" at bounding box center [1191, 564] width 157 height 31
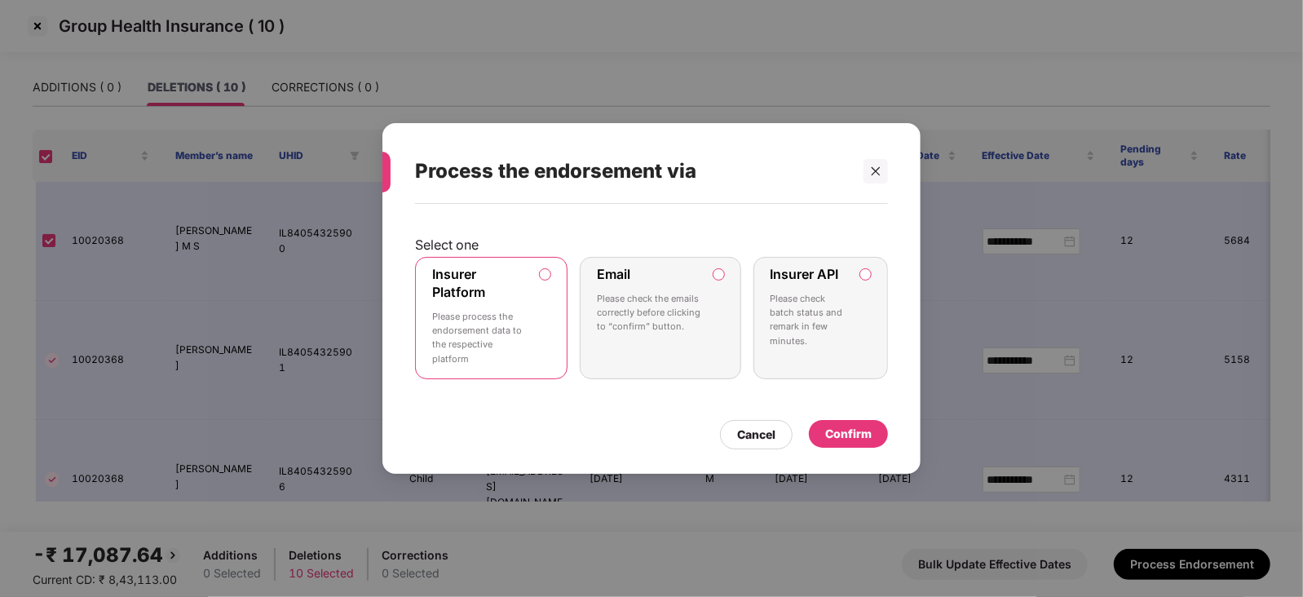
click at [850, 433] on div "Confirm" at bounding box center [848, 434] width 46 height 18
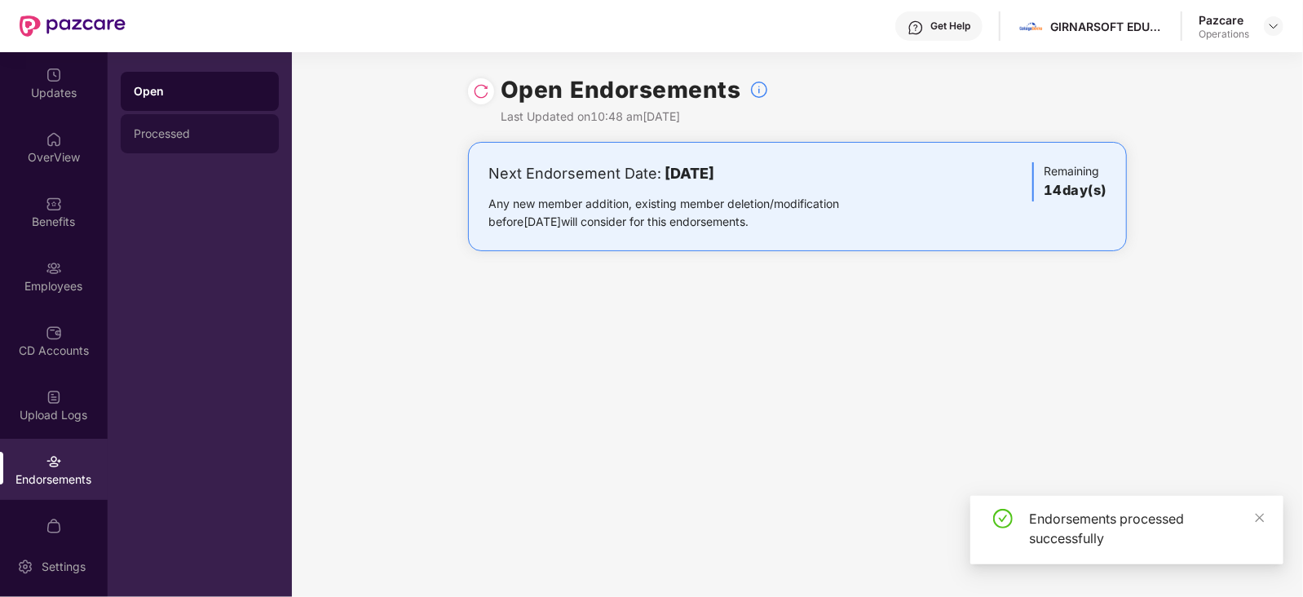
click at [179, 137] on div "Processed" at bounding box center [200, 133] width 132 height 13
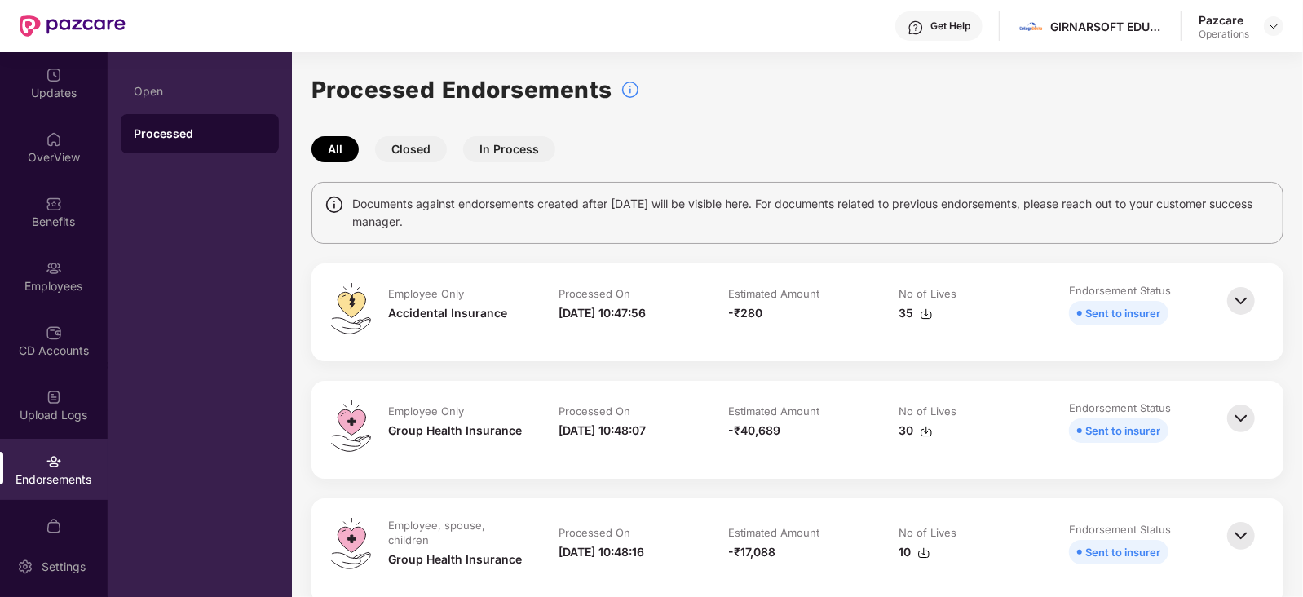
click at [927, 313] on img at bounding box center [925, 313] width 13 height 13
click at [832, 423] on div "-₹40,689" at bounding box center [798, 430] width 138 height 18
click at [924, 433] on img at bounding box center [925, 431] width 13 height 13
click at [928, 448] on img at bounding box center [923, 552] width 13 height 13
